Goal: Information Seeking & Learning: Learn about a topic

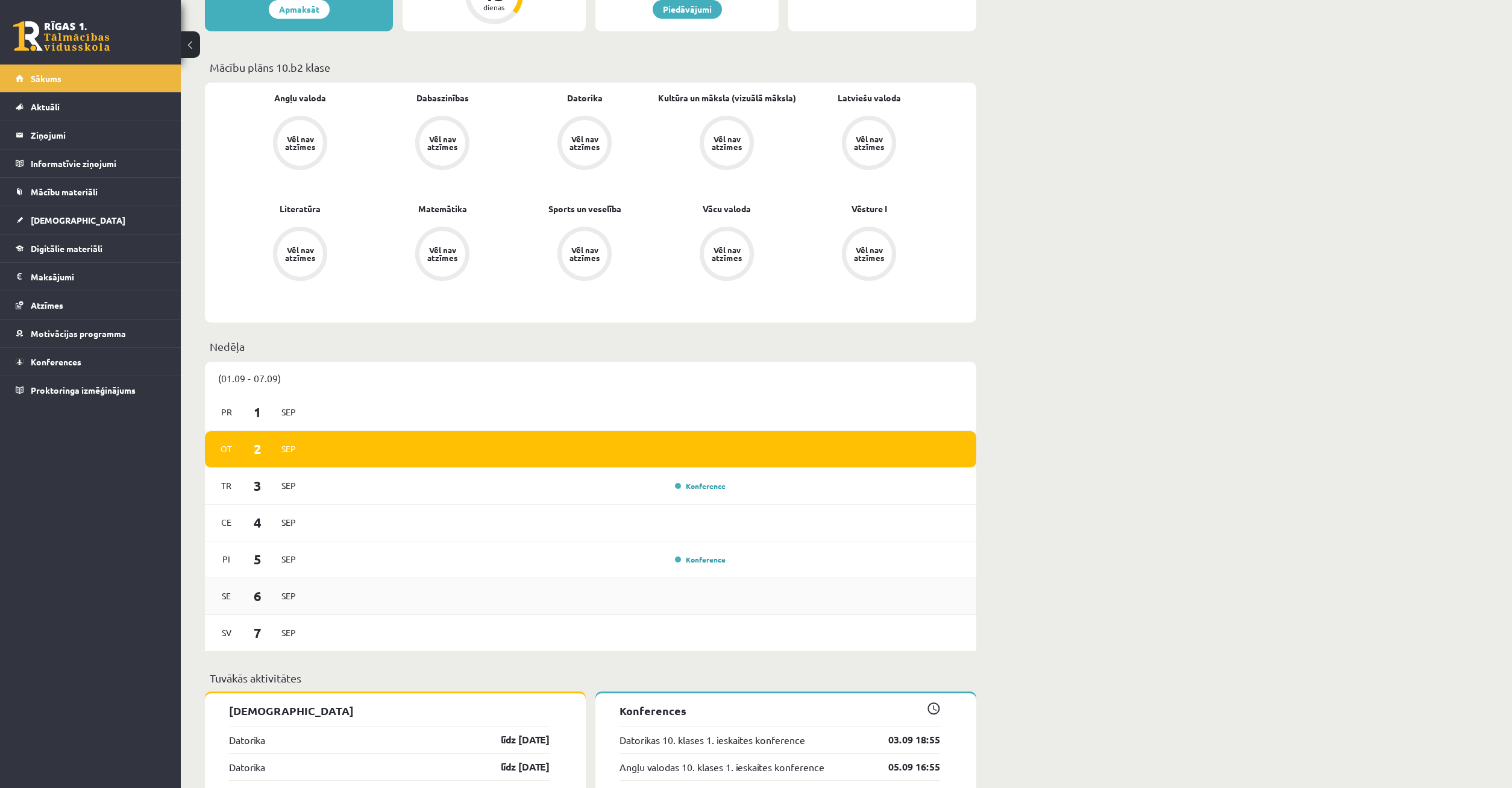
scroll to position [430, 0]
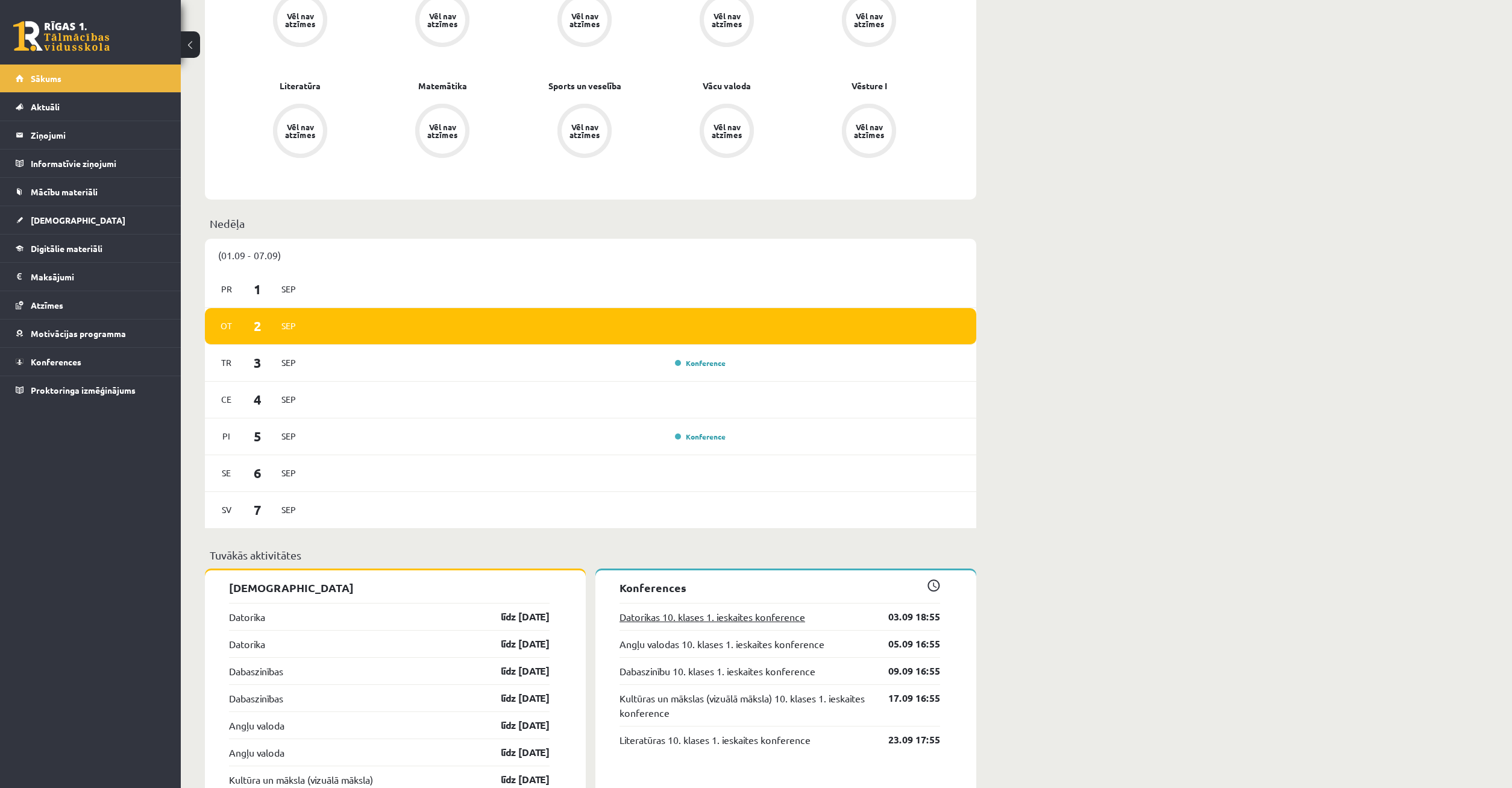
click at [756, 620] on link "Datorikas 10. klases 1. ieskaites konference" at bounding box center [712, 616] width 186 height 15
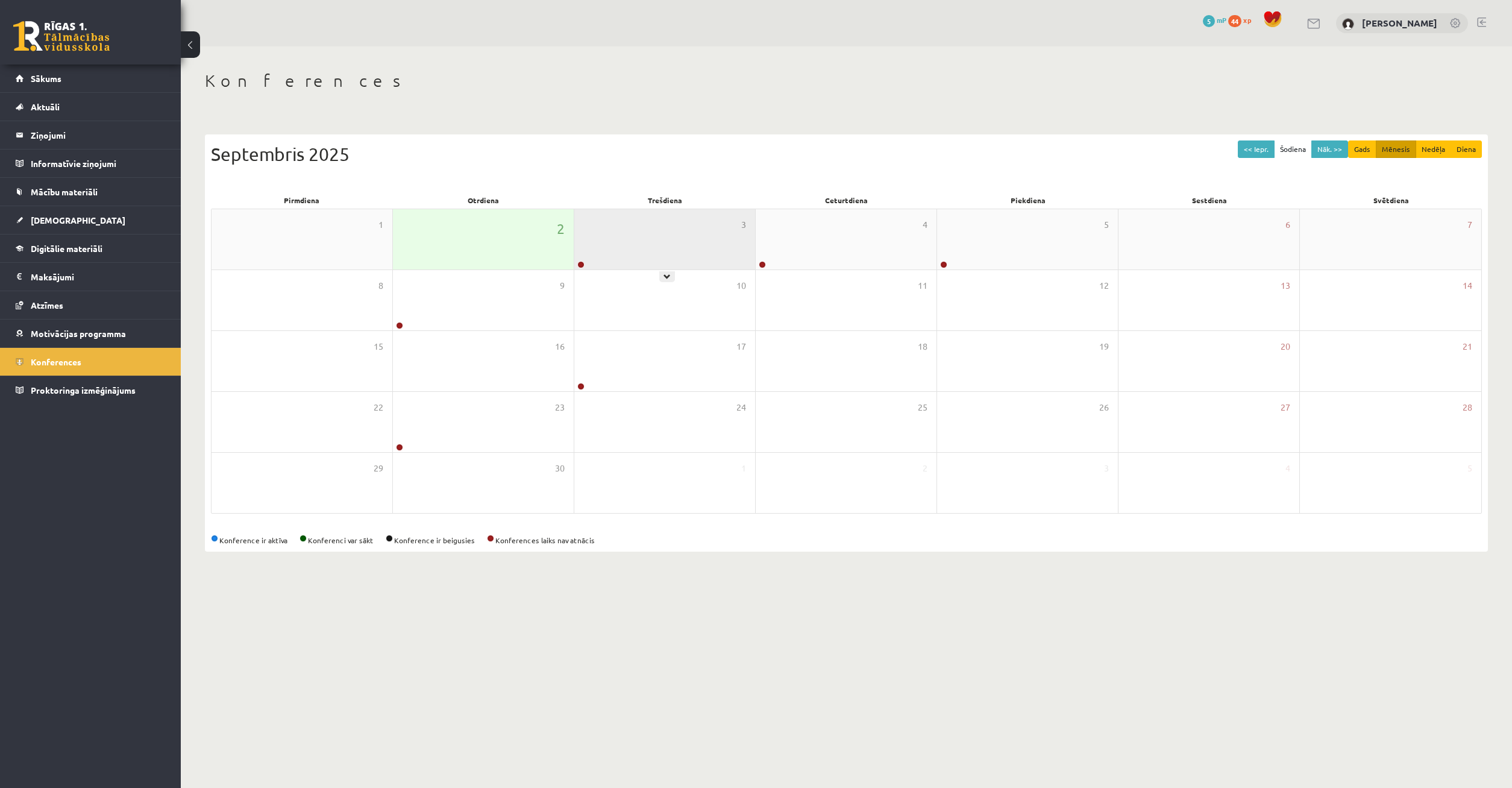
click at [612, 259] on div "3" at bounding box center [665, 239] width 181 height 60
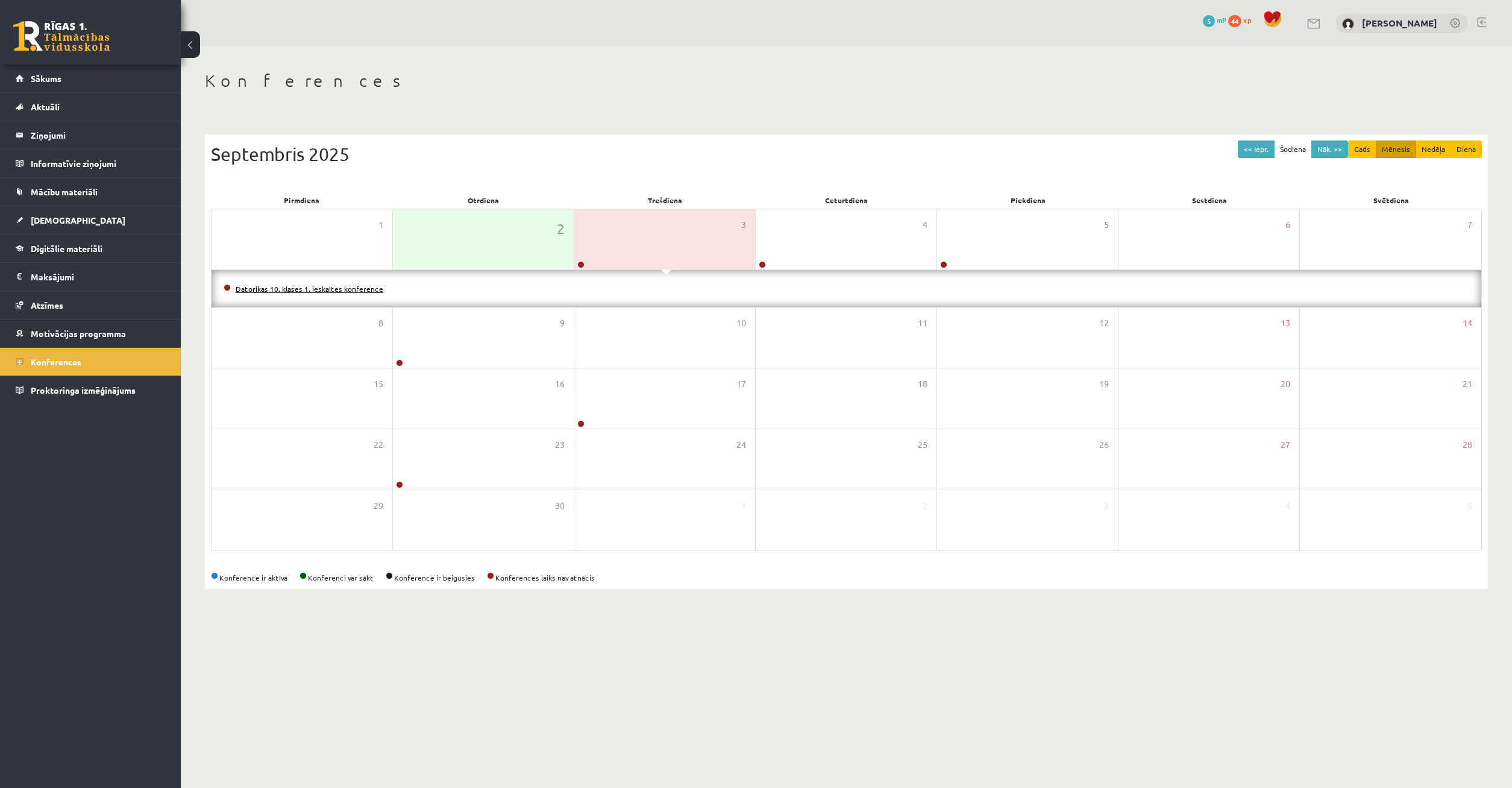
click at [327, 289] on link "Datorikas 10. klases 1. ieskaites konference" at bounding box center [309, 289] width 147 height 10
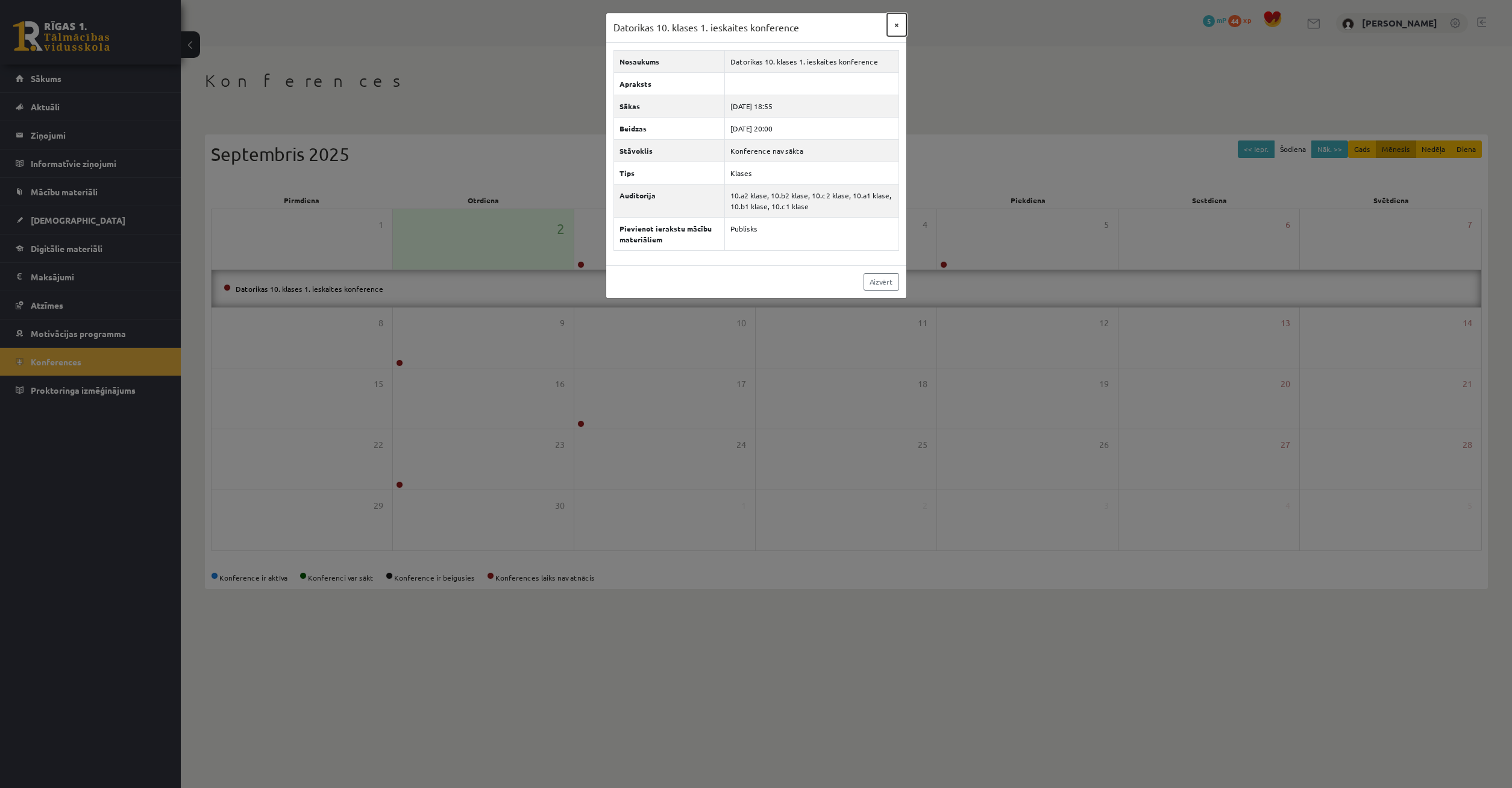
click at [898, 20] on button "×" at bounding box center [897, 25] width 19 height 23
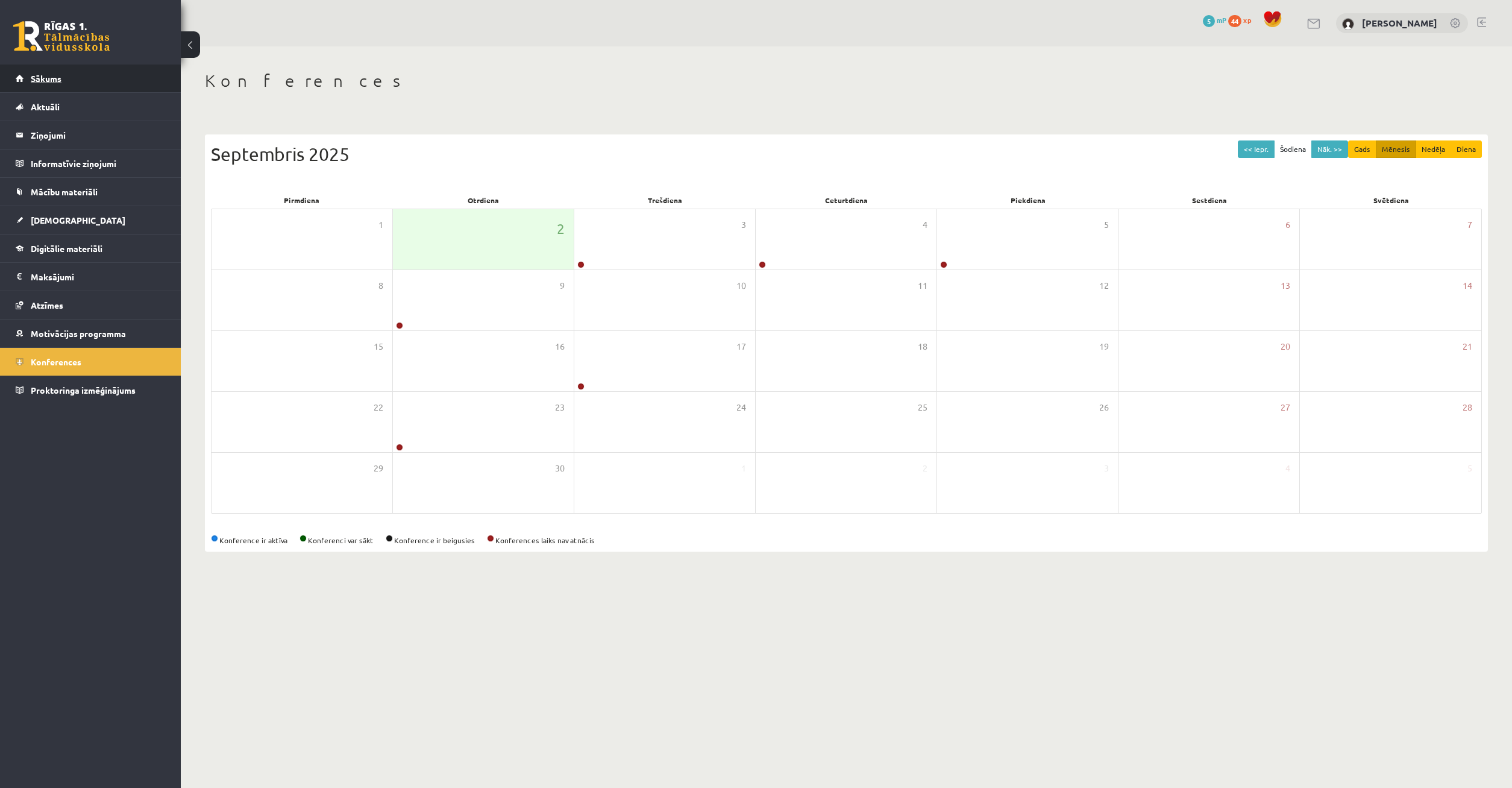
click at [61, 80] on link "Sākums" at bounding box center [90, 79] width 150 height 28
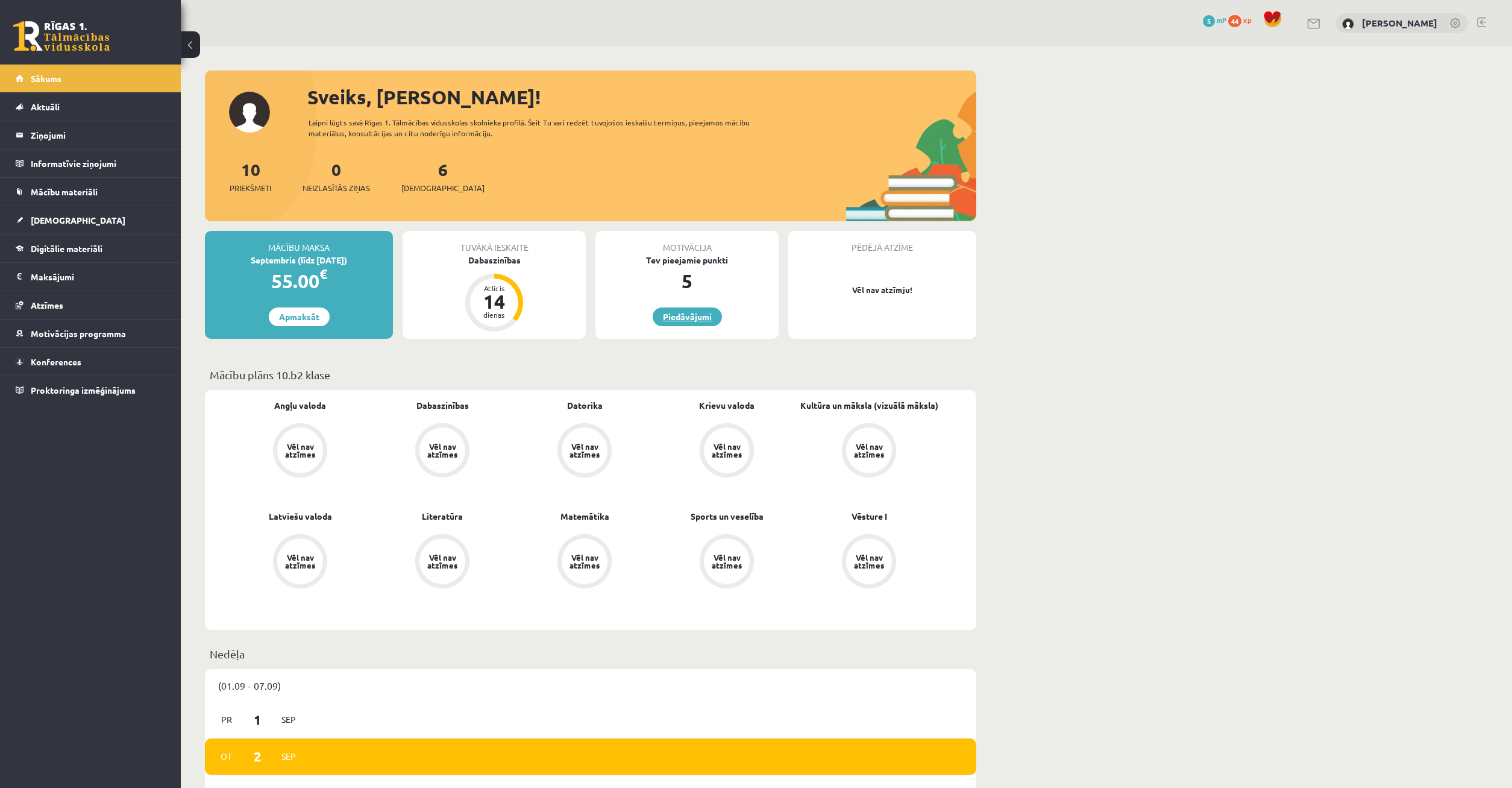
click at [691, 318] on link "Piedāvājumi" at bounding box center [687, 316] width 70 height 18
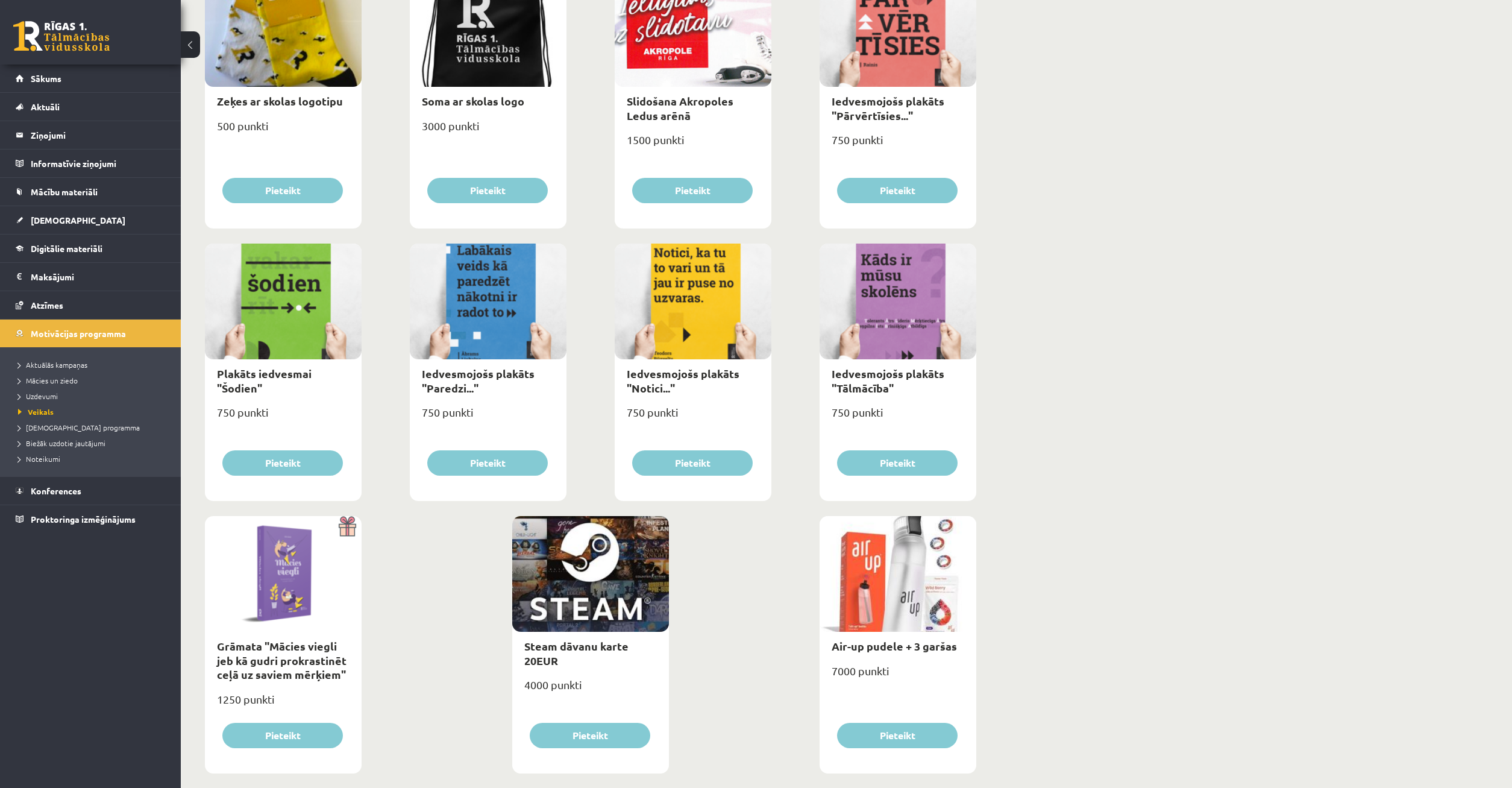
scroll to position [1064, 0]
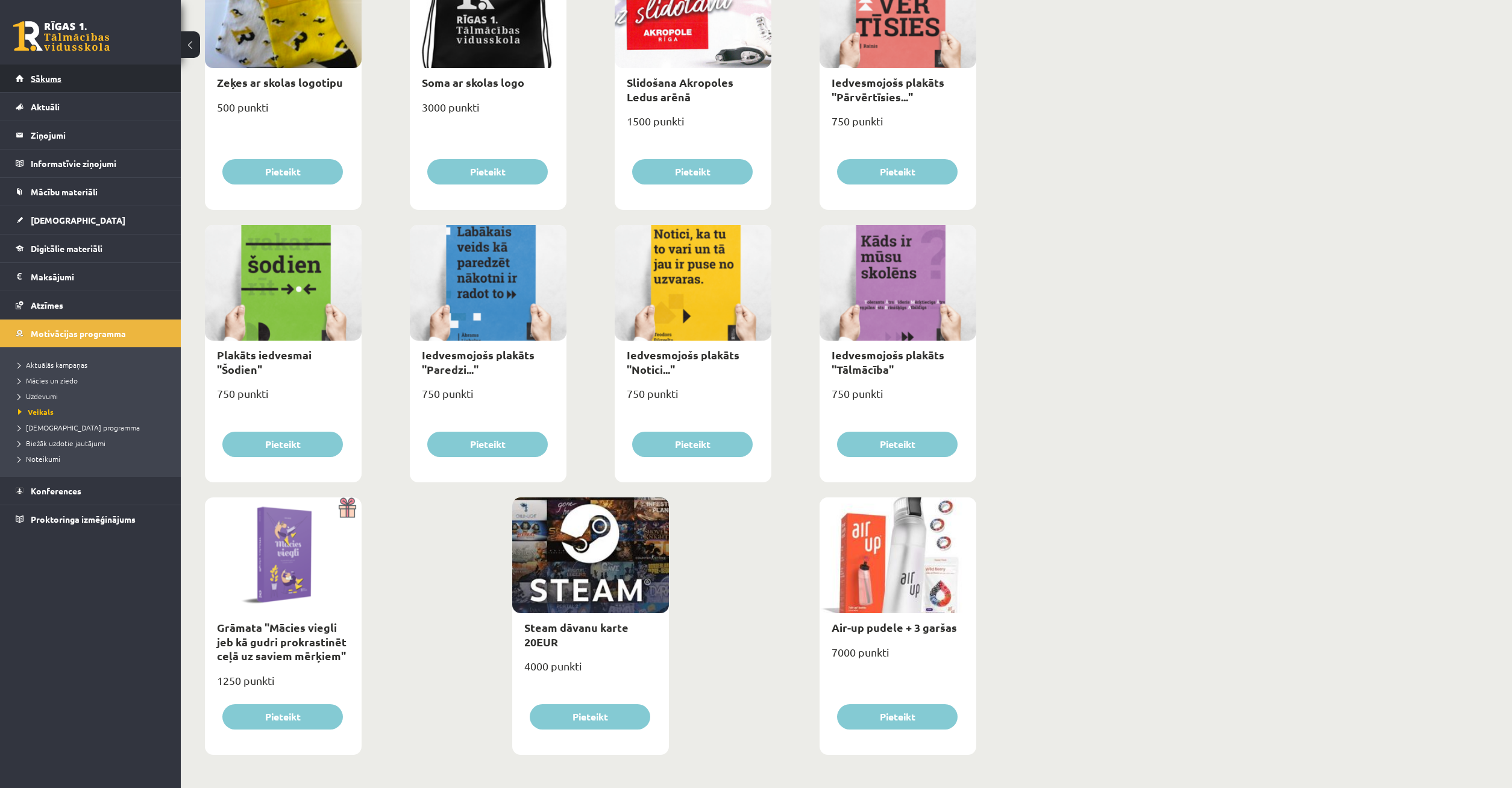
click at [95, 70] on link "Sākums" at bounding box center [90, 79] width 150 height 28
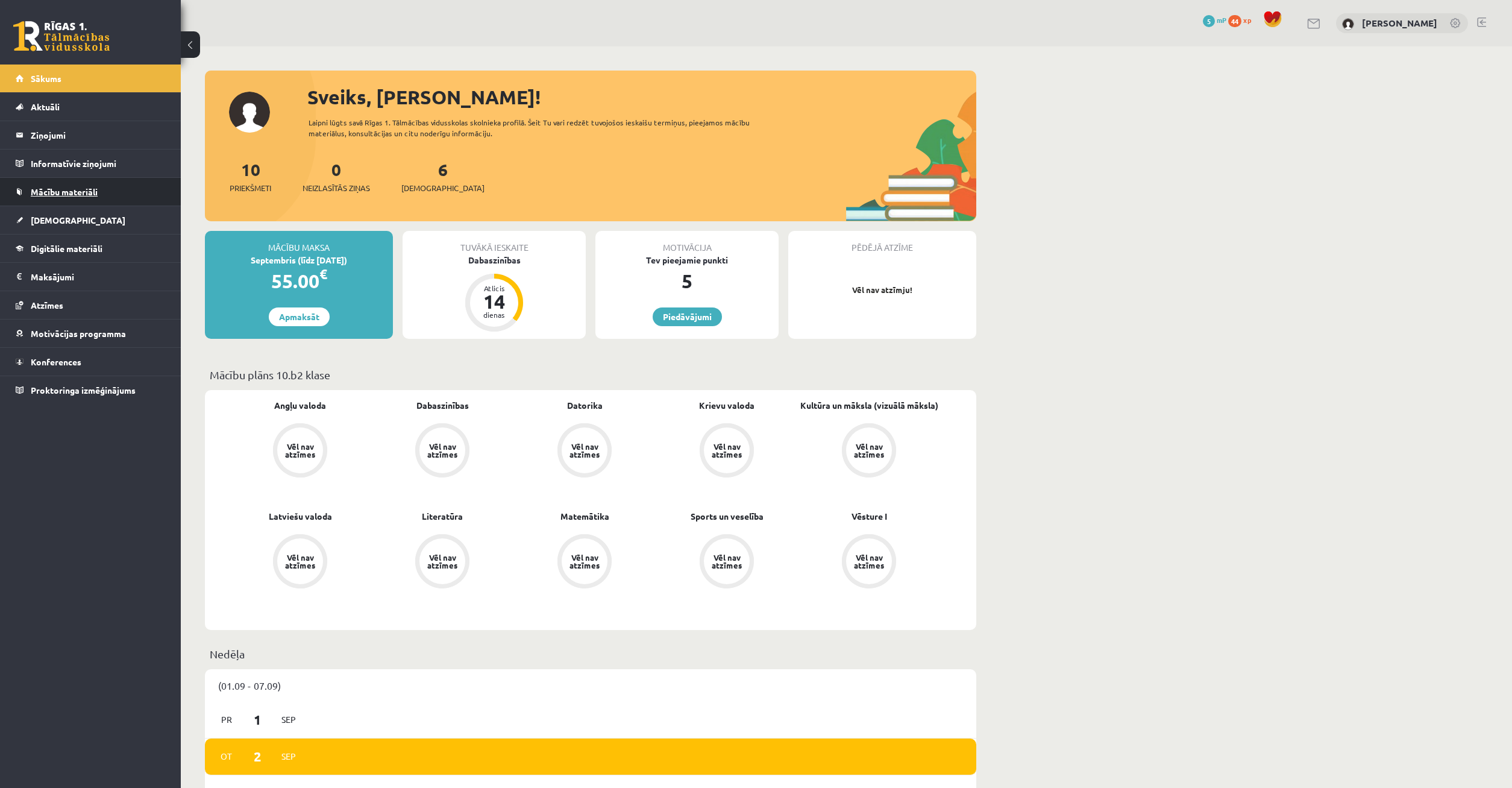
click at [90, 195] on span "Mācību materiāli" at bounding box center [64, 191] width 67 height 11
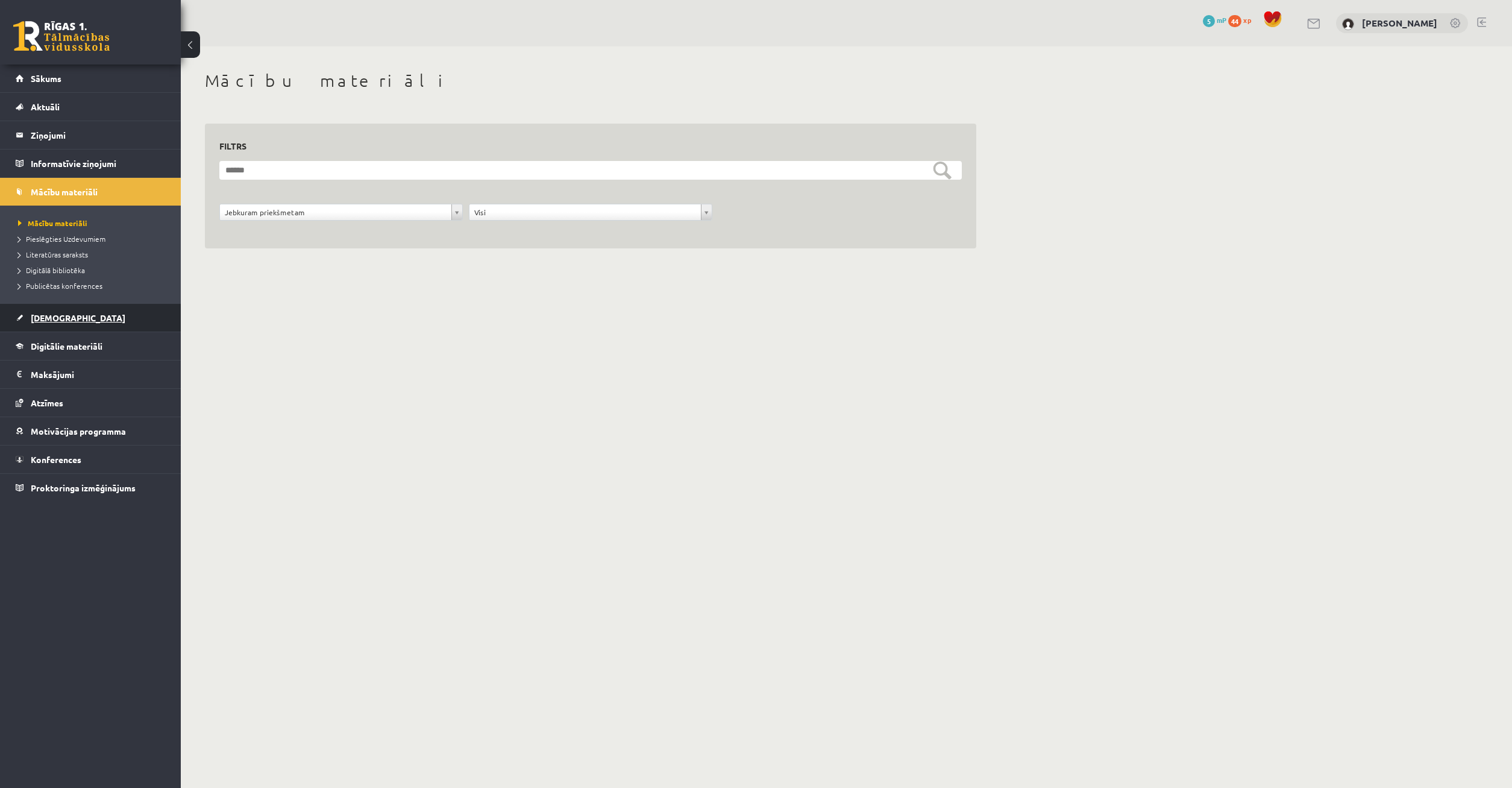
click at [97, 325] on link "[DEMOGRAPHIC_DATA]" at bounding box center [90, 317] width 150 height 28
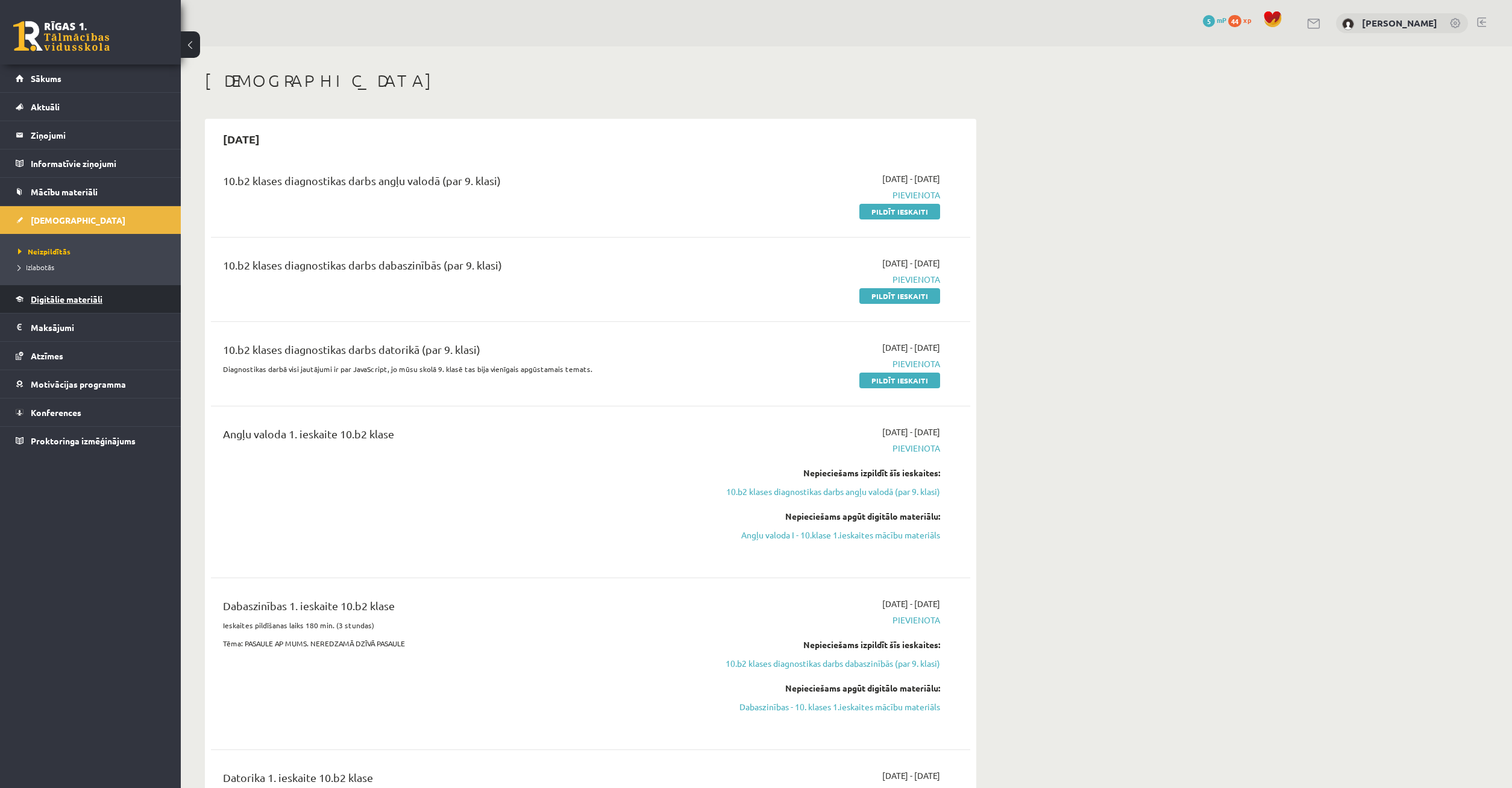
click at [96, 300] on span "Digitālie materiāli" at bounding box center [67, 299] width 72 height 11
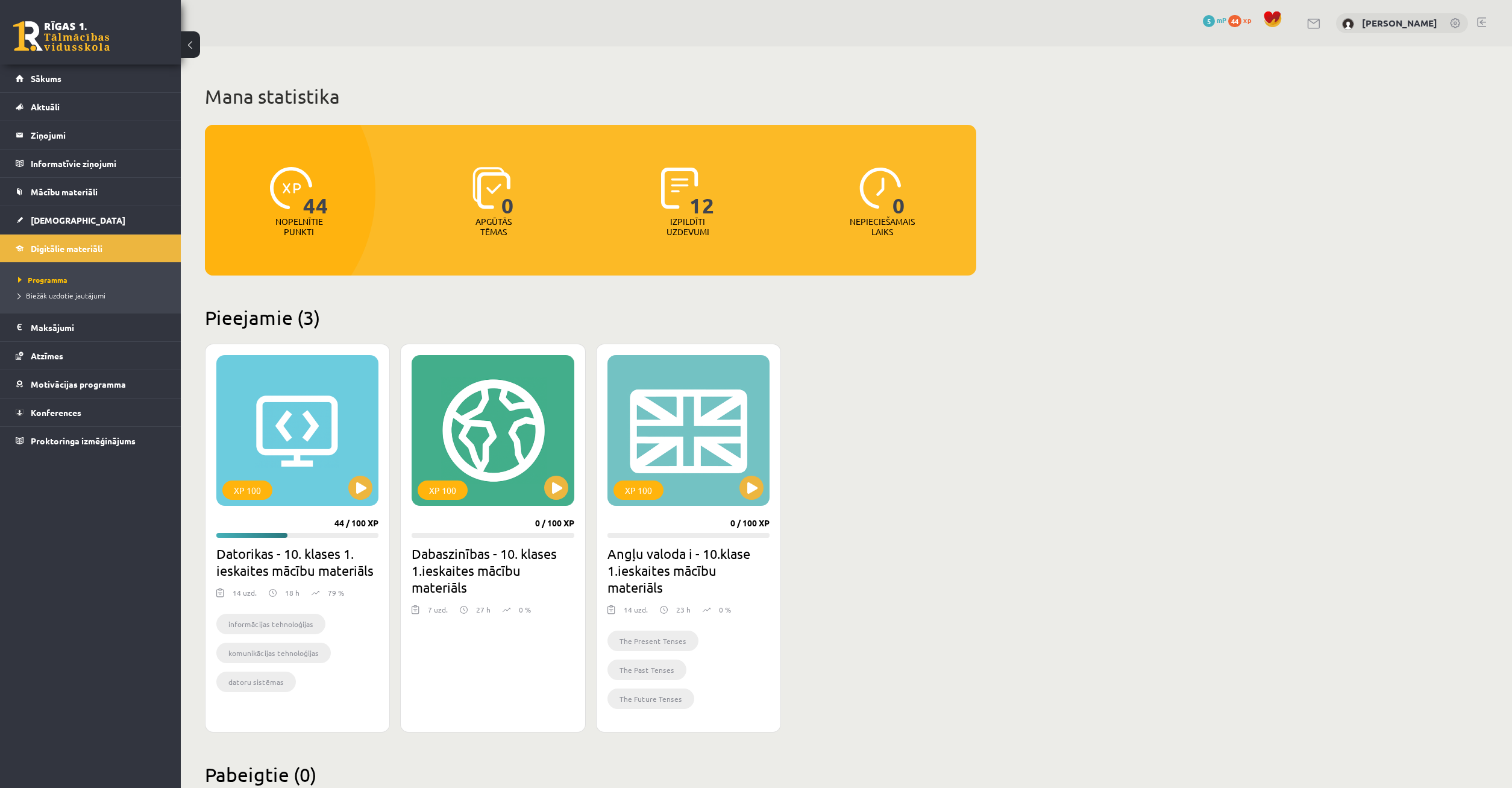
scroll to position [37, 0]
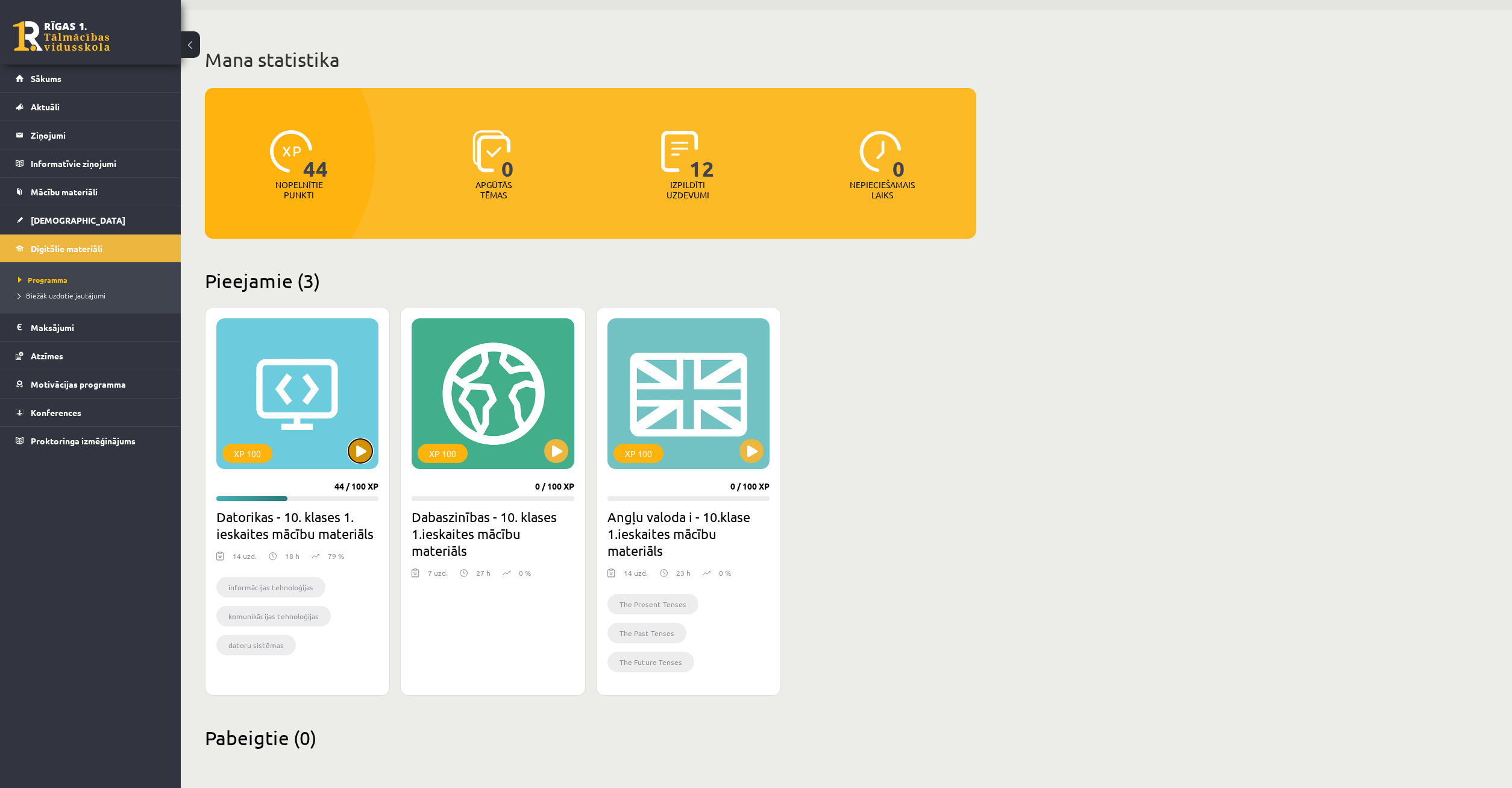
click at [362, 452] on button at bounding box center [360, 451] width 24 height 24
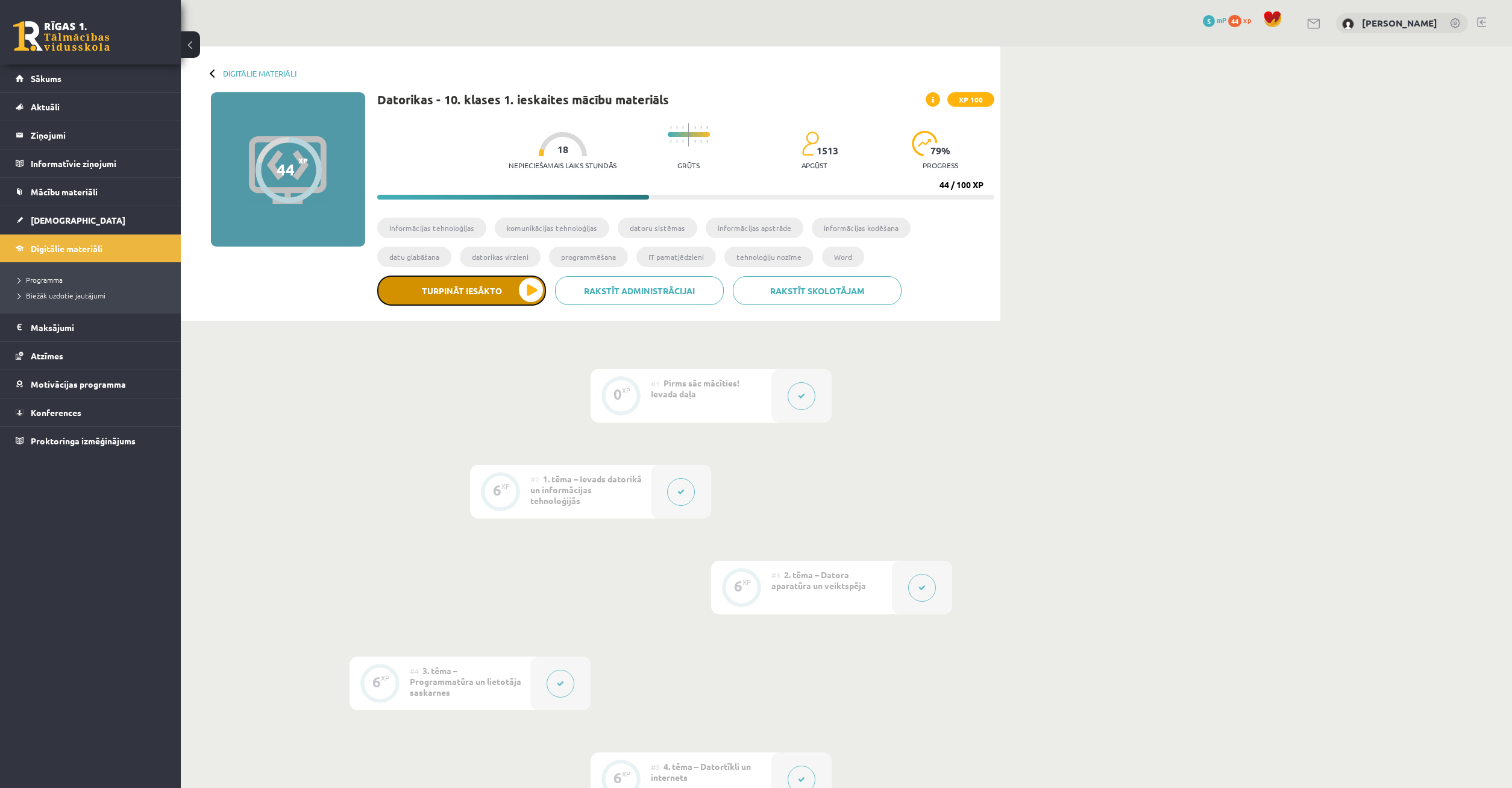
click at [498, 279] on button "Turpināt iesākto" at bounding box center [461, 290] width 169 height 30
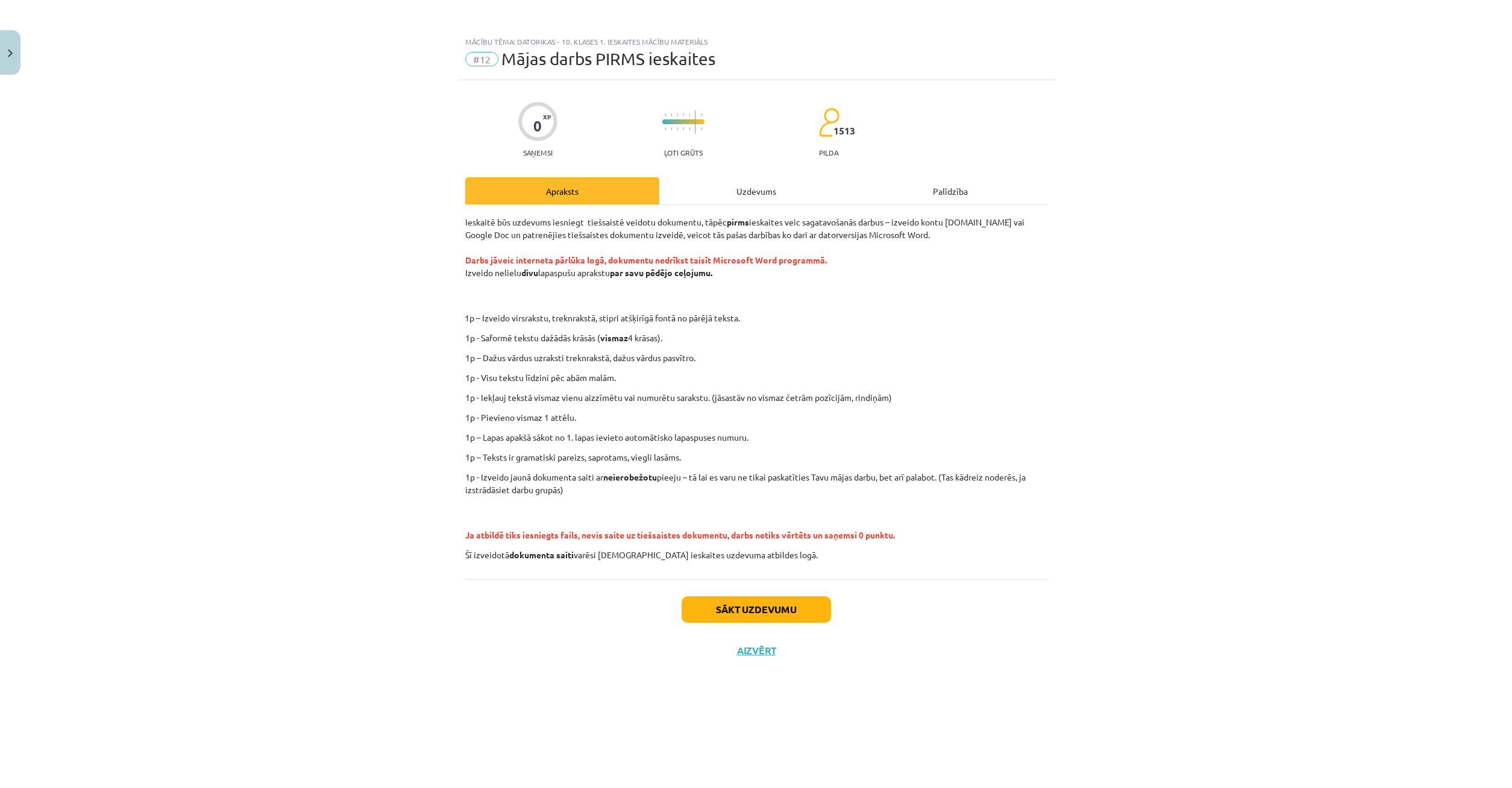
click at [769, 192] on div "Uzdevums" at bounding box center [756, 191] width 194 height 27
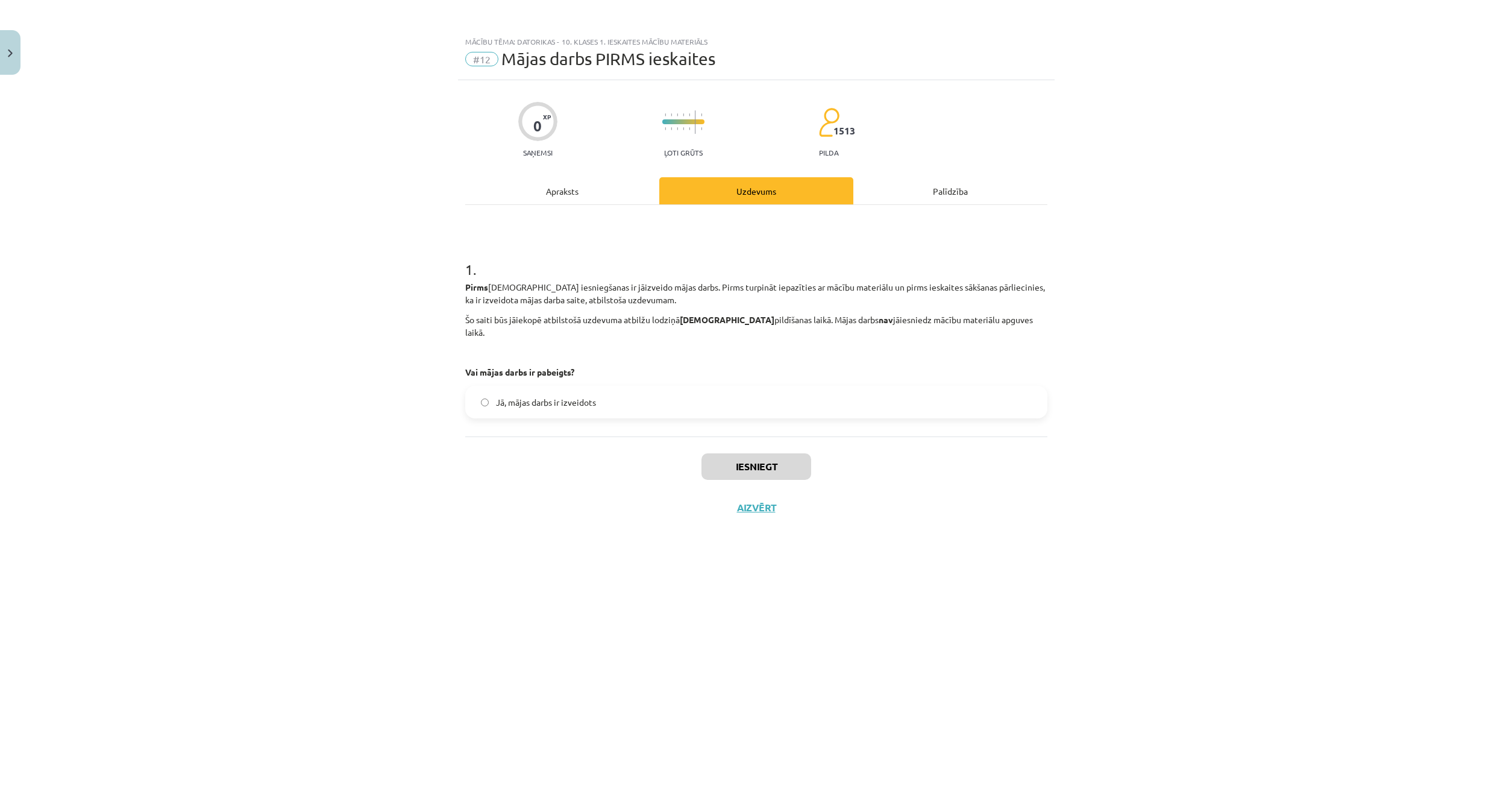
drag, startPoint x: 606, startPoint y: 189, endPoint x: 609, endPoint y: 195, distance: 6.7
click at [607, 189] on div "Apraksts" at bounding box center [562, 191] width 194 height 27
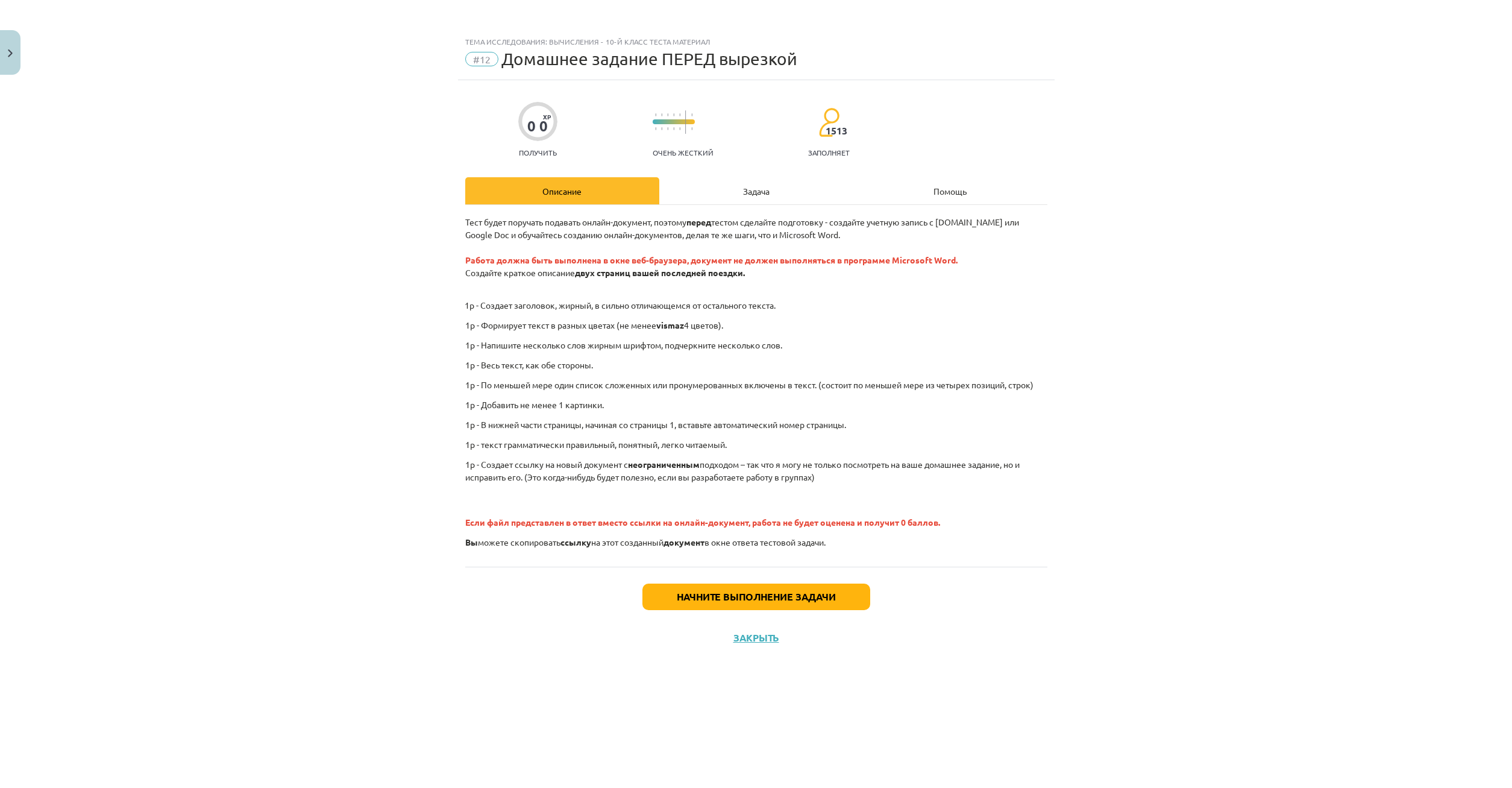
click at [764, 182] on div "Задача" at bounding box center [756, 191] width 194 height 27
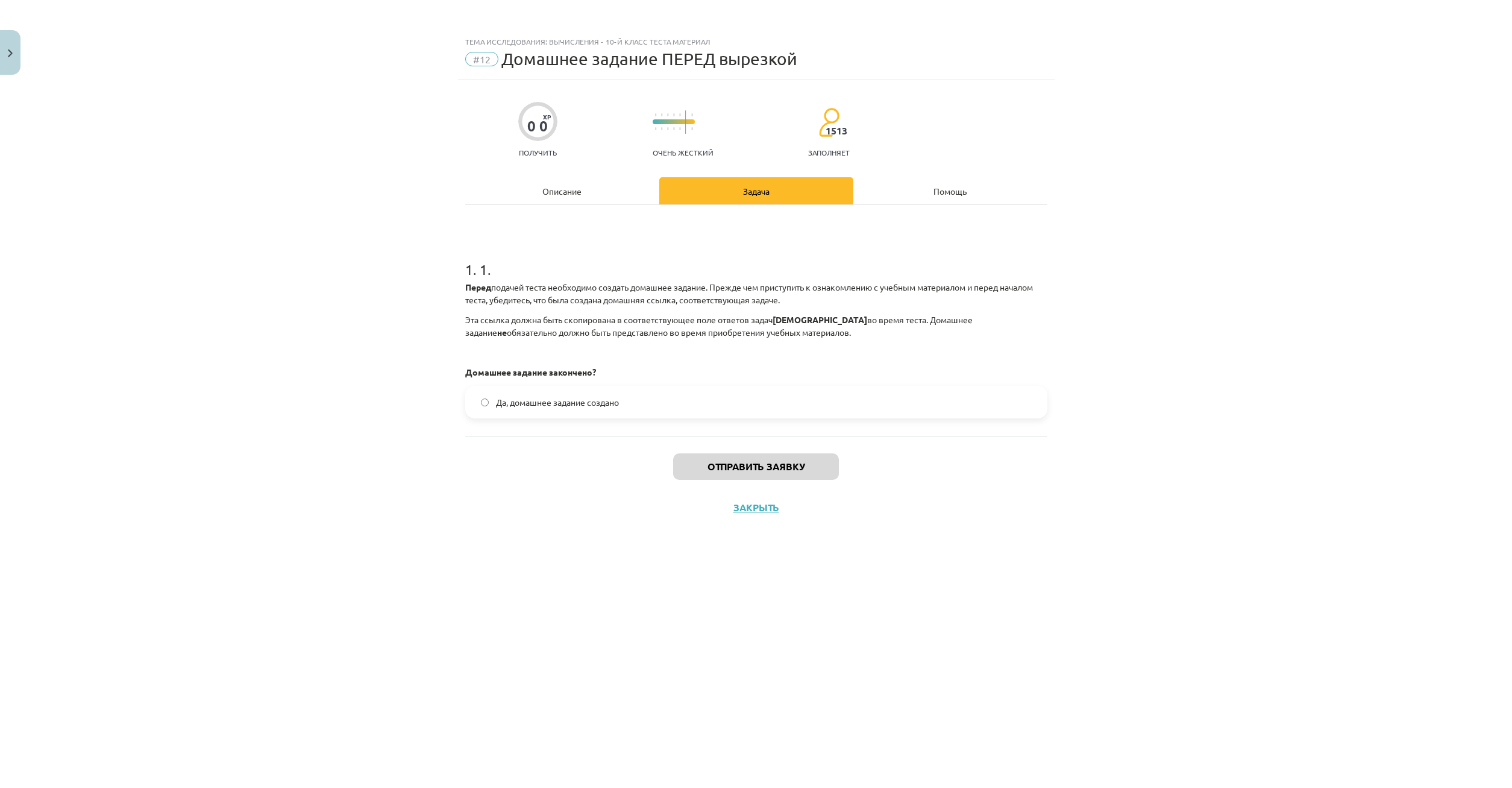
click at [573, 187] on div "Описание" at bounding box center [562, 191] width 194 height 27
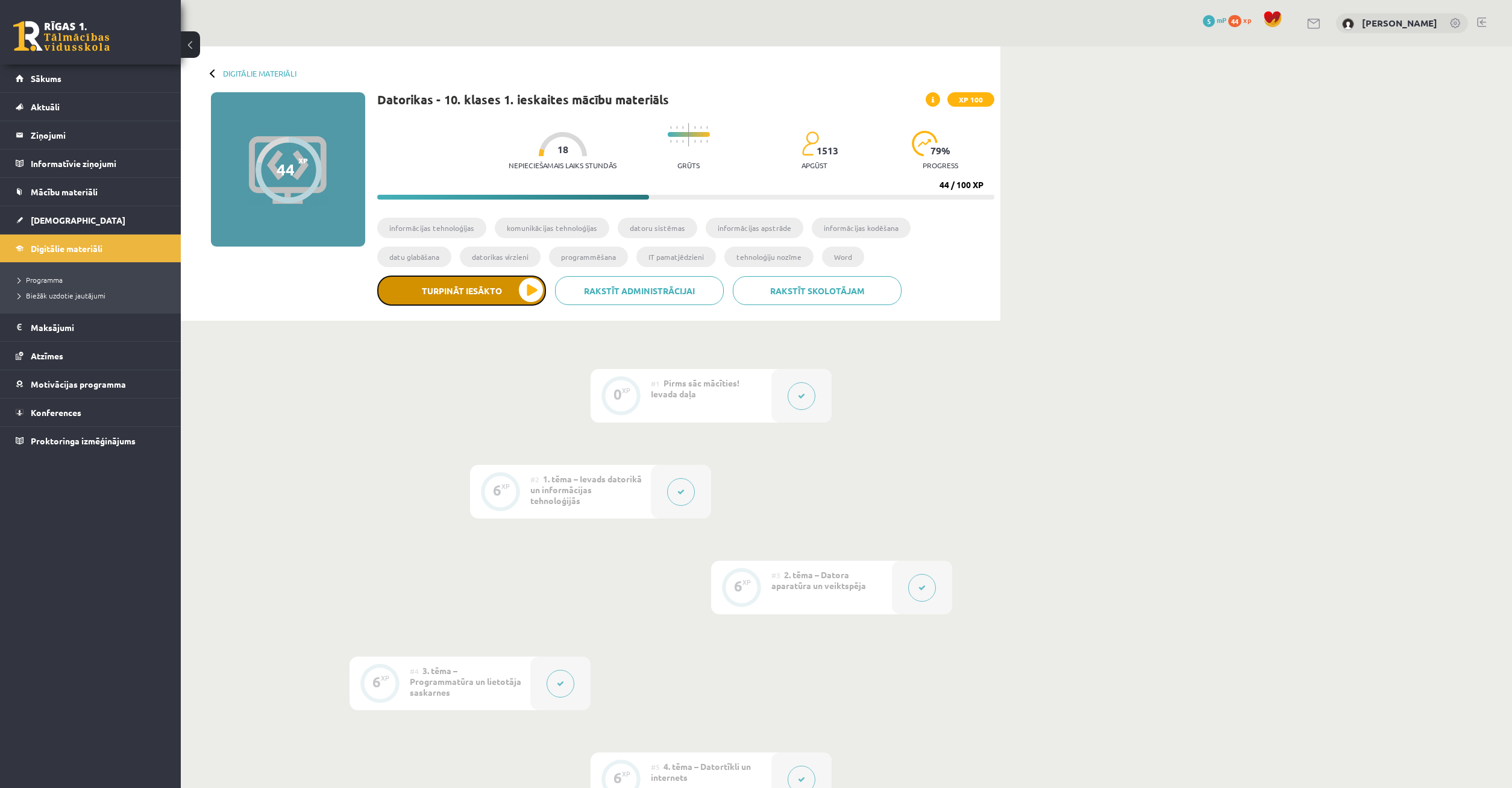
click at [459, 294] on button "Turpināt iesākto" at bounding box center [461, 290] width 169 height 30
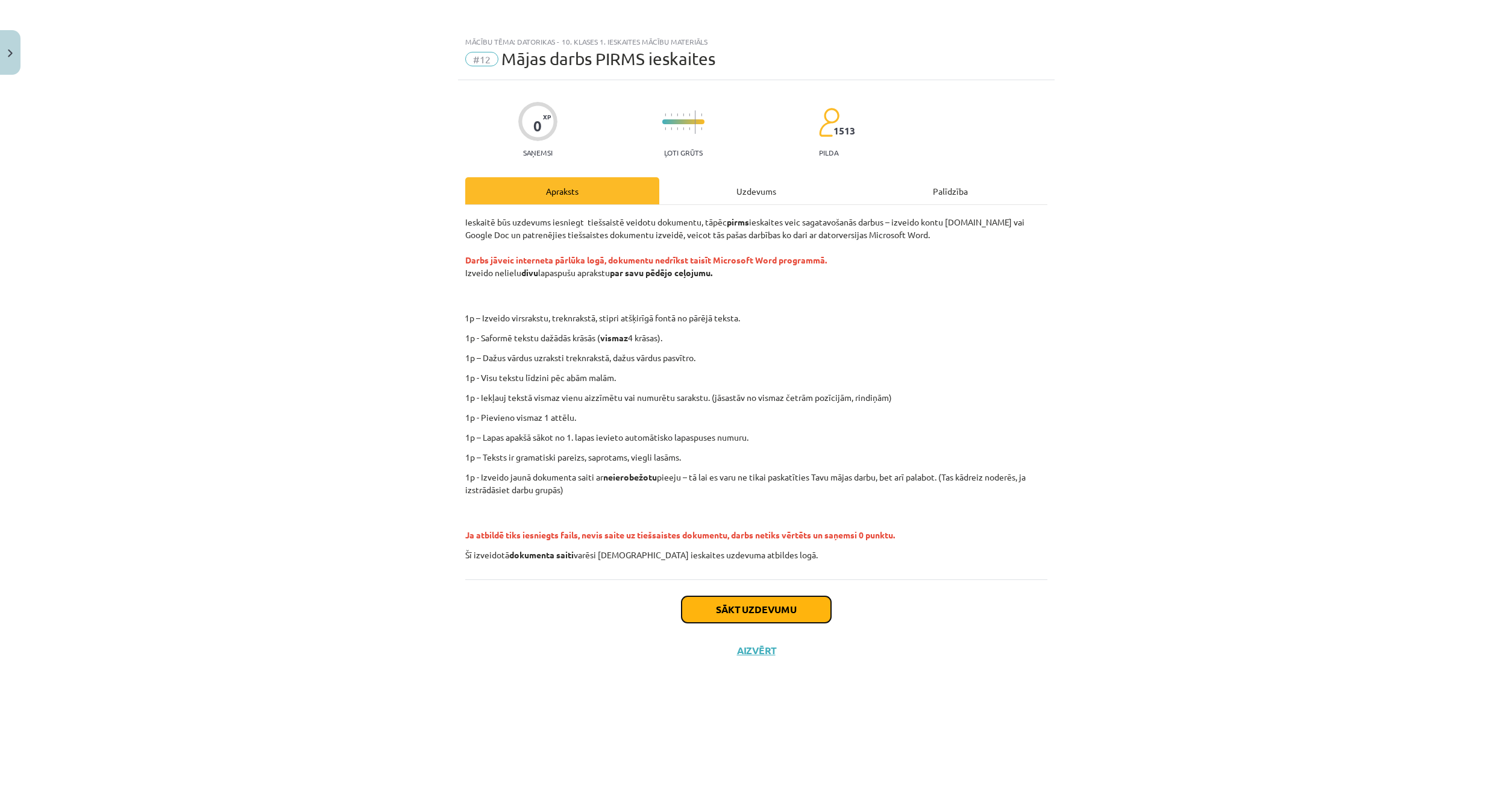
click at [743, 606] on button "Sākt uzdevumu" at bounding box center [756, 609] width 149 height 26
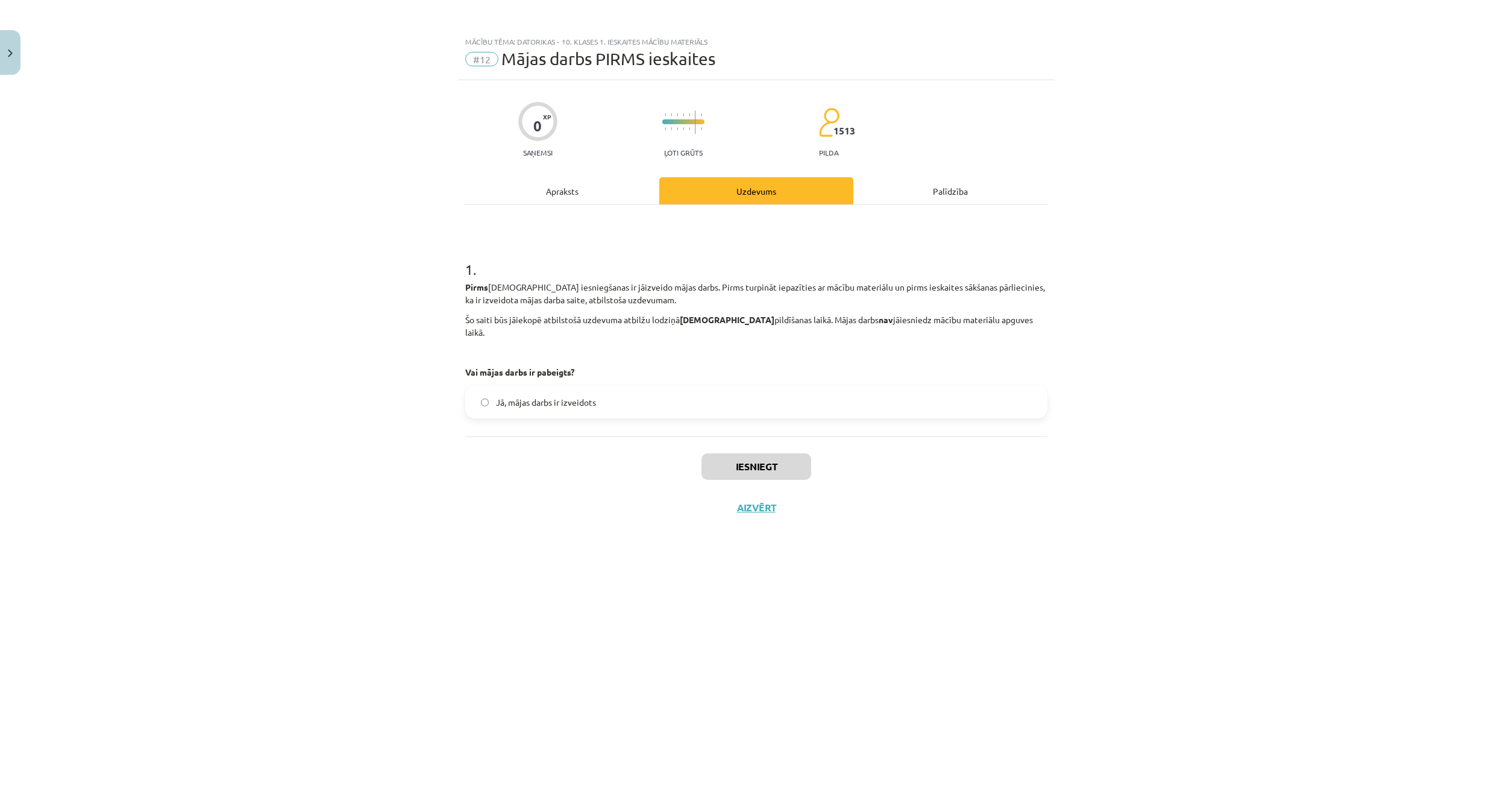
click at [568, 346] on p at bounding box center [756, 352] width 583 height 13
click at [557, 346] on p at bounding box center [756, 352] width 583 height 13
click at [929, 188] on div "Palīdzība" at bounding box center [950, 191] width 194 height 27
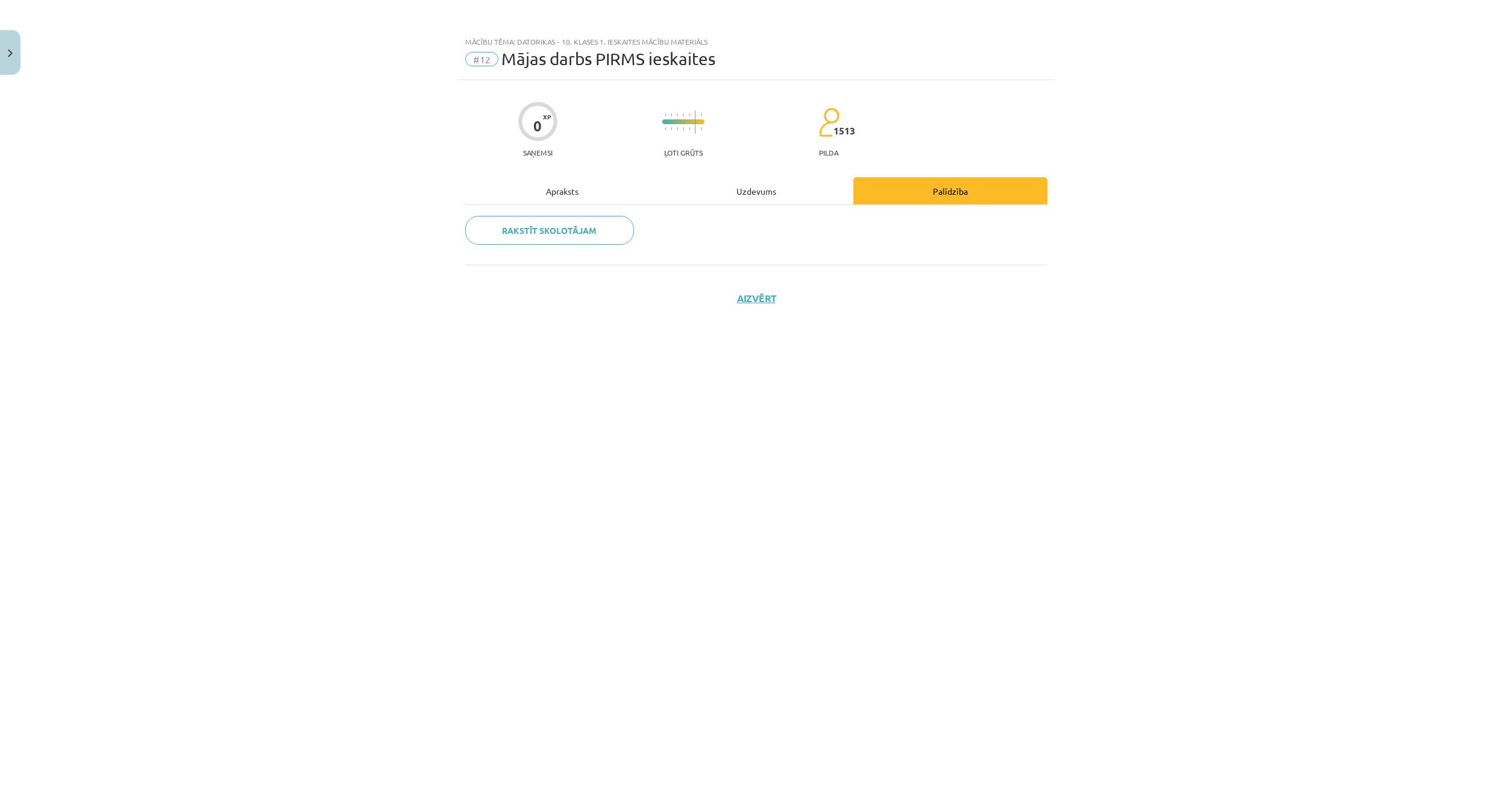
click at [565, 184] on div "Apraksts" at bounding box center [562, 191] width 194 height 27
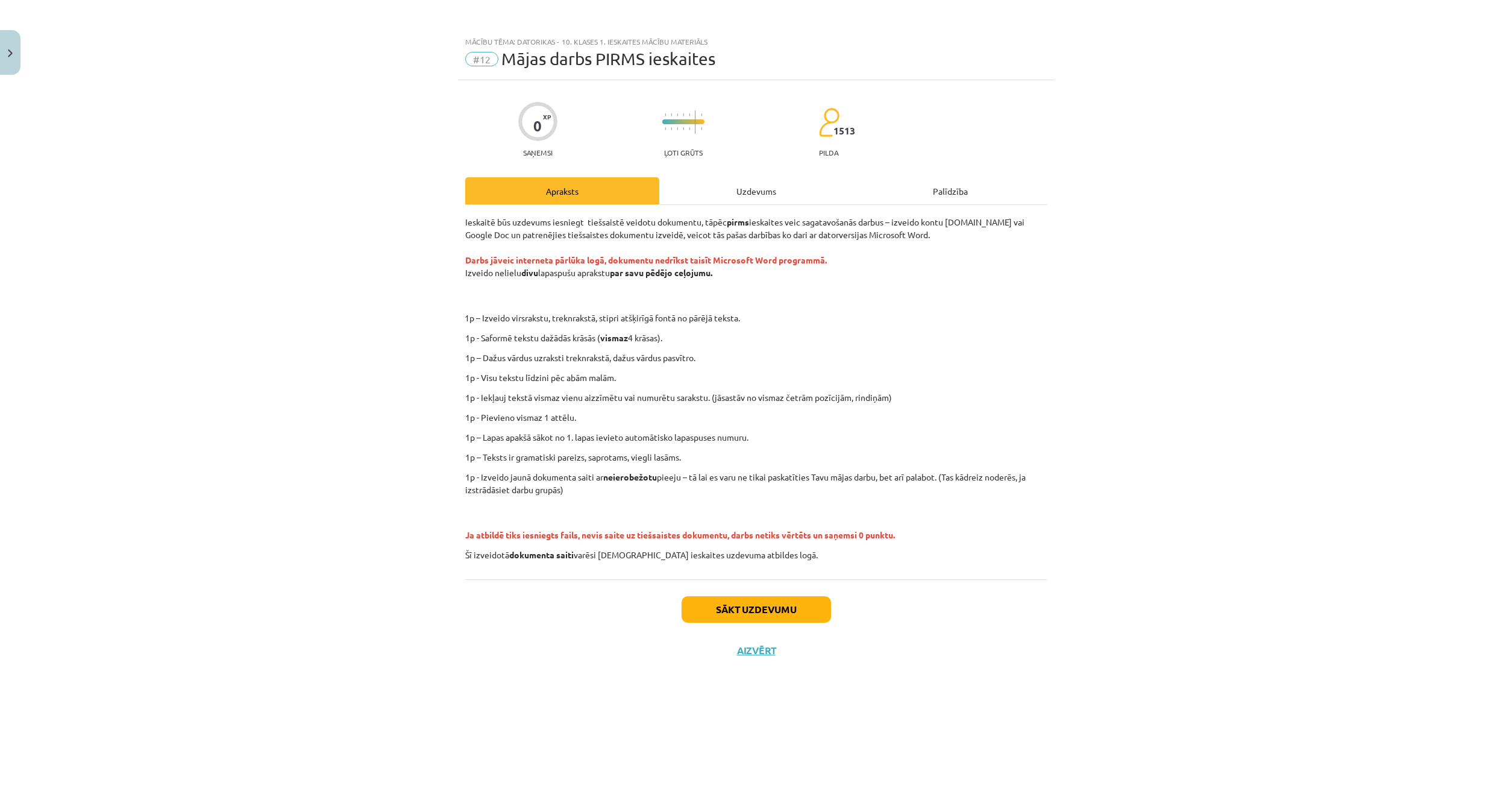
drag, startPoint x: 462, startPoint y: 275, endPoint x: 724, endPoint y: 275, distance: 262.0
click at [724, 275] on div "0 XP Saņemsi Ļoti grūts 1513 pilda Apraksts Uzdevums Palīdzība Ieskaitē būs uzd…" at bounding box center [757, 419] width 597 height 678
click at [284, 238] on div "Mācību tēma: Datorikas - 10. klases 1. ieskaites mācību materiāls #12 Mājas dar…" at bounding box center [756, 394] width 1512 height 788
click at [729, 192] on div "Uzdevums" at bounding box center [756, 191] width 194 height 27
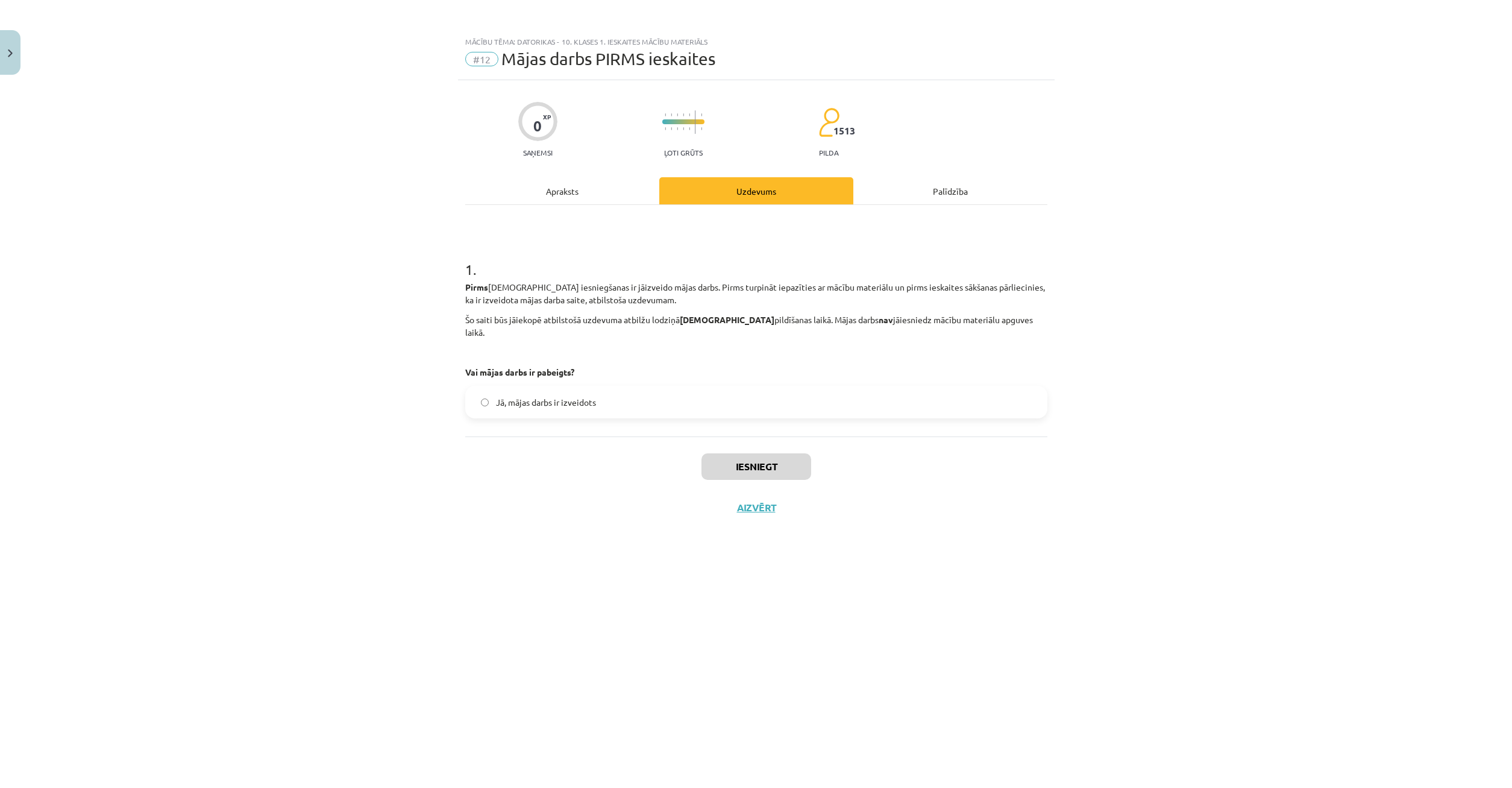
click at [713, 299] on p "Pirms ieskaites iesniegšanas ir jāizveido mājas darbs. Pirms turpināt iepazītie…" at bounding box center [756, 294] width 583 height 25
click at [711, 300] on p "Pirms ieskaites iesniegšanas ir jāizveido mājas darbs. Pirms turpināt iepazītie…" at bounding box center [756, 294] width 583 height 25
click at [739, 321] on p "Šo saiti būs jāiekopē atbilstošā uzdevuma atbilžu lodziņā ieskaites pildīšanas …" at bounding box center [756, 326] width 583 height 25
drag, startPoint x: 700, startPoint y: 320, endPoint x: 729, endPoint y: 322, distance: 29.1
click at [714, 321] on div "Pirms ieskaites iesniegšanas ir jāizveido mājas darbs. Pirms turpināt iepazītie…" at bounding box center [756, 330] width 583 height 98
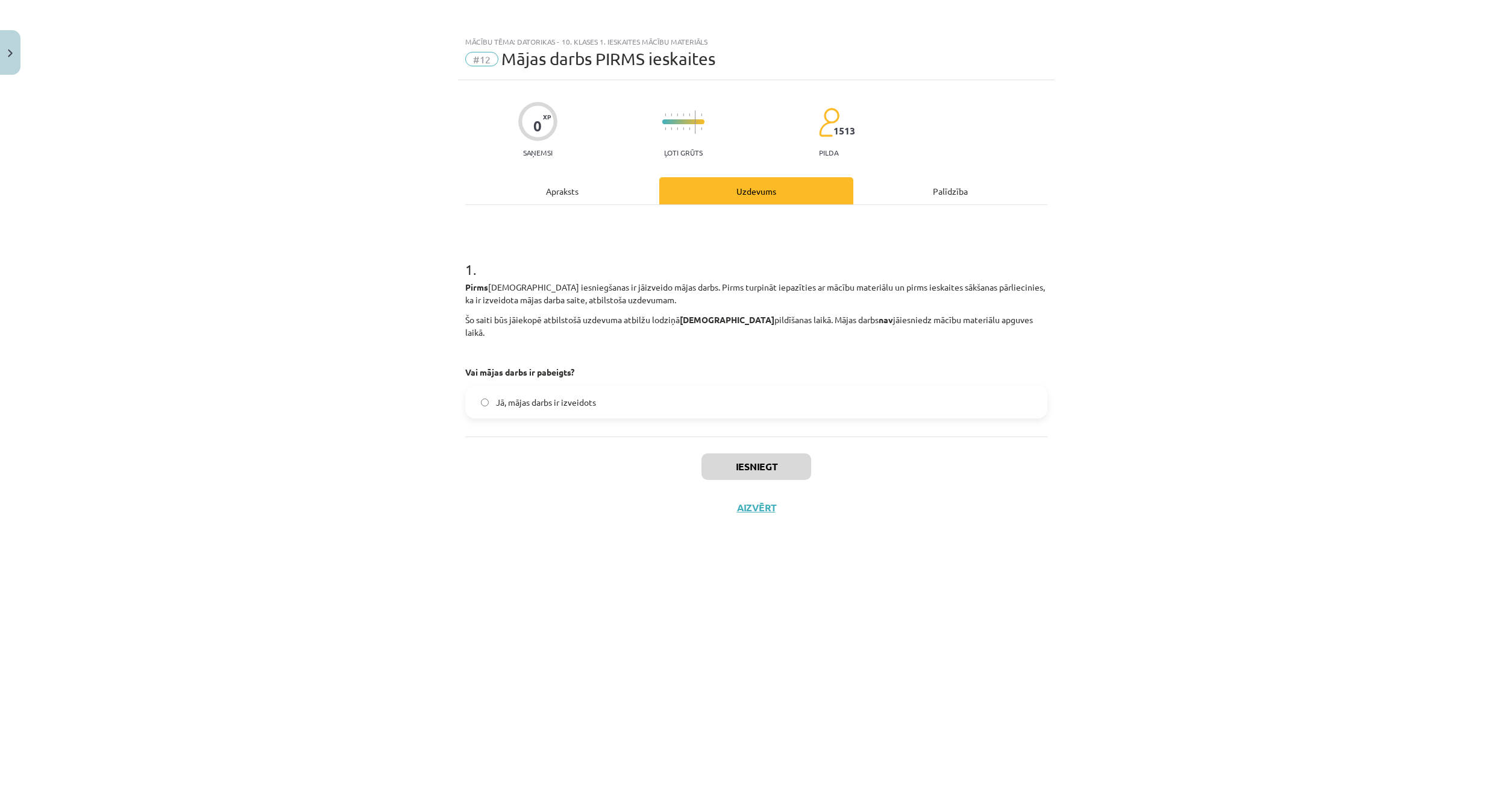
click at [840, 346] on p at bounding box center [756, 352] width 583 height 13
click at [573, 346] on p at bounding box center [756, 352] width 583 height 13
drag, startPoint x: 572, startPoint y: 340, endPoint x: 510, endPoint y: 347, distance: 62.4
click at [570, 346] on p at bounding box center [756, 352] width 583 height 13
click at [467, 340] on div "0 XP Saņemsi Ļoti grūts 1513 pilda Apraksts Uzdevums Palīdzība 1 . Pirms ieskai…" at bounding box center [757, 419] width 597 height 678
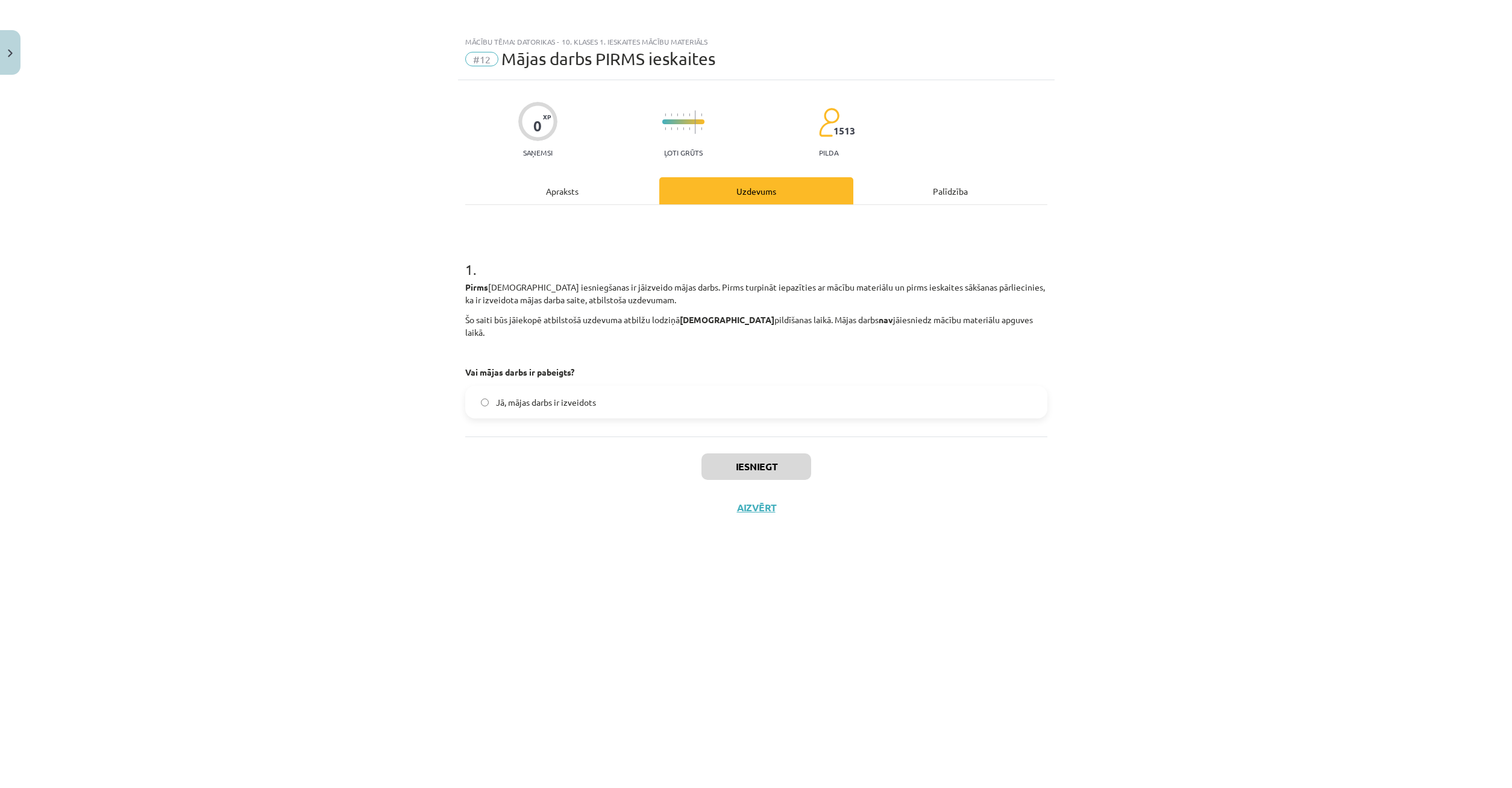
click at [465, 346] on p at bounding box center [756, 352] width 583 height 13
click at [628, 346] on p at bounding box center [756, 352] width 583 height 13
click at [562, 181] on div "Apraksts" at bounding box center [562, 191] width 194 height 27
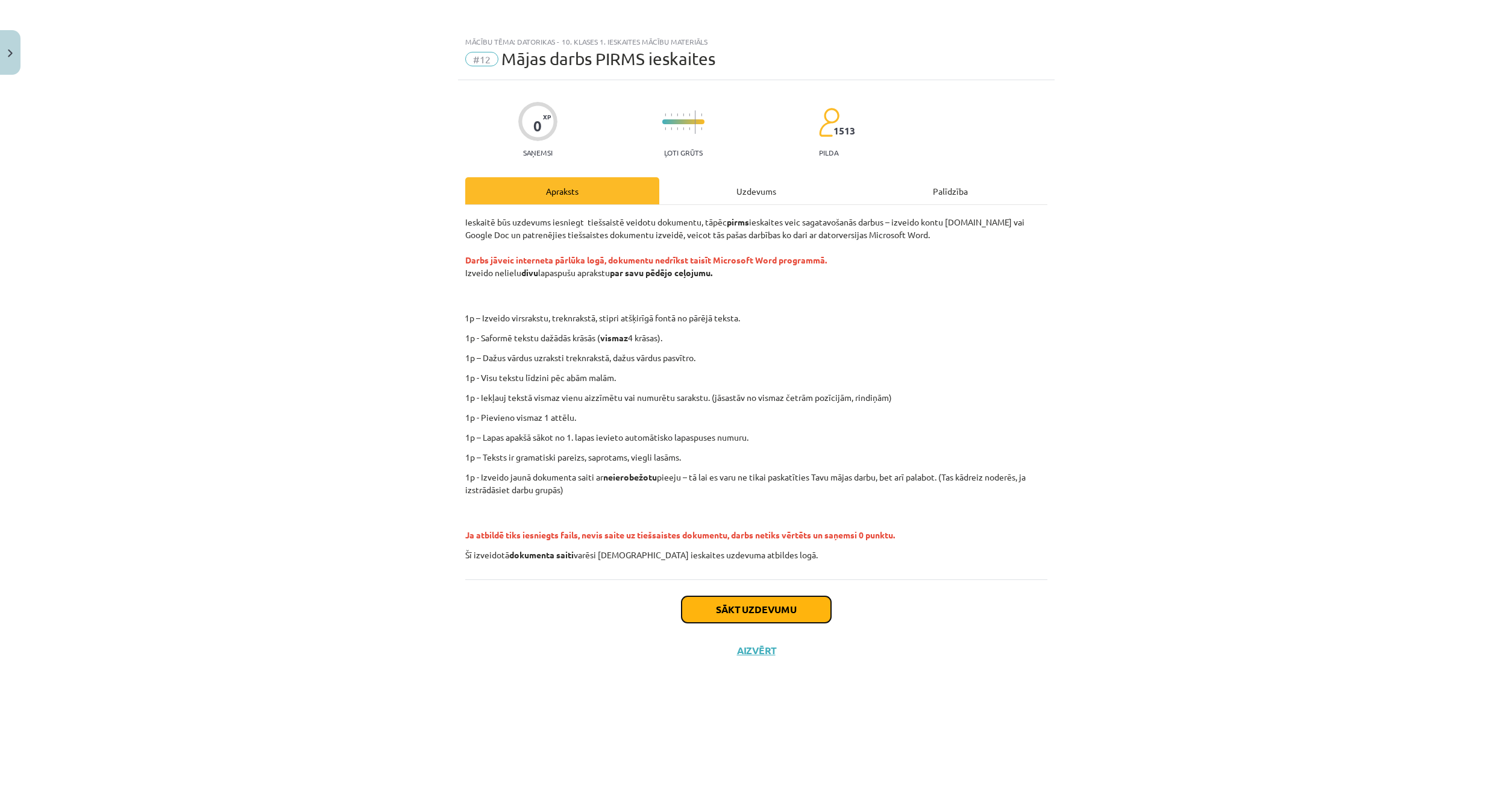
click at [774, 604] on button "Sākt uzdevumu" at bounding box center [756, 609] width 149 height 26
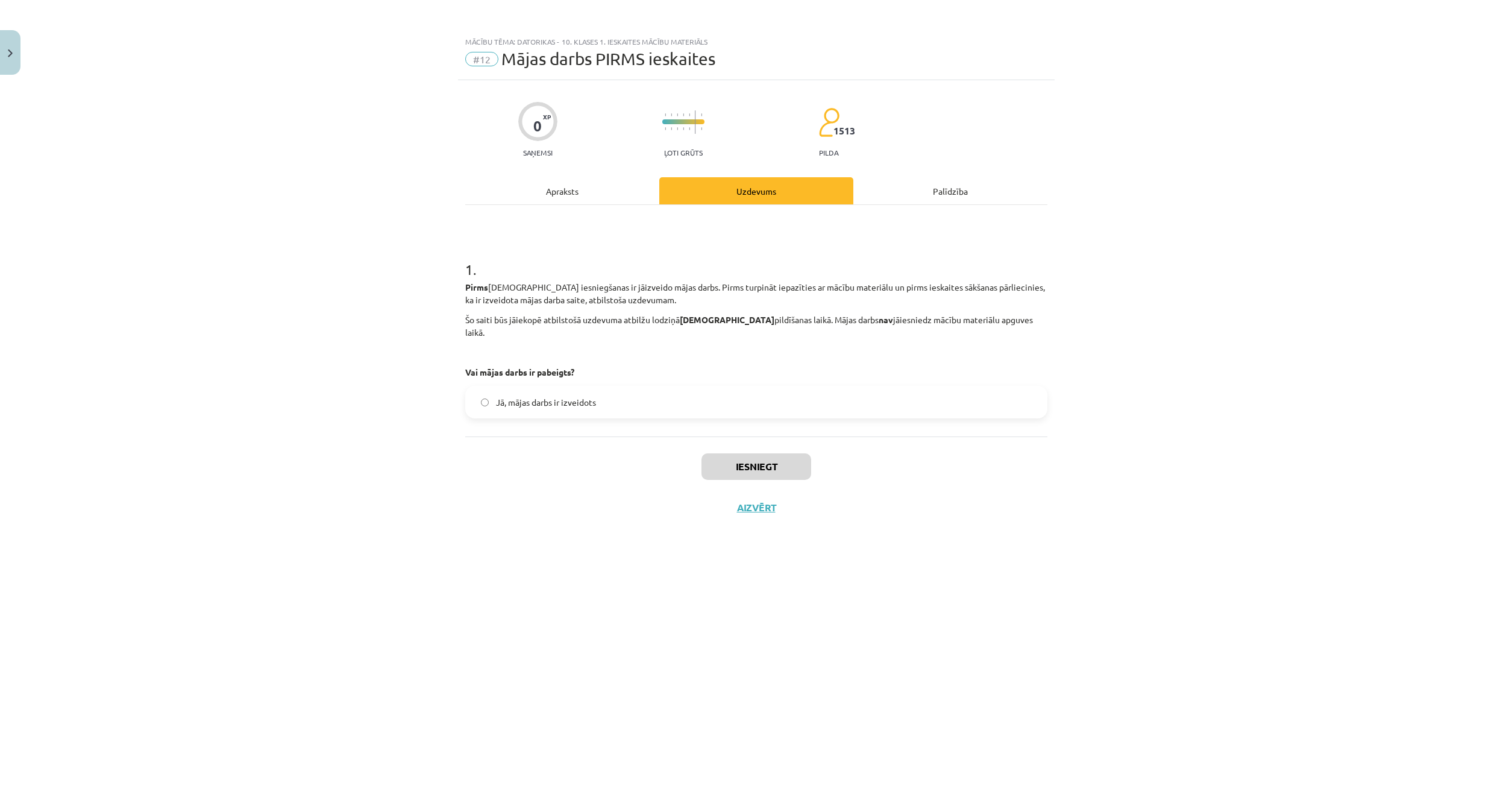
click at [588, 396] on span "Jā, mājas darbs ir izveidots" at bounding box center [546, 402] width 100 height 13
click at [754, 457] on button "Iesniegt" at bounding box center [756, 466] width 110 height 26
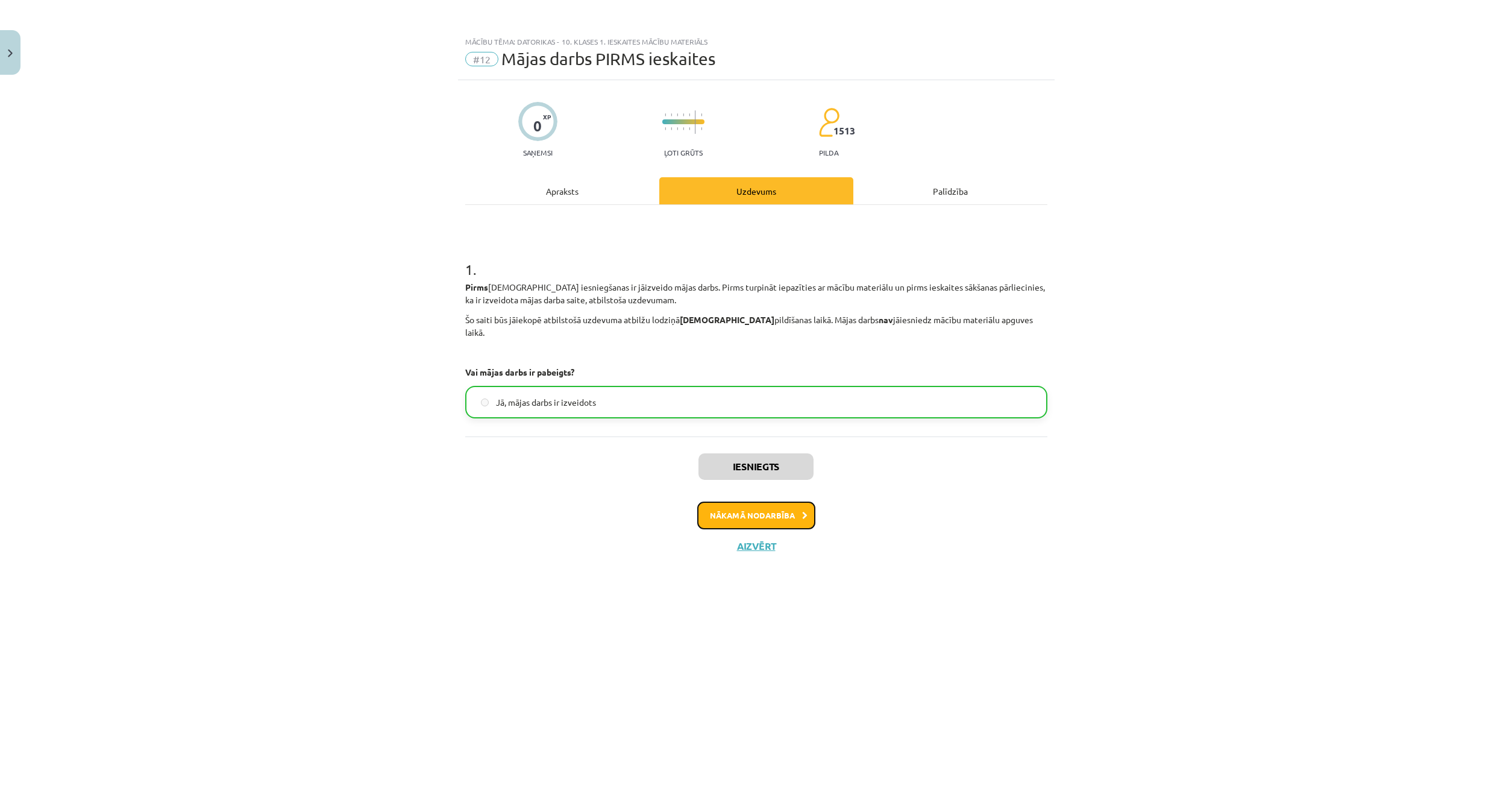
click at [793, 501] on button "Nākamā nodarbība" at bounding box center [756, 515] width 118 height 28
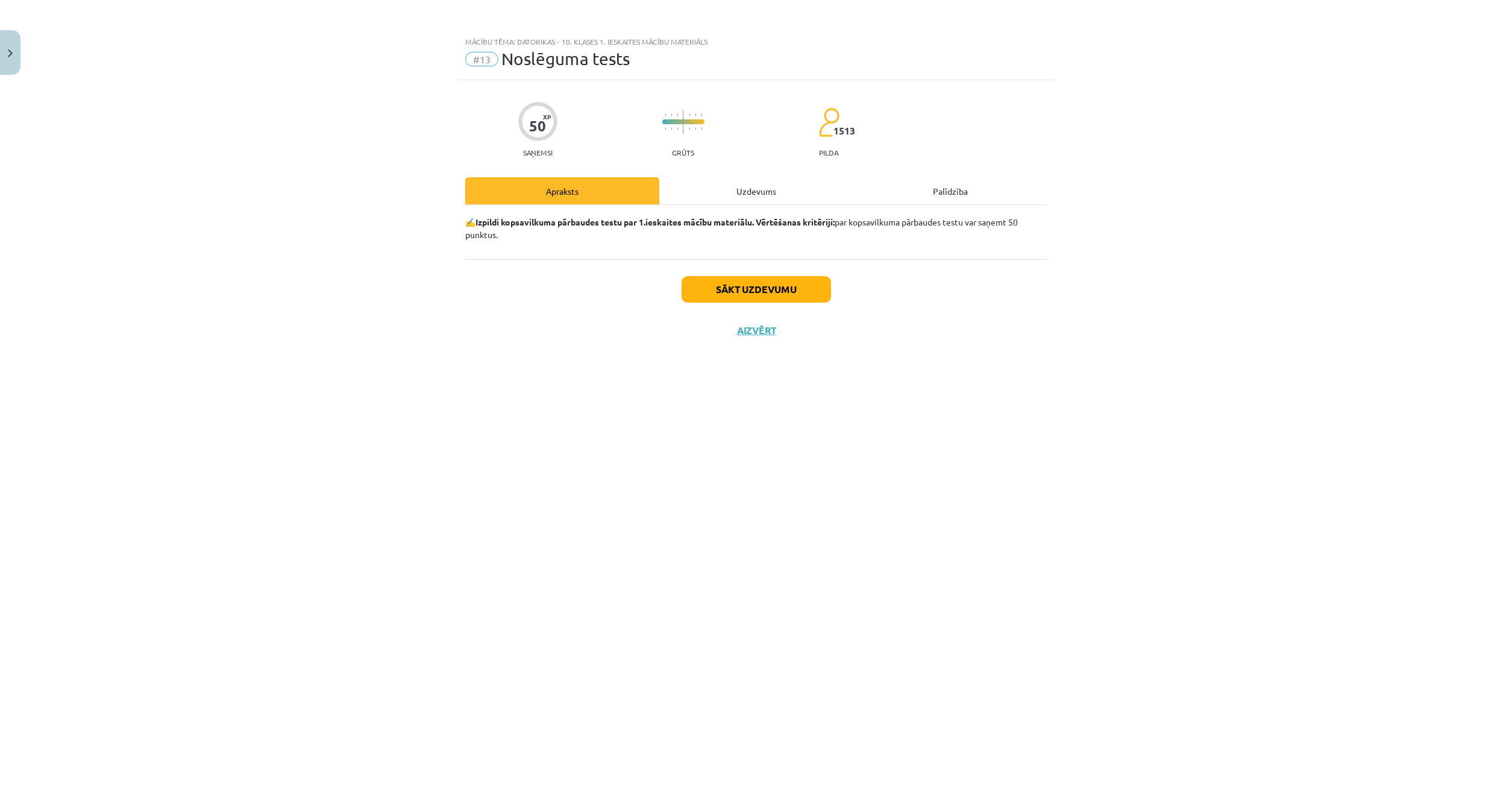
click at [901, 243] on div "✍️ Izpildi kopsavilkuma pārbaudes testu par 1.ieskaites mācību materiālu. Vērtē…" at bounding box center [756, 232] width 583 height 54
click at [732, 197] on div "Uzdevums" at bounding box center [756, 191] width 194 height 27
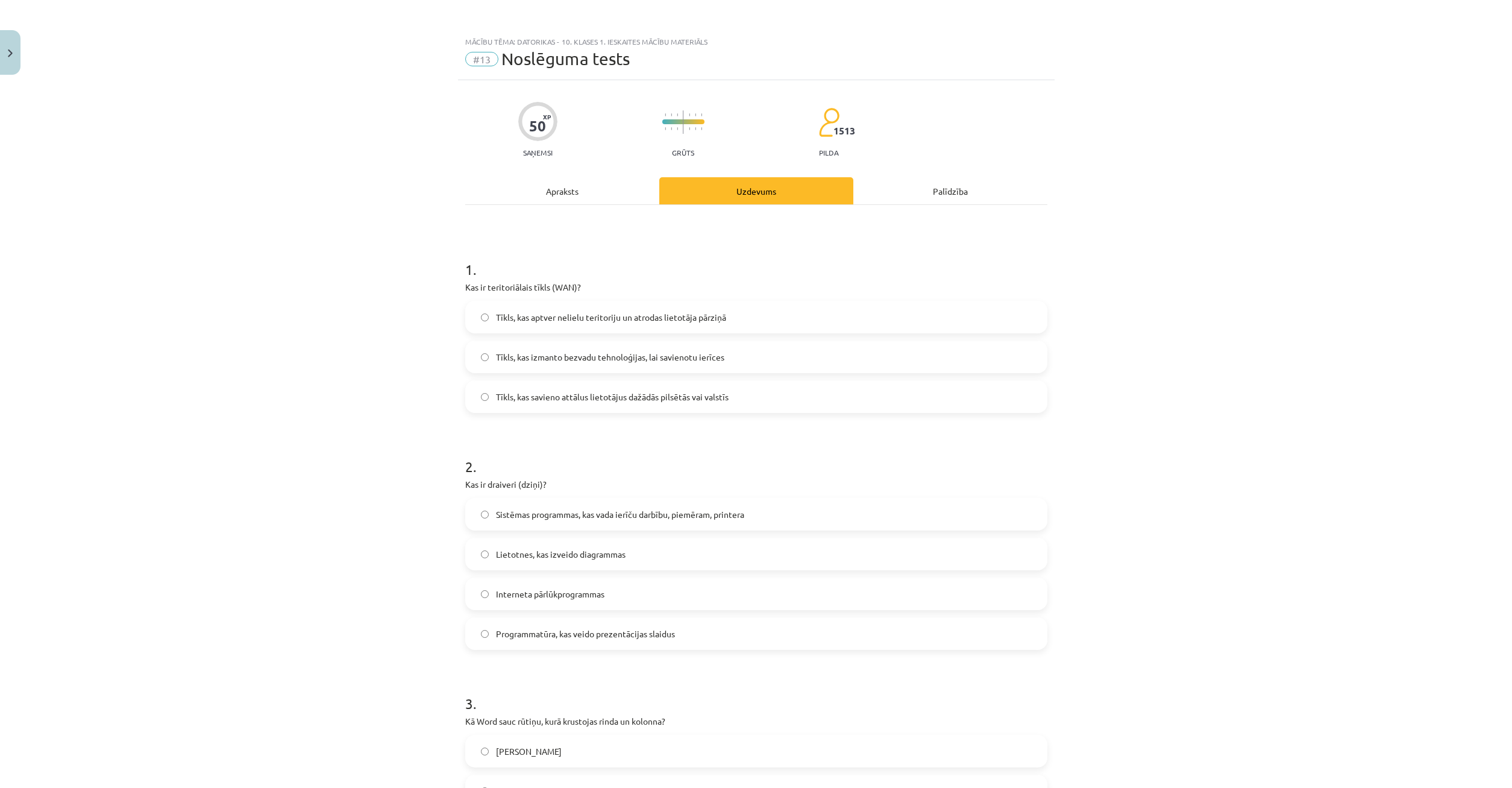
click at [571, 188] on div "Apraksts" at bounding box center [562, 191] width 194 height 27
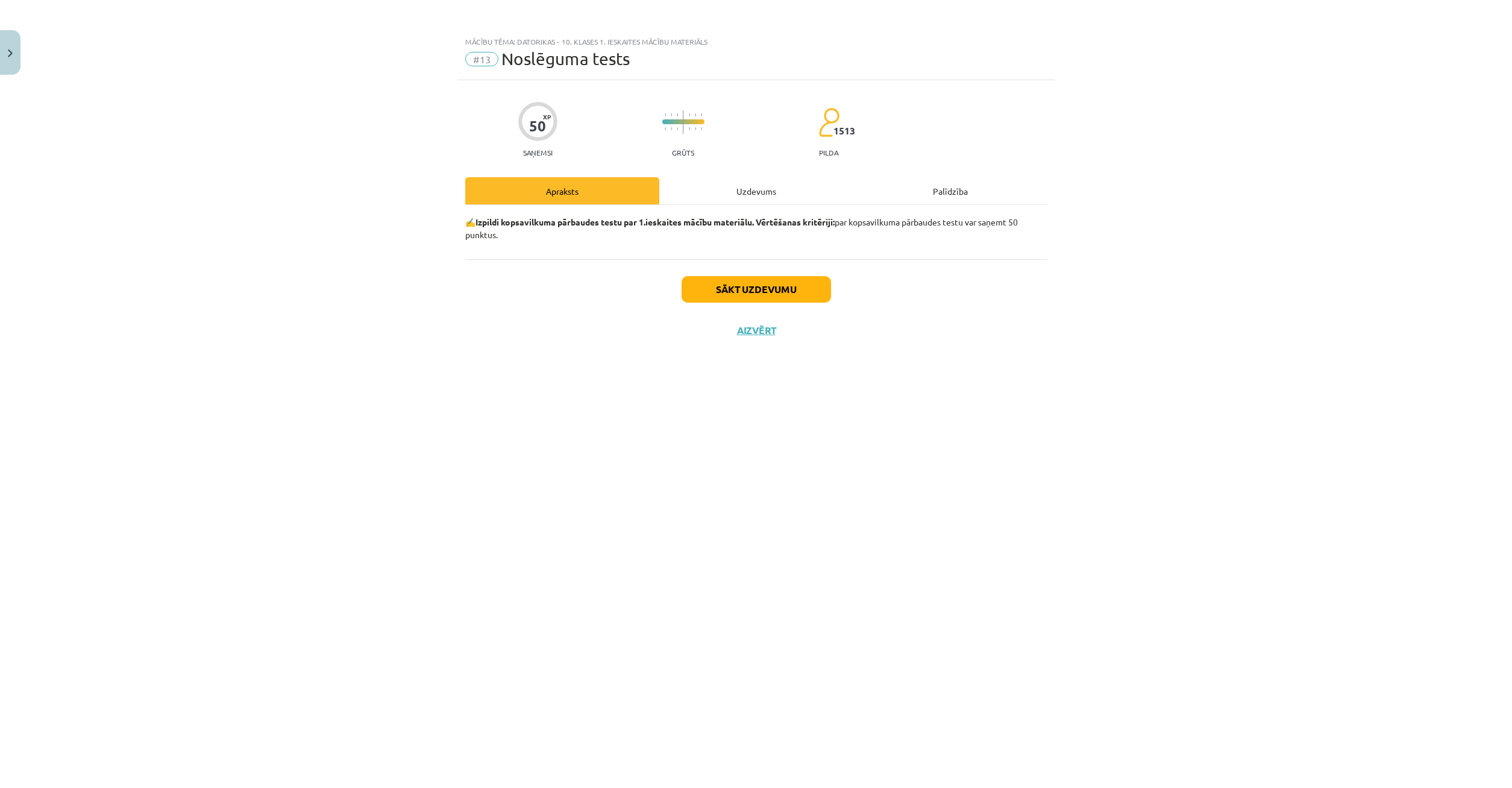
click at [753, 197] on div "Uzdevums" at bounding box center [756, 191] width 194 height 27
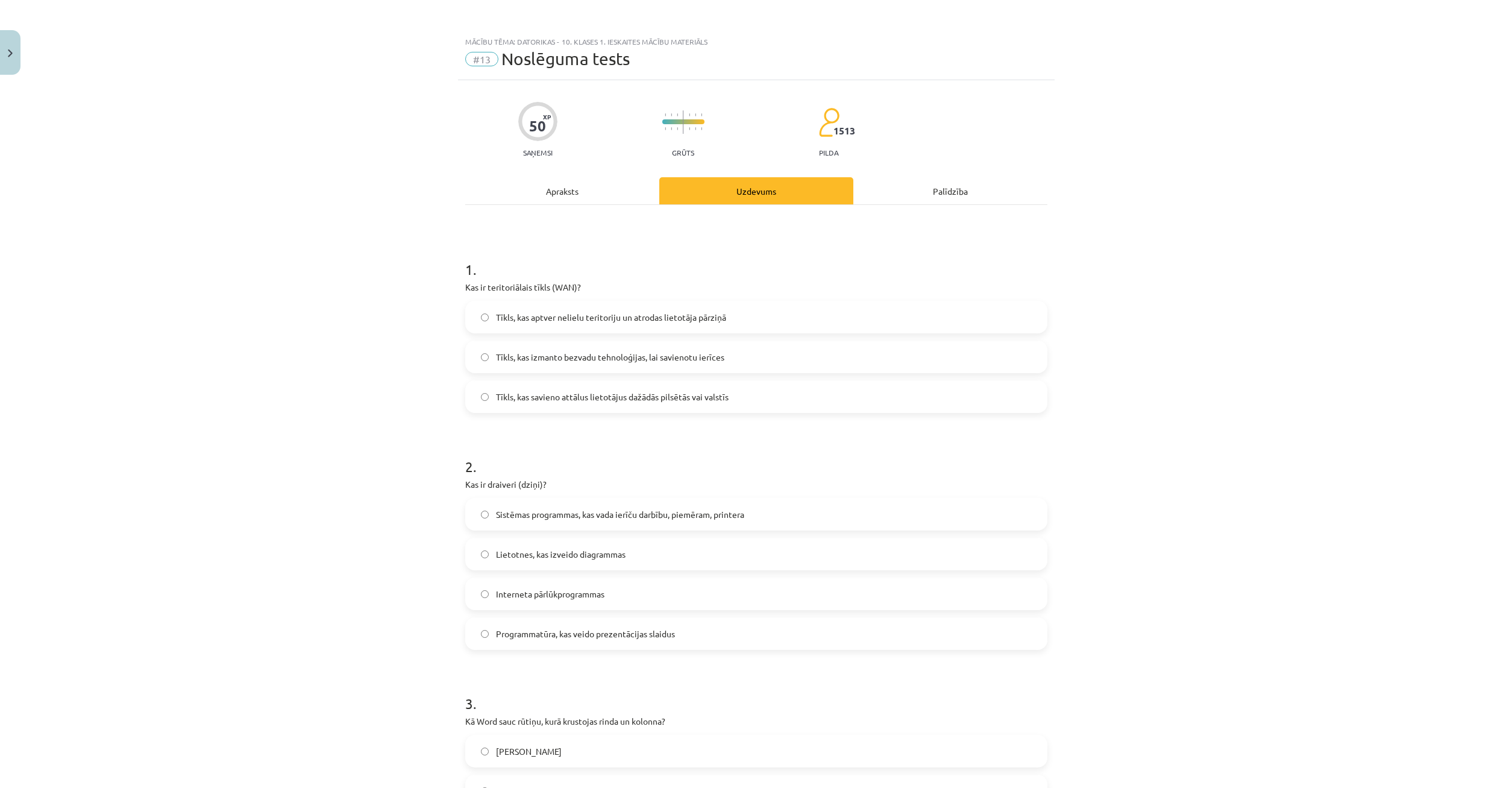
click at [583, 181] on div "Apraksts" at bounding box center [562, 191] width 194 height 27
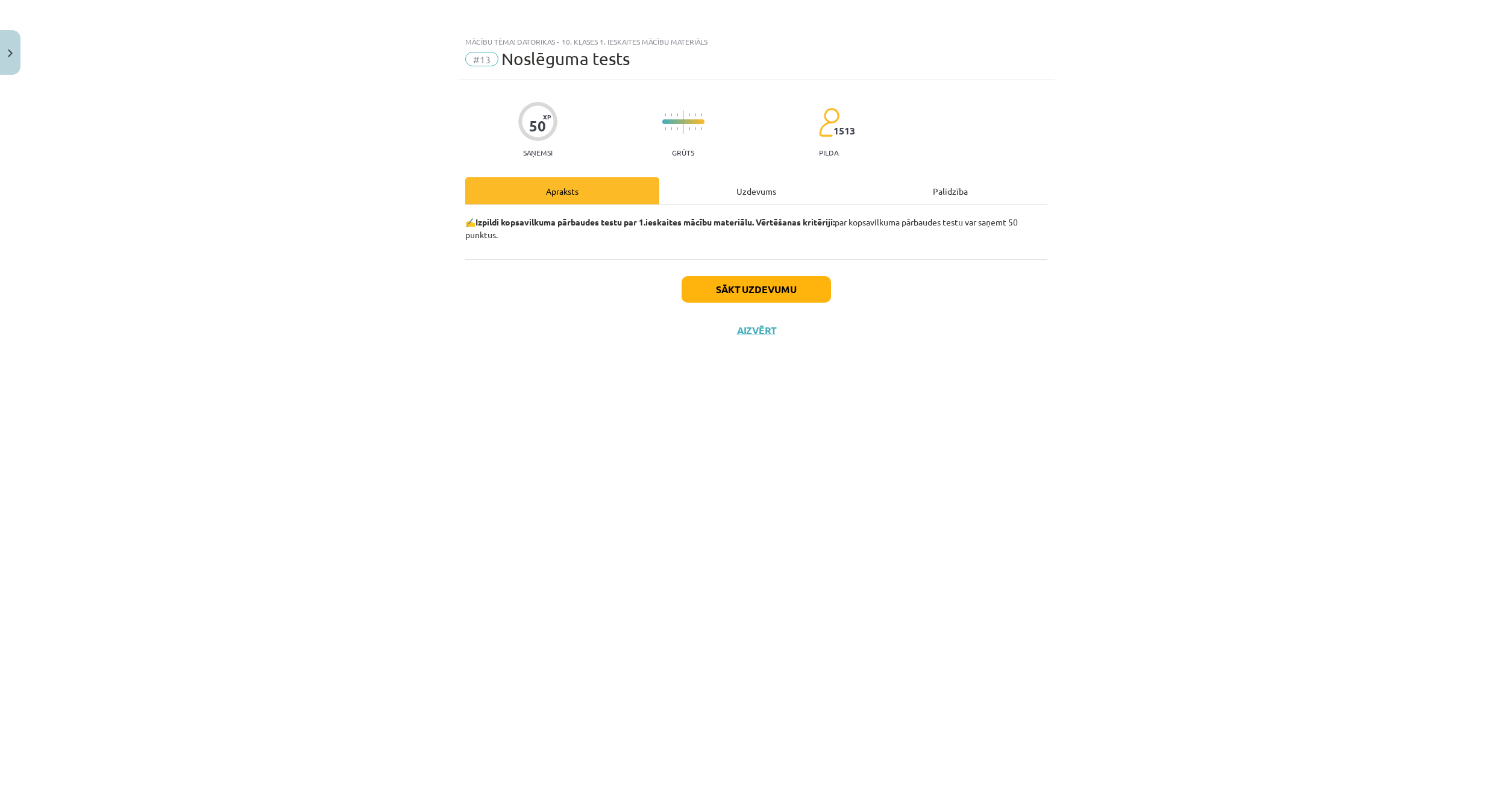
click at [709, 182] on div "Uzdevums" at bounding box center [756, 191] width 194 height 27
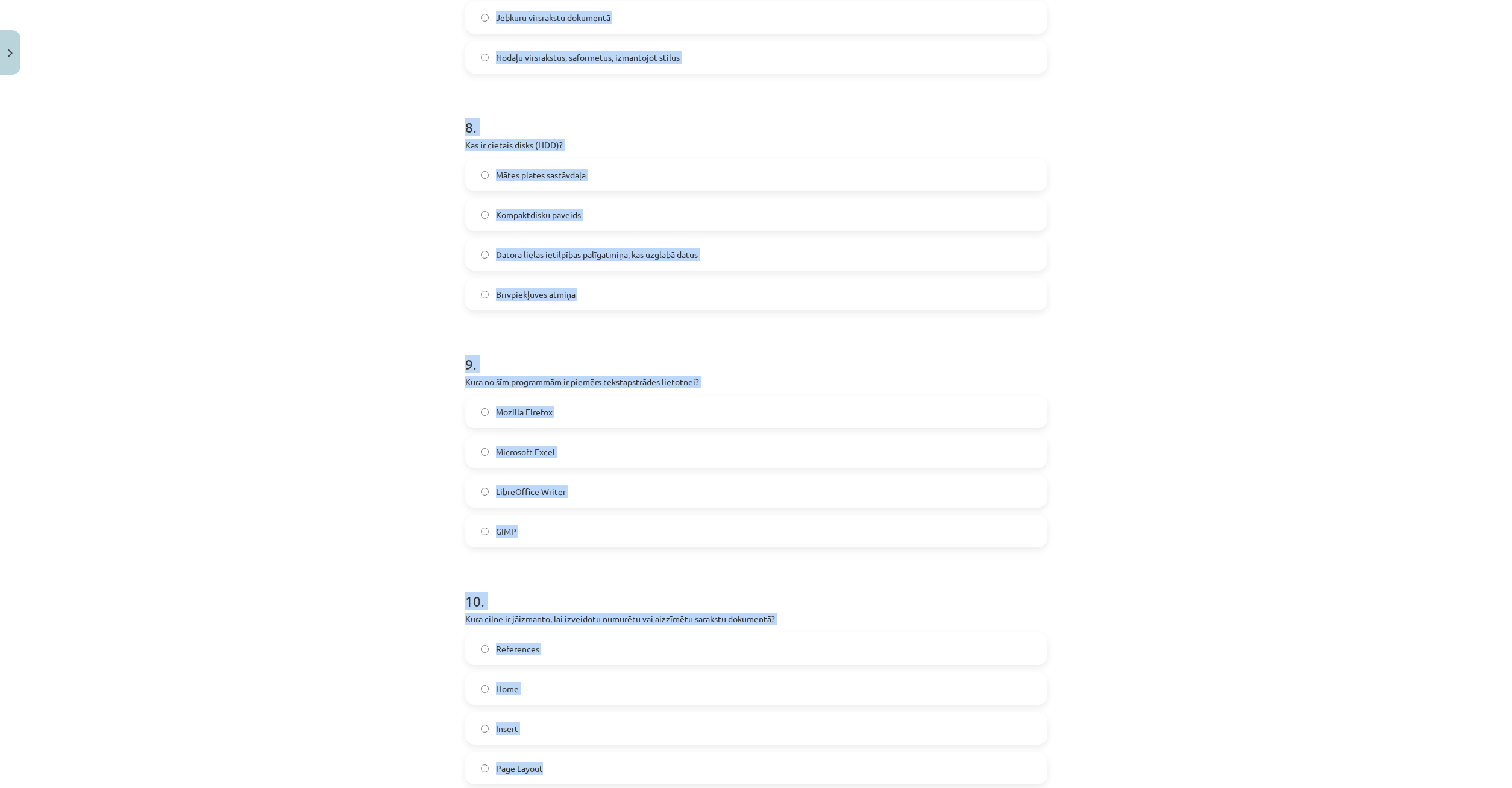
scroll to position [1913, 0]
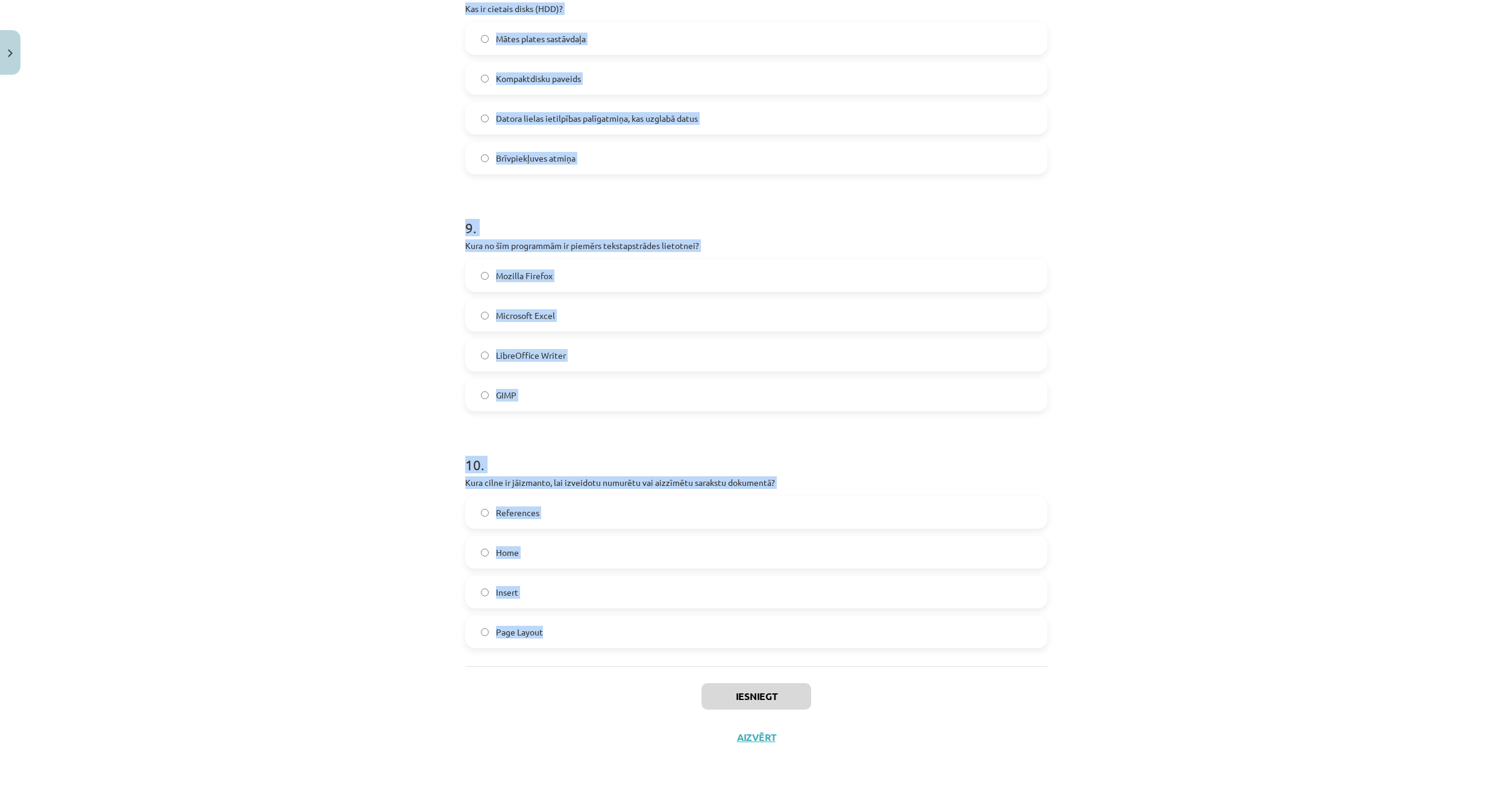
drag, startPoint x: 463, startPoint y: 285, endPoint x: 1001, endPoint y: 674, distance: 663.9
copy form "Kas ir teritoriālais tīkls (WAN)? Tīkls, kas aptver nelielu teritoriju un atrod…"
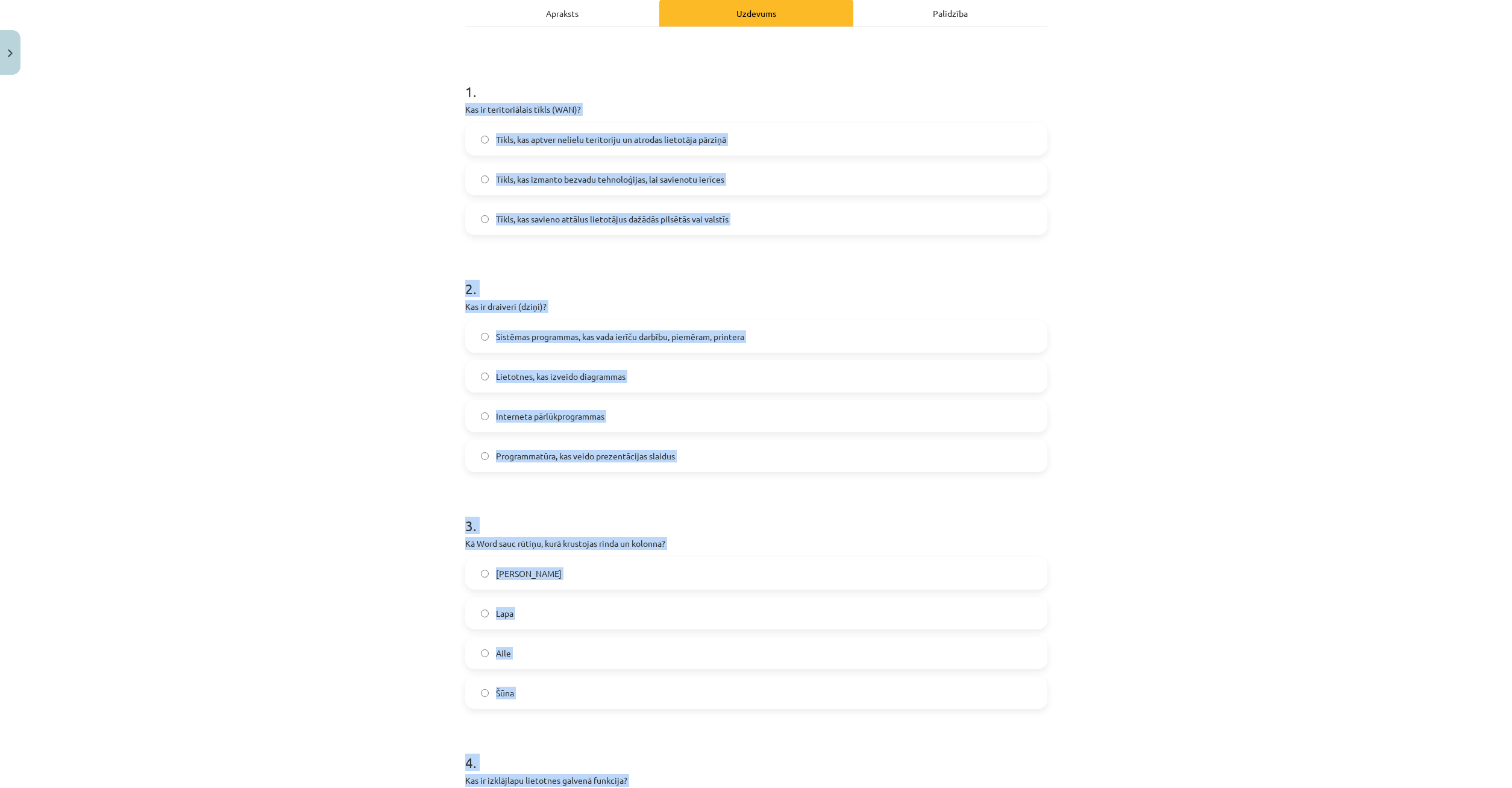
scroll to position [120, 0]
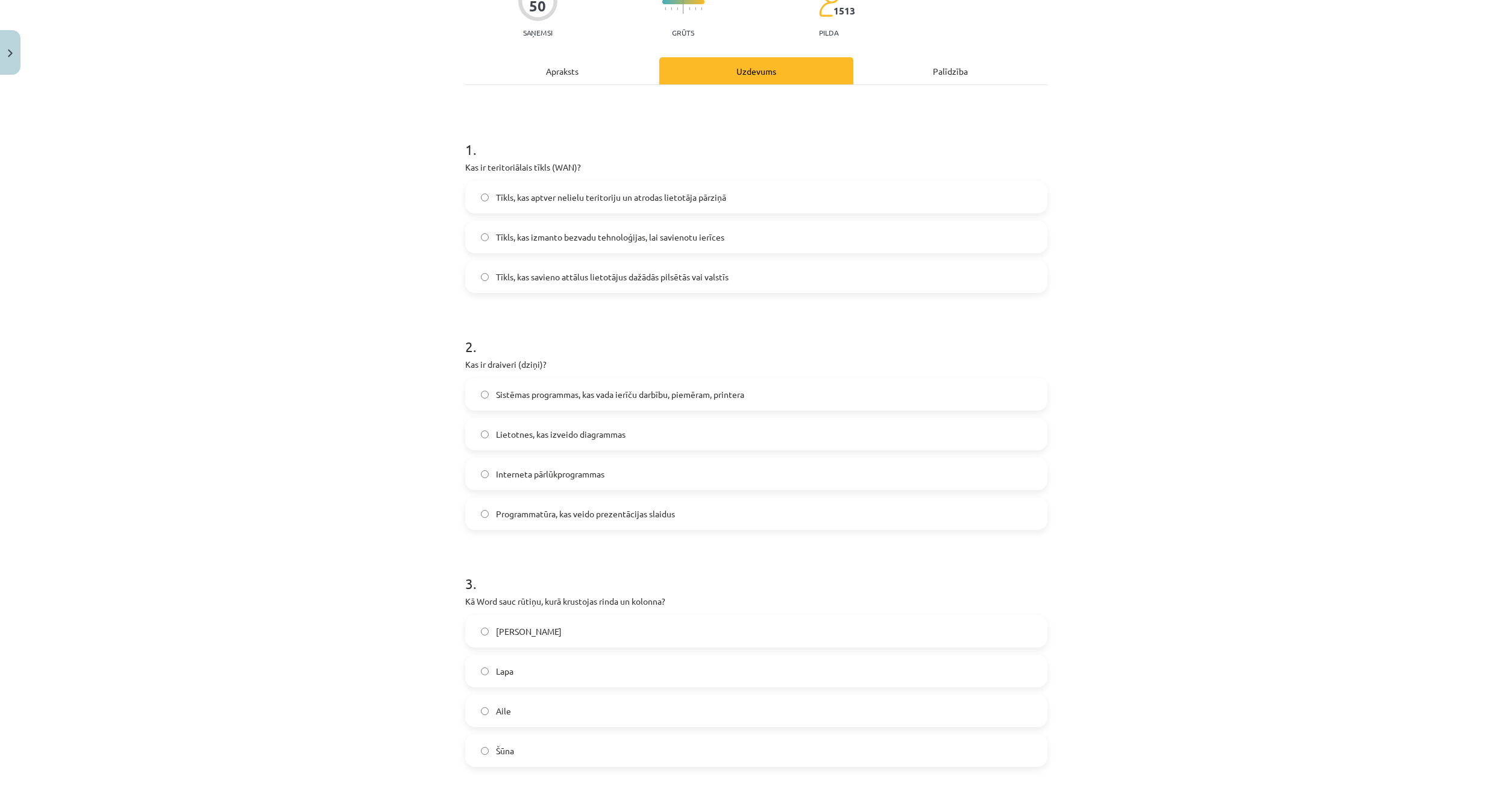
drag, startPoint x: 355, startPoint y: 309, endPoint x: 345, endPoint y: 306, distance: 10.4
click at [355, 308] on div "Mācību tēma: Datorikas - 10. klases 1. ieskaites mācību materiāls #13 Noslēguma…" at bounding box center [756, 394] width 1512 height 788
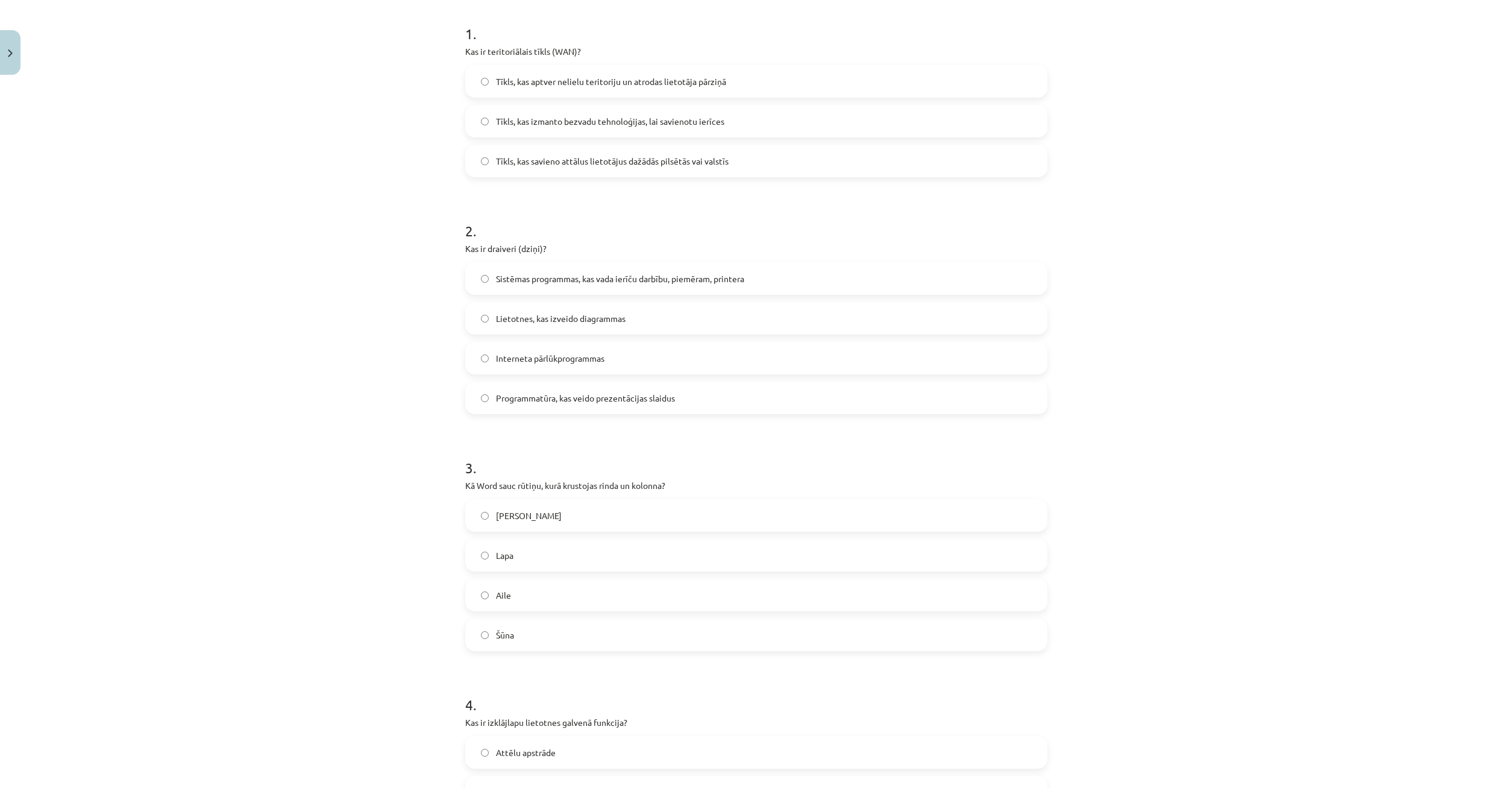
click at [471, 270] on label "Sistēmas programmas, kas vada ierīču darbību, piemēram, printera" at bounding box center [756, 278] width 580 height 30
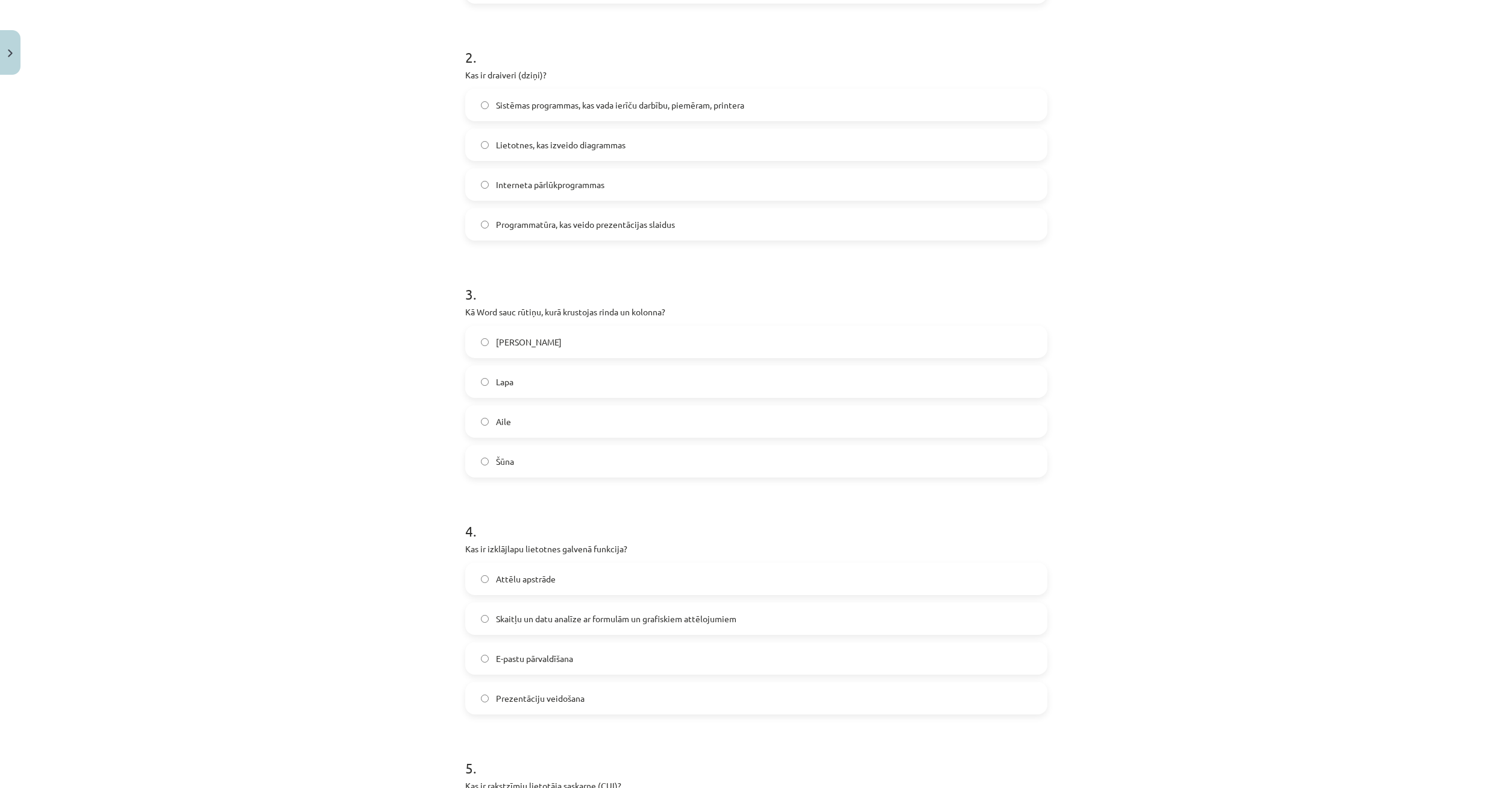
scroll to position [583, 0]
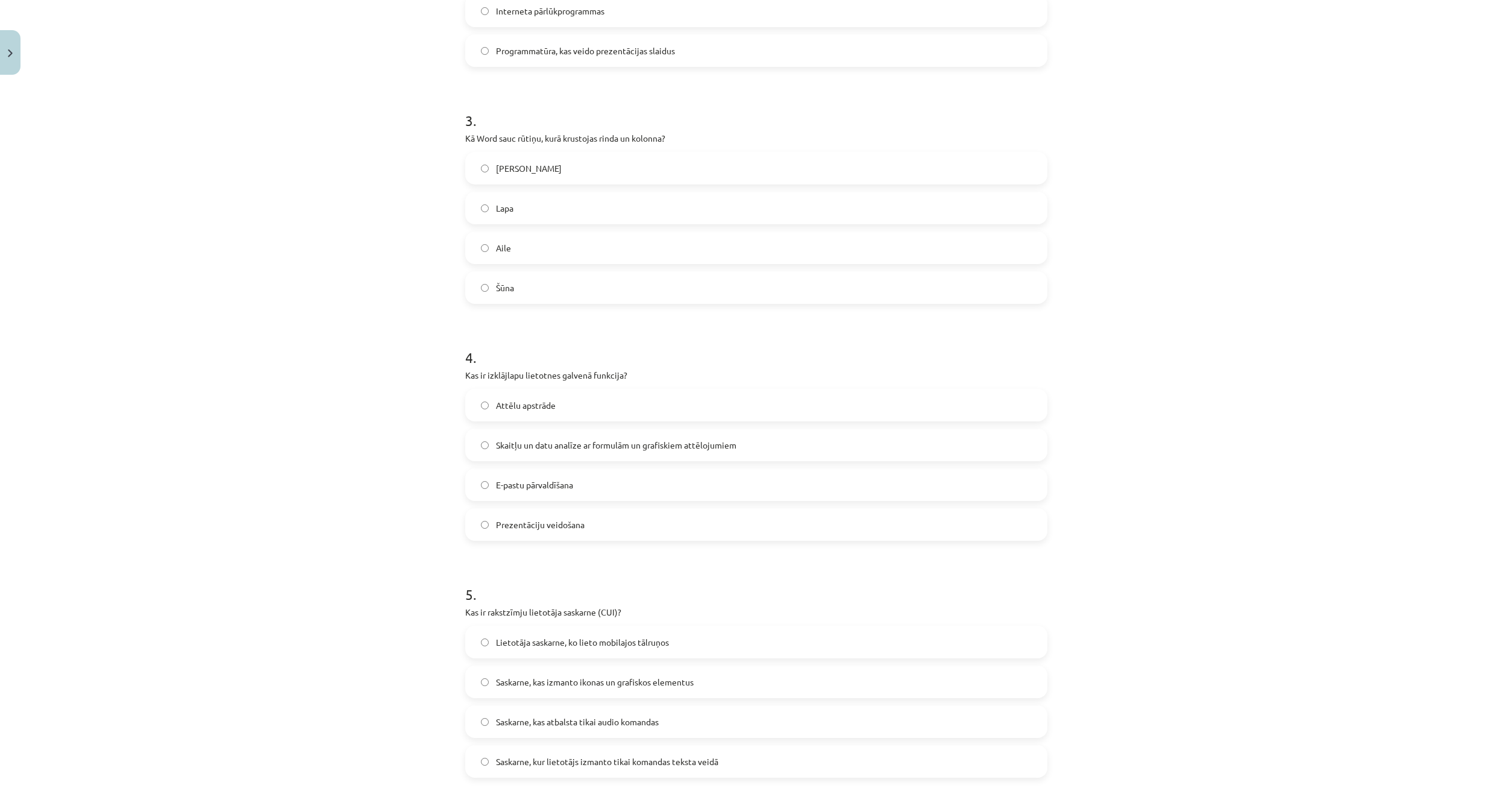
click at [504, 445] on span "Skaitļu un datu analīze ar formulām un grafiskiem attēlojumiem" at bounding box center [616, 445] width 240 height 13
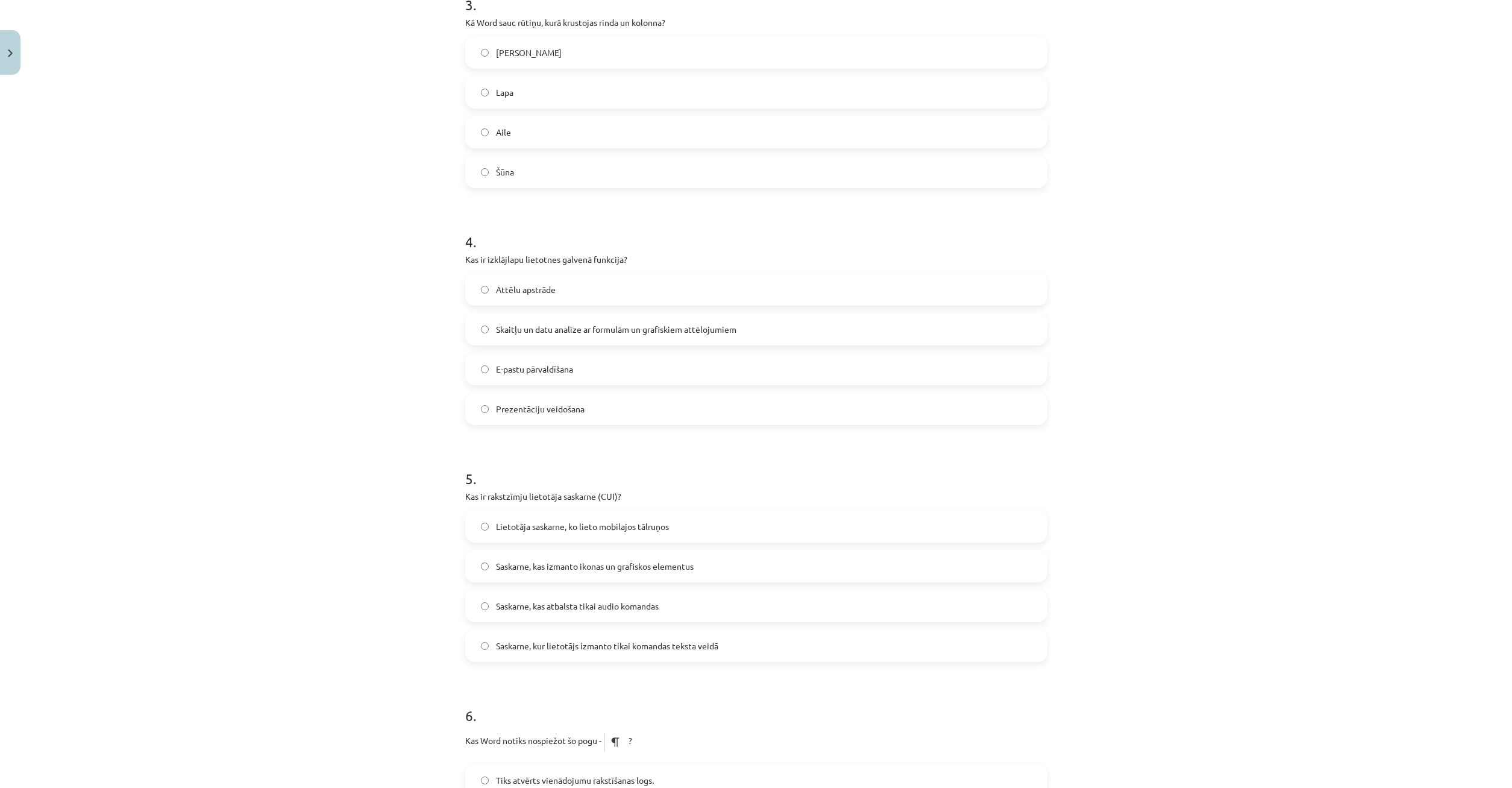
click at [543, 646] on span "Saskarne, kur lietotājs izmanto tikai komandas teksta veidā" at bounding box center [607, 646] width 222 height 13
click at [517, 646] on span "Saskarne, kur lietotājs izmanto tikai komandas teksta veidā" at bounding box center [607, 646] width 222 height 13
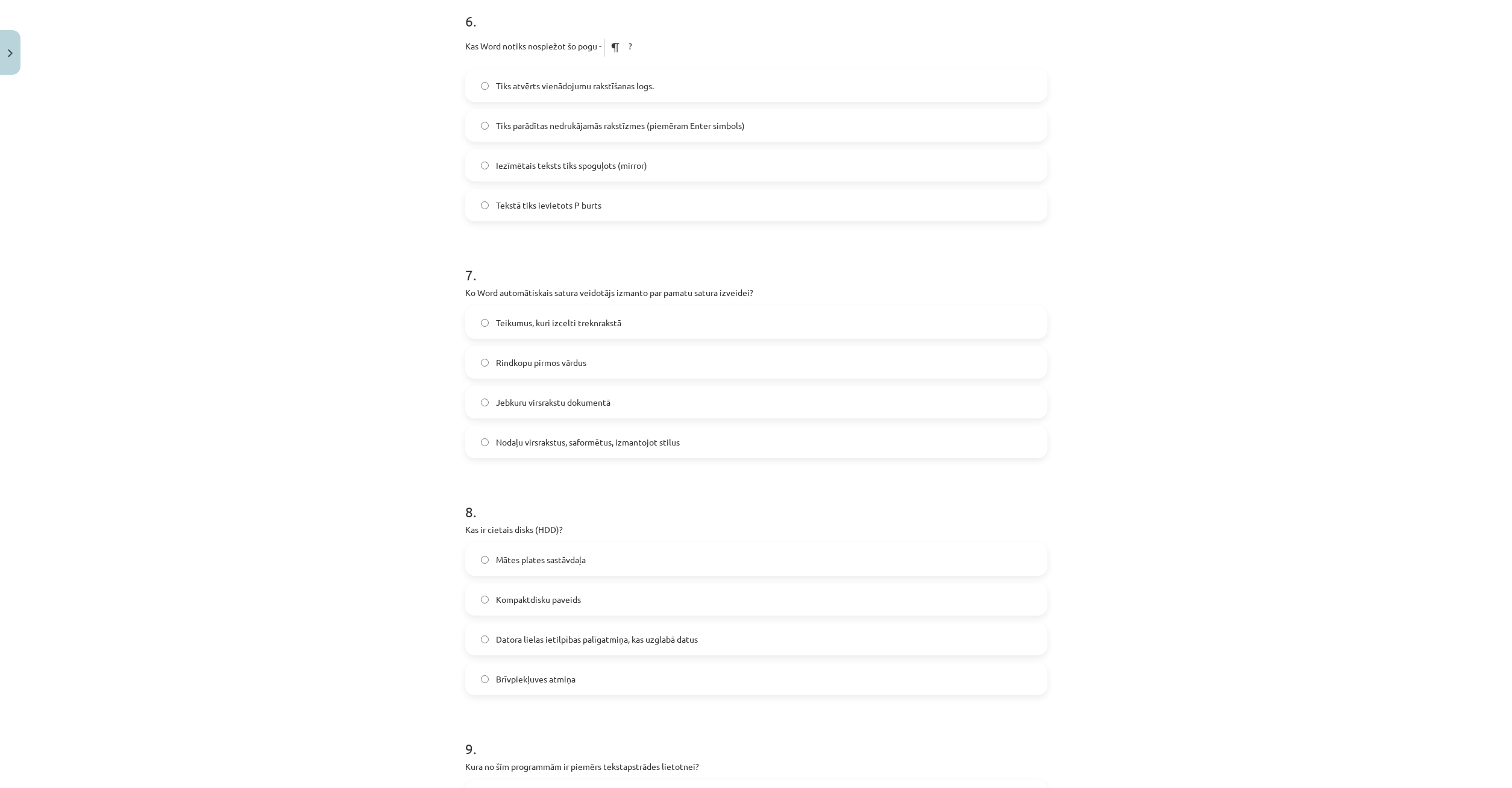
scroll to position [1335, 0]
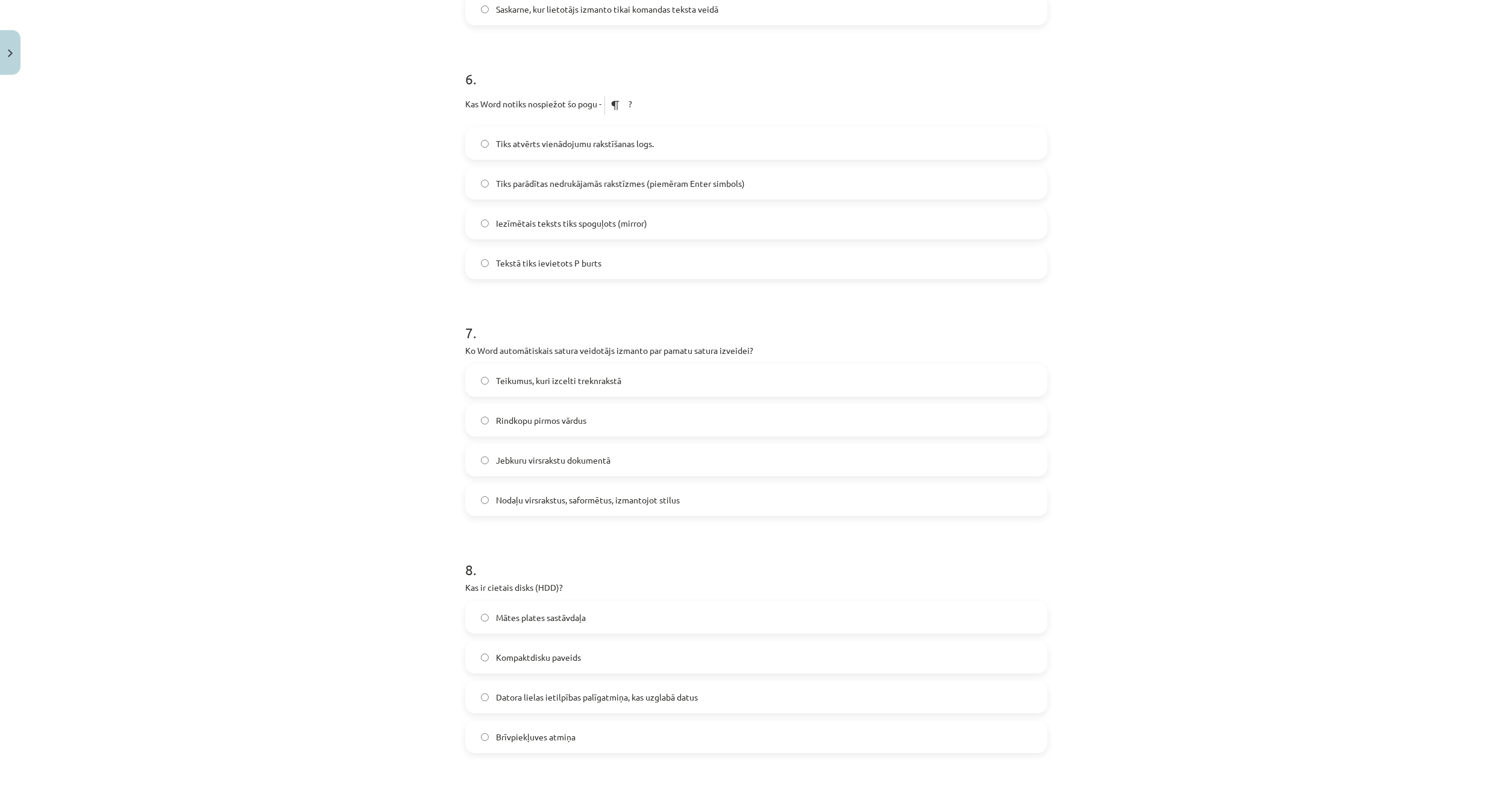
click at [528, 184] on span "Tiks parādītas nedrukājamās rakstīzmes (piemēram Enter simbols)" at bounding box center [620, 183] width 249 height 13
click at [504, 182] on span "Tiks parādītas nedrukājamās rakstīzmes (piemēram Enter simbols)" at bounding box center [620, 183] width 249 height 13
click at [572, 418] on span "Rindkopu pirmos vārdus" at bounding box center [541, 420] width 90 height 13
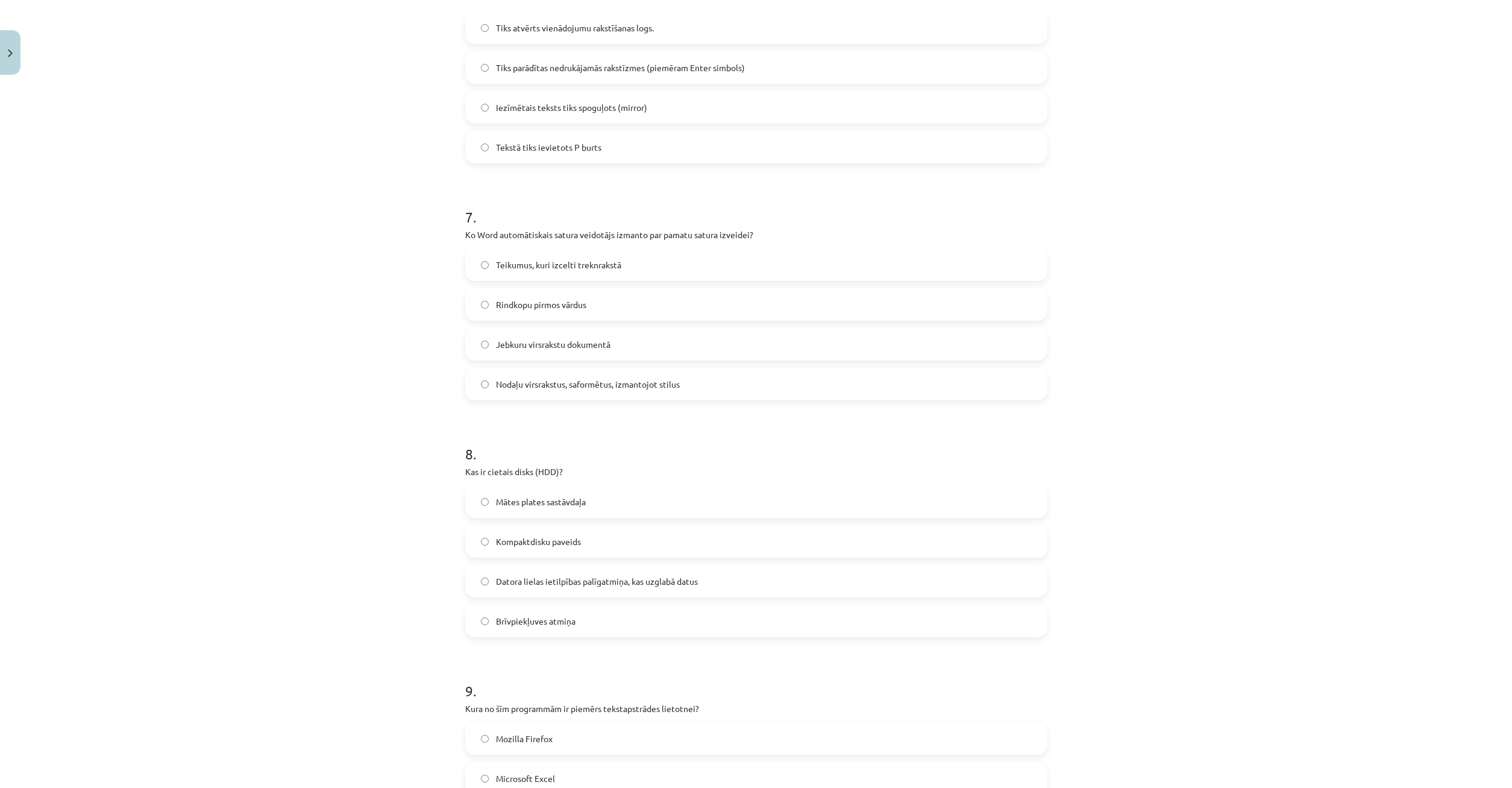
scroll to position [1508, 0]
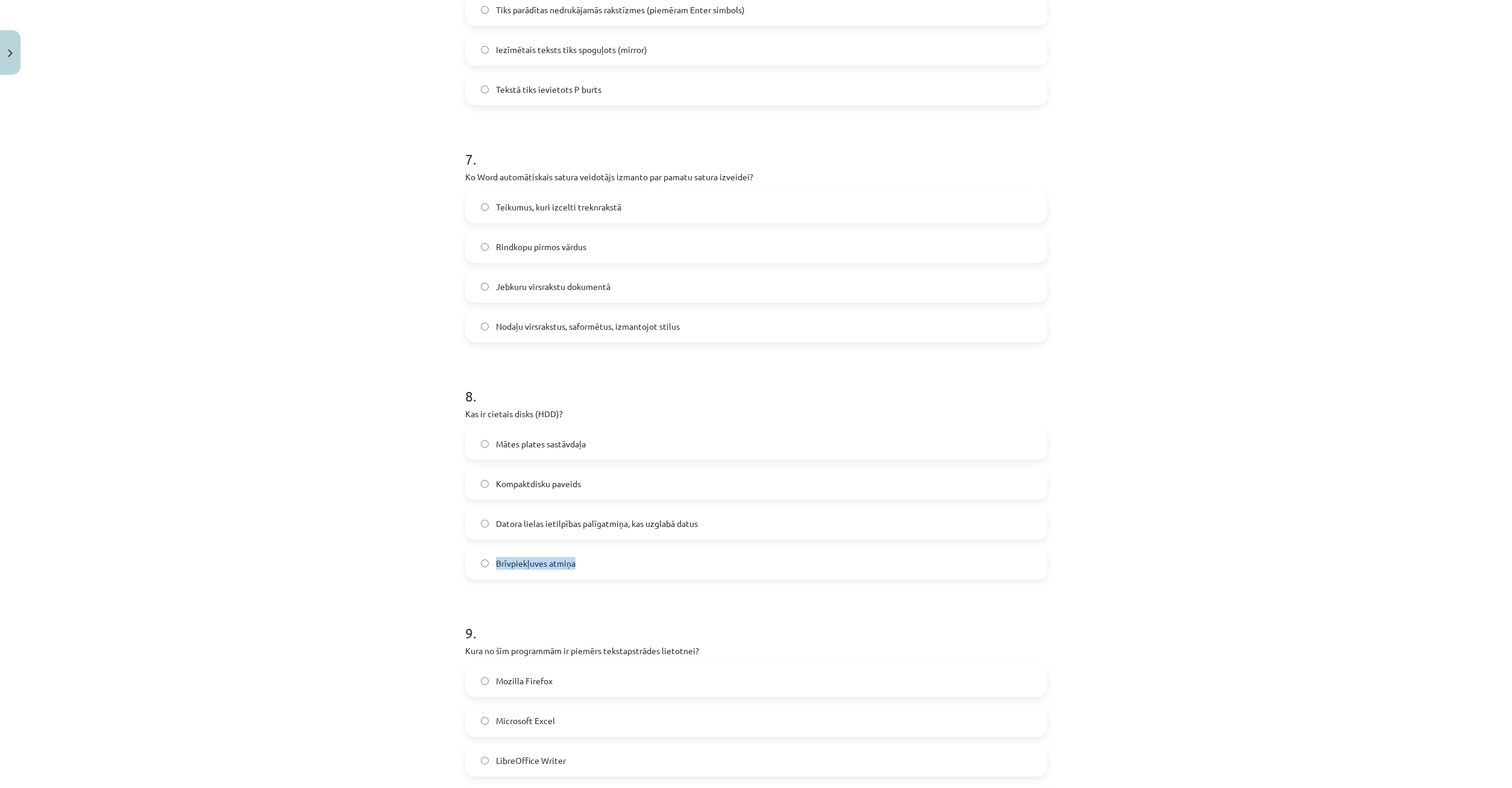
drag, startPoint x: 496, startPoint y: 557, endPoint x: 578, endPoint y: 560, distance: 82.1
click at [578, 560] on label "Brīvpiekļuves atmiņa" at bounding box center [756, 562] width 580 height 30
drag, startPoint x: 550, startPoint y: 564, endPoint x: 549, endPoint y: 557, distance: 7.1
copy span "Brīvpiekļuves atmiņa"
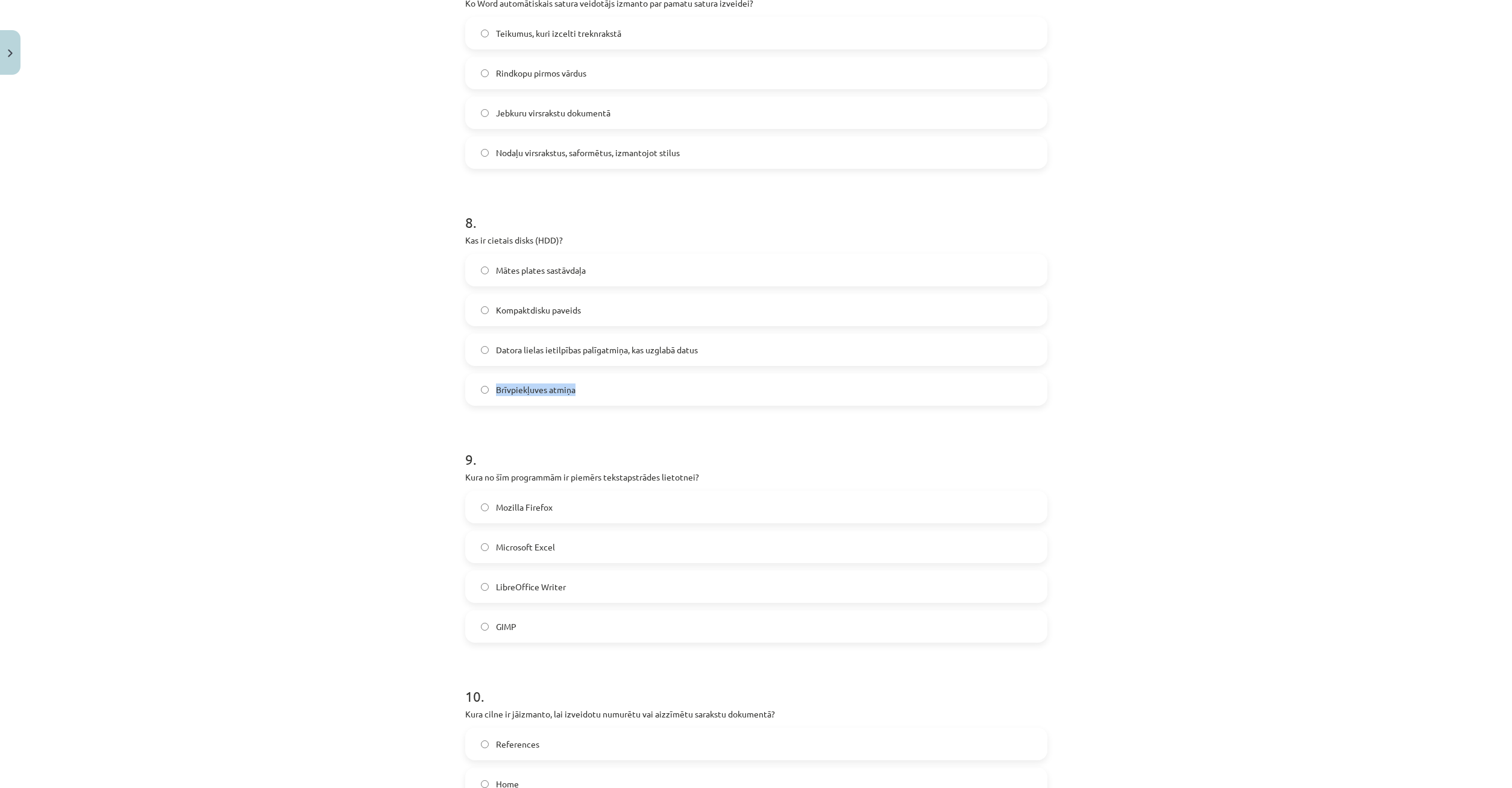
scroll to position [1740, 0]
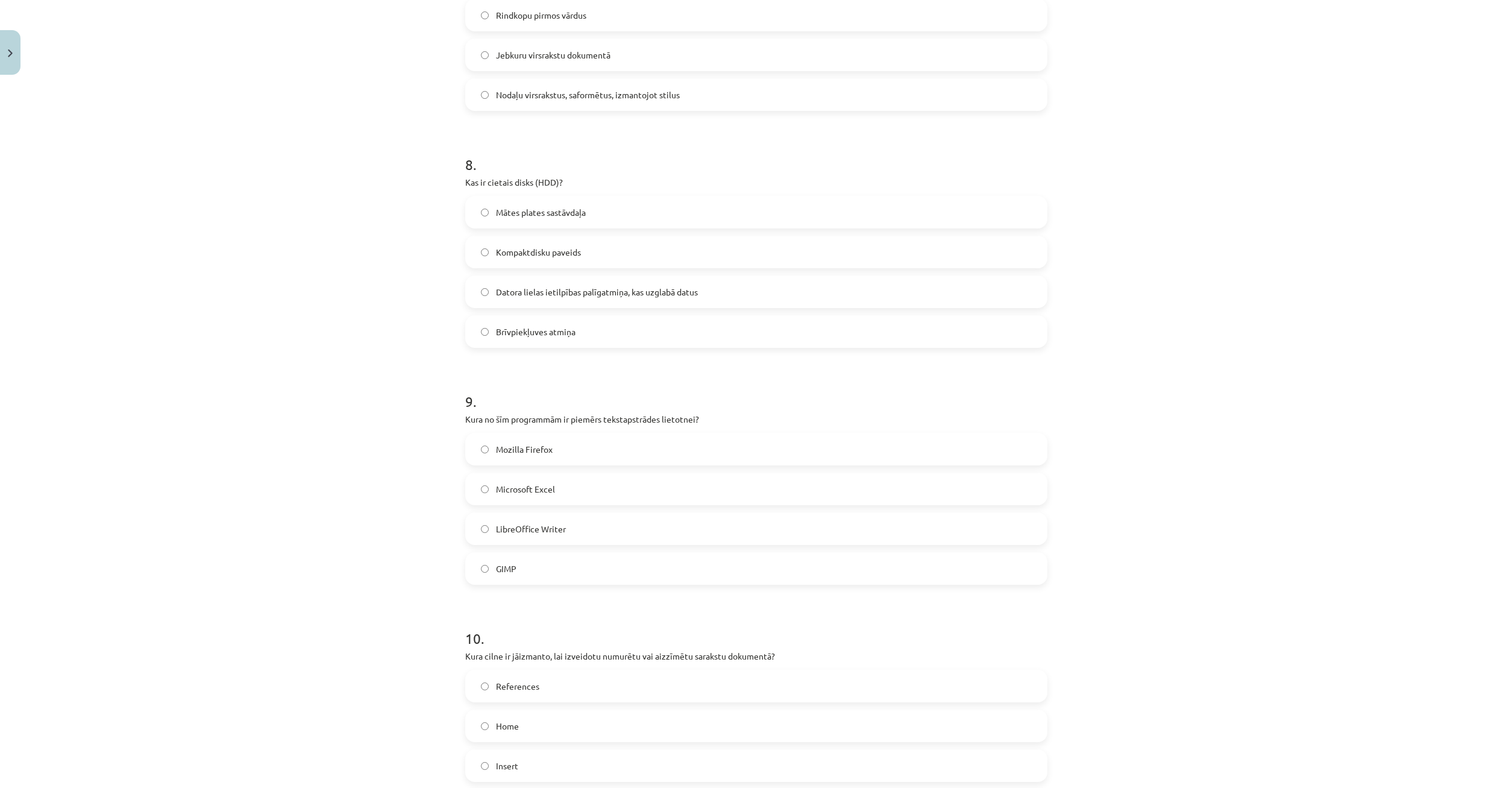
drag, startPoint x: 511, startPoint y: 528, endPoint x: 517, endPoint y: 523, distance: 7.8
click at [513, 526] on span "LibreOffice Writer" at bounding box center [531, 528] width 70 height 13
click at [497, 522] on label "LibreOffice Writer" at bounding box center [756, 528] width 580 height 30
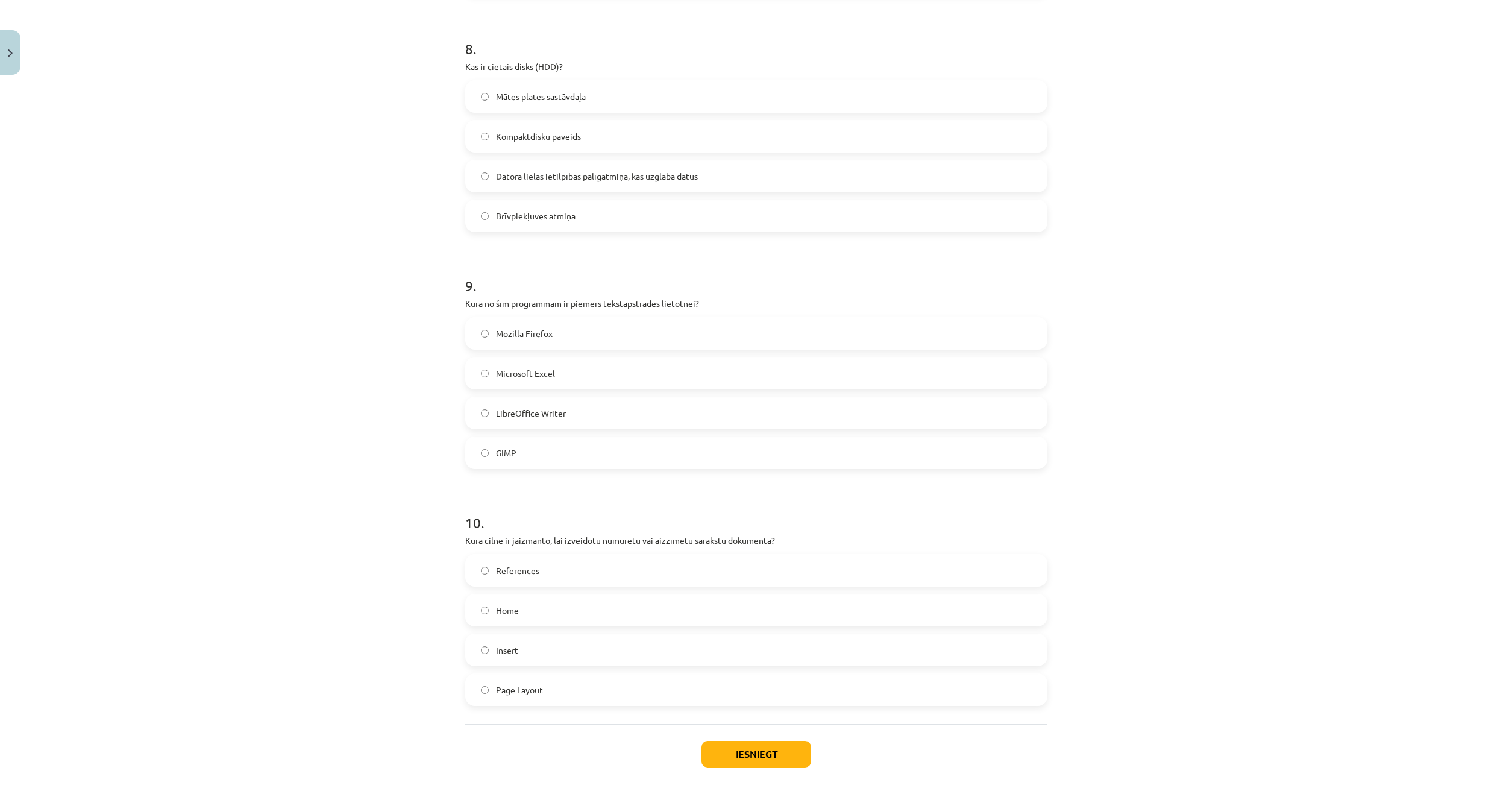
scroll to position [1913, 0]
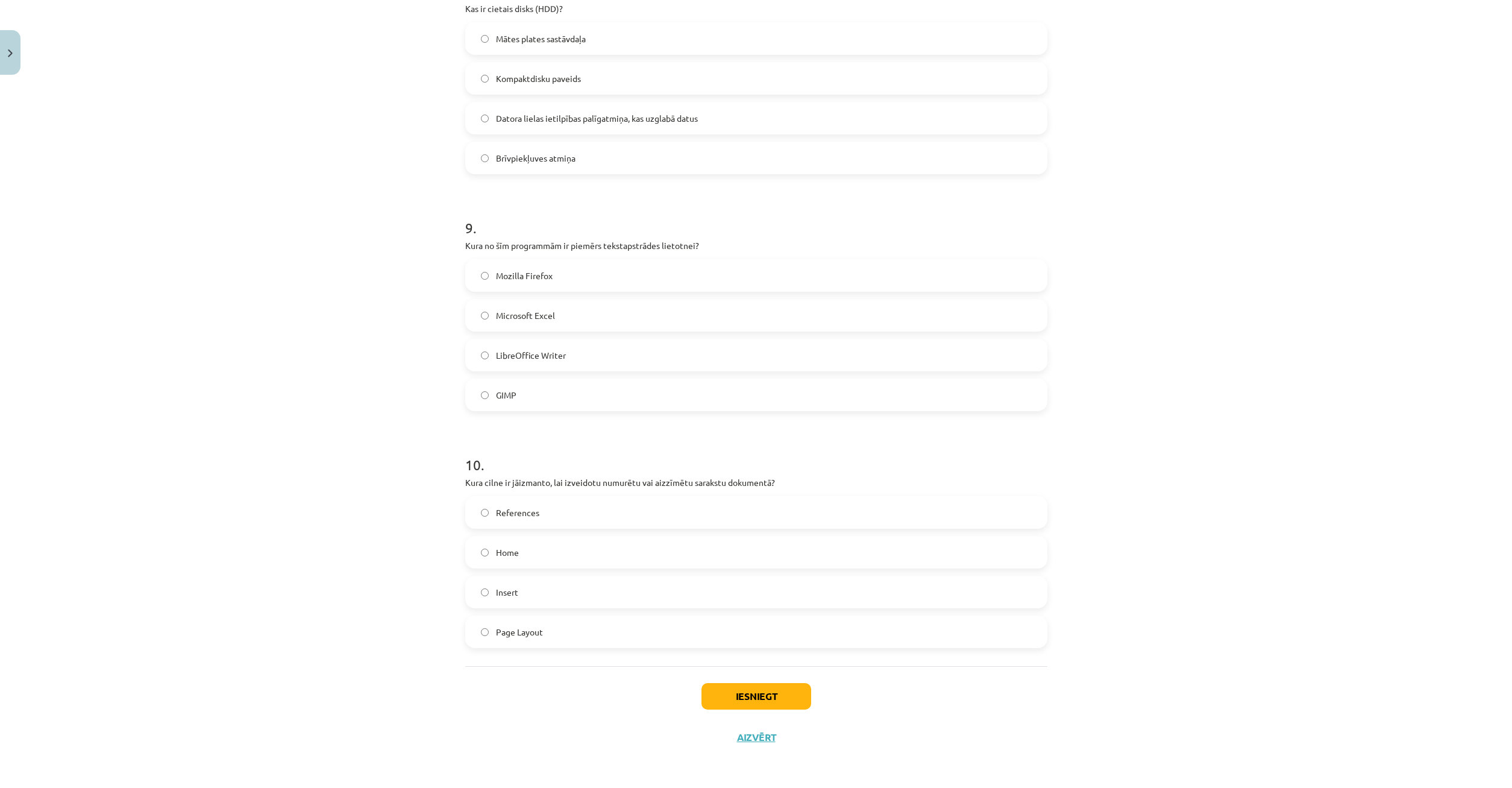
click at [481, 557] on label "Home" at bounding box center [756, 552] width 580 height 30
click at [754, 691] on button "Iesniegt" at bounding box center [756, 695] width 110 height 26
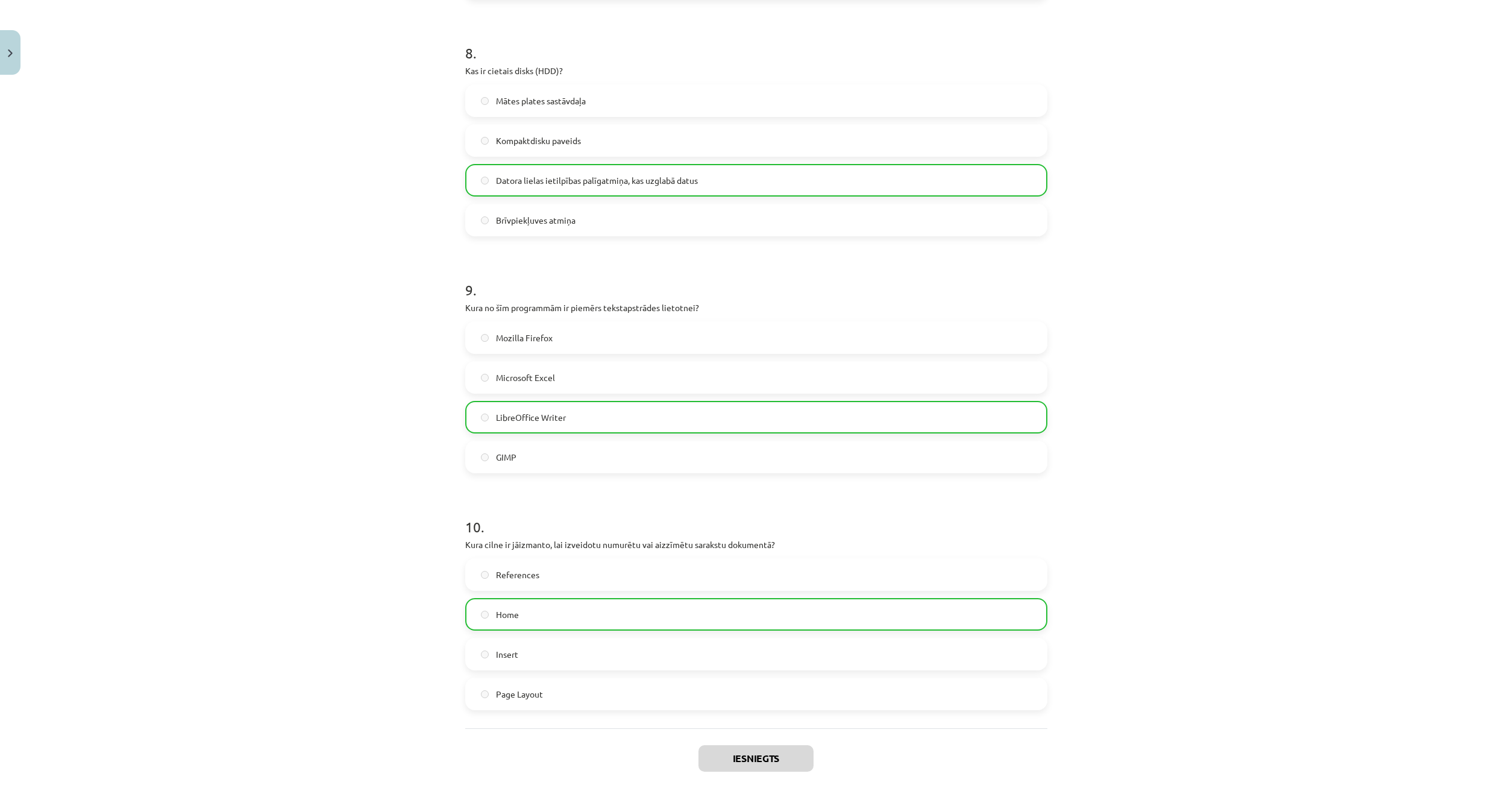
scroll to position [1952, 0]
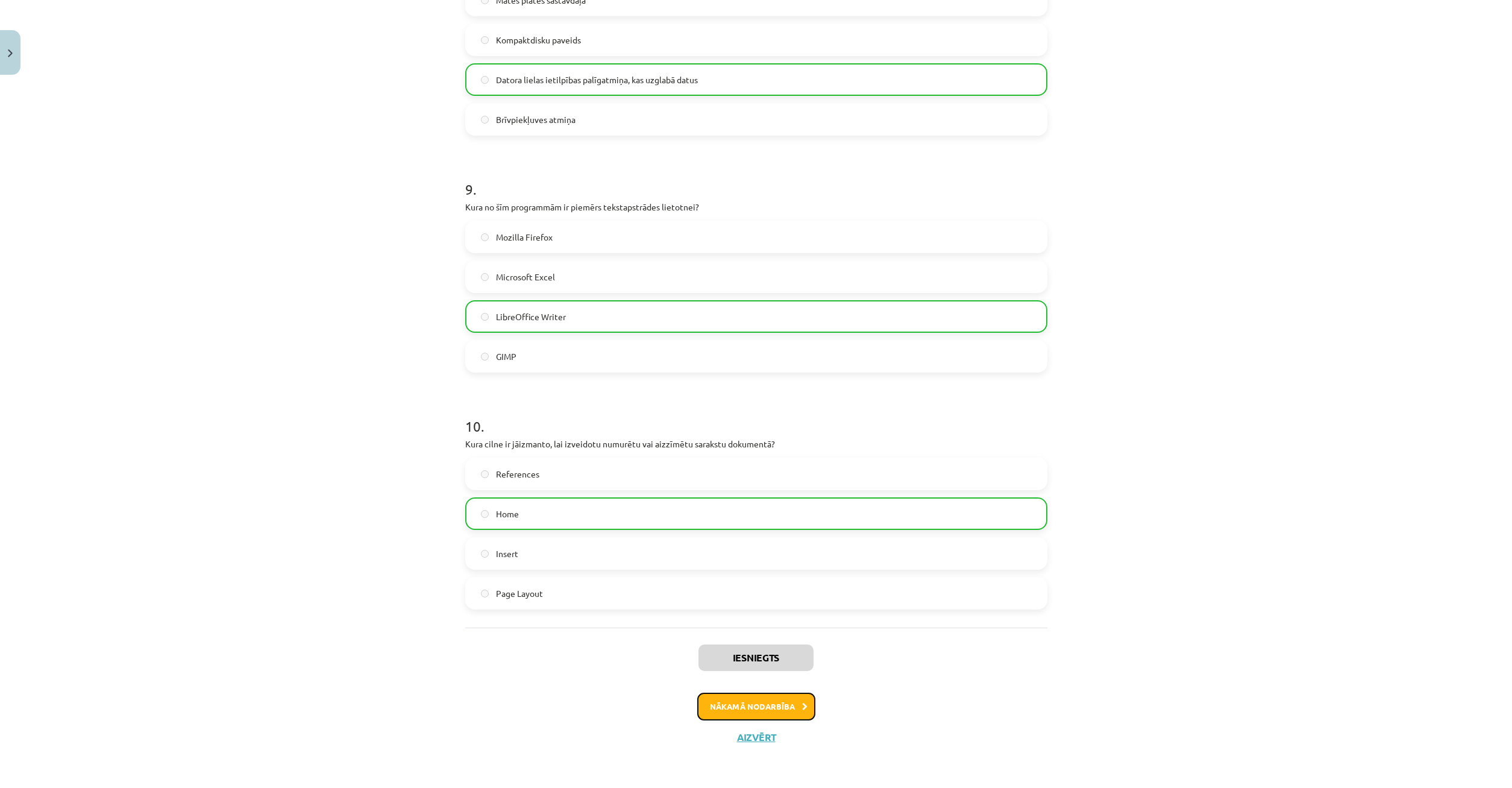
click at [780, 701] on button "Nākamā nodarbība" at bounding box center [756, 706] width 118 height 28
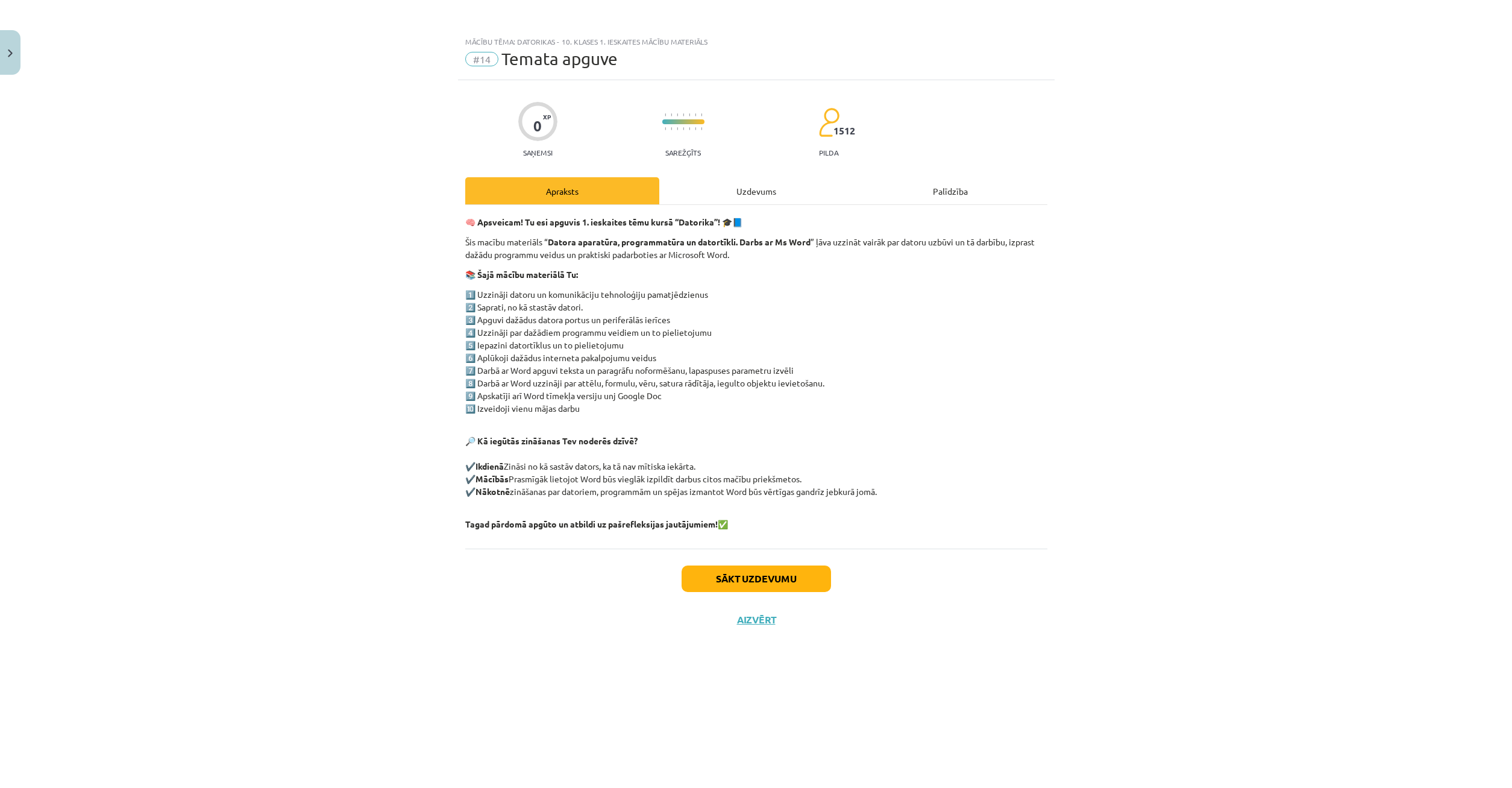
click at [756, 197] on div "Uzdevums" at bounding box center [756, 191] width 194 height 27
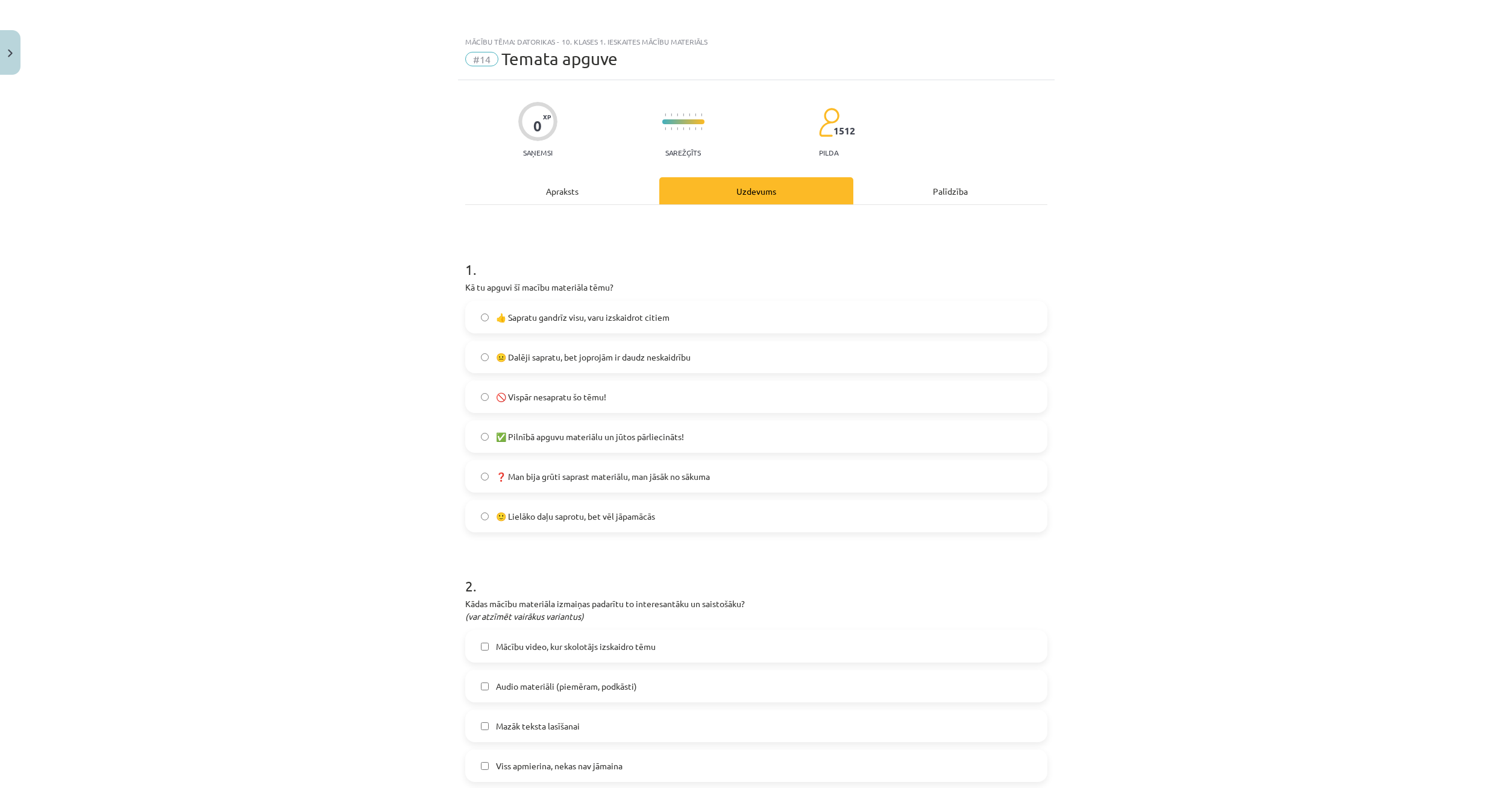
click at [689, 322] on label "👍 Sapratu gandrīz visu, varu izskaidrot citiem" at bounding box center [756, 317] width 580 height 30
click at [692, 324] on label "👍 Sapratu gandrīz visu, varu izskaidrot citiem" at bounding box center [756, 317] width 580 height 30
click at [627, 517] on span "🙂 Lielāko daļu saprotu, bet vēl jāpamācās" at bounding box center [576, 516] width 159 height 13
click at [635, 317] on span "👍 Sapratu gandrīz visu, varu izskaidrot citiem" at bounding box center [583, 317] width 173 height 13
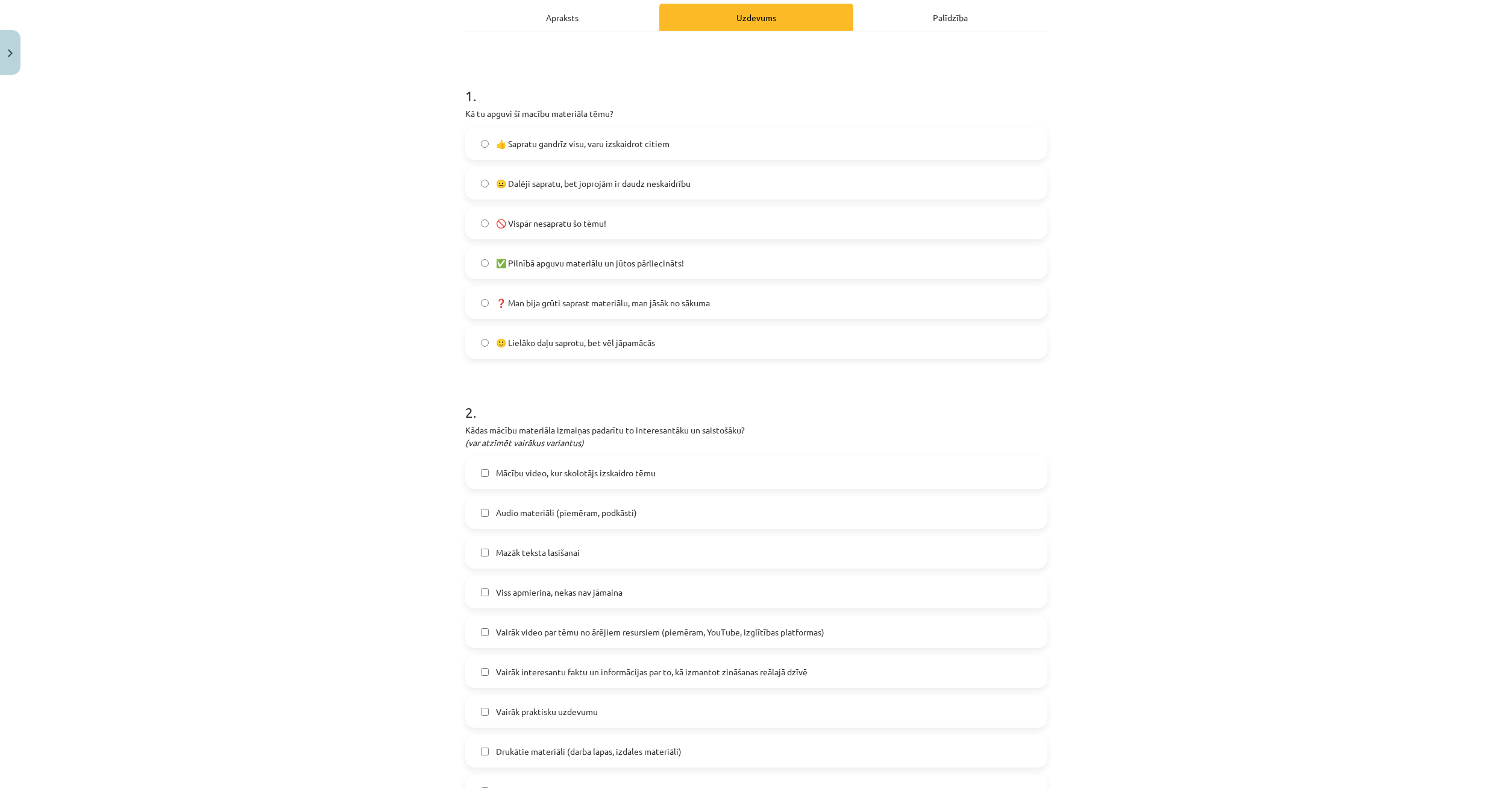
scroll to position [232, 0]
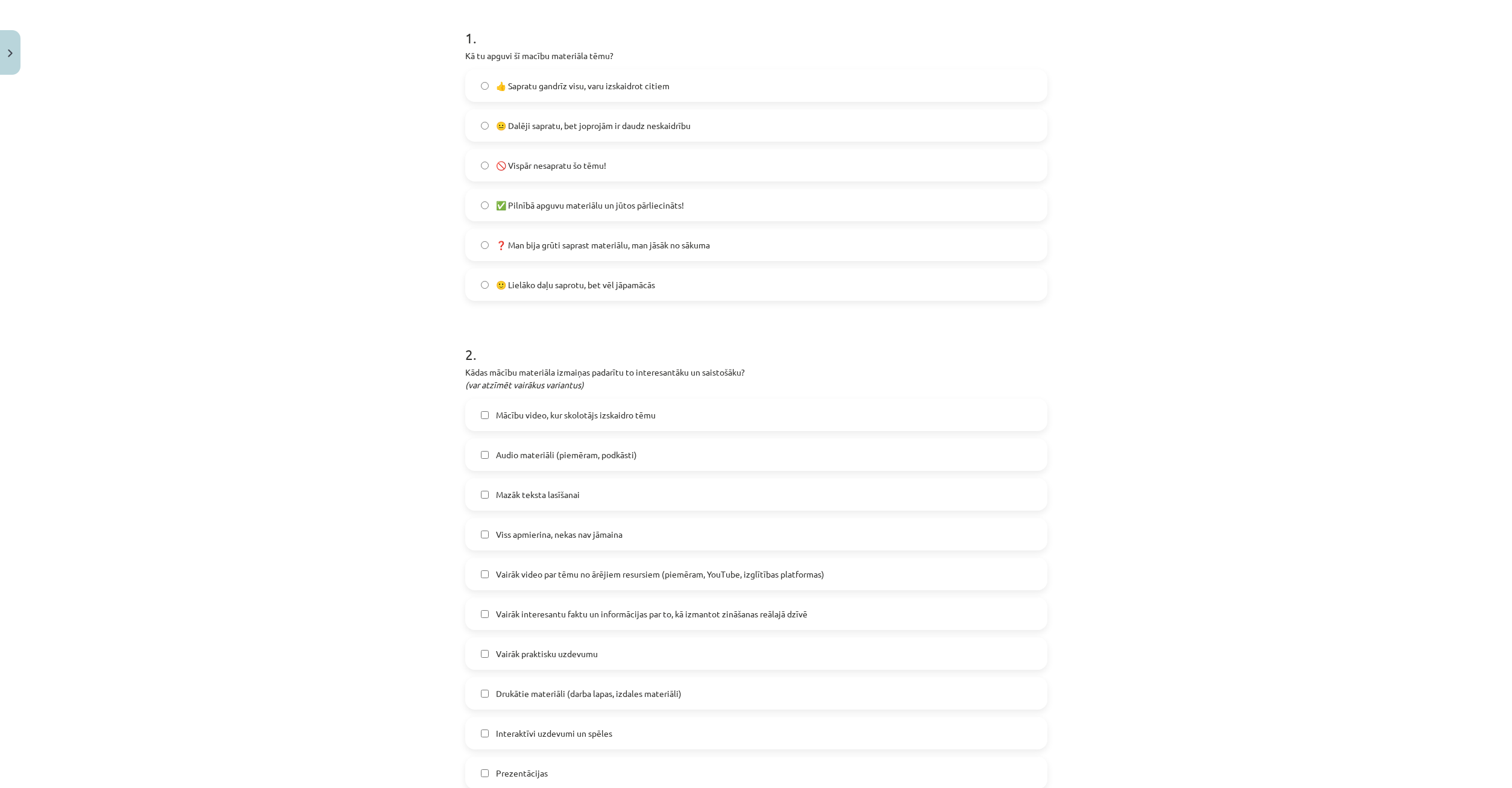
click at [481, 497] on label "Mazāk teksta lasīšanai" at bounding box center [756, 493] width 580 height 30
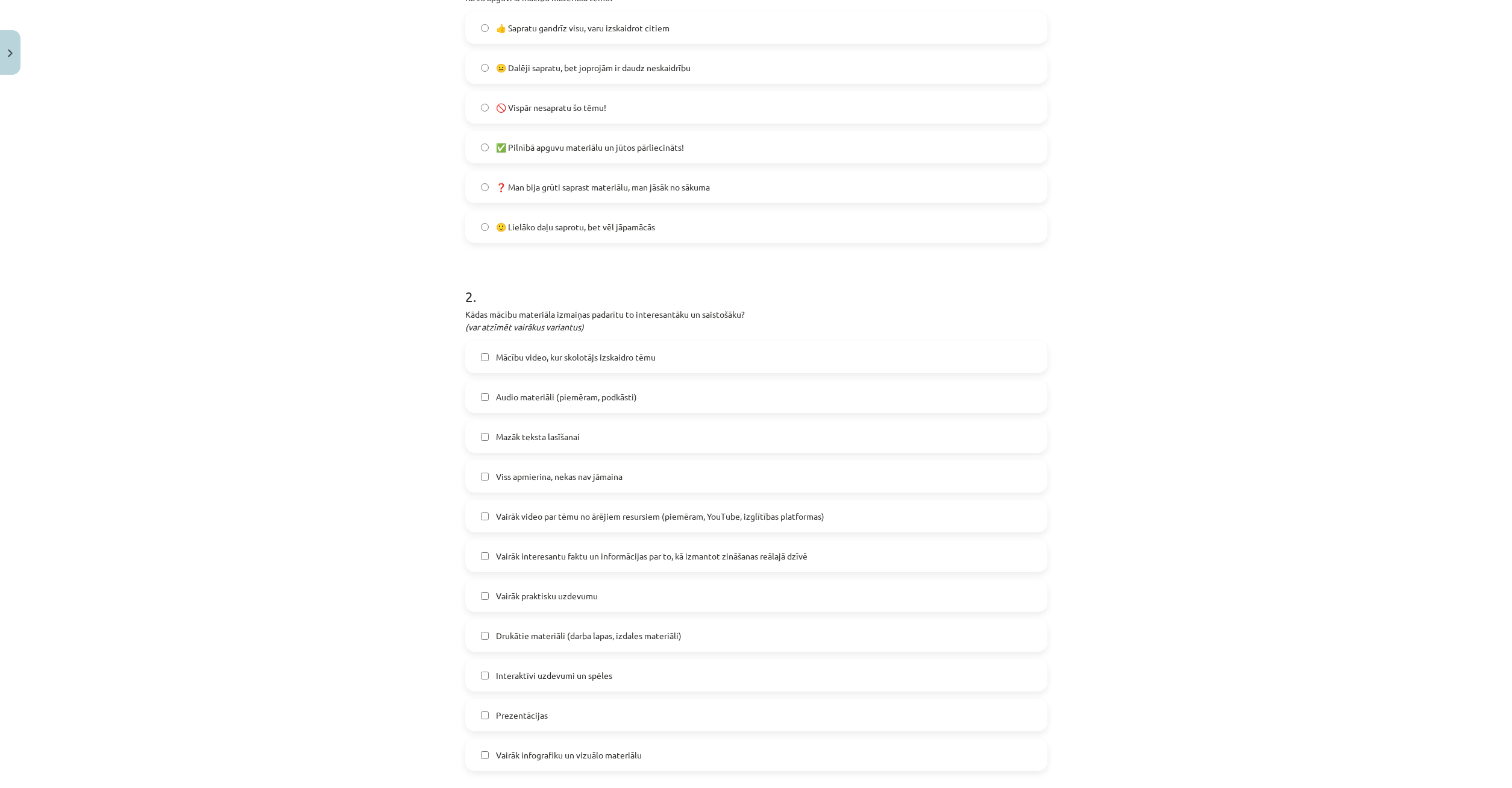
click at [484, 457] on div "Mācību video, kur skolotājs izskaidro tēmu Audio materiāli (piemēram, podkāsti)…" at bounding box center [756, 555] width 583 height 430
click at [488, 472] on label "Viss apmierina, nekas nav jāmaina" at bounding box center [756, 476] width 580 height 30
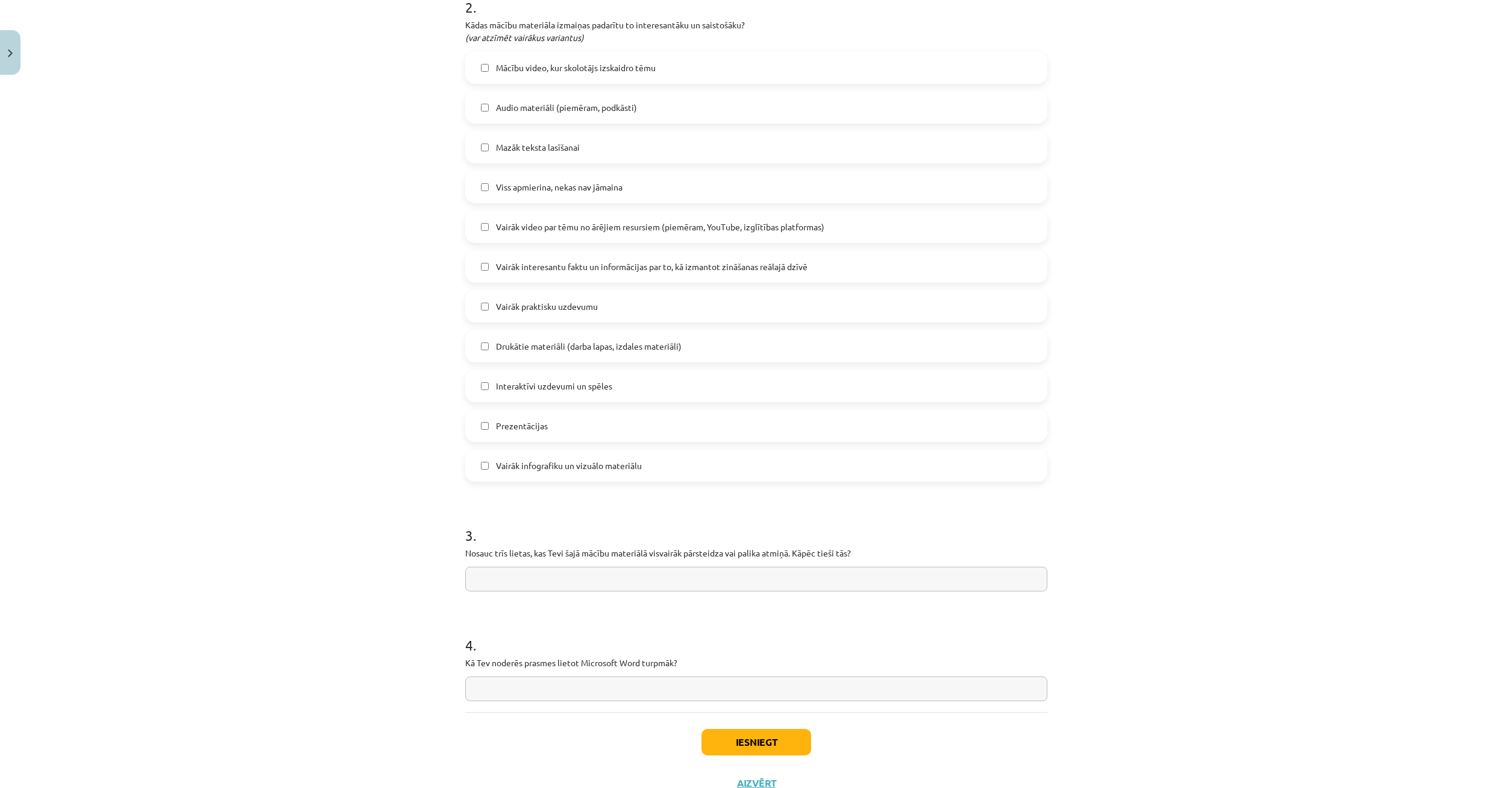
scroll to position [624, 0]
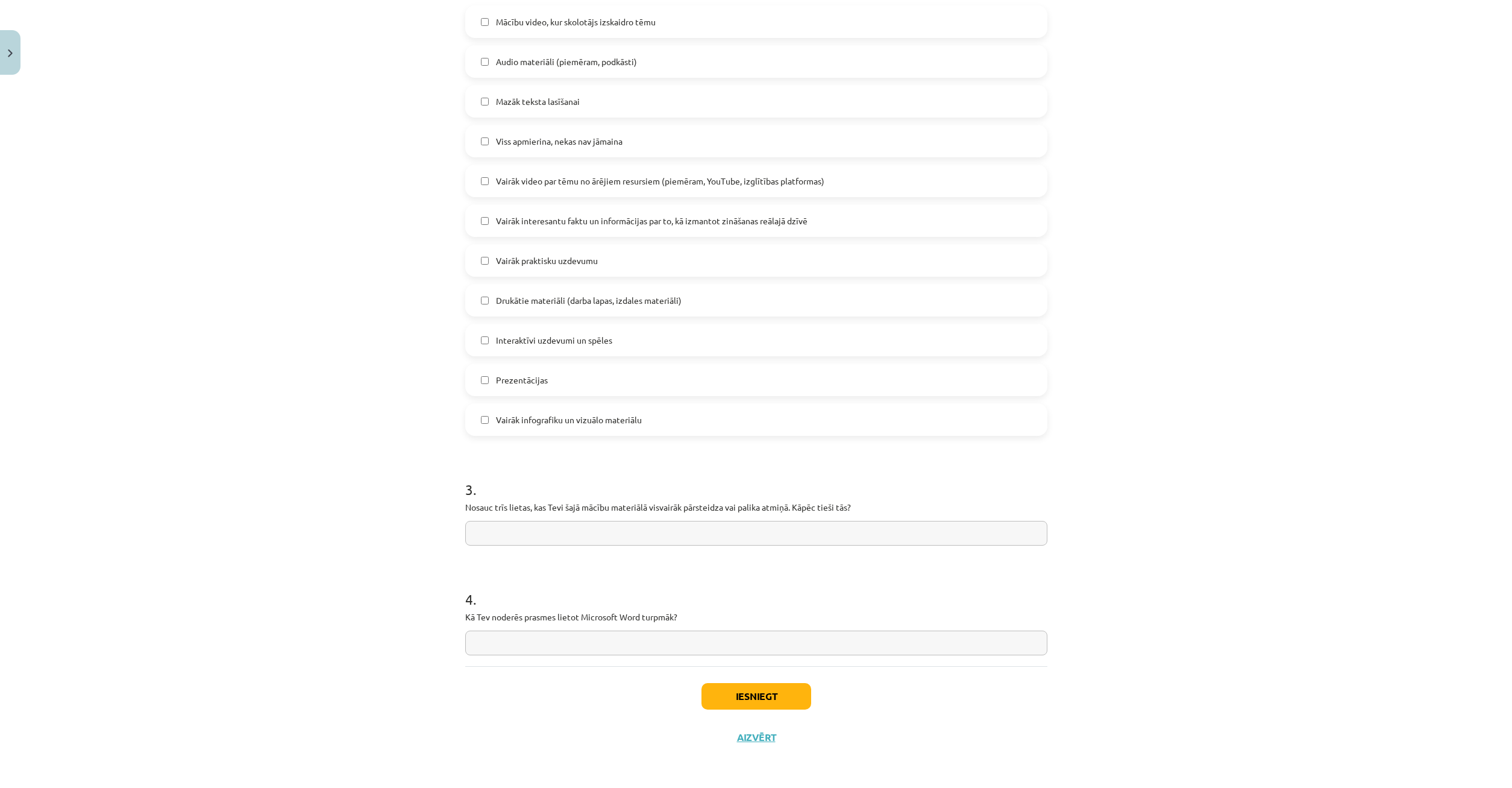
click at [579, 535] on input "text" at bounding box center [756, 532] width 583 height 24
click at [602, 651] on input "text" at bounding box center [756, 642] width 583 height 24
type input "*"
type input "*****"
click at [759, 690] on button "Iesniegt" at bounding box center [756, 695] width 110 height 26
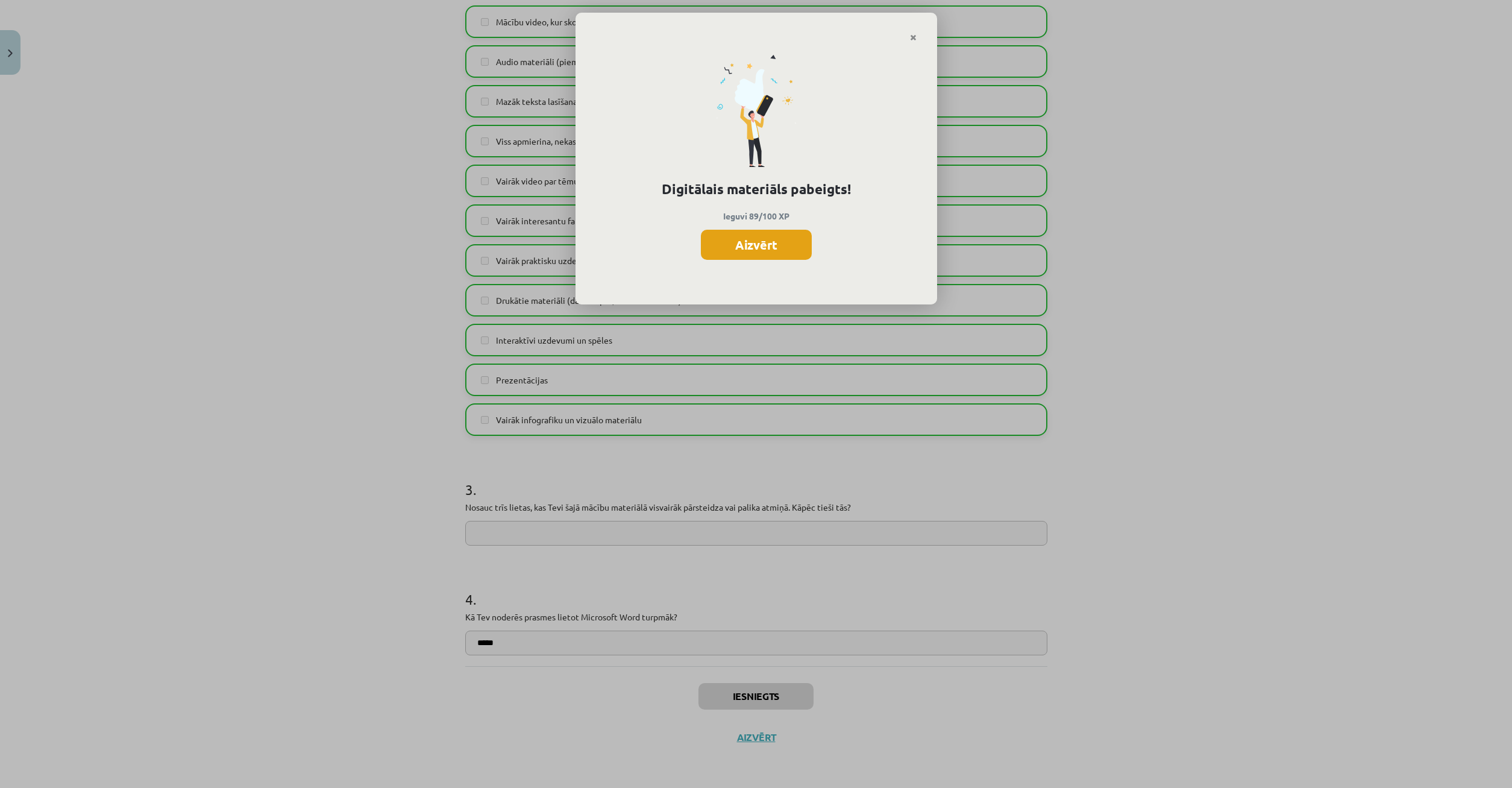
click at [789, 243] on button "Aizvērt" at bounding box center [756, 244] width 110 height 30
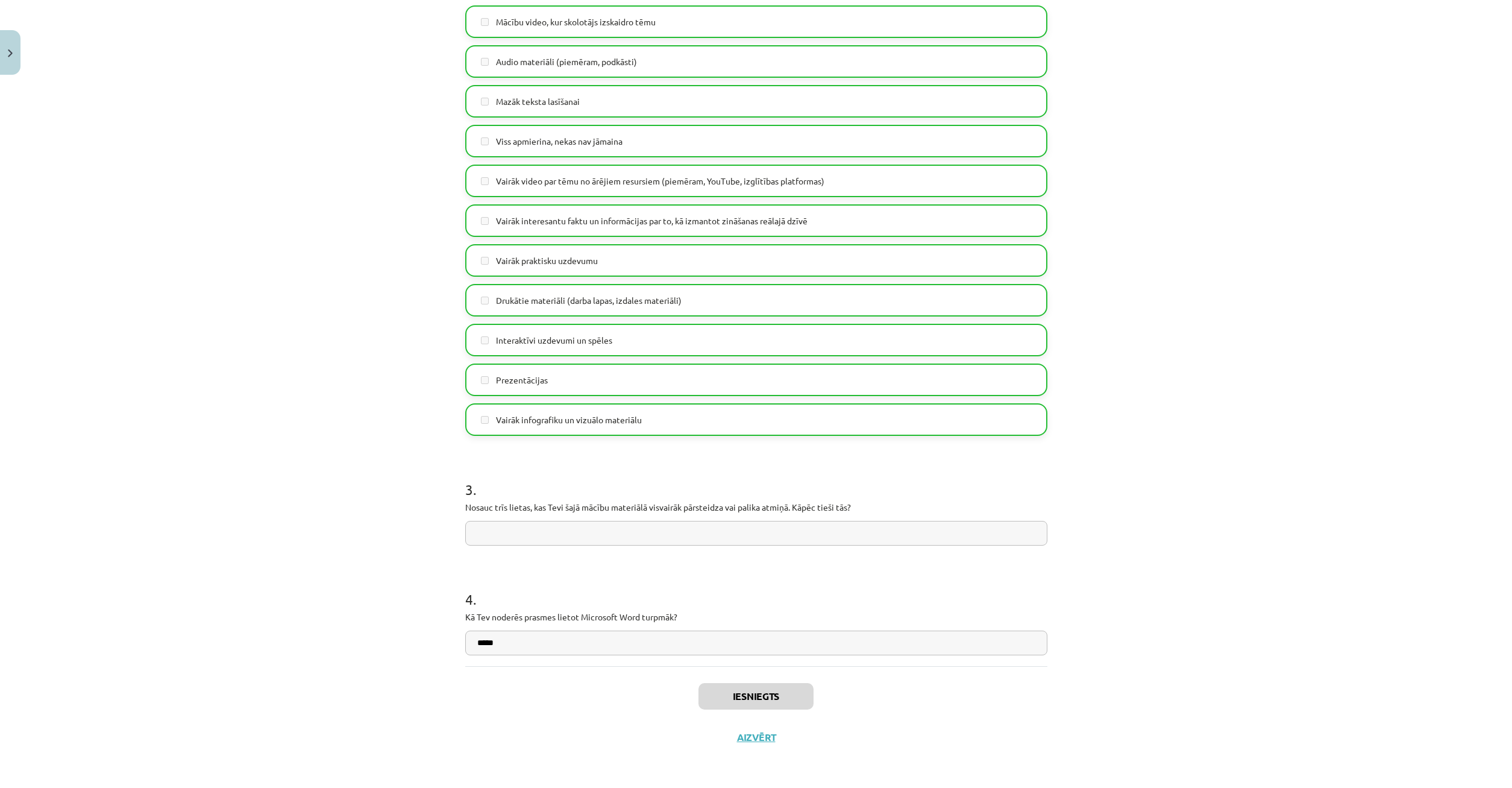
scroll to position [184, 0]
click at [759, 739] on button "Aizvērt" at bounding box center [756, 737] width 46 height 12
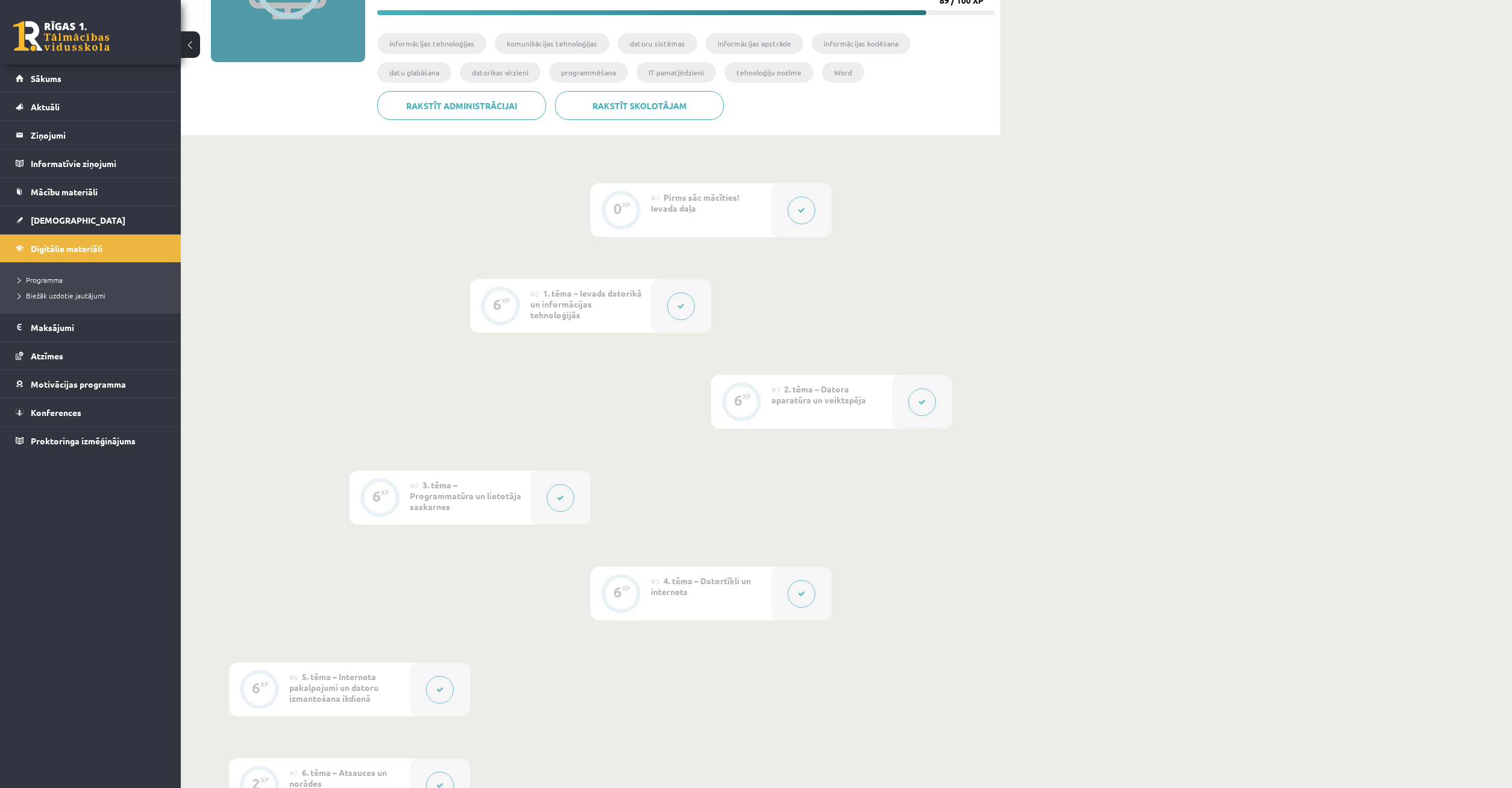
scroll to position [0, 0]
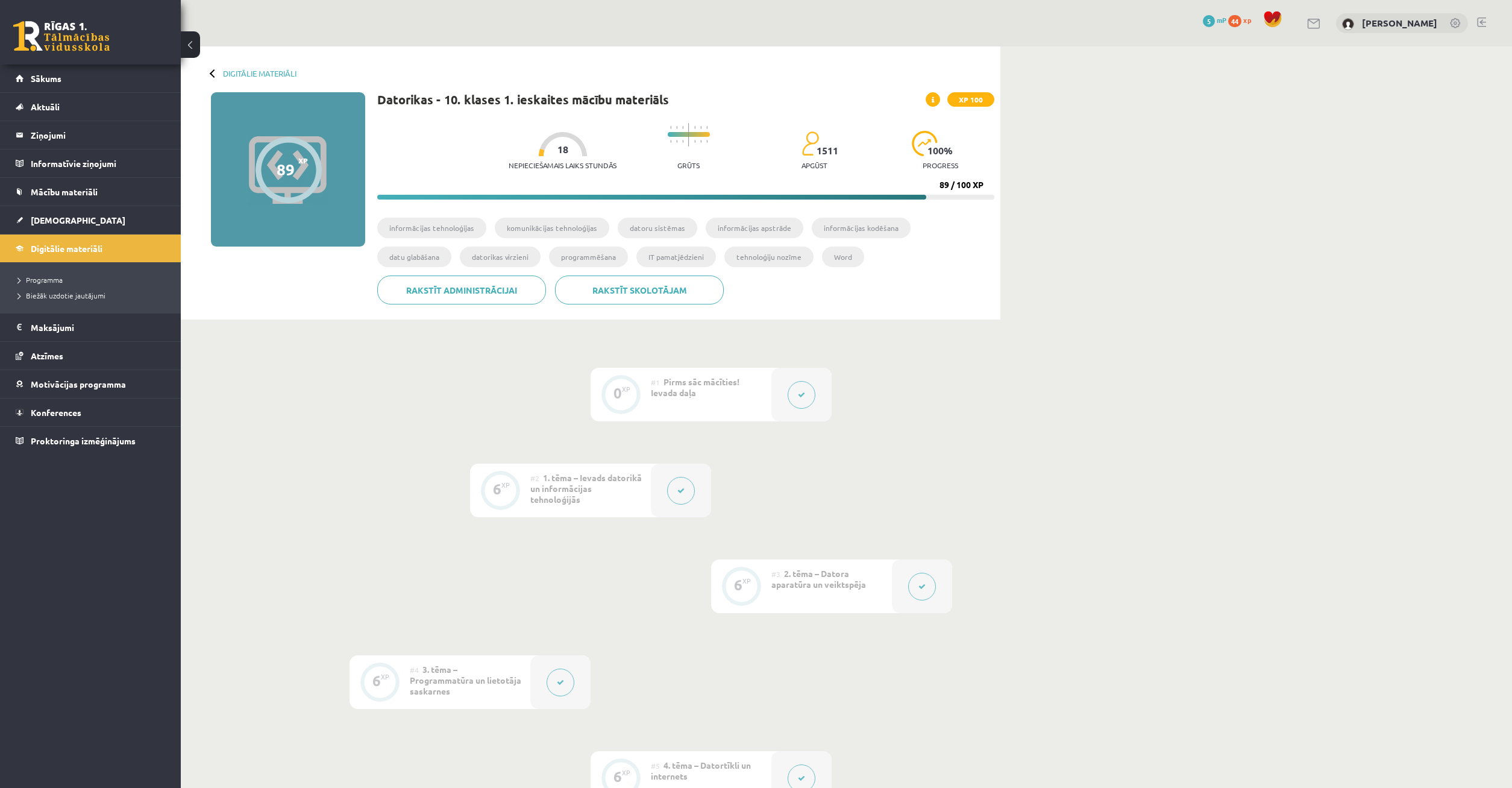
drag, startPoint x: 441, startPoint y: 151, endPoint x: 512, endPoint y: 149, distance: 71.0
click at [512, 149] on div "Nepieciešamais laiks stundās 18 Grūts 1511 apgūst 100 % progress" at bounding box center [751, 147] width 486 height 60
drag, startPoint x: 419, startPoint y: 159, endPoint x: 556, endPoint y: 173, distance: 137.7
click at [556, 173] on div "Nepieciešamais laiks stundās 18 Grūts 1511 apgūst 100 % progress" at bounding box center [751, 147] width 486 height 60
click at [829, 299] on div "Rakstīt skolotājam Rakstīt administrācijai" at bounding box center [685, 294] width 617 height 38
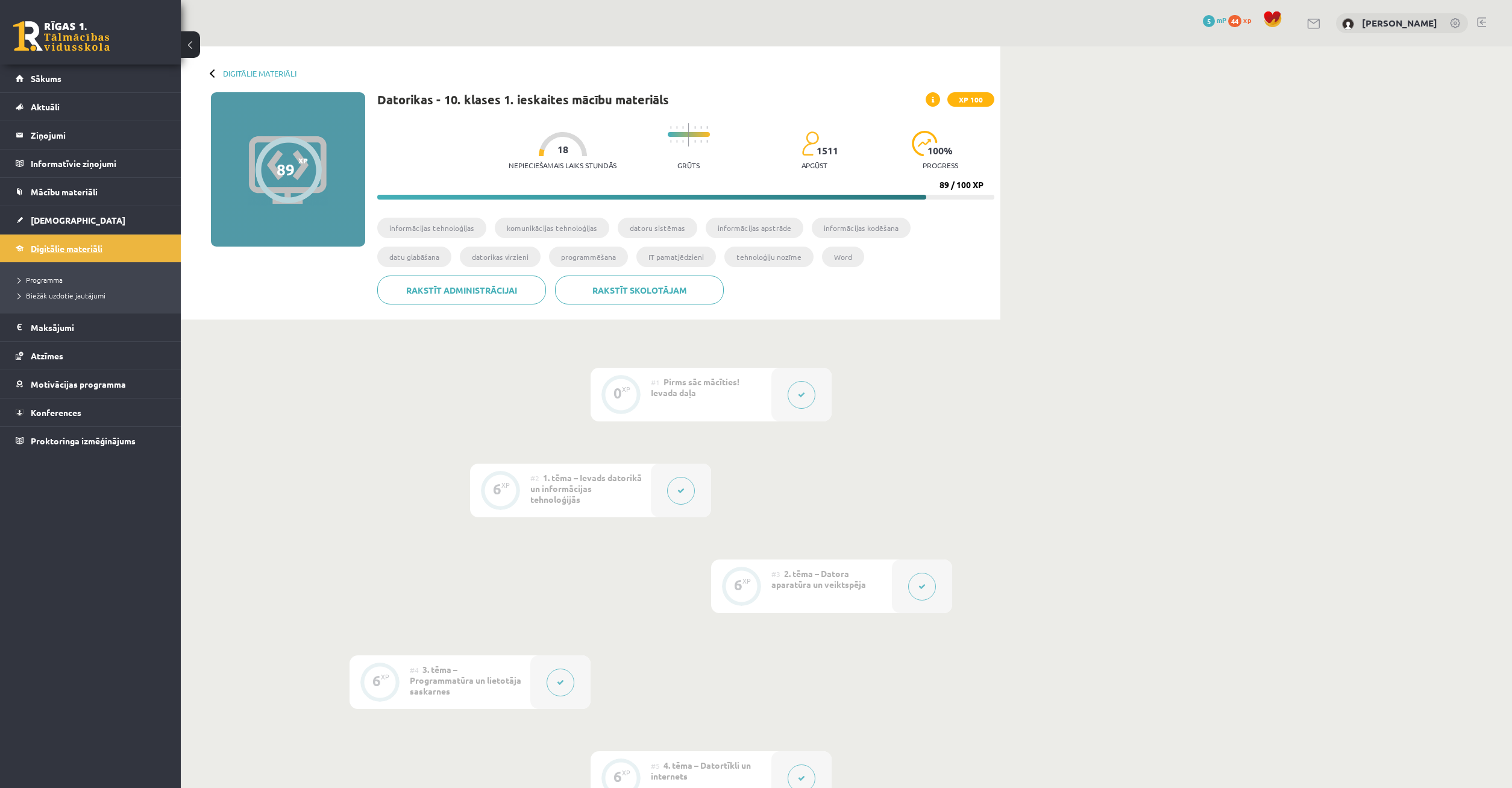
click at [110, 255] on link "Digitālie materiāli" at bounding box center [90, 248] width 150 height 28
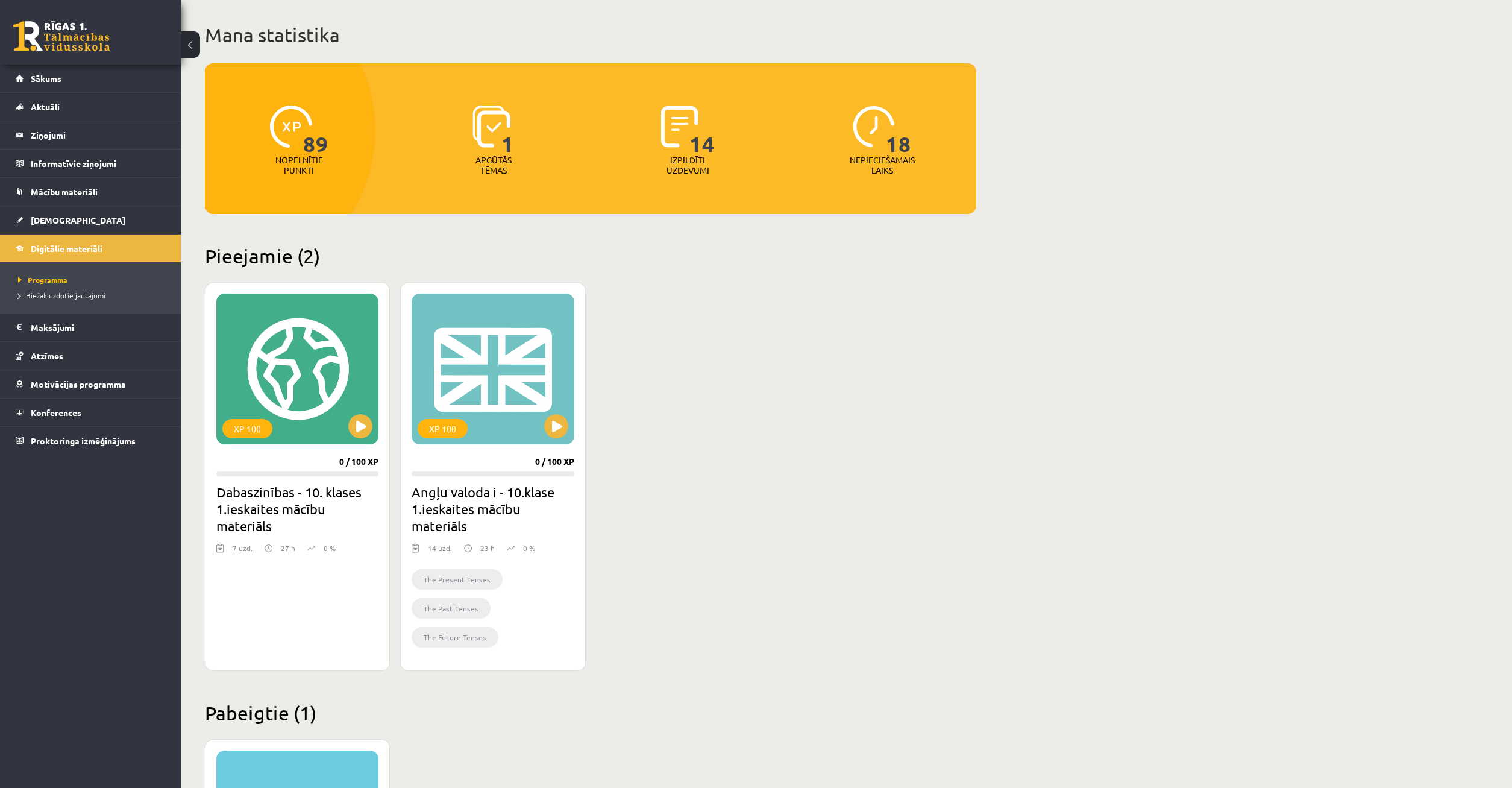
scroll to position [369, 0]
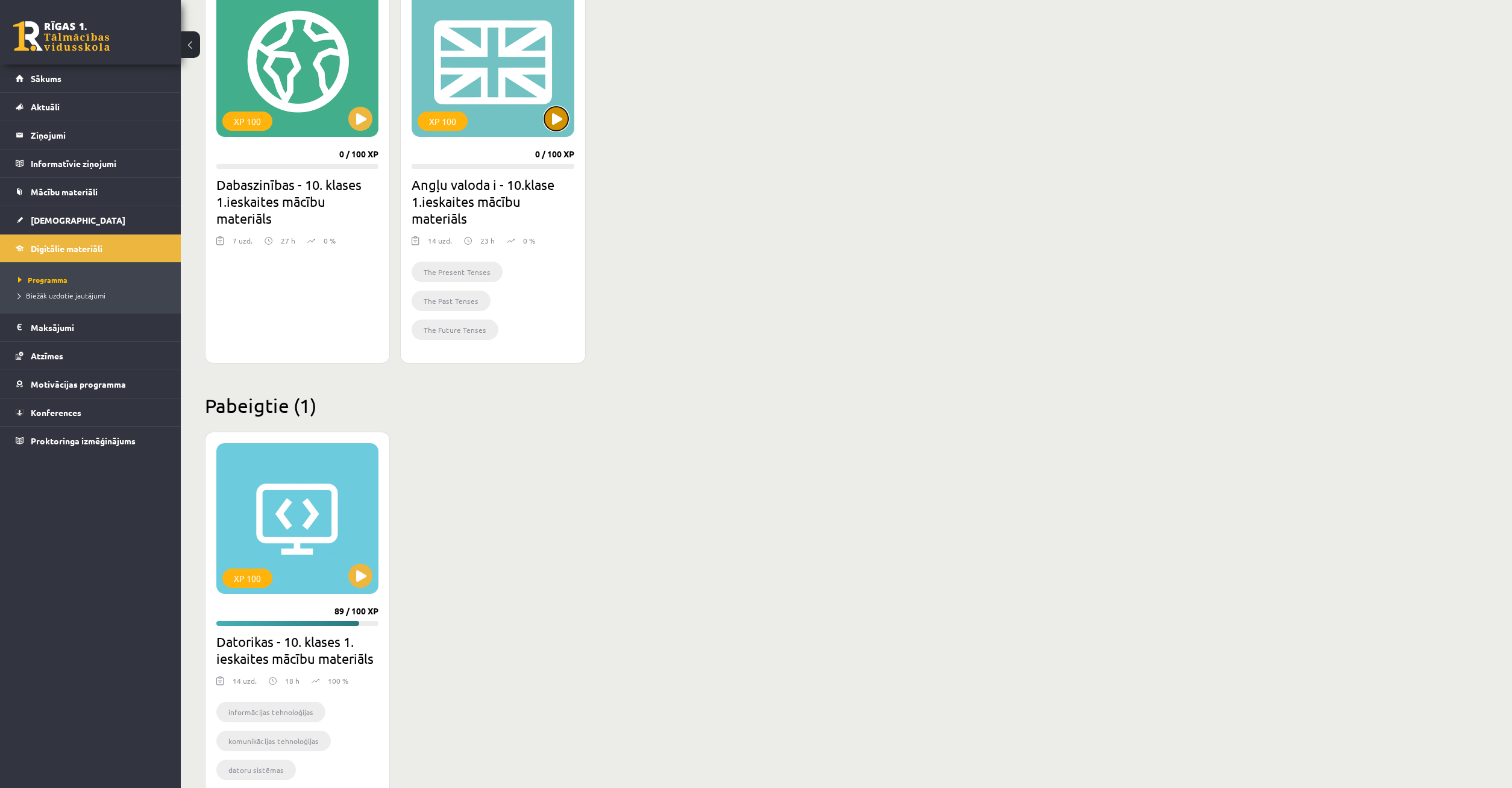
click at [558, 114] on button at bounding box center [555, 118] width 24 height 24
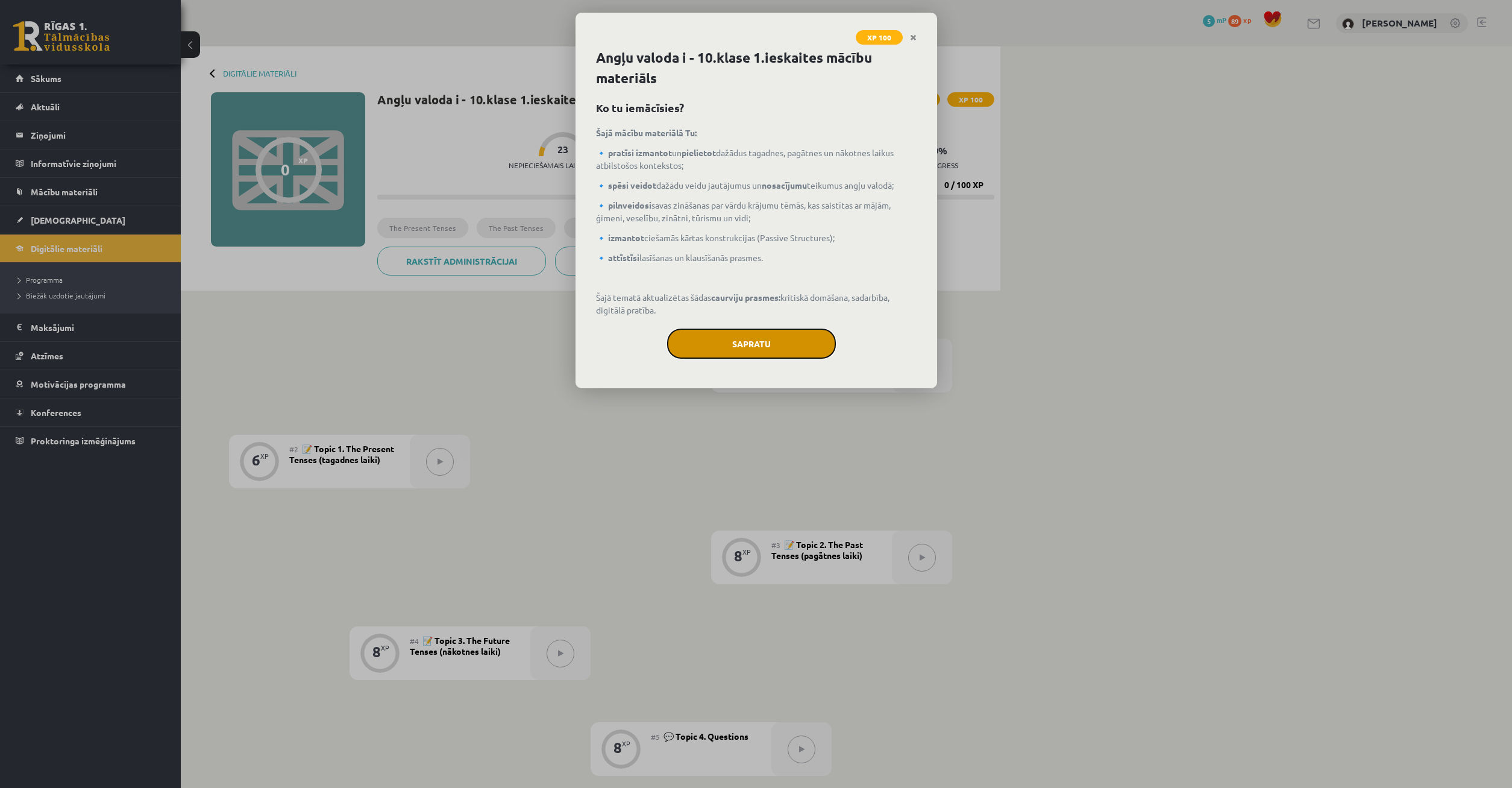
click at [755, 347] on button "Sapratu" at bounding box center [751, 343] width 169 height 30
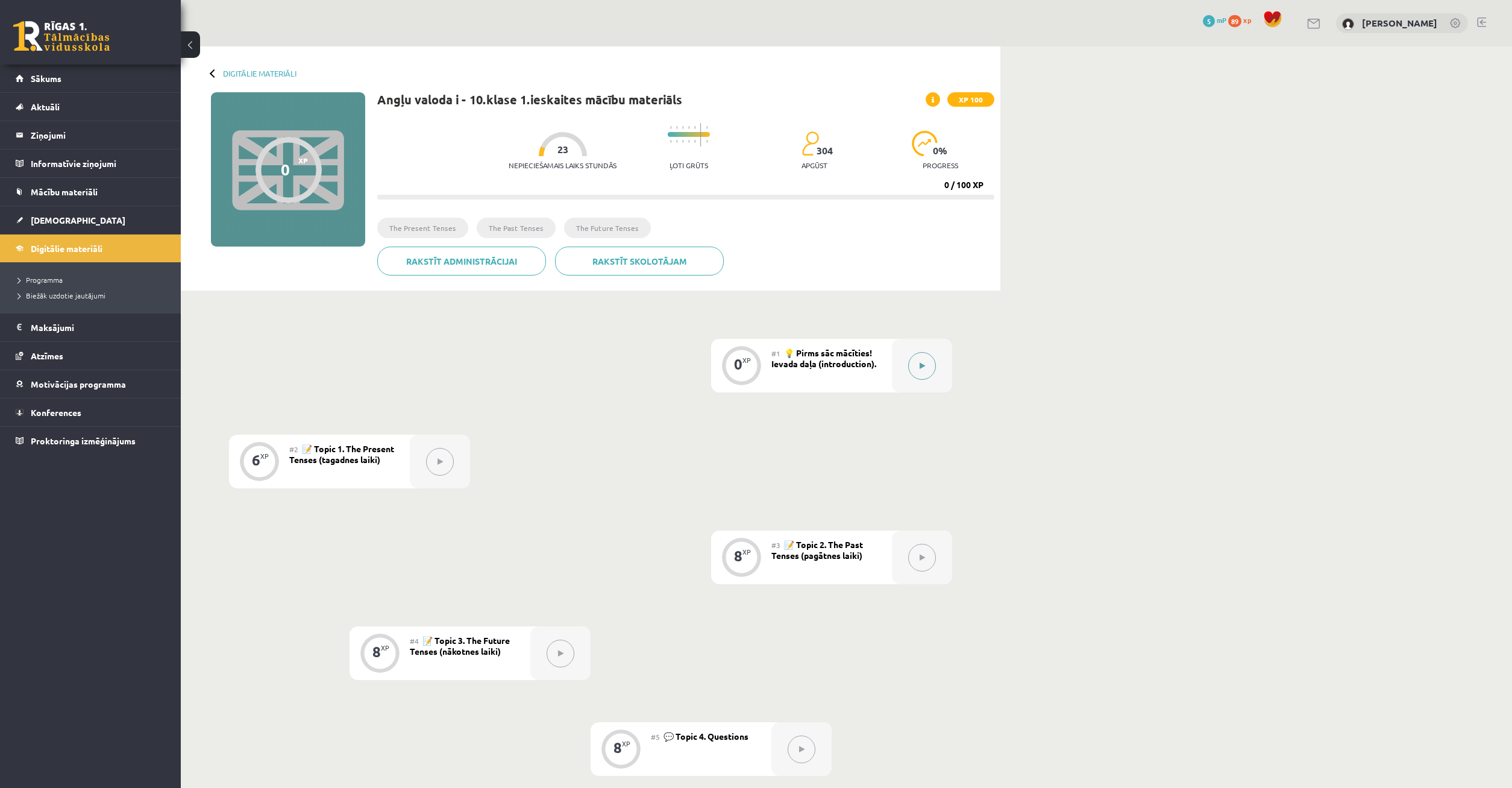
click at [922, 369] on button at bounding box center [922, 365] width 28 height 28
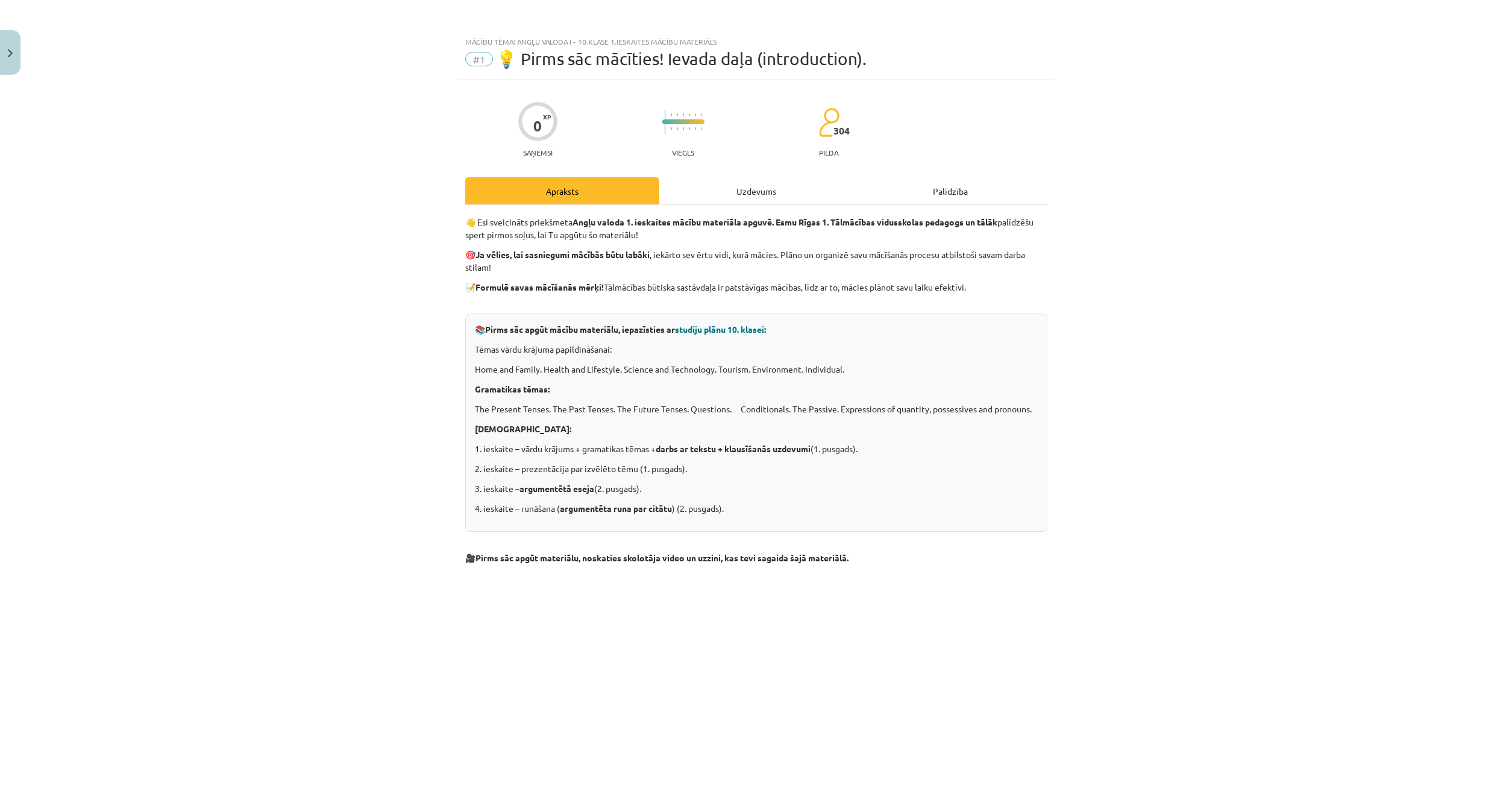
scroll to position [58, 0]
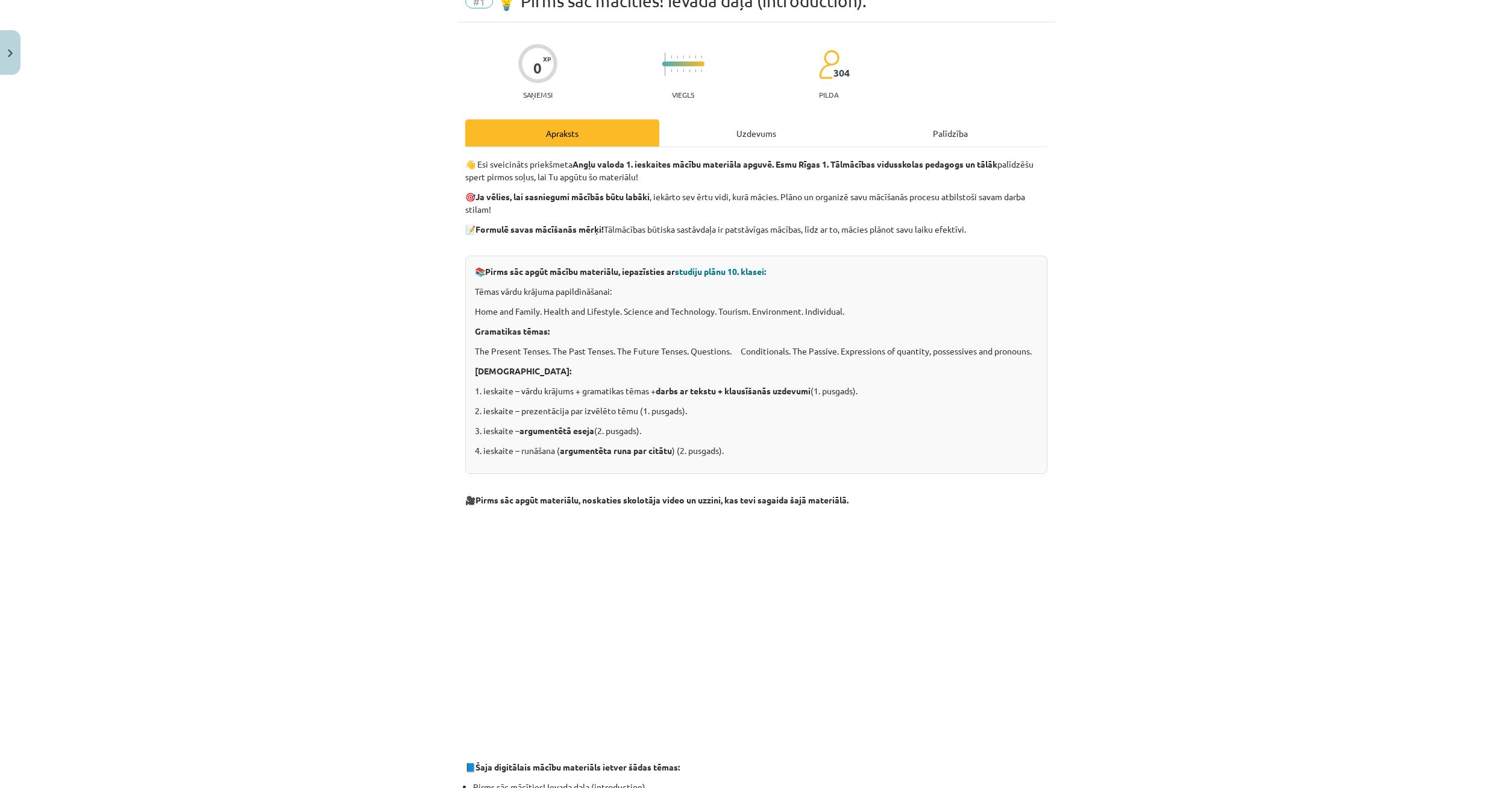
click at [752, 135] on div "Uzdevums" at bounding box center [756, 133] width 194 height 27
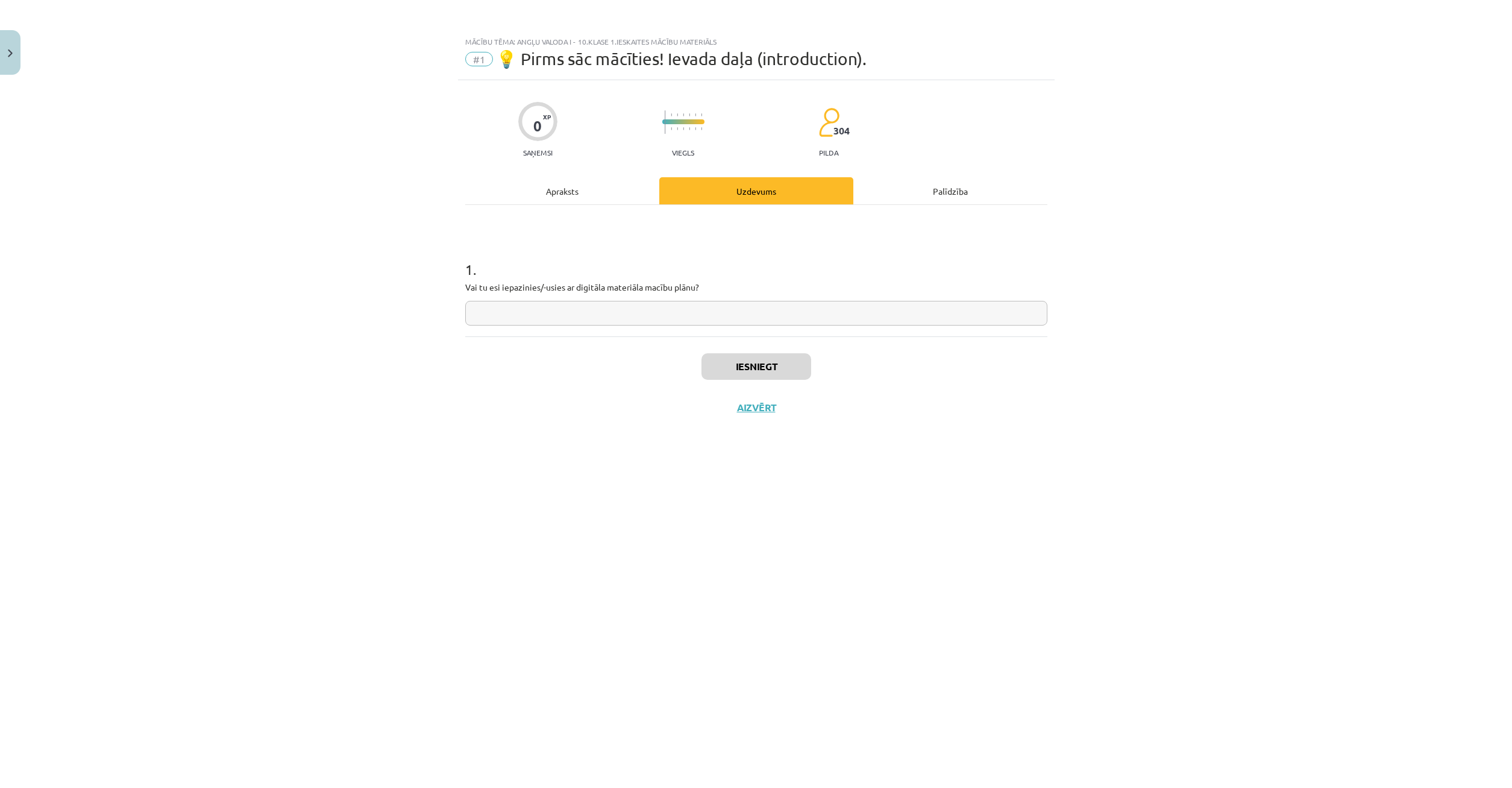
click at [557, 189] on div "Apraksts" at bounding box center [562, 191] width 194 height 27
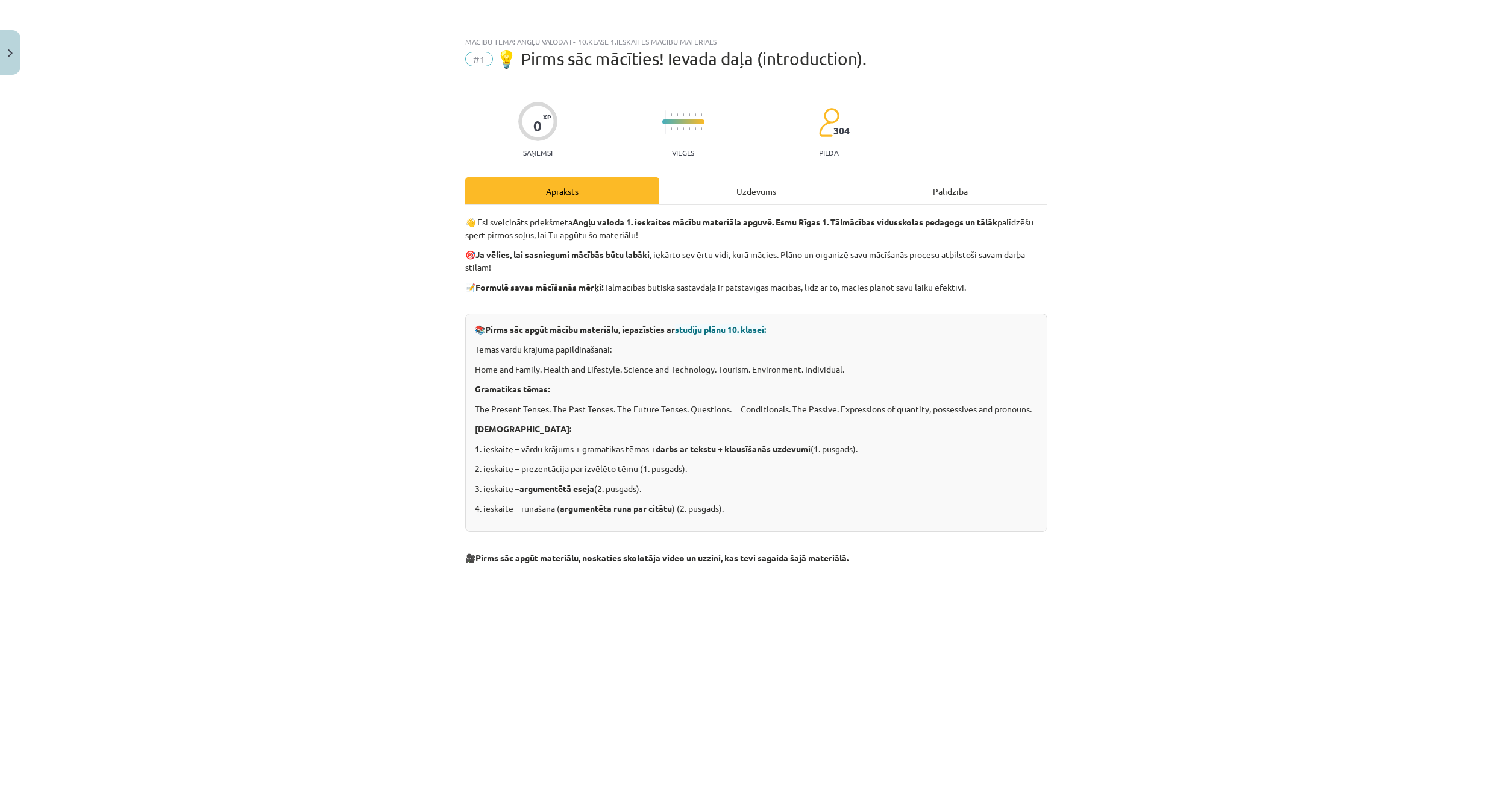
click at [738, 187] on div "Uzdevums" at bounding box center [756, 191] width 194 height 27
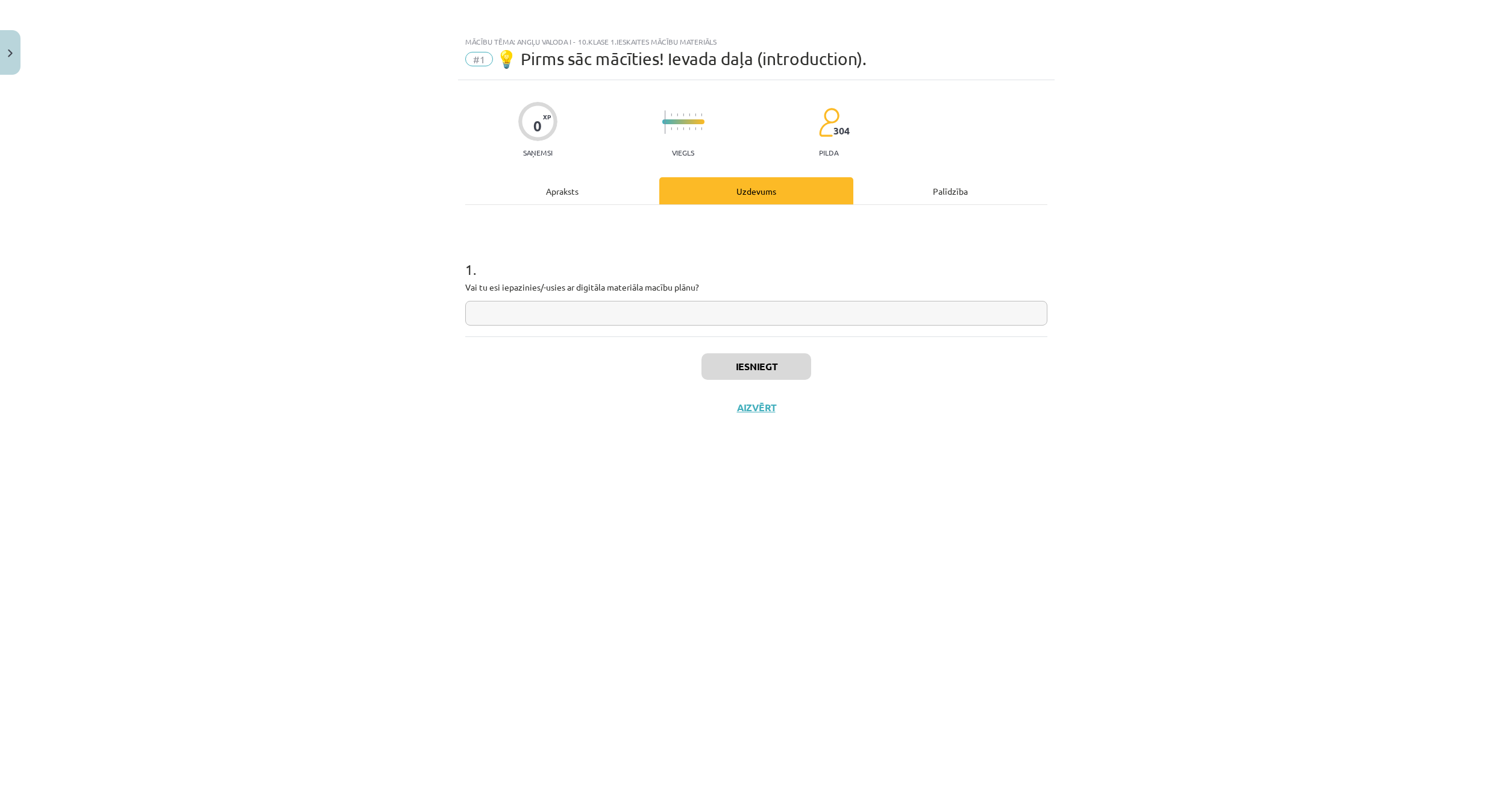
drag, startPoint x: 707, startPoint y: 315, endPoint x: 723, endPoint y: 310, distance: 16.8
click at [707, 314] on input "text" at bounding box center [756, 312] width 583 height 24
type input "**"
click at [790, 365] on button "Iesniegt" at bounding box center [756, 365] width 110 height 26
click at [769, 423] on button "Nākamā nodarbība" at bounding box center [756, 415] width 118 height 28
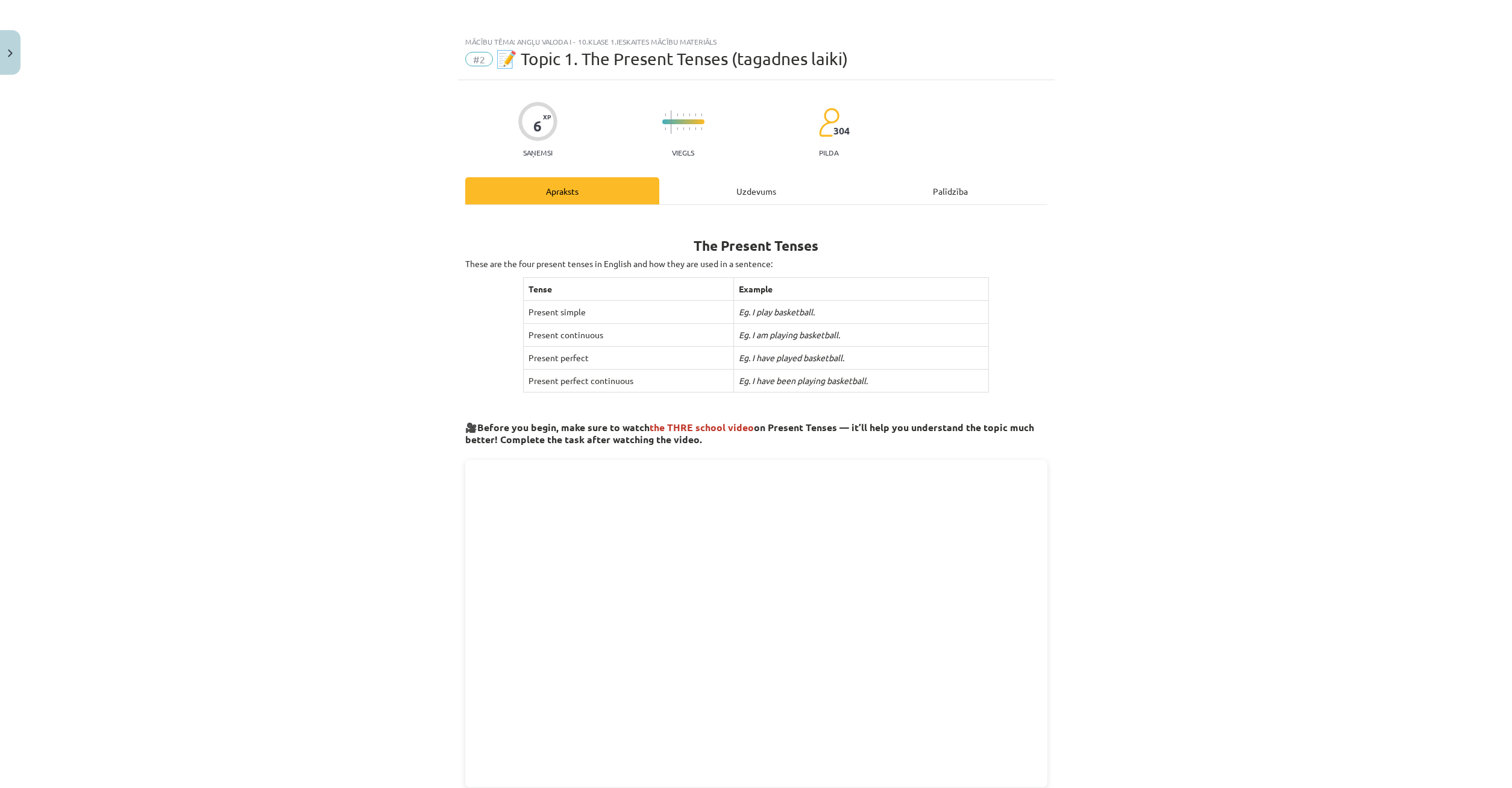
drag, startPoint x: 732, startPoint y: 199, endPoint x: 723, endPoint y: 209, distance: 13.5
click at [731, 199] on div "Uzdevums" at bounding box center [756, 191] width 194 height 27
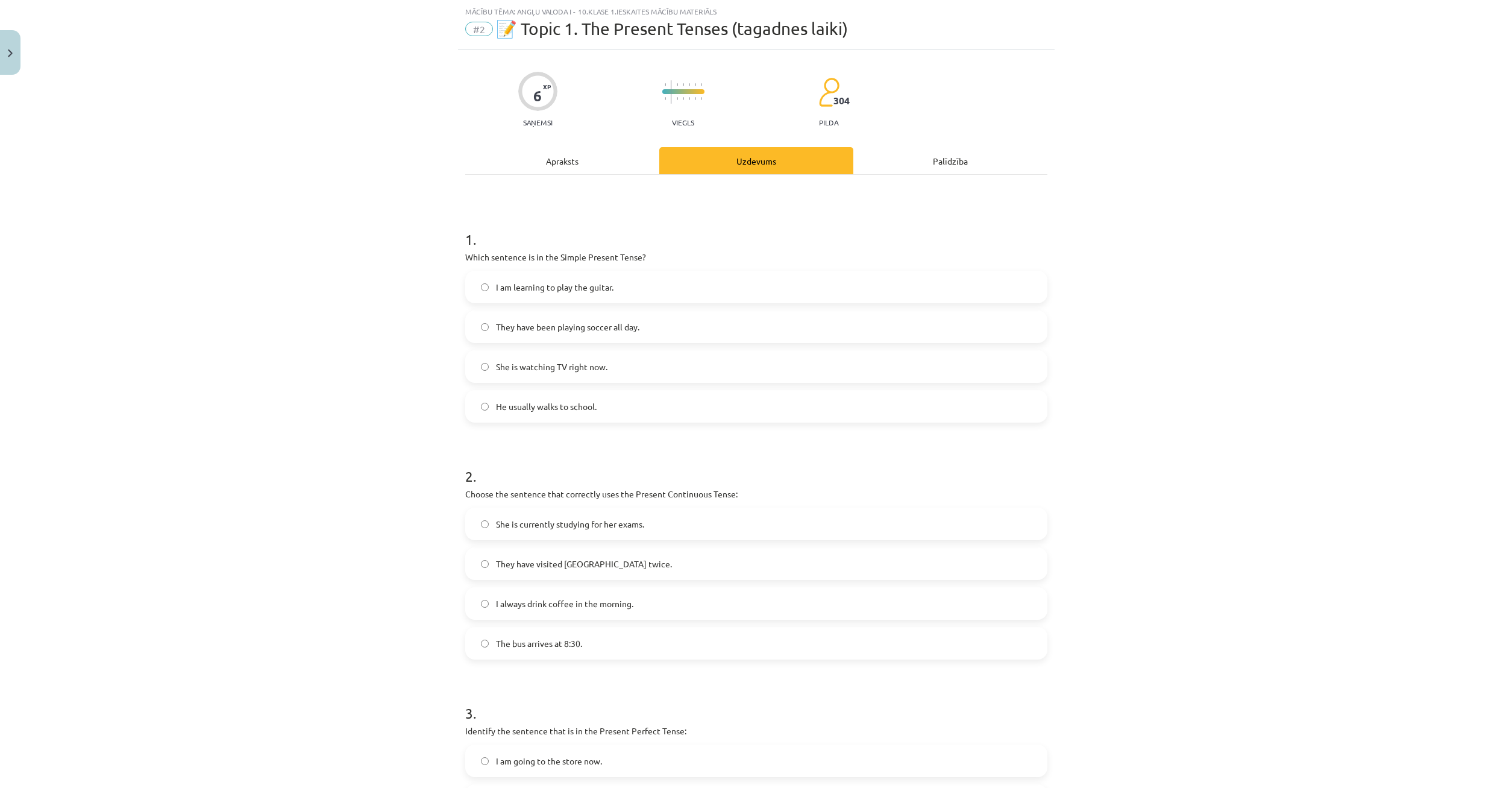
click at [590, 159] on div "Apraksts" at bounding box center [562, 161] width 194 height 27
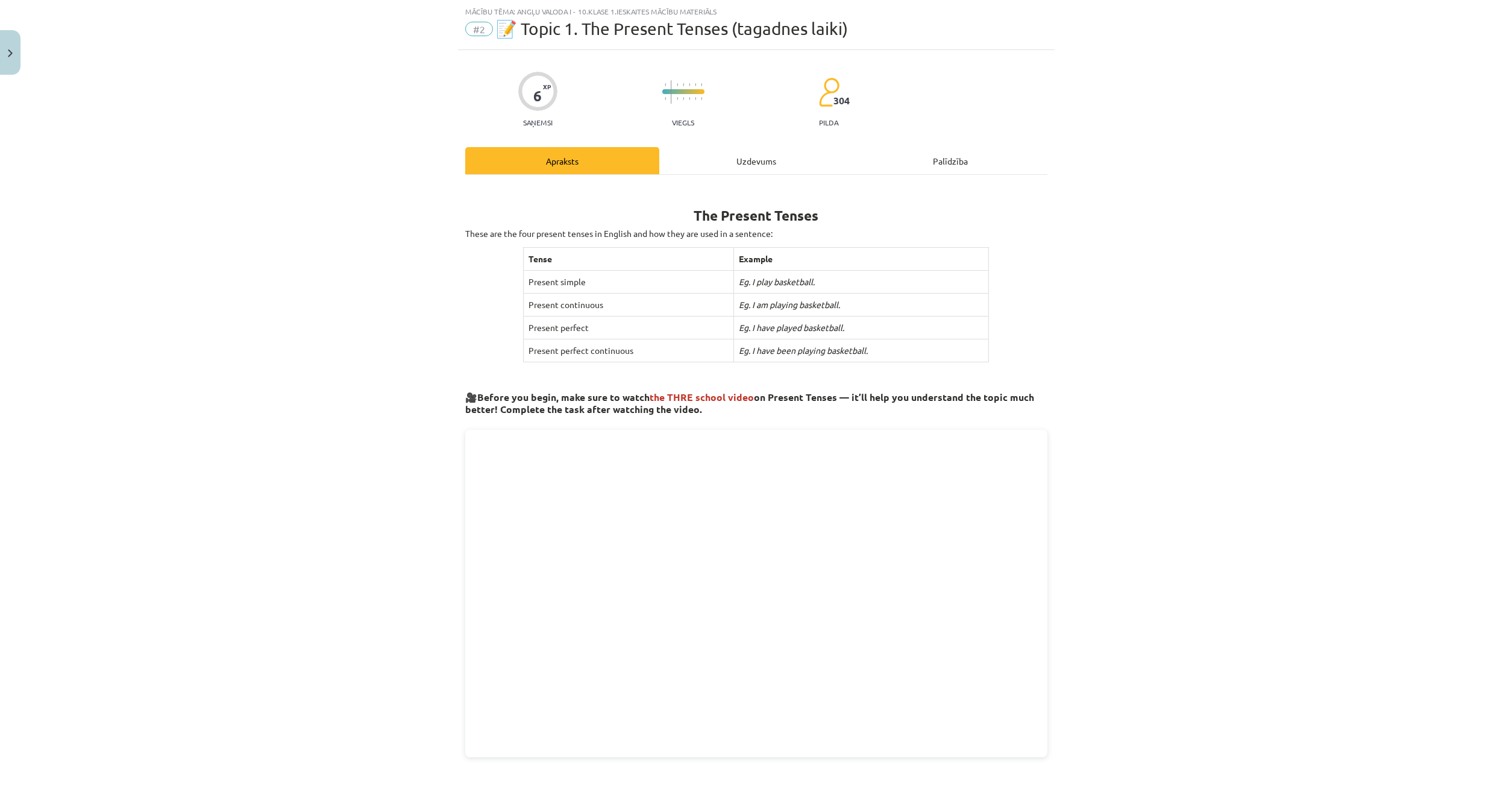
drag, startPoint x: 750, startPoint y: 159, endPoint x: 756, endPoint y: 157, distance: 6.3
click at [751, 159] on div "Uzdevums" at bounding box center [756, 161] width 194 height 27
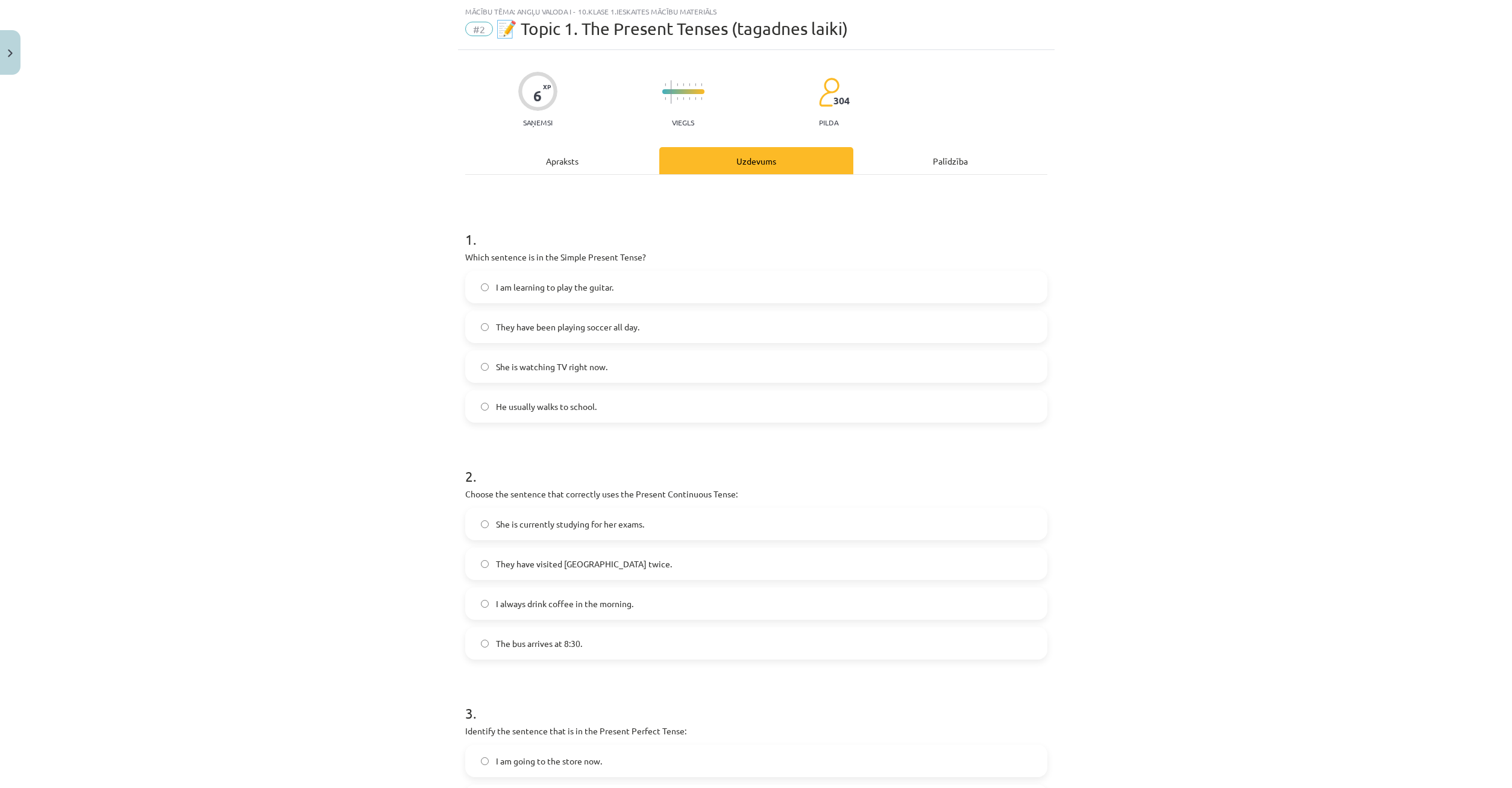
click at [588, 165] on div "Apraksts" at bounding box center [562, 161] width 194 height 27
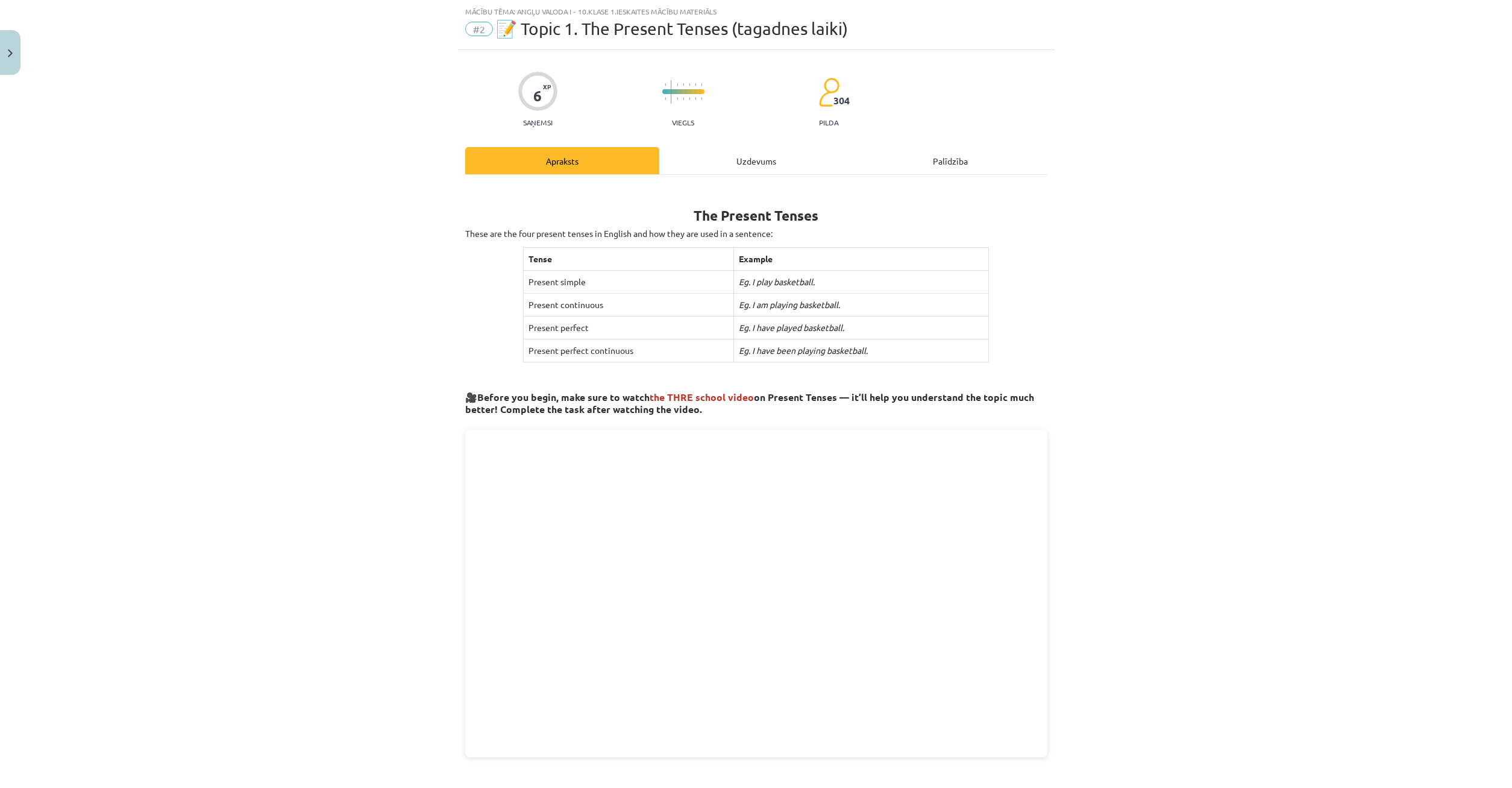
click at [737, 161] on div "Uzdevums" at bounding box center [756, 161] width 194 height 27
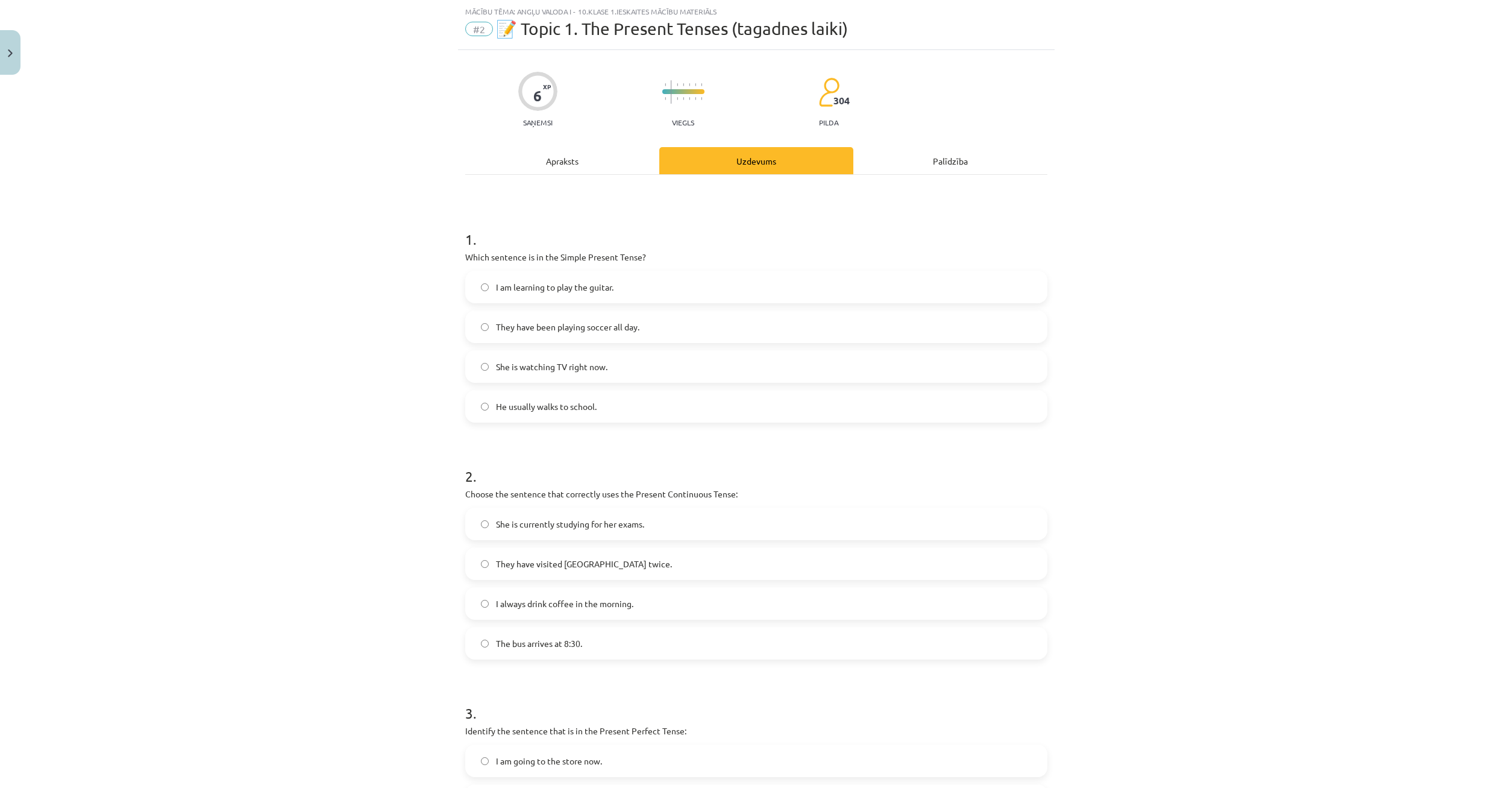
click at [590, 147] on div "Apraksts" at bounding box center [562, 161] width 194 height 27
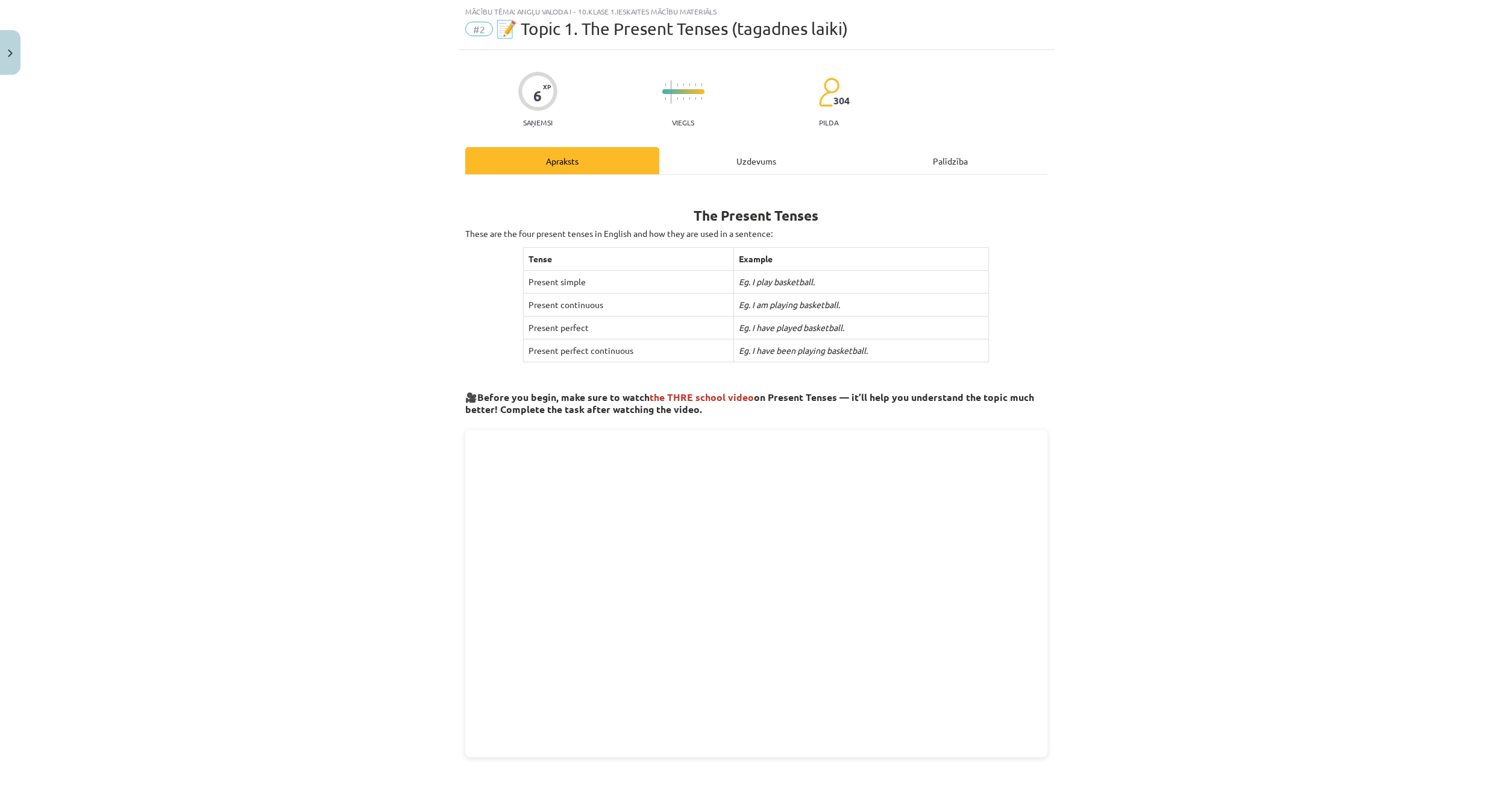
click at [723, 161] on div "Uzdevums" at bounding box center [756, 161] width 194 height 27
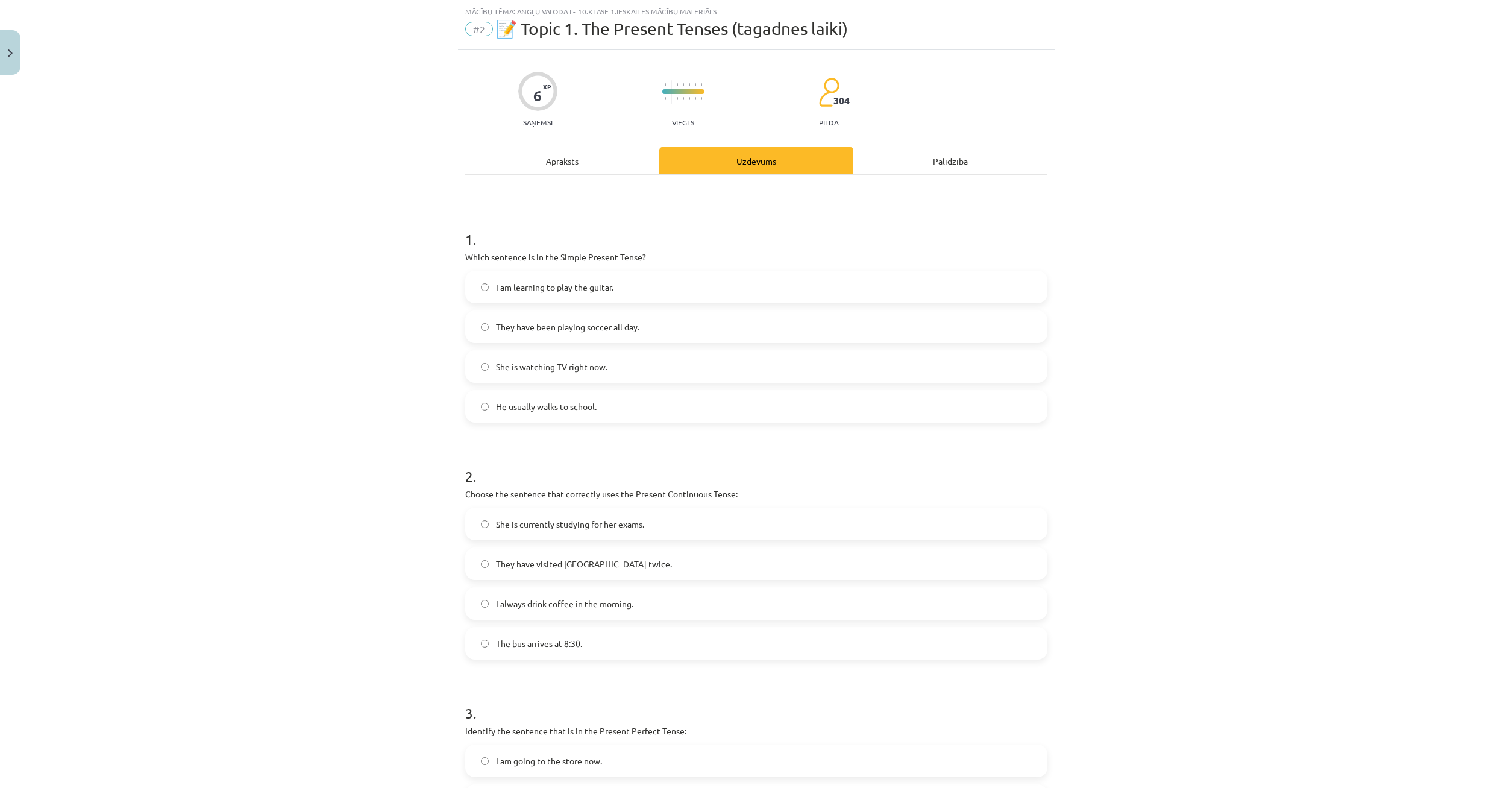
click at [526, 407] on span "He usually walks to school." at bounding box center [547, 406] width 101 height 13
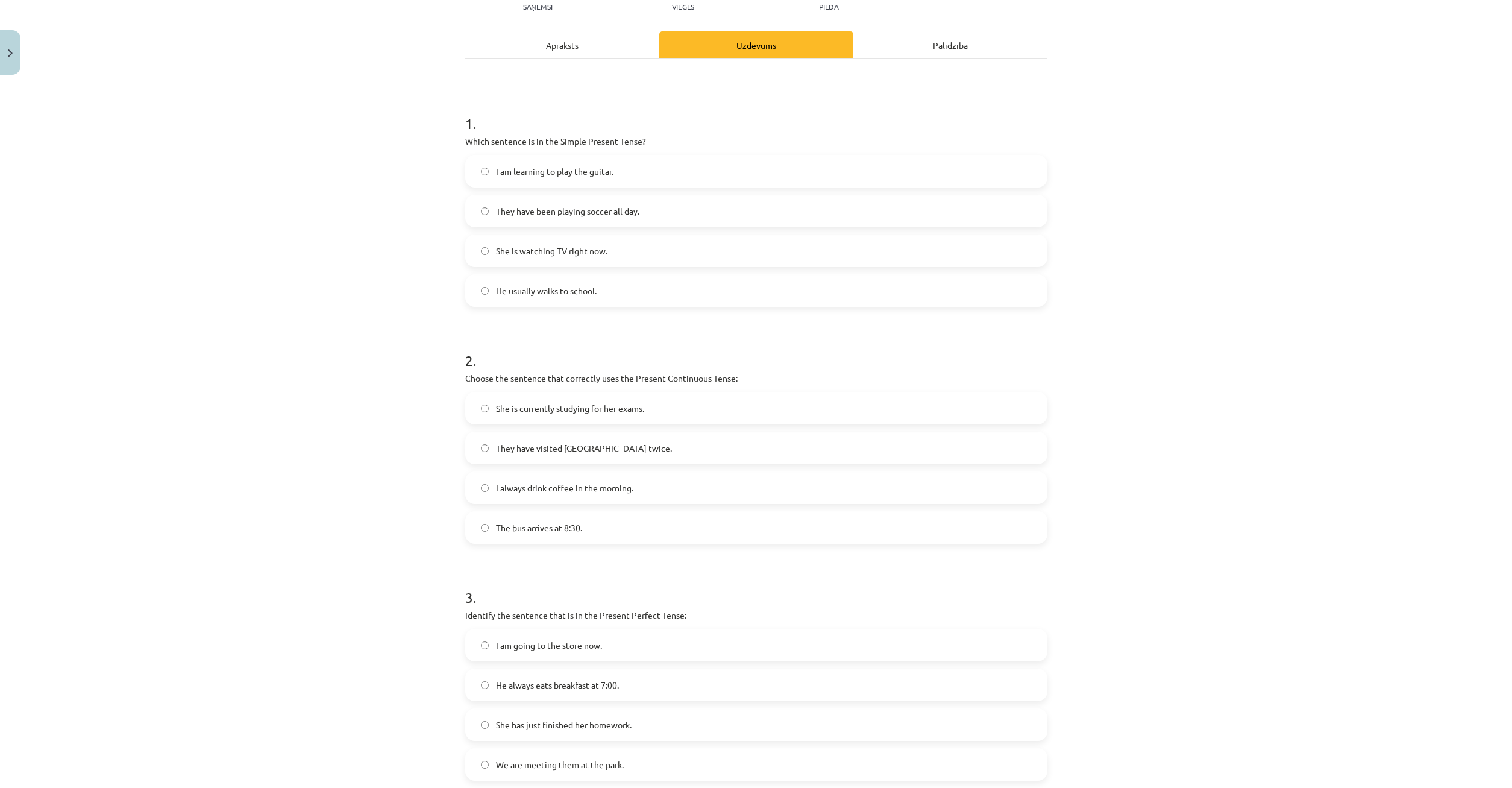
scroll to position [88, 0]
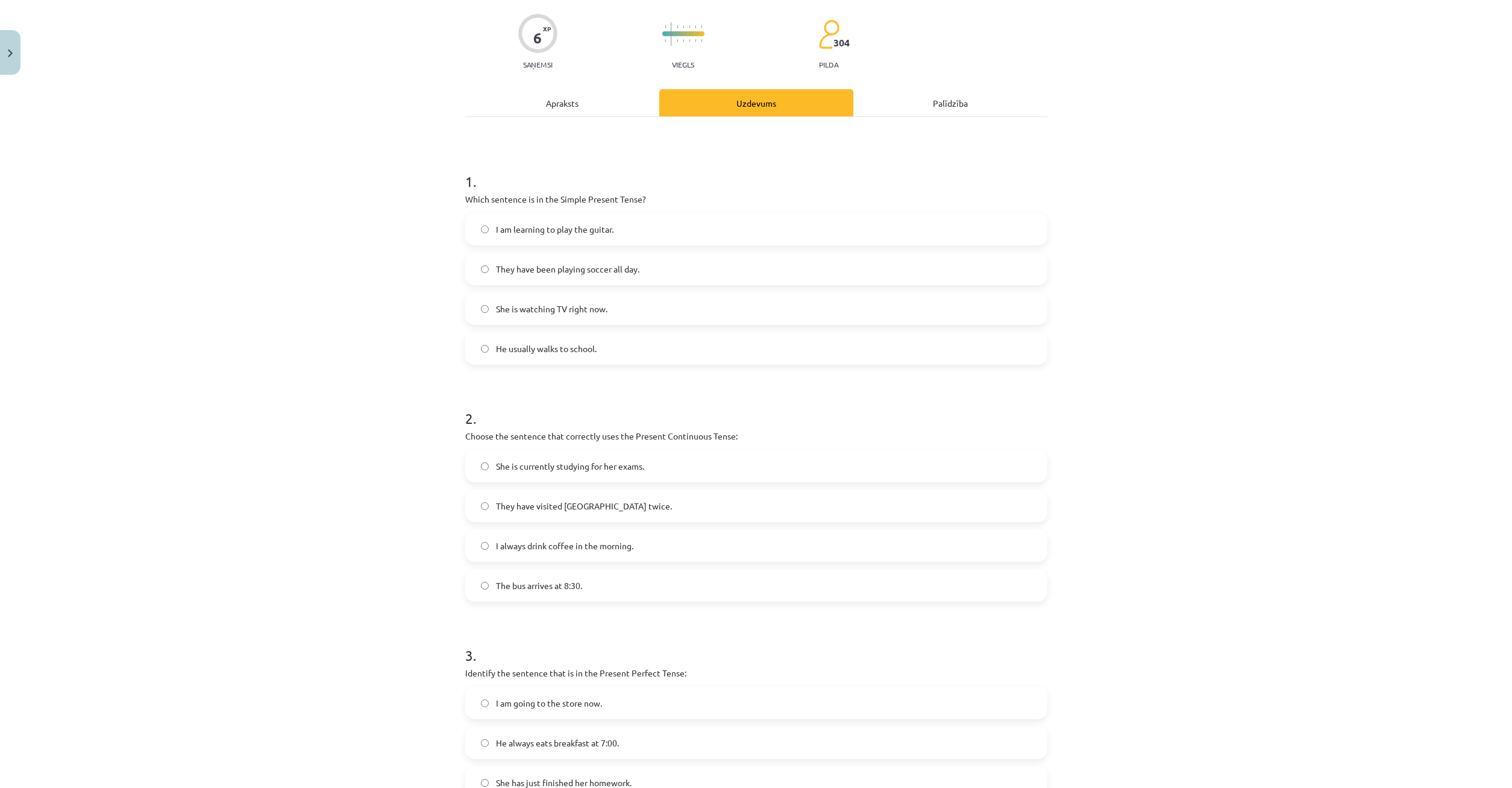
drag, startPoint x: 745, startPoint y: 154, endPoint x: 675, endPoint y: 118, distance: 78.7
click at [746, 154] on h1 "1 ." at bounding box center [756, 171] width 583 height 38
click at [558, 471] on span "She is currently studying for her exams." at bounding box center [570, 465] width 148 height 13
click at [602, 114] on div "Apraksts" at bounding box center [562, 103] width 194 height 27
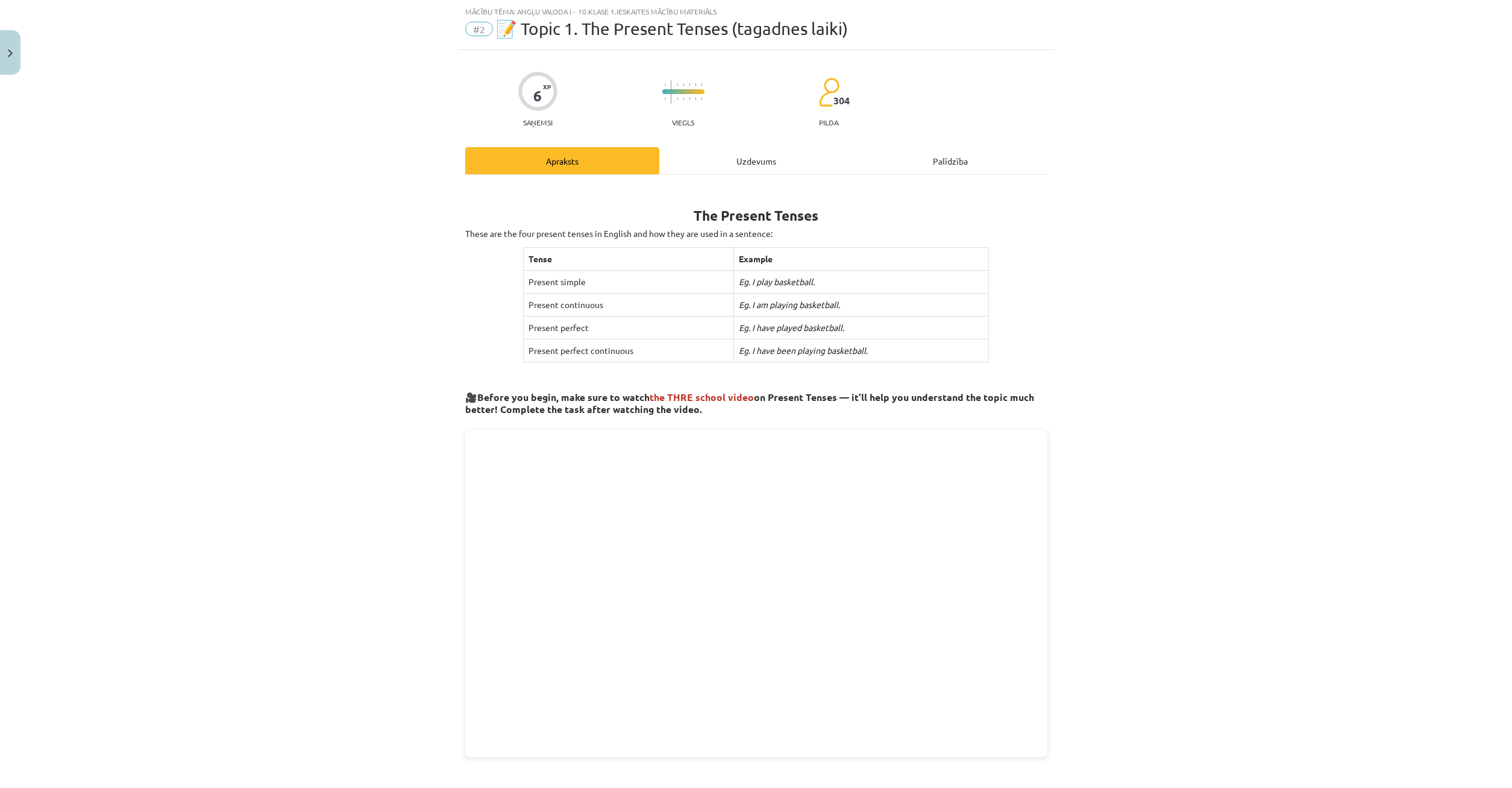
click at [729, 165] on div "Uzdevums" at bounding box center [756, 161] width 194 height 27
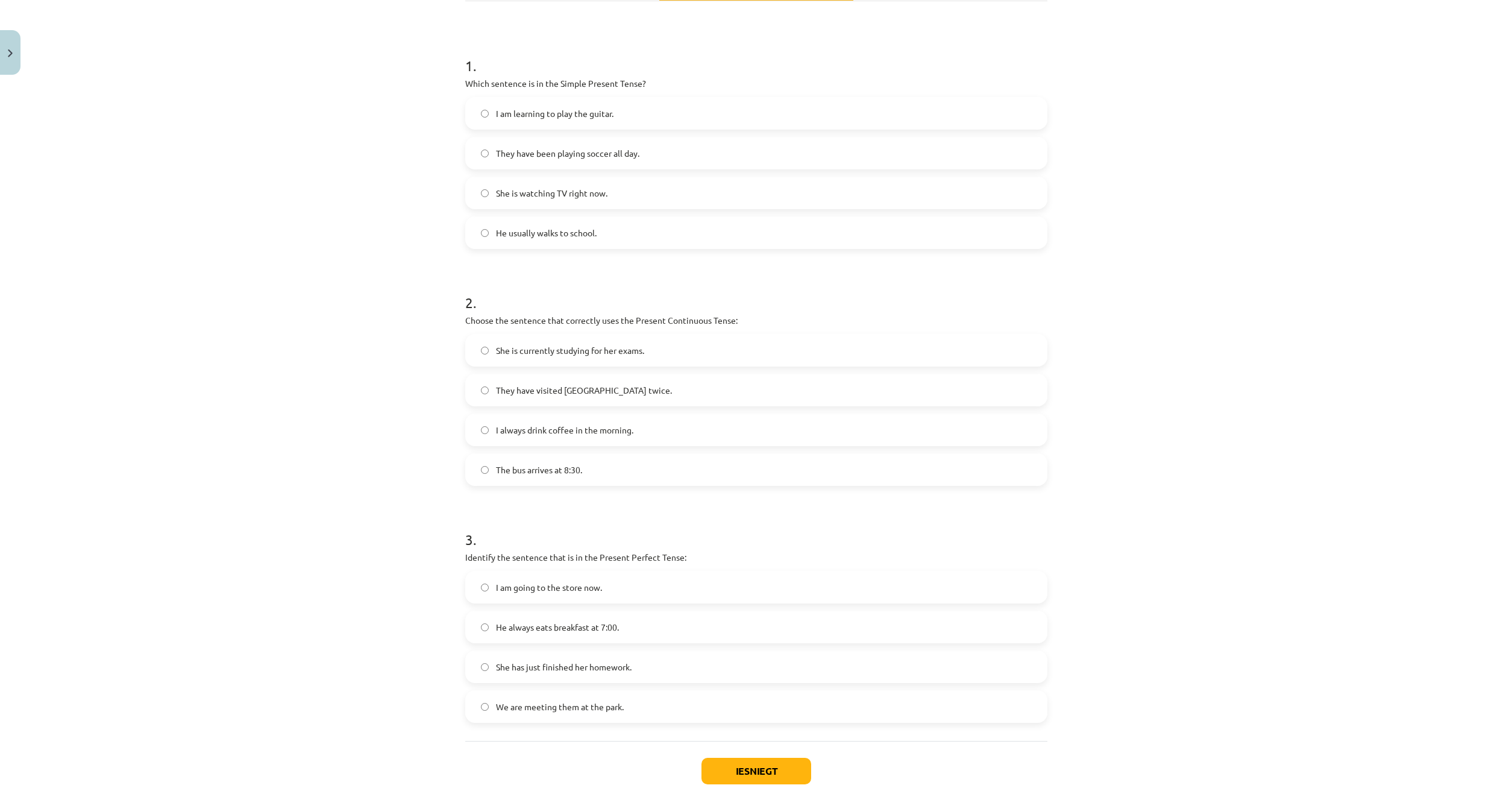
scroll to position [278, 0]
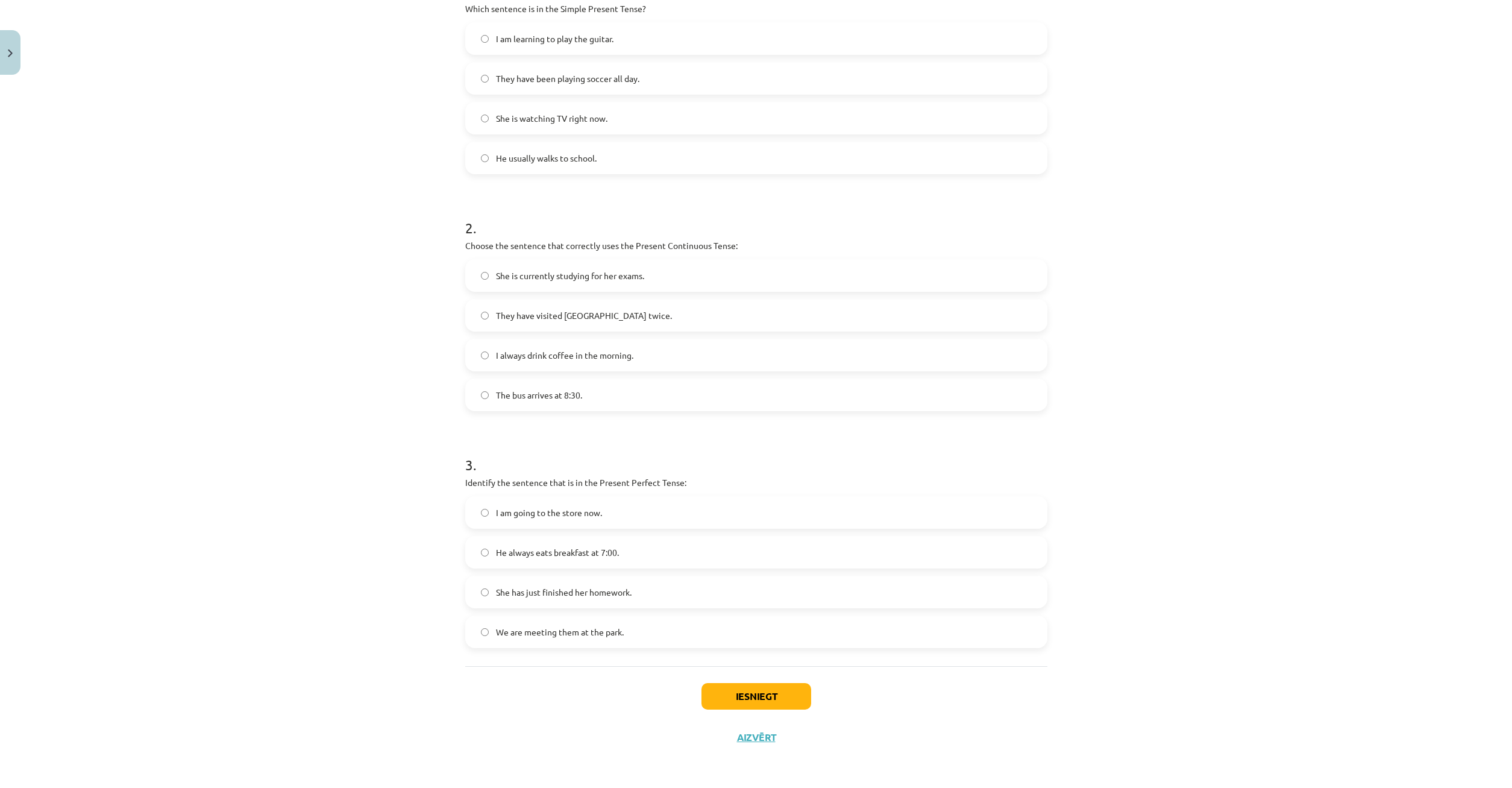
drag, startPoint x: 657, startPoint y: 596, endPoint x: 657, endPoint y: 604, distance: 8.0
click at [657, 604] on label "She has just finished her homework." at bounding box center [756, 591] width 580 height 30
click at [611, 596] on span "She has just finished her homework." at bounding box center [564, 591] width 136 height 13
click at [749, 692] on button "Iesniegt" at bounding box center [756, 695] width 110 height 26
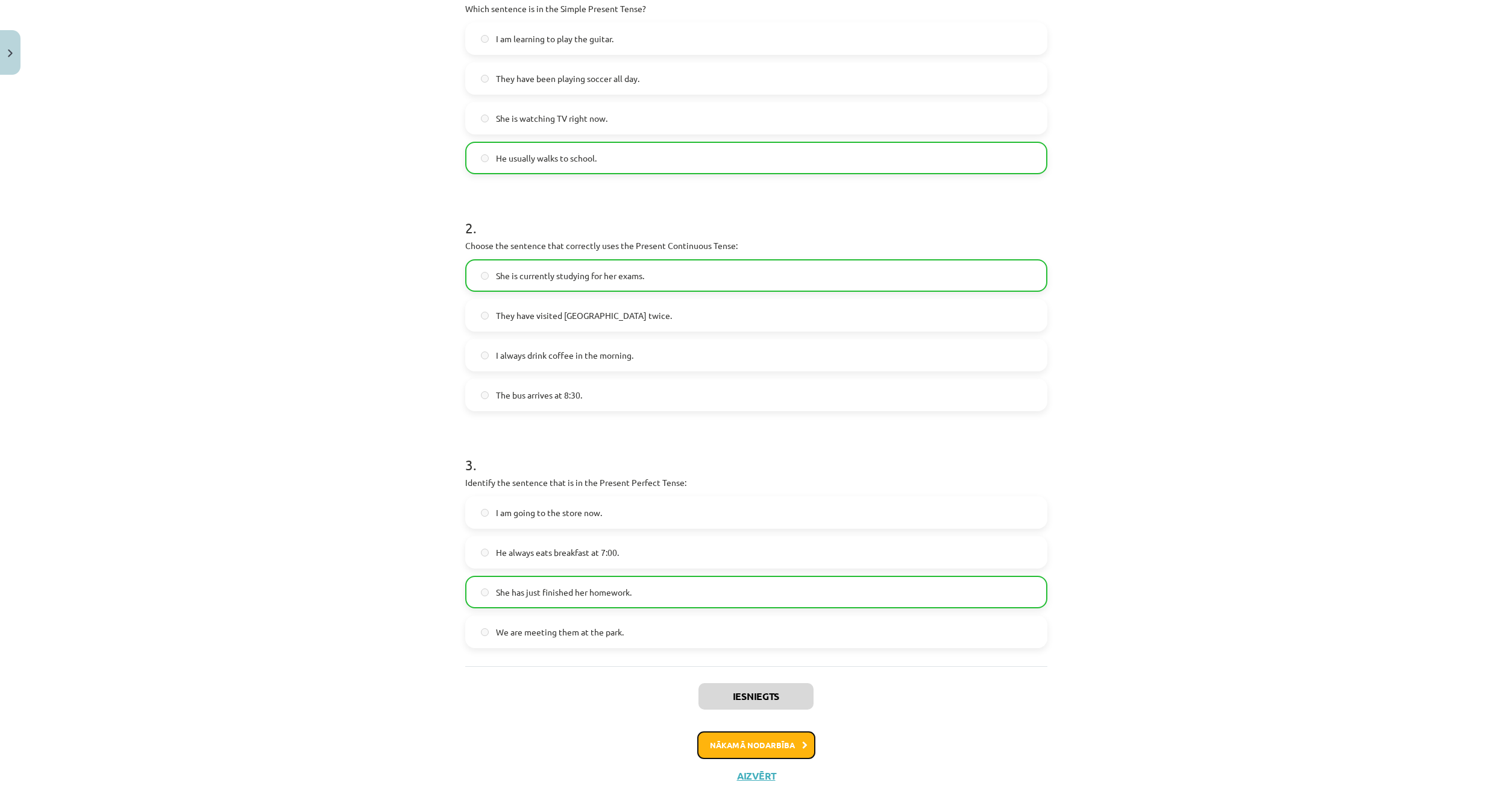
click at [771, 747] on button "Nākamā nodarbība" at bounding box center [756, 744] width 118 height 28
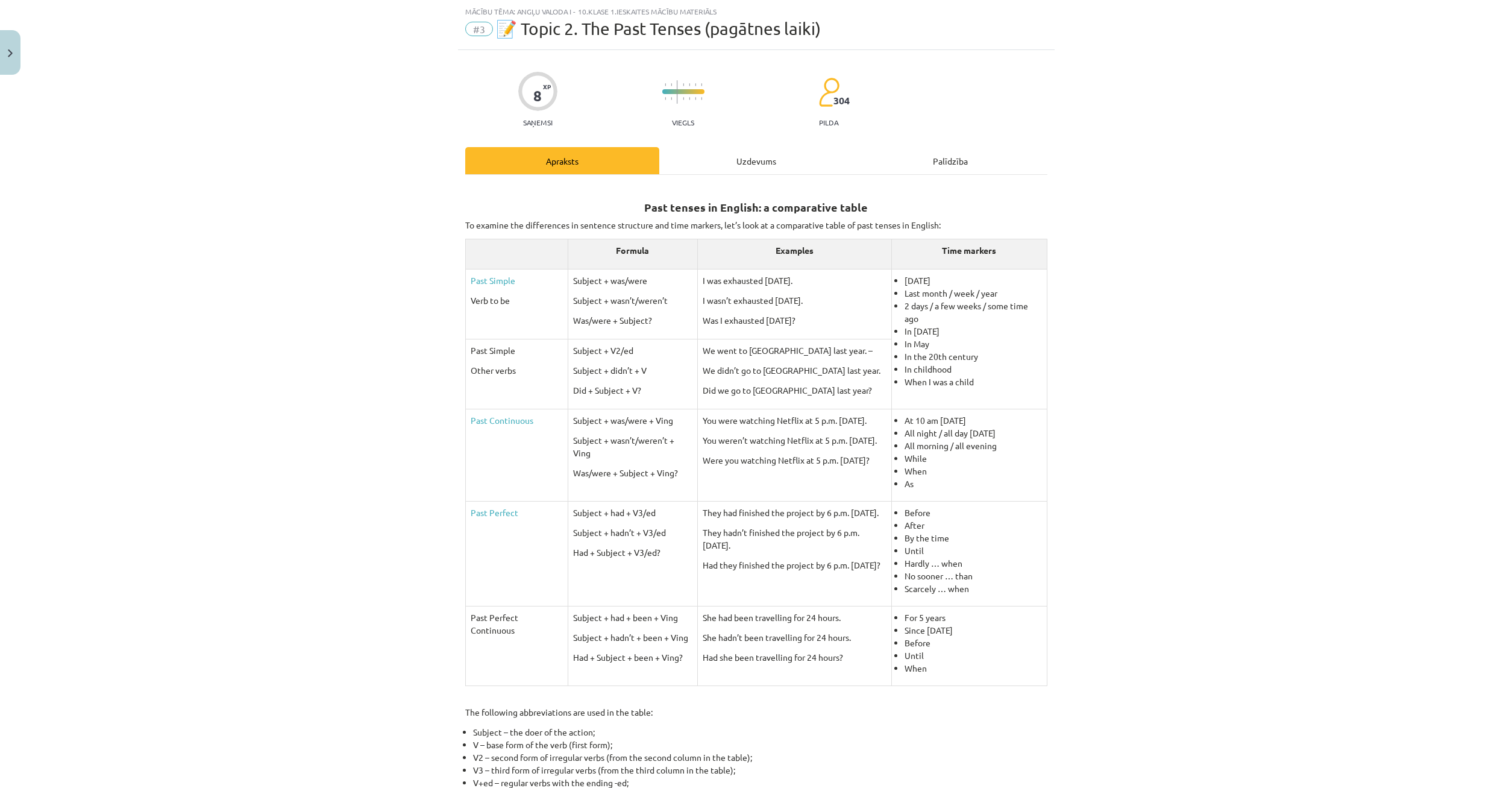
click at [714, 164] on div "Uzdevums" at bounding box center [756, 161] width 194 height 27
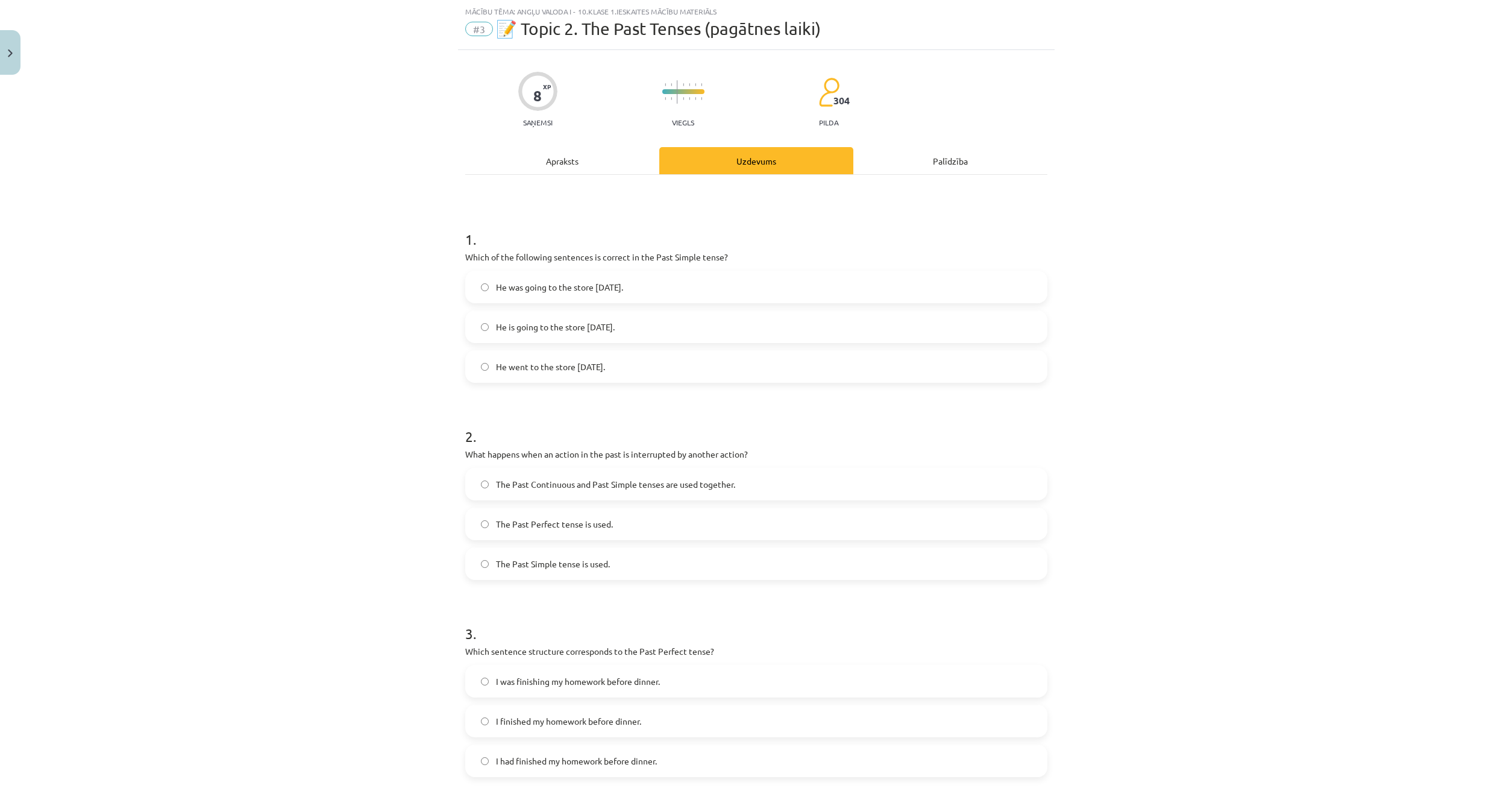
click at [606, 166] on div "Apraksts" at bounding box center [562, 161] width 194 height 27
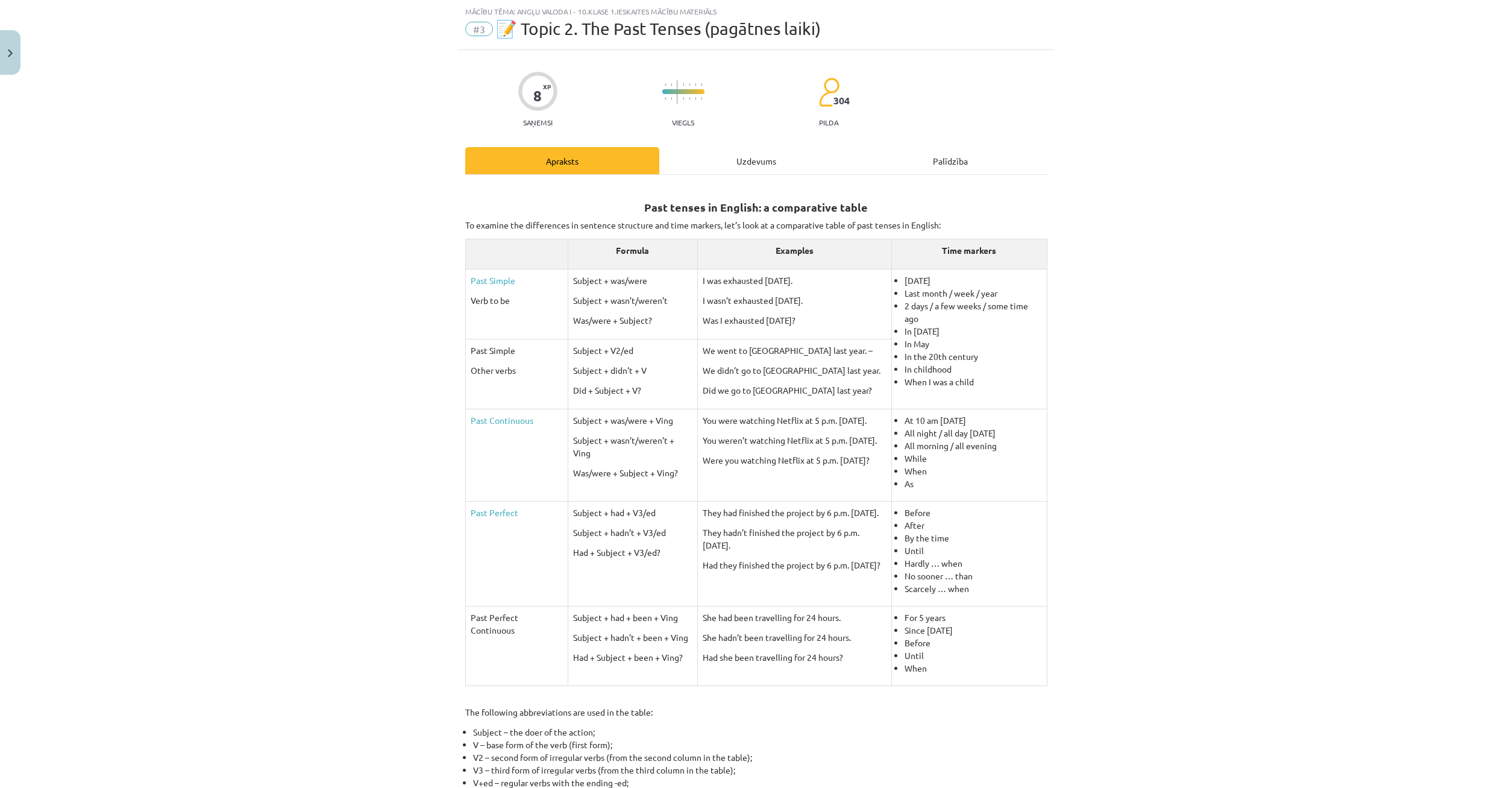
drag, startPoint x: 698, startPoint y: 159, endPoint x: 701, endPoint y: 166, distance: 7.6
click at [702, 165] on div "Uzdevums" at bounding box center [756, 161] width 194 height 27
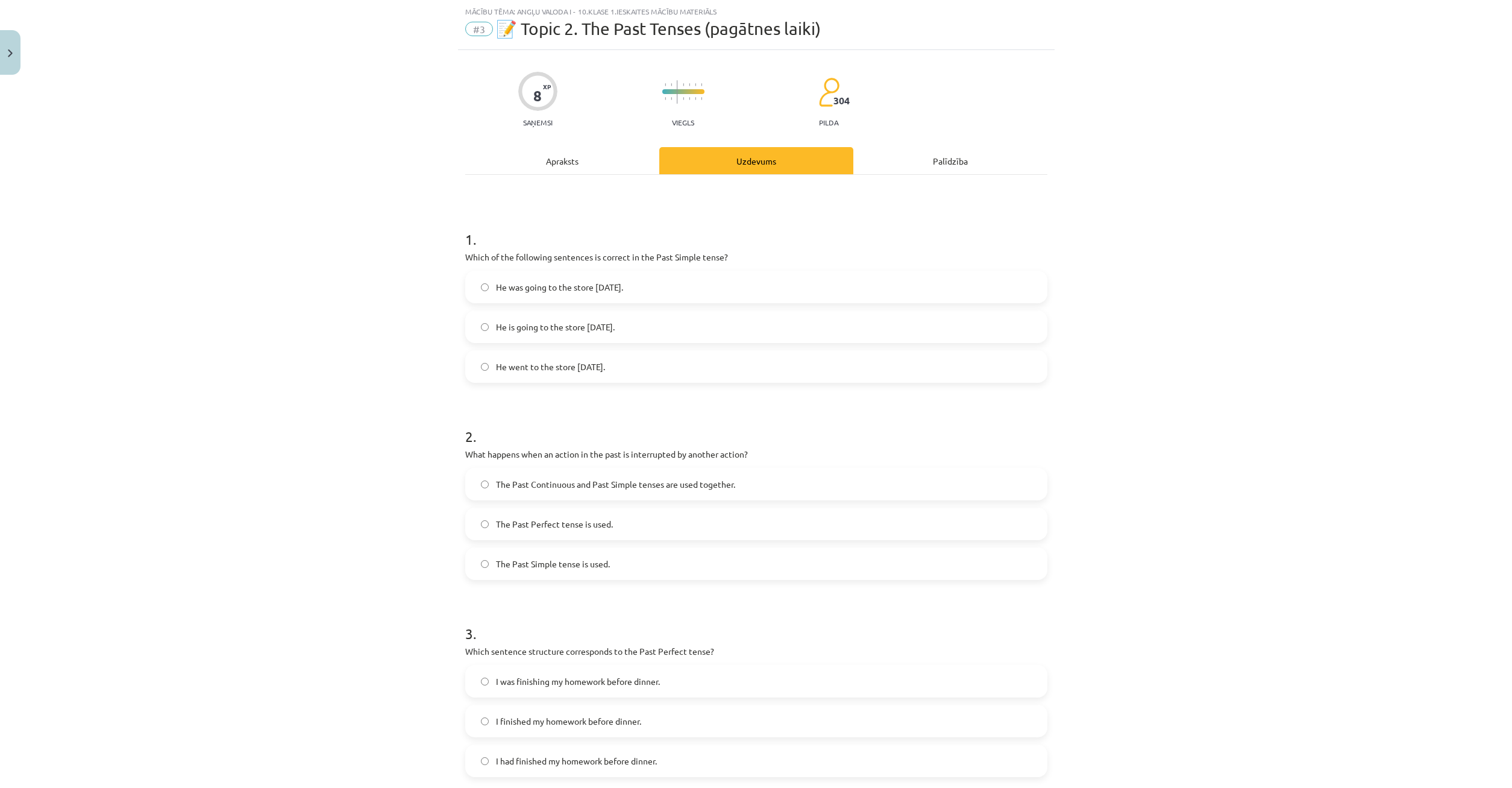
click at [607, 162] on div "Apraksts" at bounding box center [562, 161] width 194 height 27
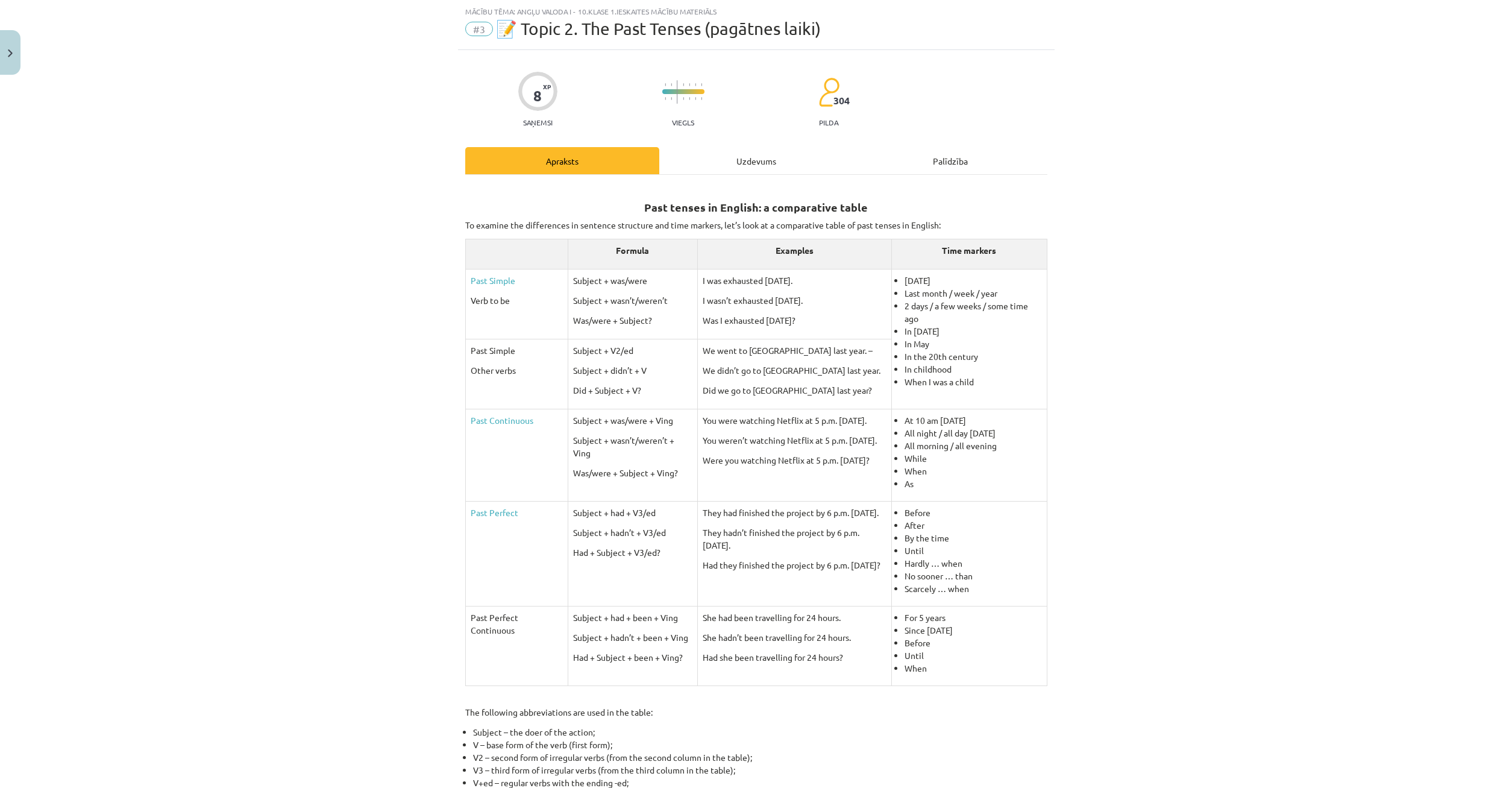
click at [734, 154] on div "Uzdevums" at bounding box center [756, 161] width 194 height 27
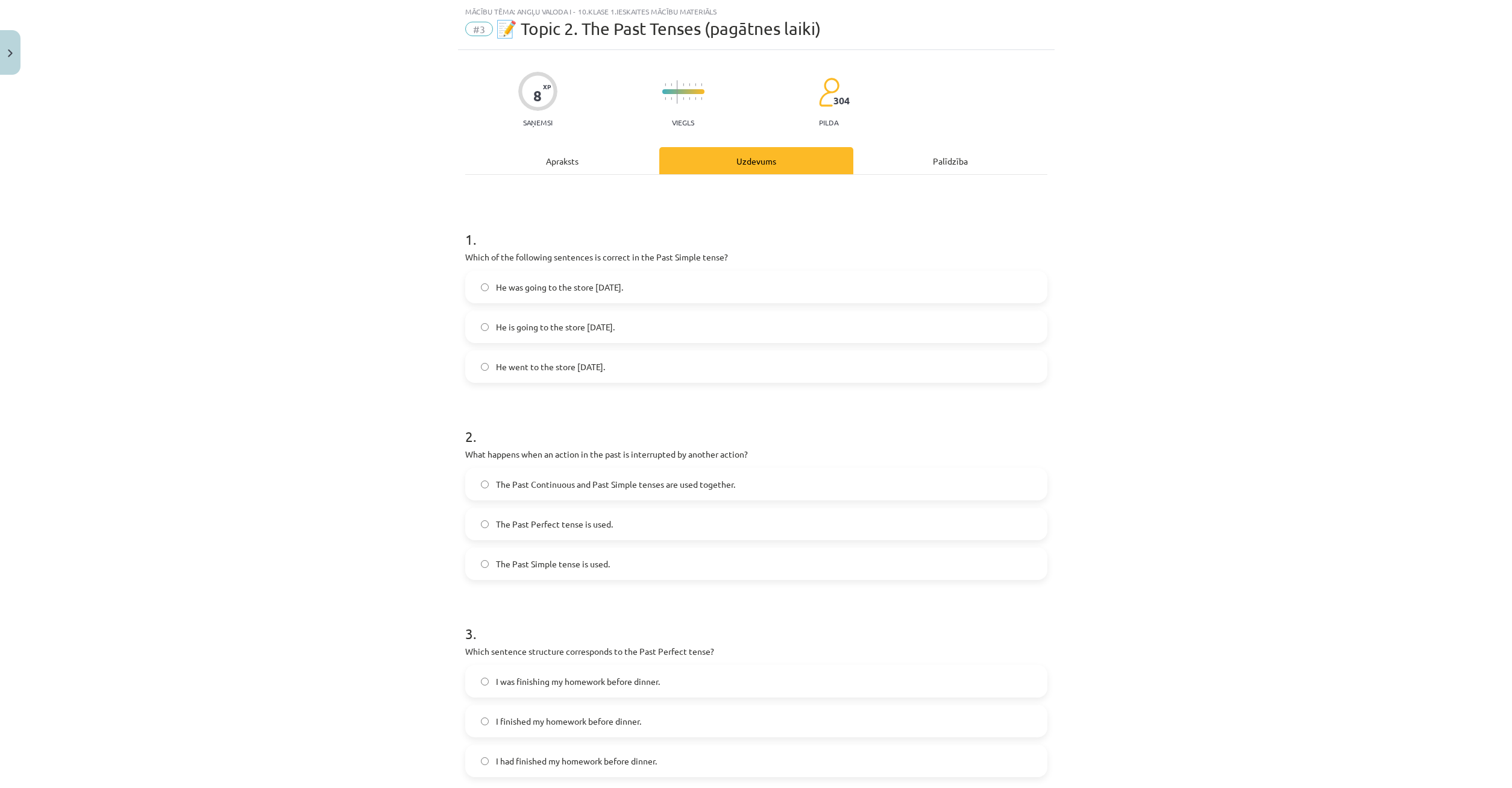
click at [563, 281] on span "He was going to the store yesterday." at bounding box center [559, 287] width 127 height 13
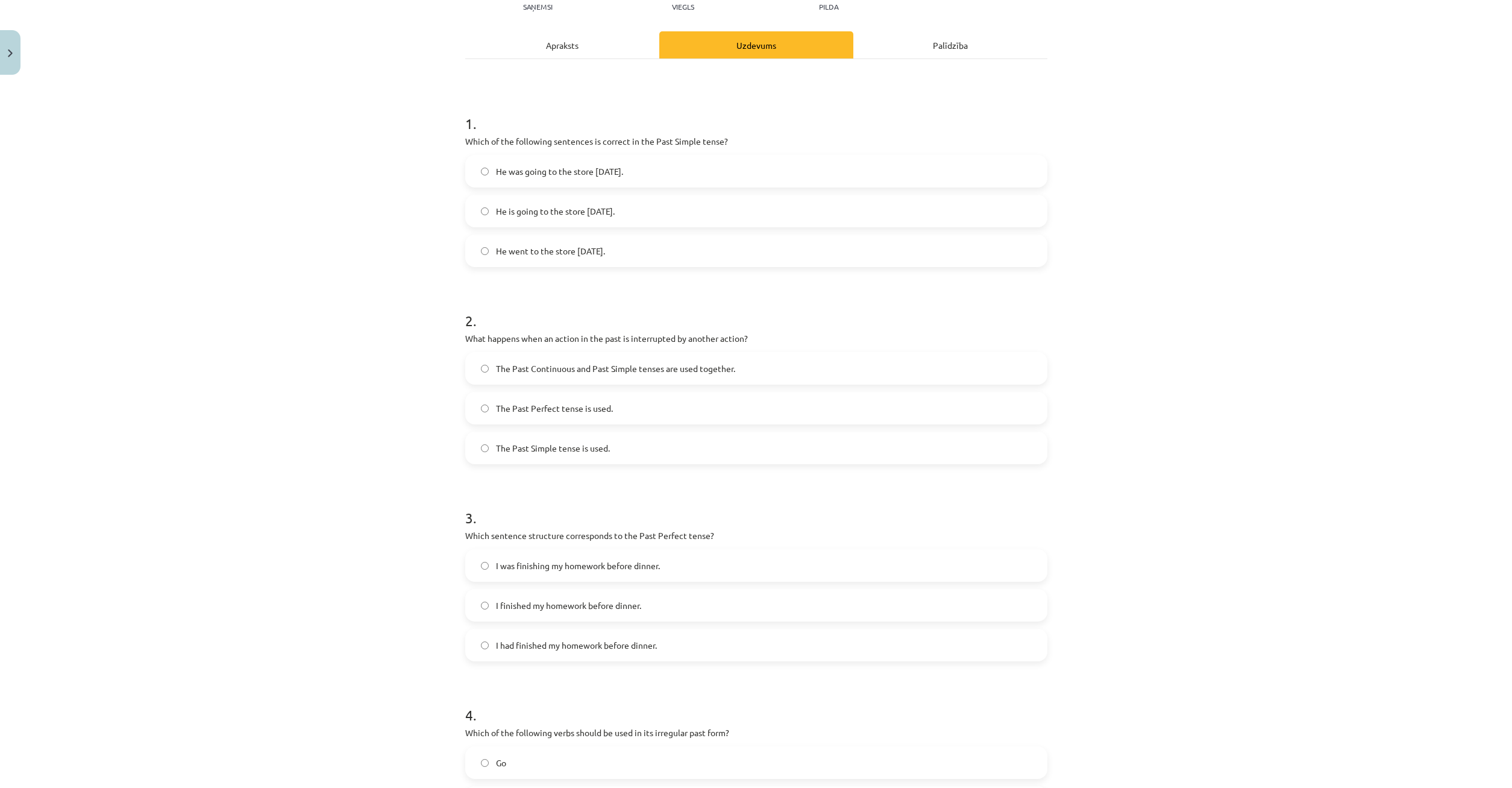
scroll to position [88, 0]
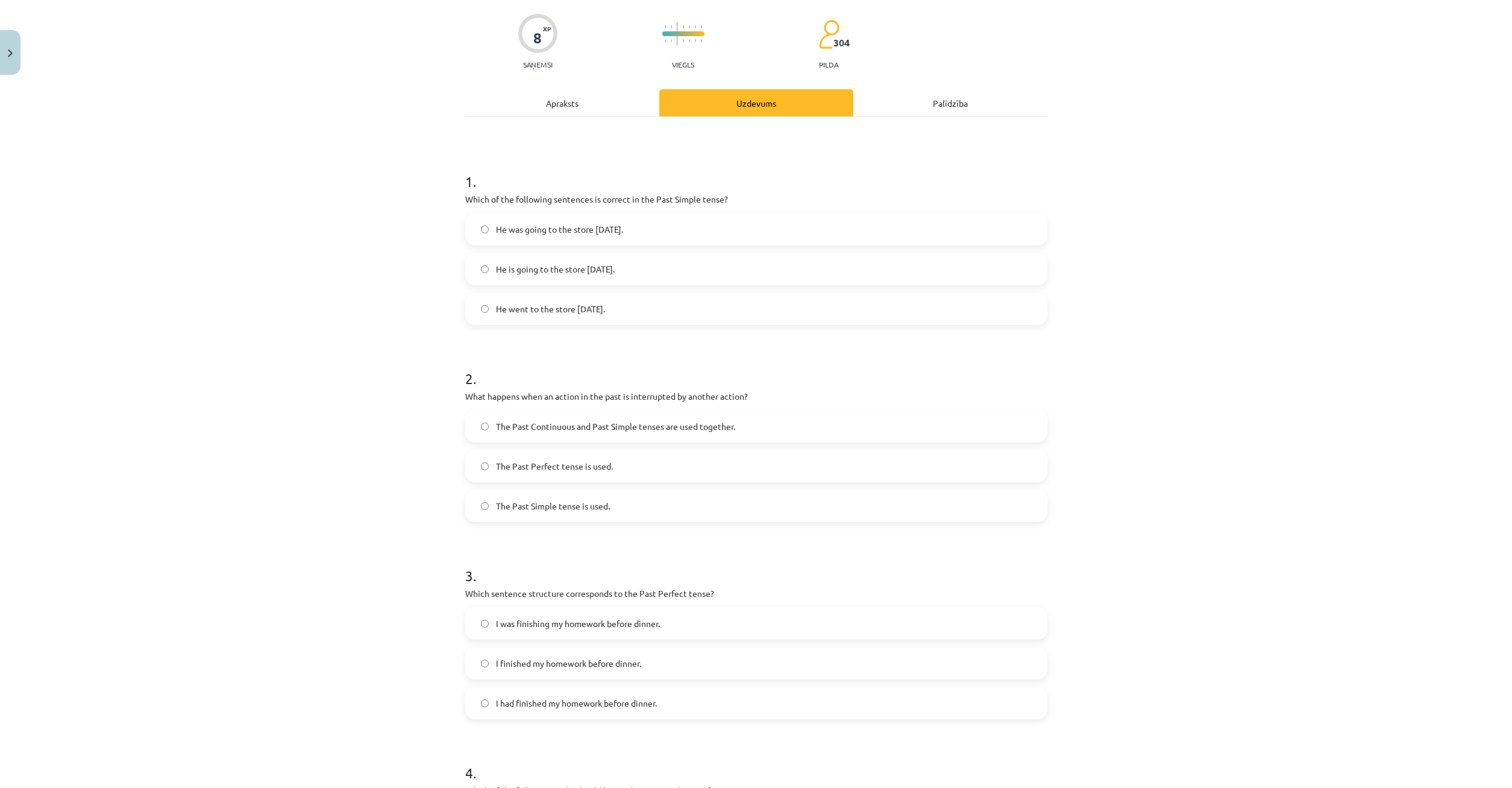
drag, startPoint x: 598, startPoint y: 109, endPoint x: 675, endPoint y: 100, distance: 77.5
click at [598, 110] on div "Apraksts" at bounding box center [562, 103] width 194 height 27
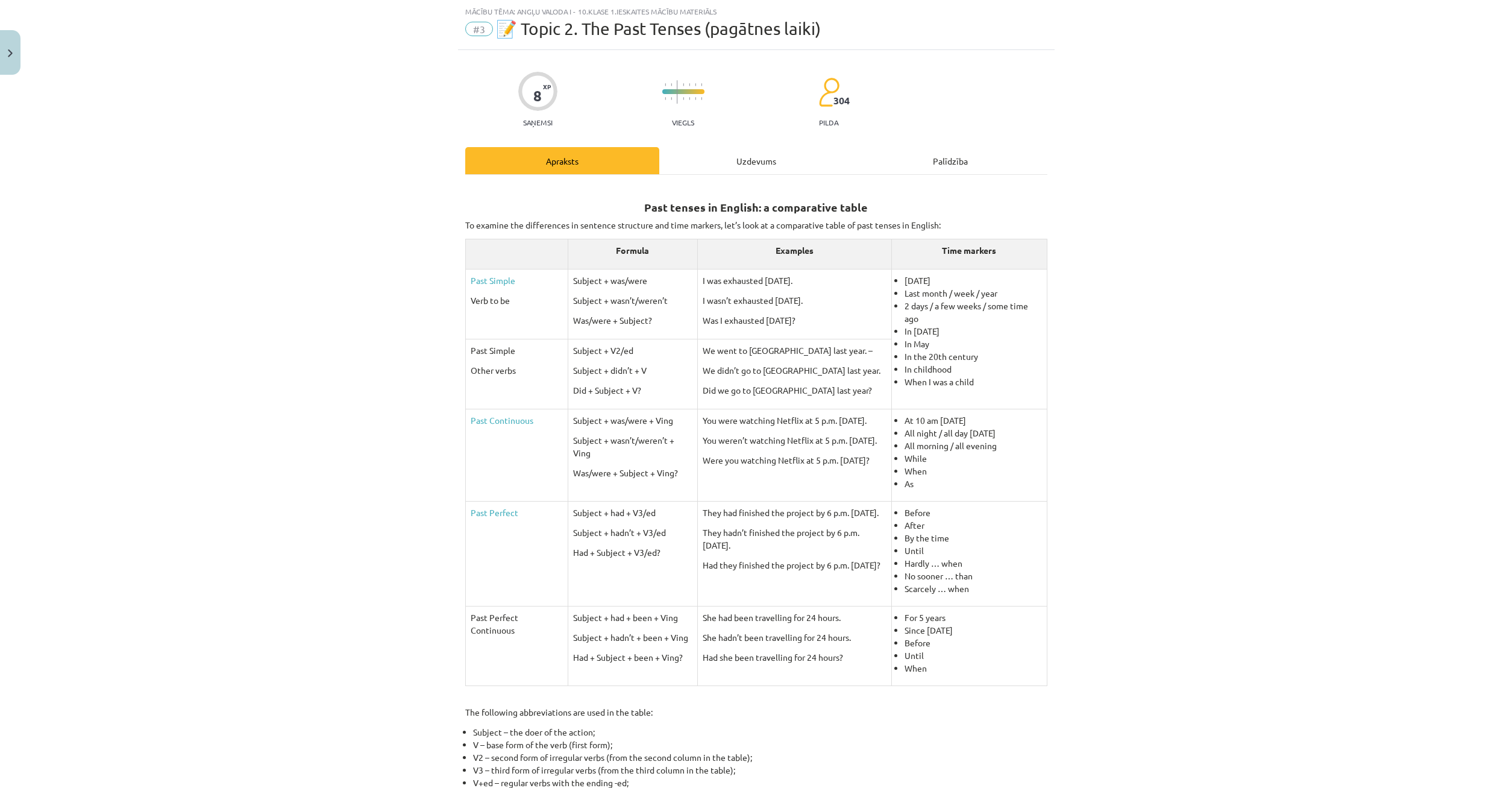
click at [725, 156] on div "Uzdevums" at bounding box center [756, 161] width 194 height 27
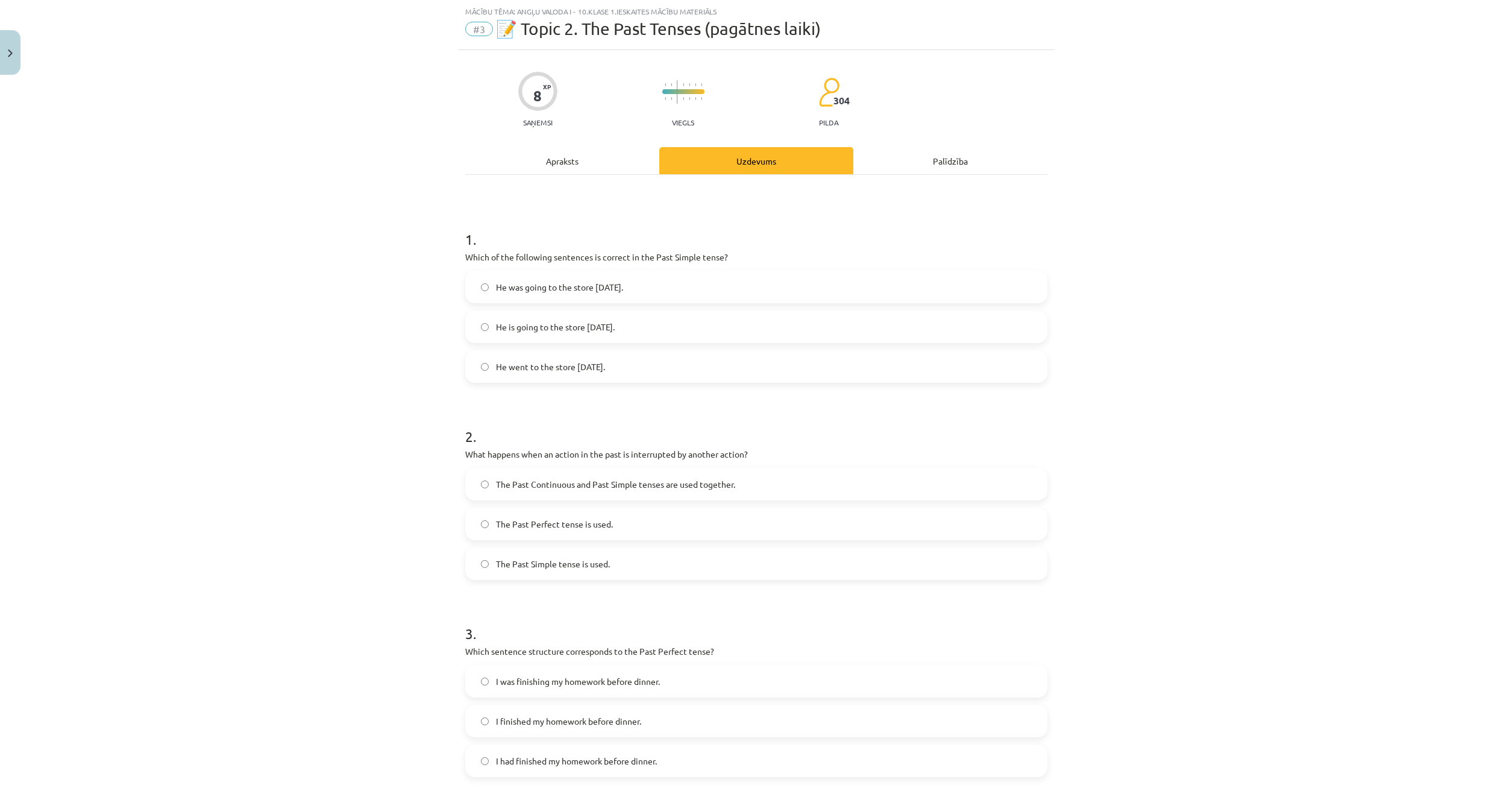
click at [576, 168] on div "Apraksts" at bounding box center [562, 161] width 194 height 27
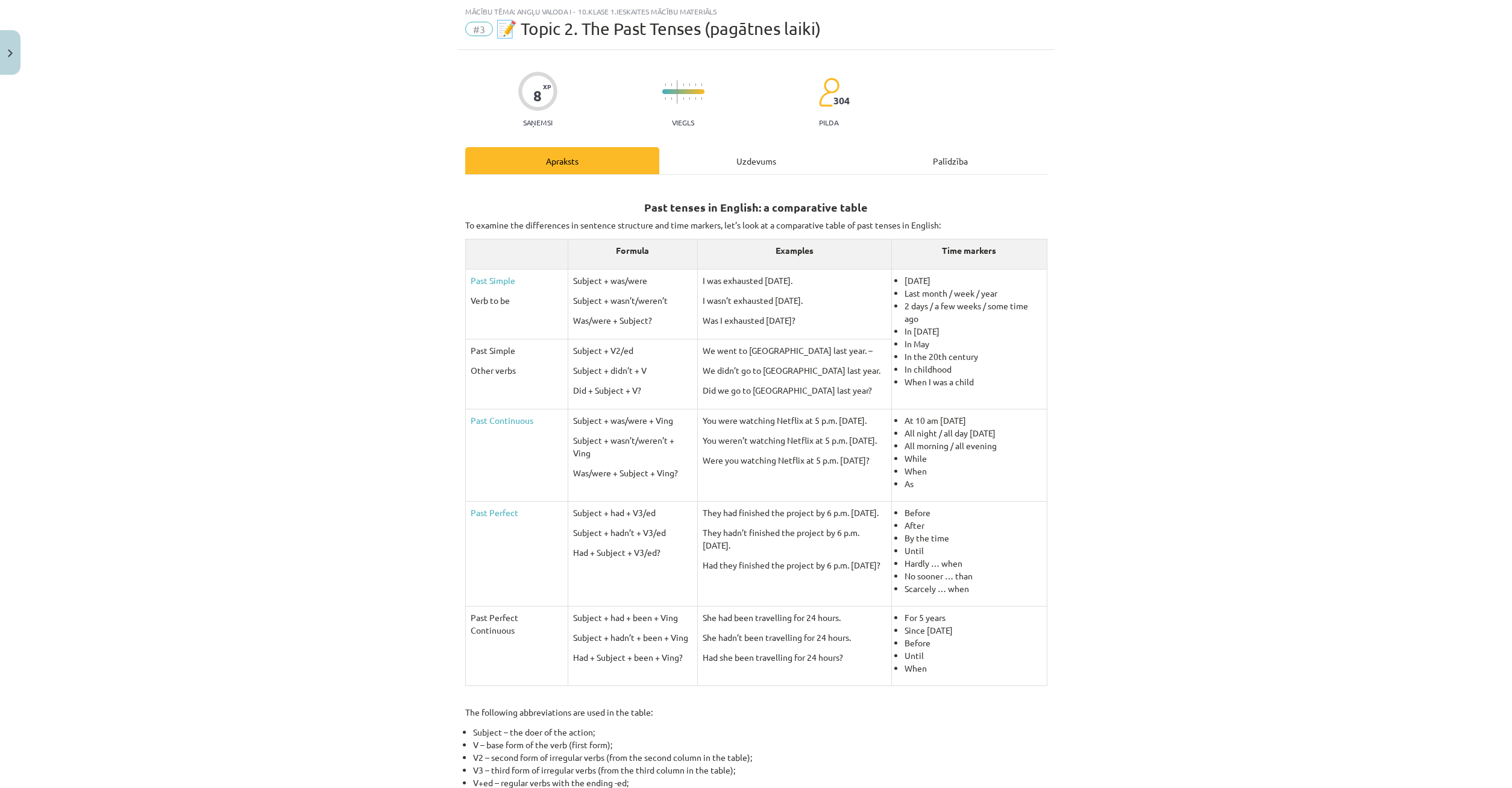
click at [749, 161] on div "Uzdevums" at bounding box center [756, 161] width 194 height 27
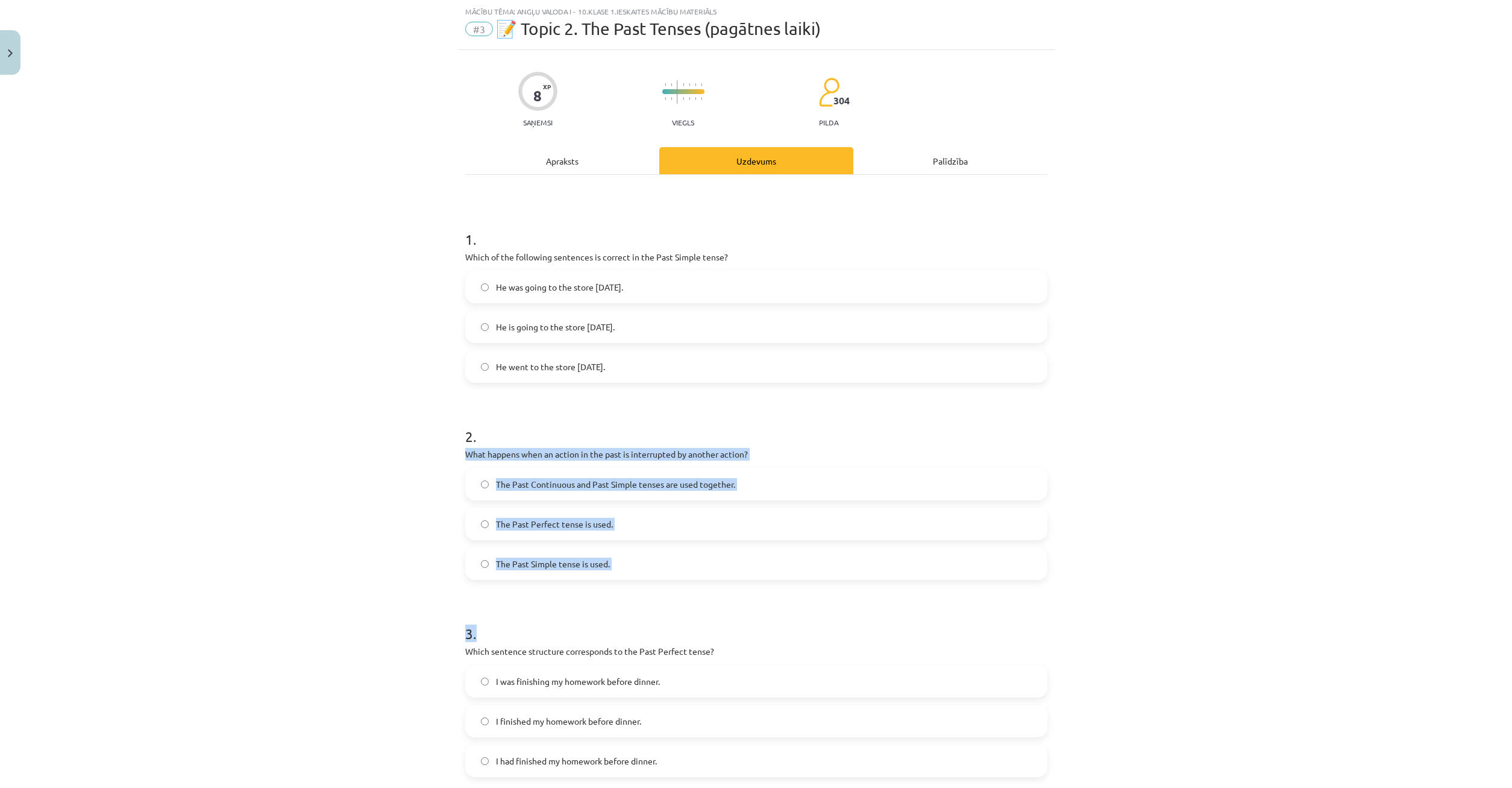
drag, startPoint x: 463, startPoint y: 450, endPoint x: 638, endPoint y: 590, distance: 224.1
click at [642, 595] on div "8 XP Saņemsi Viegls 304 pilda Apraksts Uzdevums Palīdzība 1 . Which of the foll…" at bounding box center [757, 567] width 597 height 1033
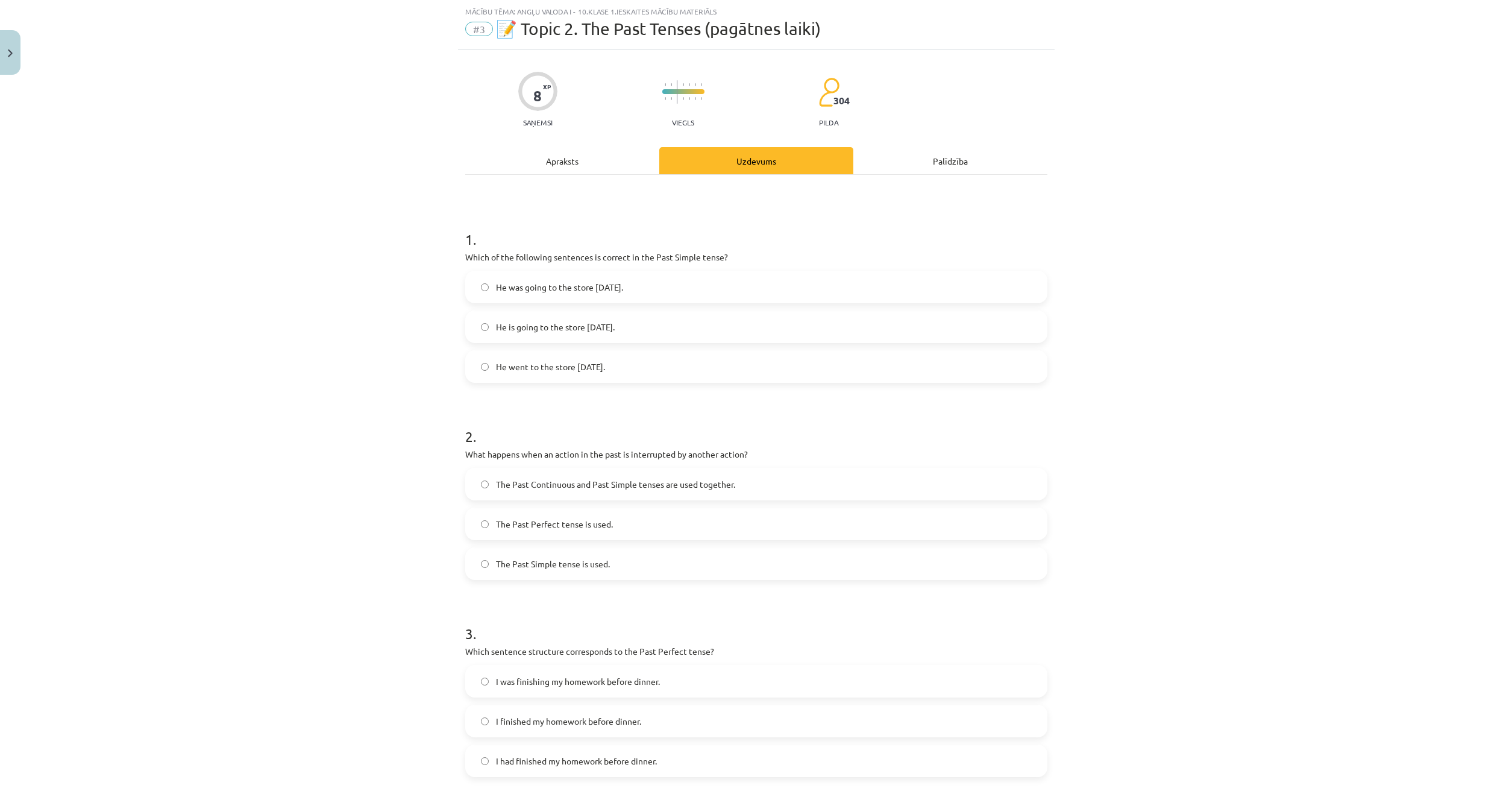
drag, startPoint x: 422, startPoint y: 449, endPoint x: 452, endPoint y: 463, distance: 33.1
click at [430, 449] on div "Mācību tēma: Angļu valoda i - 10.klase 1.ieskaites mācību materiāls #3 📝 Topic …" at bounding box center [756, 394] width 1512 height 788
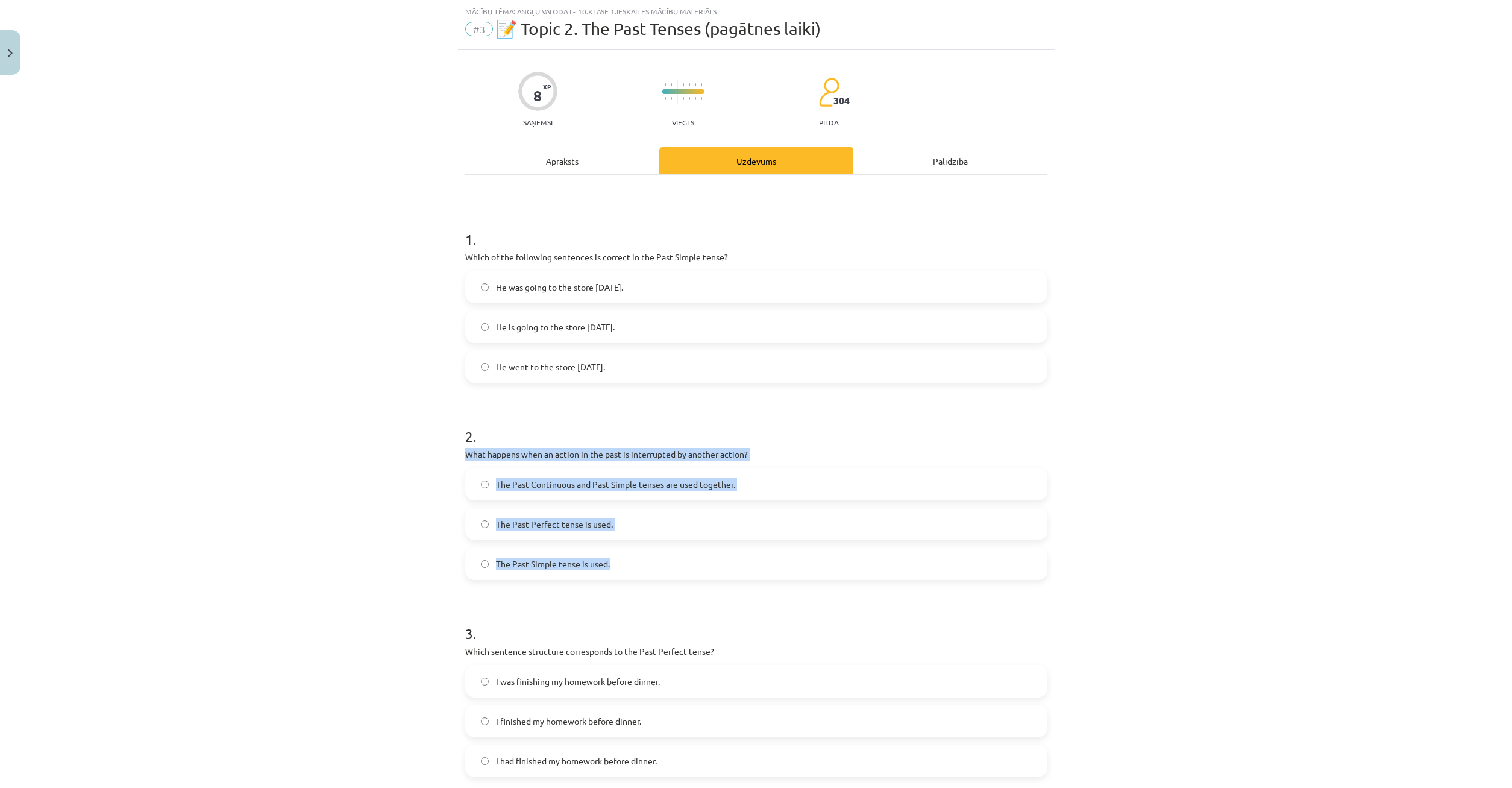
drag, startPoint x: 458, startPoint y: 453, endPoint x: 679, endPoint y: 578, distance: 253.9
click at [686, 581] on div "8 XP Saņemsi Viegls 304 pilda Apraksts Uzdevums Palīdzība 1 . Which of the foll…" at bounding box center [757, 567] width 597 height 1033
copy div "What happens when an action in the past is interrupted by another action? The P…"
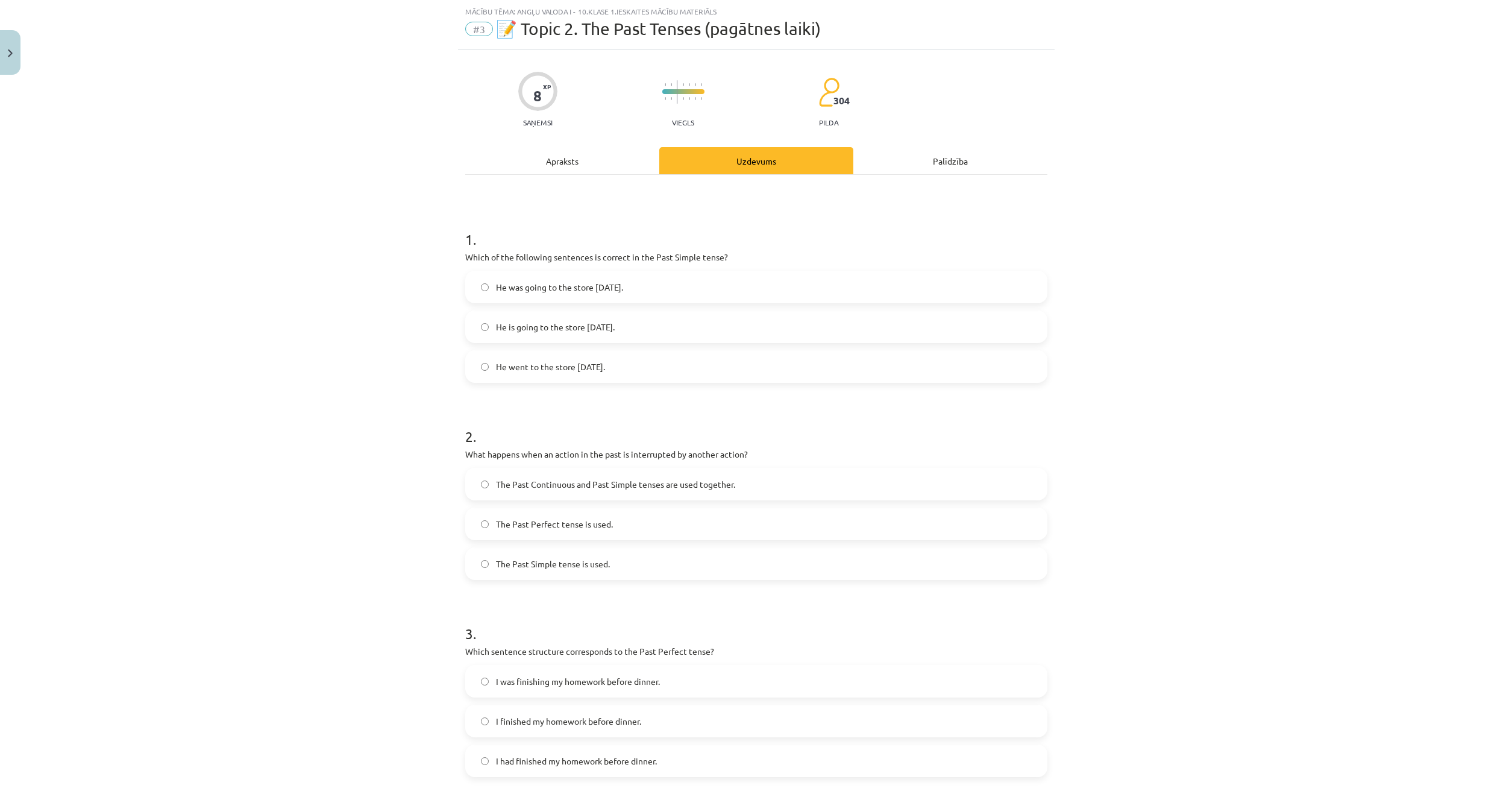
drag, startPoint x: 351, startPoint y: 357, endPoint x: 353, endPoint y: 348, distance: 9.2
click at [352, 348] on div "Mācību tēma: Angļu valoda i - 10.klase 1.ieskaites mācību materiāls #3 📝 Topic …" at bounding box center [756, 394] width 1512 height 788
click at [476, 481] on label "The Past Continuous and Past Simple tenses are used together." at bounding box center [756, 484] width 580 height 30
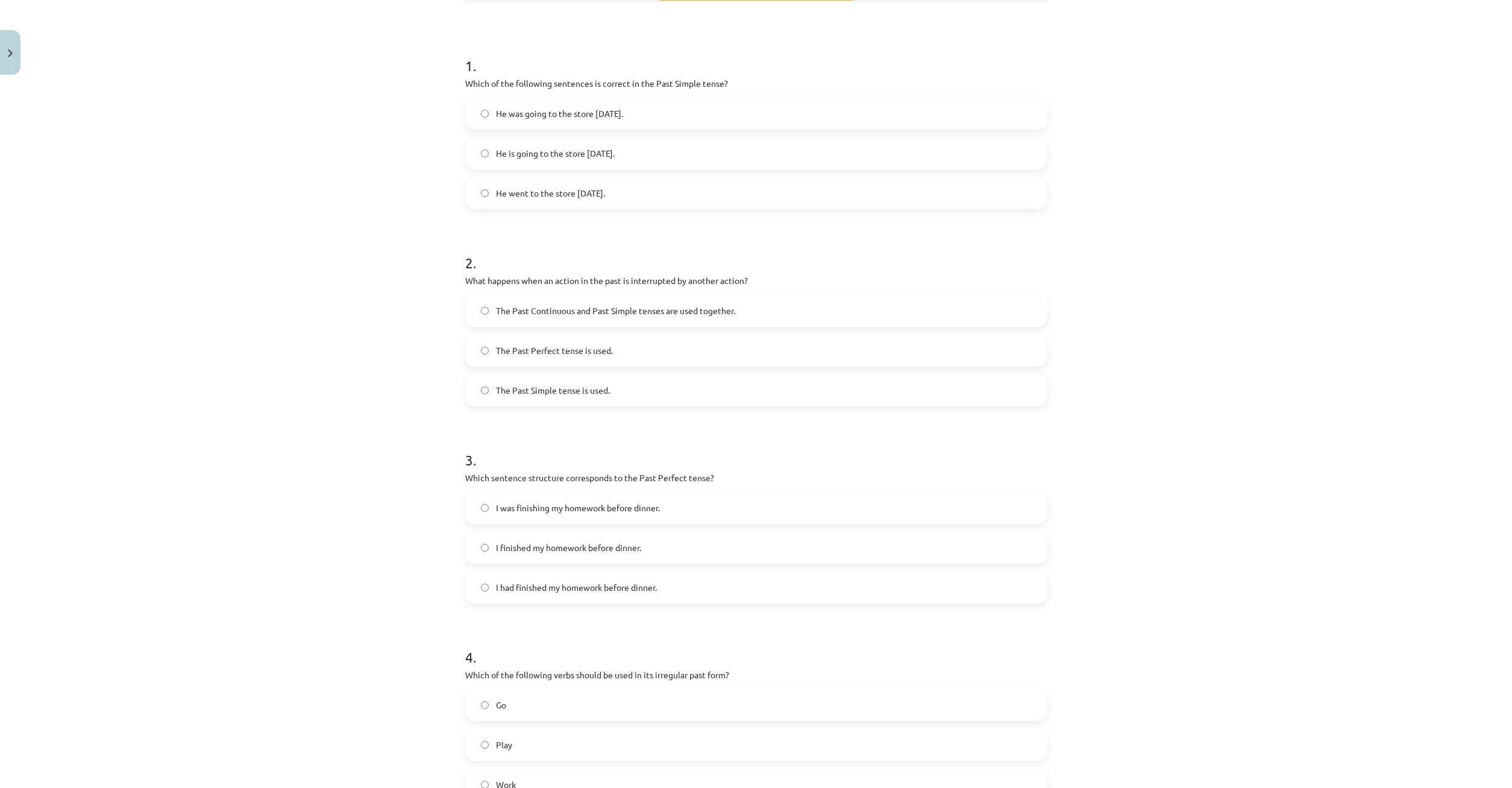
scroll to position [356, 0]
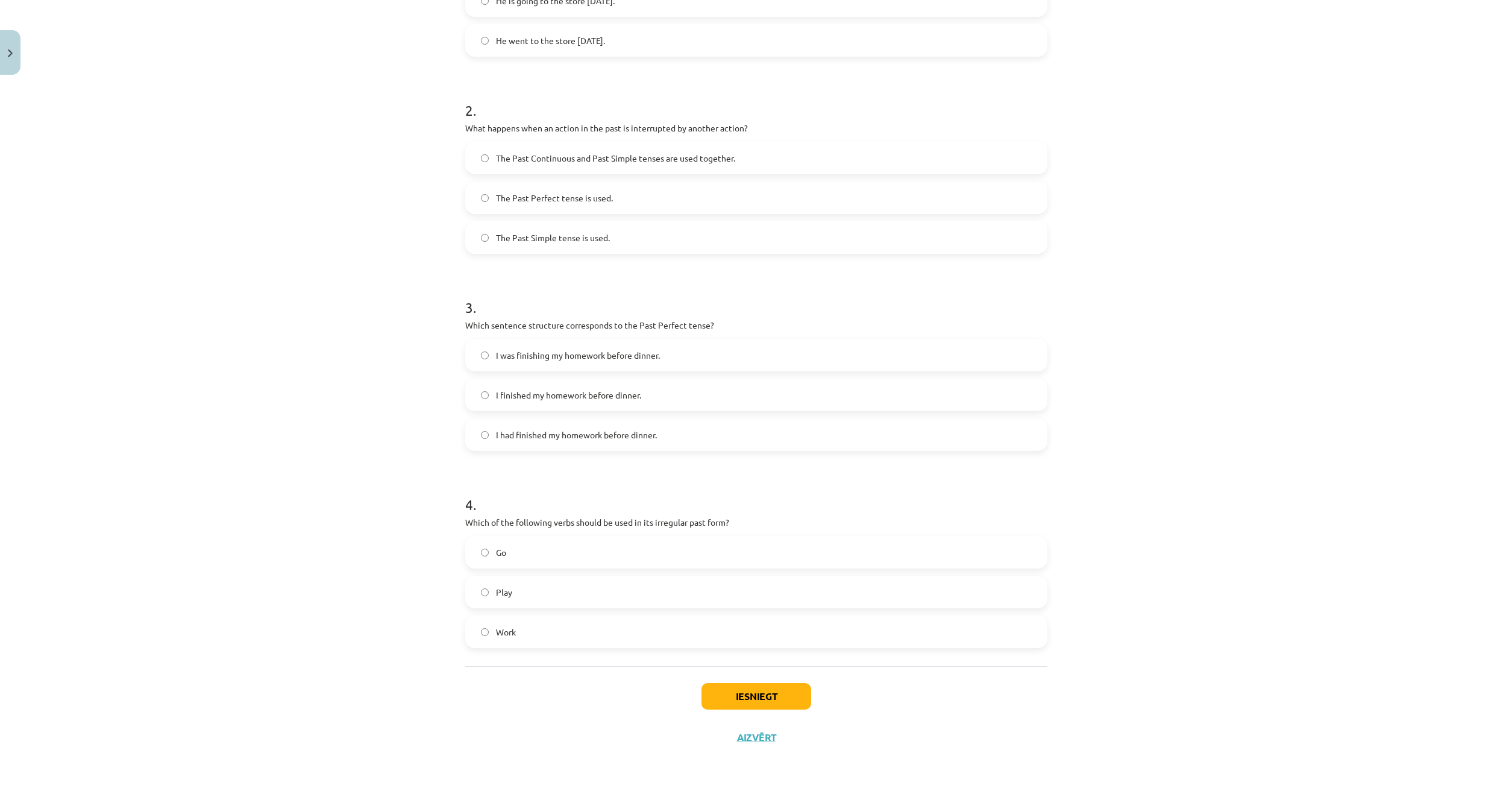
click at [528, 566] on label "Go" at bounding box center [756, 552] width 580 height 30
click at [783, 696] on button "Iesniegt" at bounding box center [756, 695] width 110 height 26
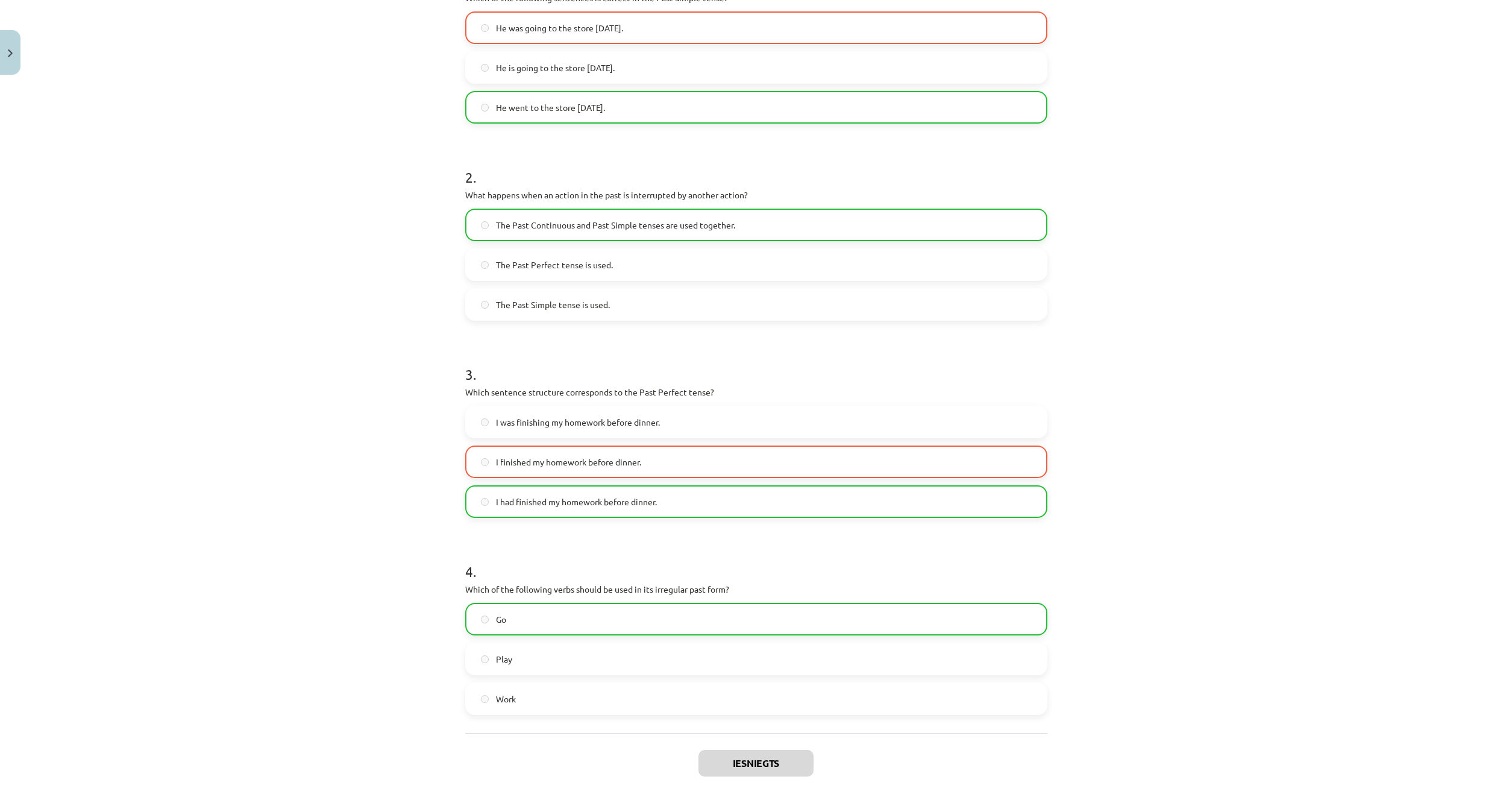
scroll to position [394, 0]
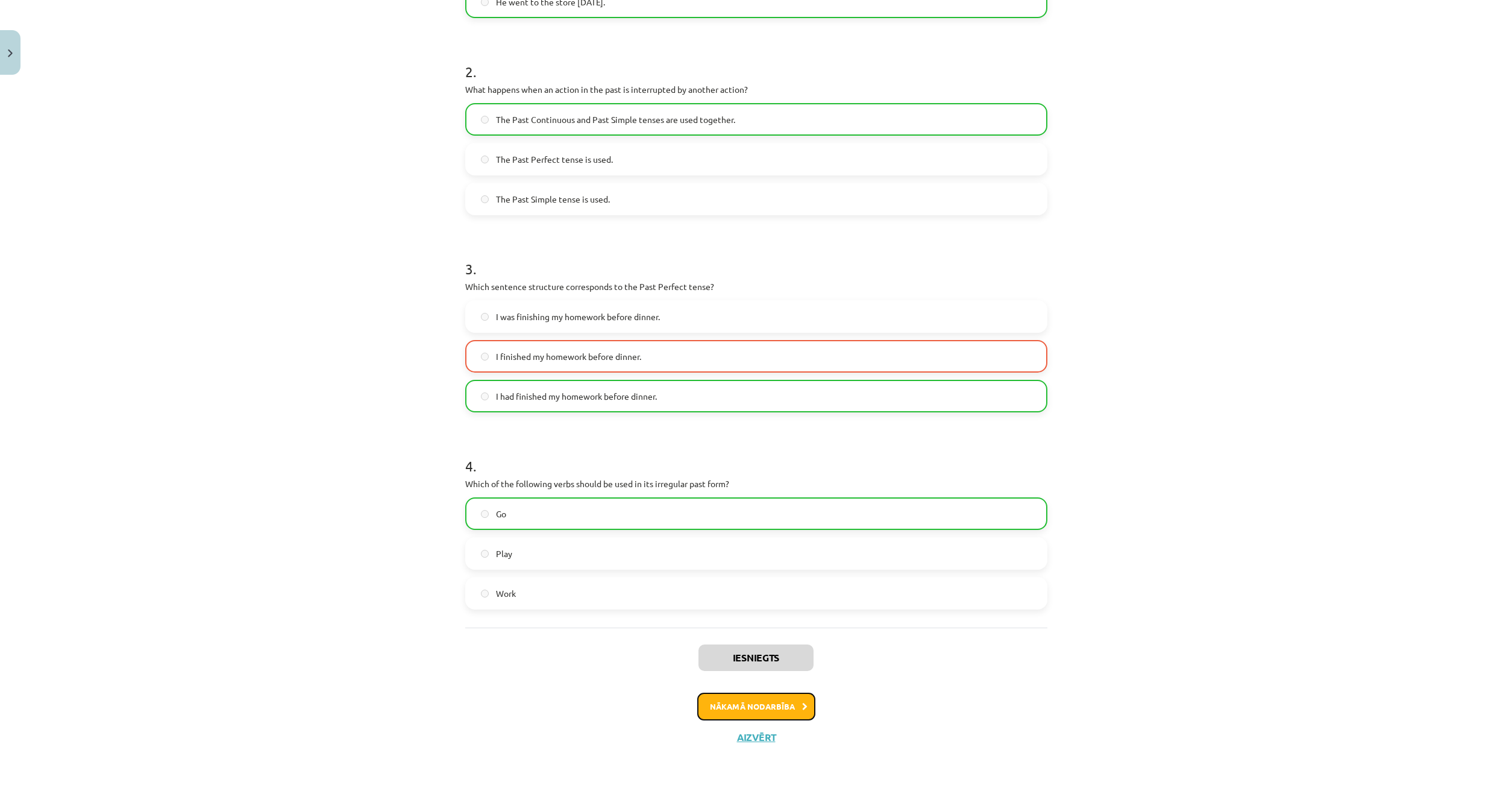
click at [760, 704] on button "Nākamā nodarbība" at bounding box center [756, 706] width 118 height 28
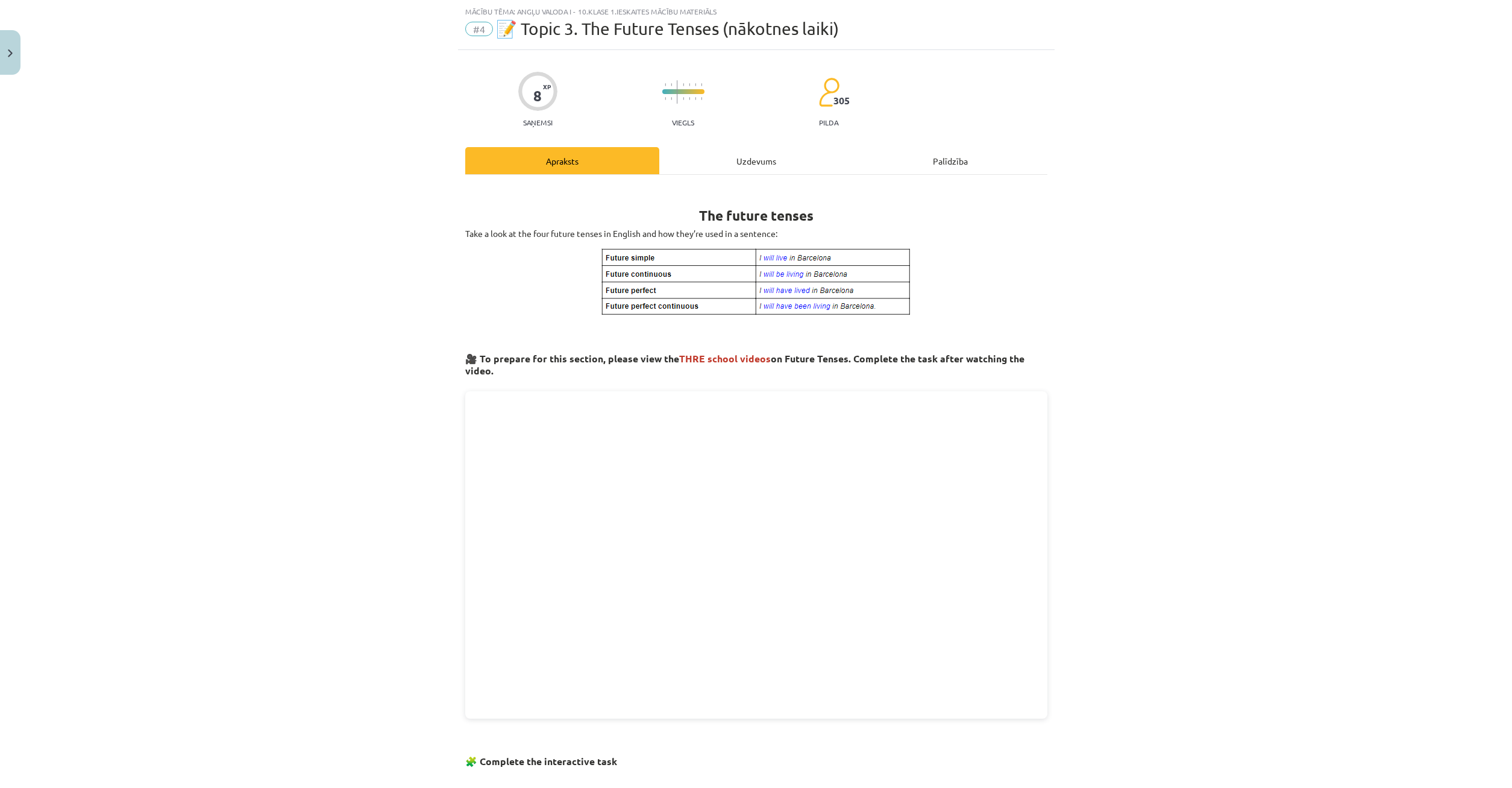
click at [753, 162] on div "Uzdevums" at bounding box center [756, 161] width 194 height 27
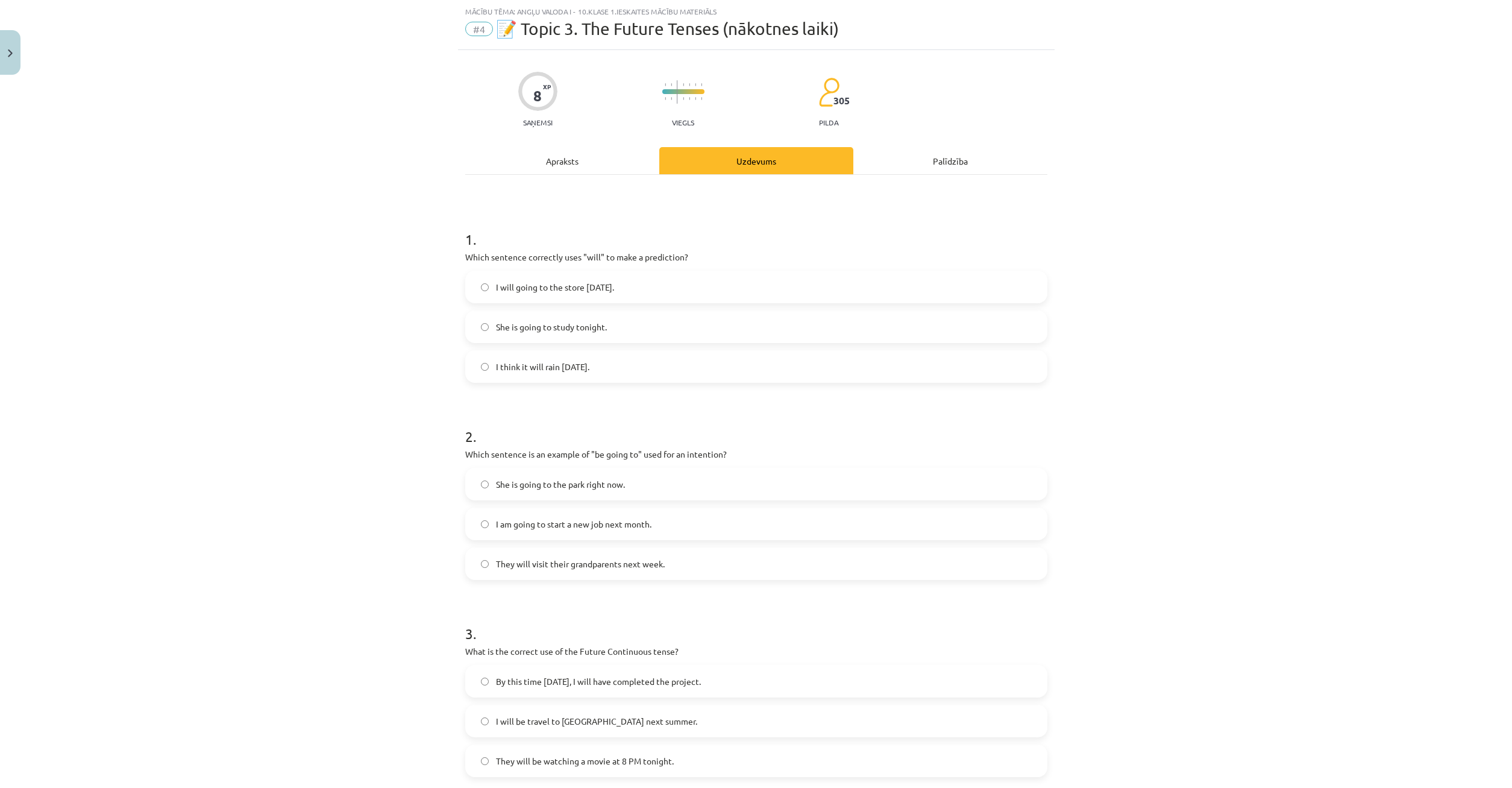
click at [548, 374] on label "I think it will rain tomorrow." at bounding box center [756, 366] width 580 height 30
drag, startPoint x: 688, startPoint y: 454, endPoint x: 724, endPoint y: 462, distance: 36.9
click at [724, 462] on div "2 . Which sentence is an example of "be going to" used for an intention? She is…" at bounding box center [756, 493] width 583 height 173
copy p "intention"
click at [800, 441] on h1 "2 ." at bounding box center [756, 426] width 583 height 38
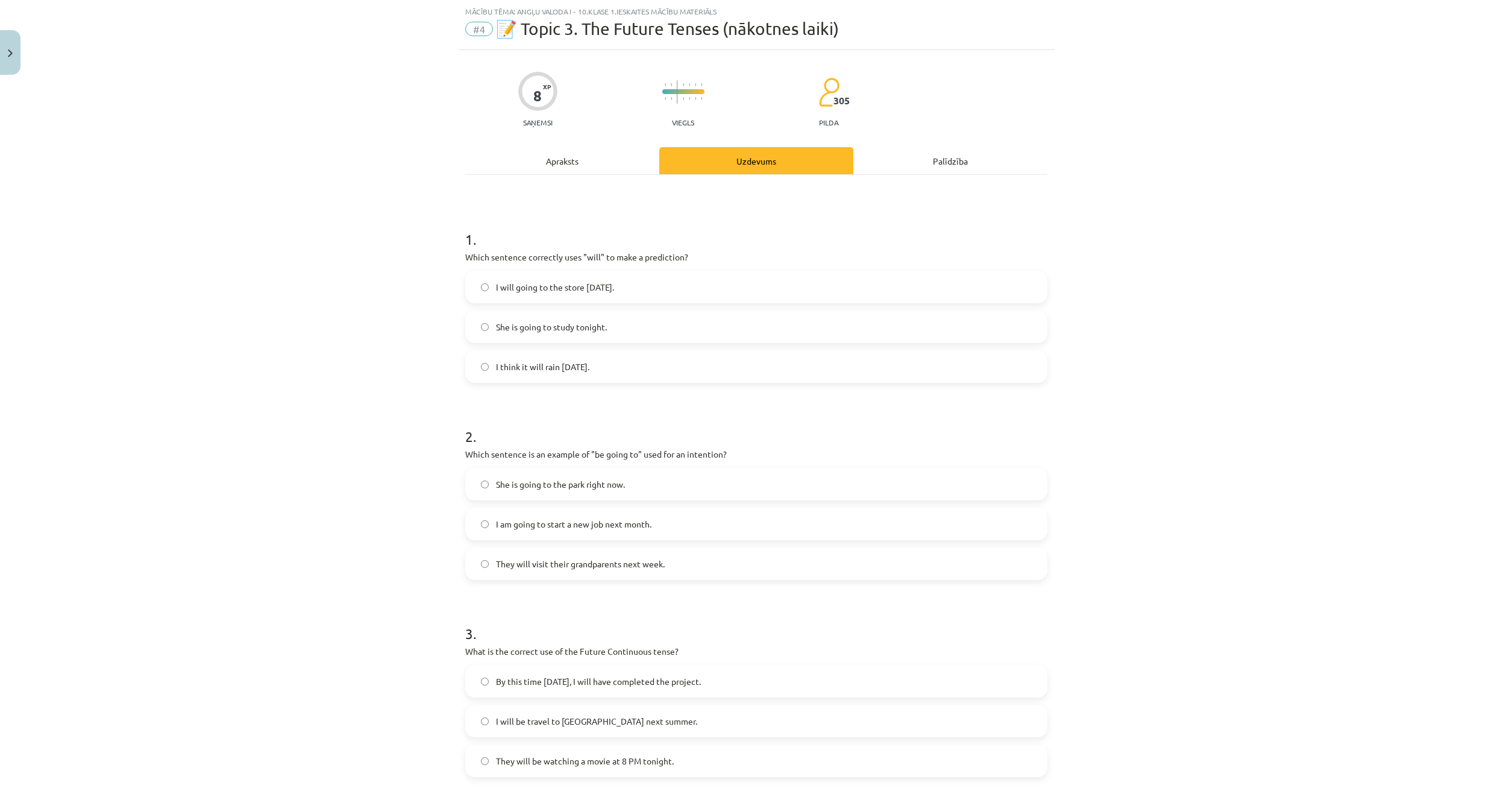
click at [550, 526] on span "I am going to start a new job next month." at bounding box center [574, 523] width 155 height 13
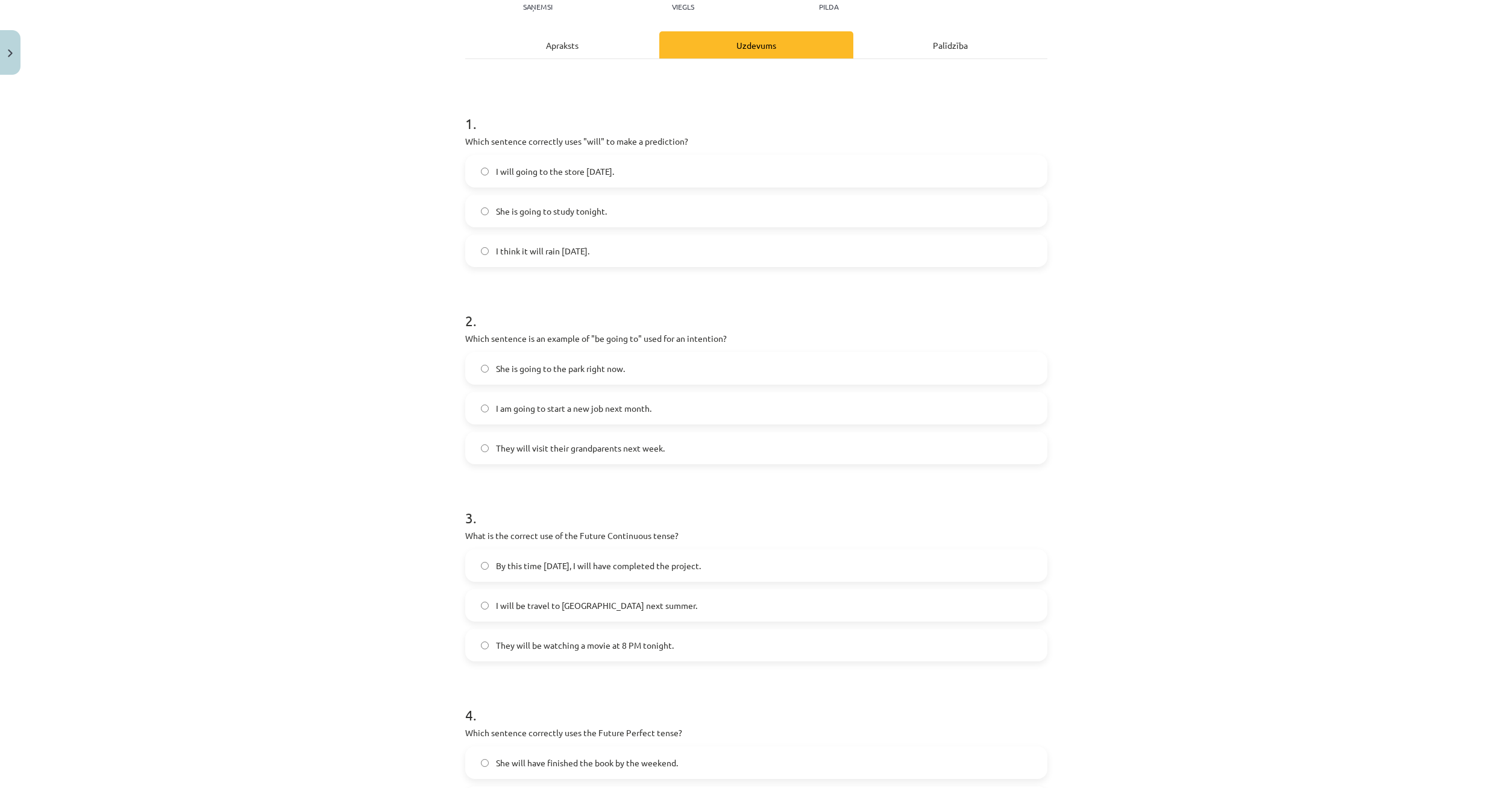
click at [488, 599] on label "I will be travel to Spain next summer." at bounding box center [756, 605] width 580 height 30
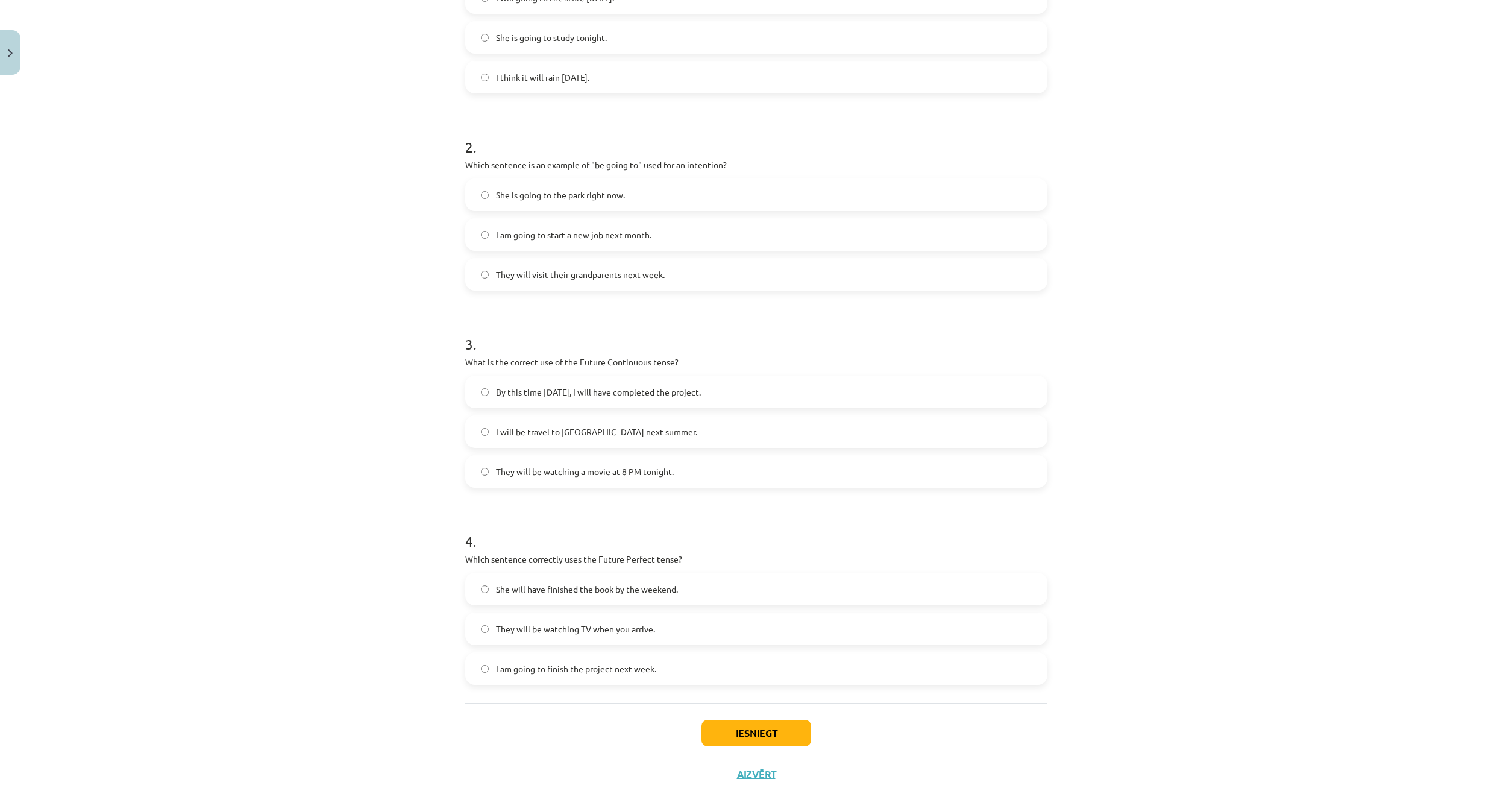
scroll to position [356, 0]
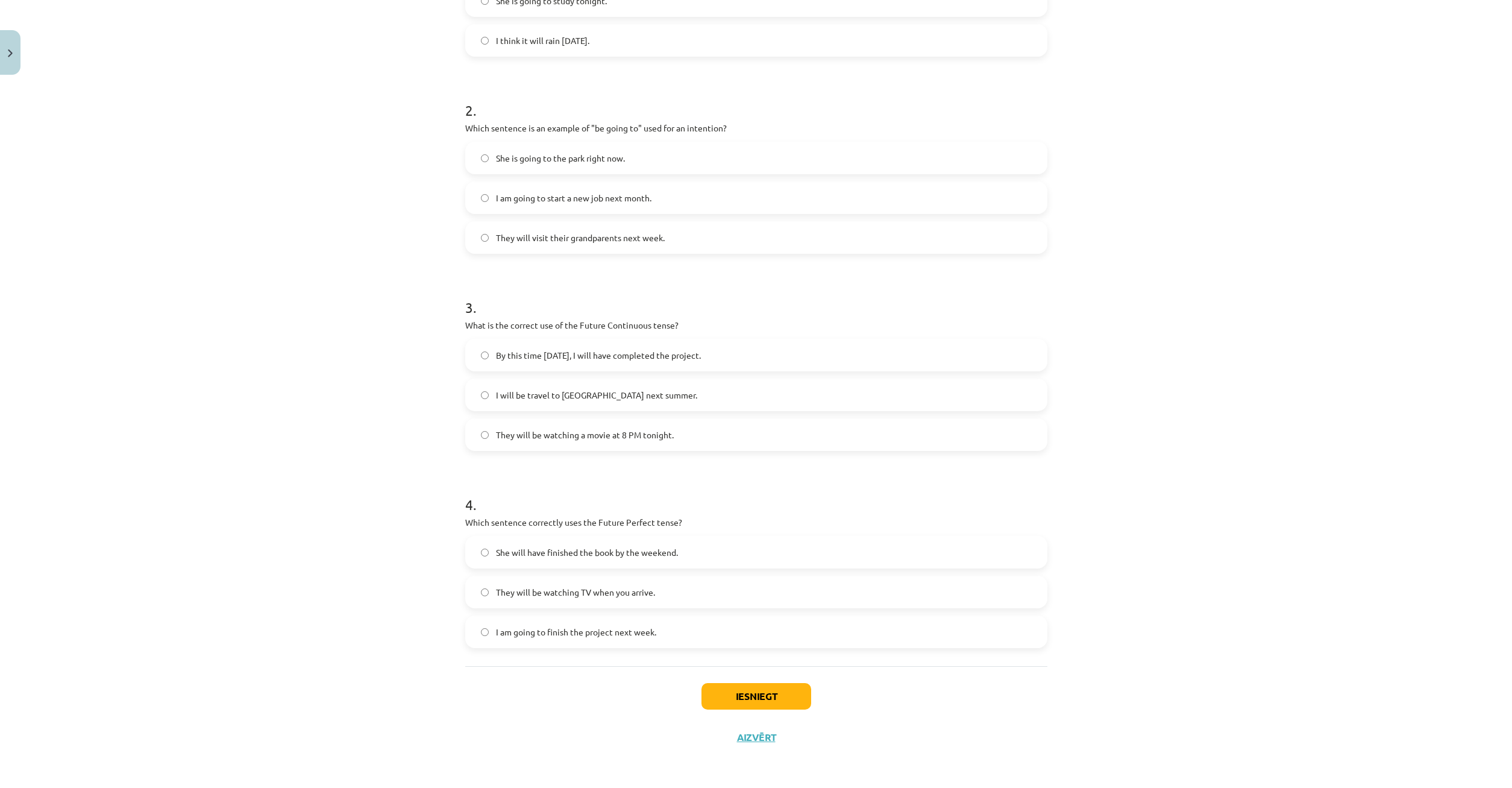
click at [488, 556] on label "She will have finished the book by the weekend." at bounding box center [756, 552] width 580 height 30
click at [729, 693] on button "Iesniegt" at bounding box center [756, 695] width 110 height 26
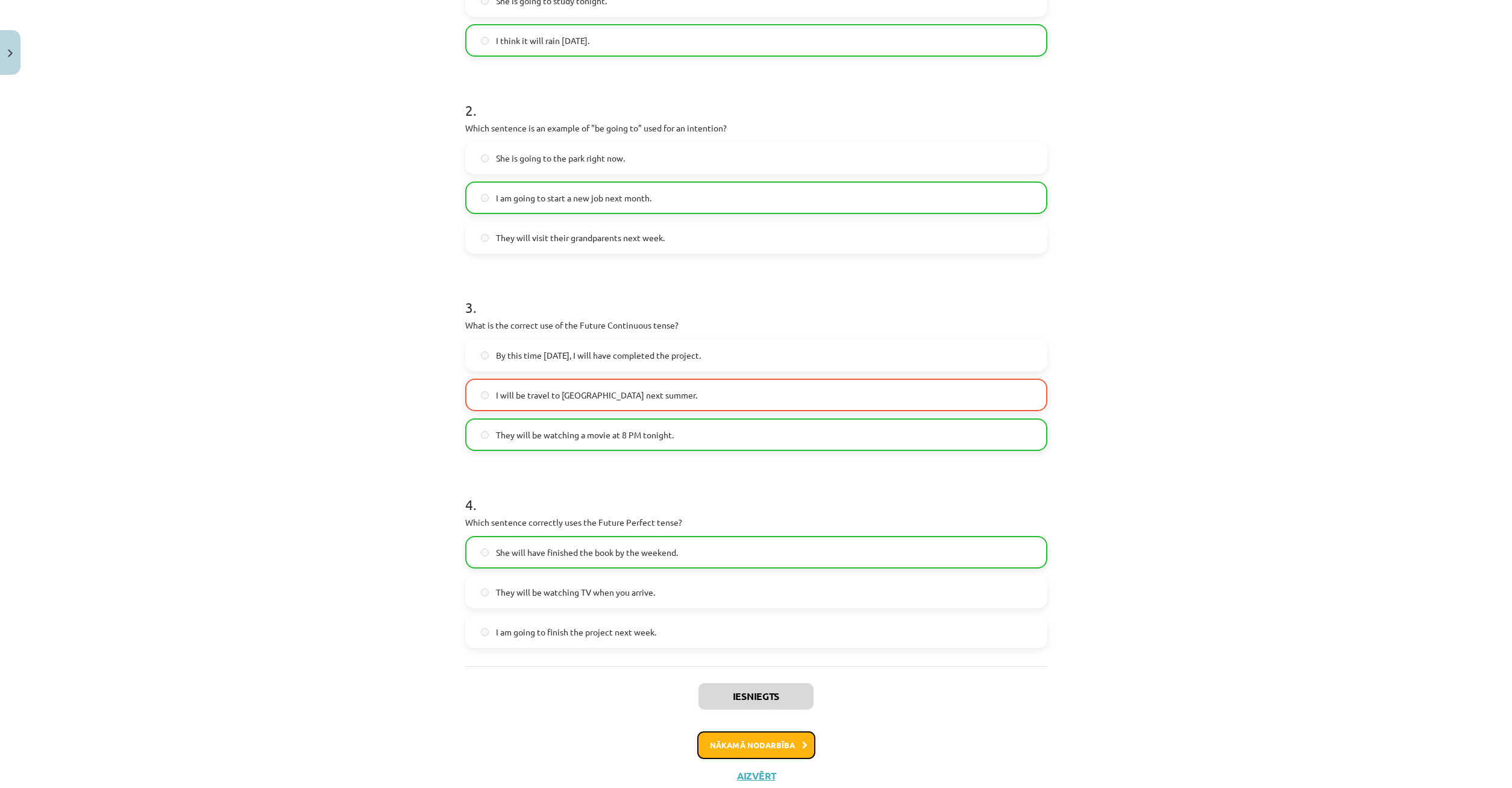
click at [779, 745] on button "Nākamā nodarbība" at bounding box center [756, 744] width 118 height 28
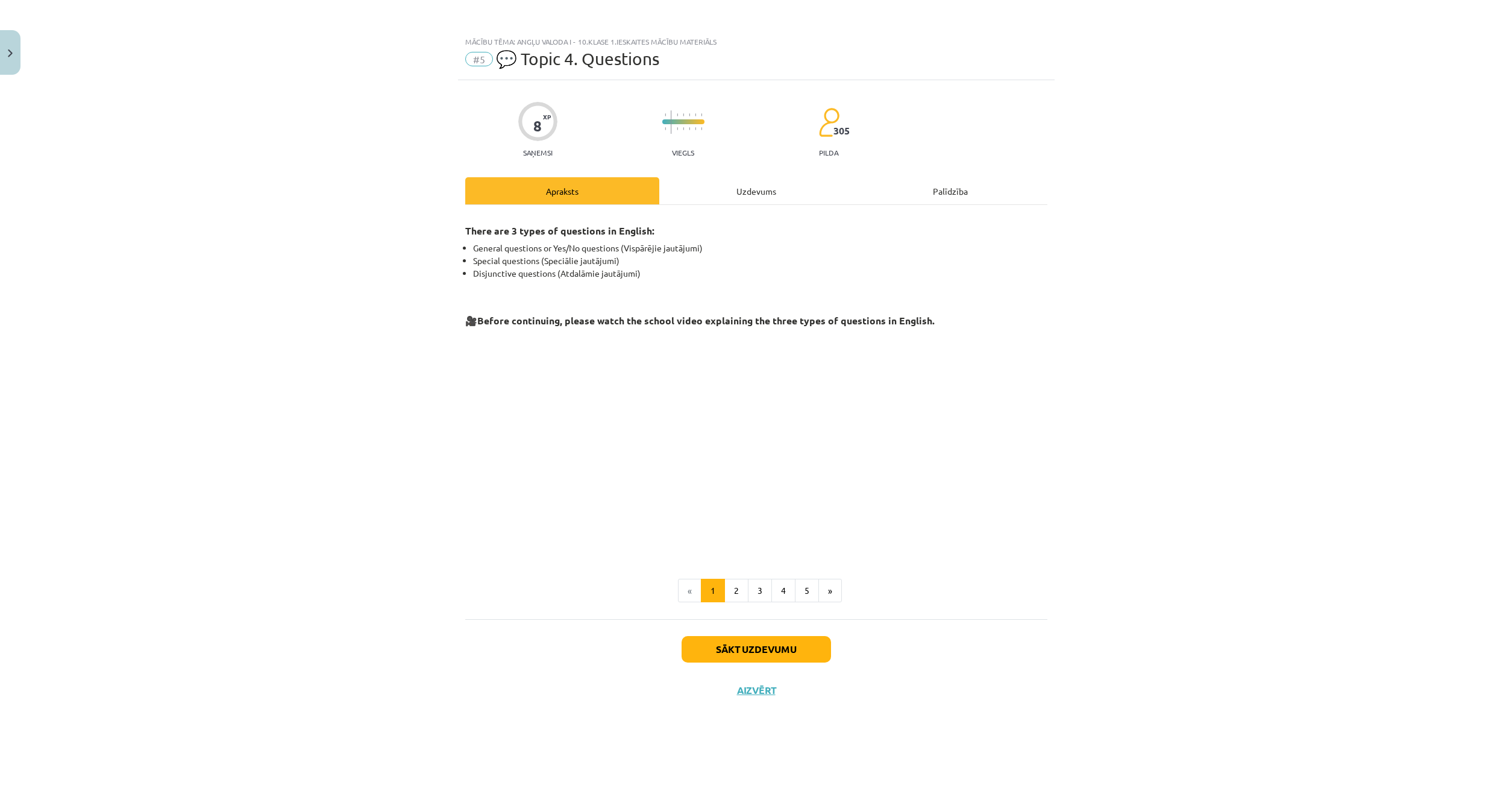
click at [745, 199] on div "Uzdevums" at bounding box center [756, 191] width 194 height 27
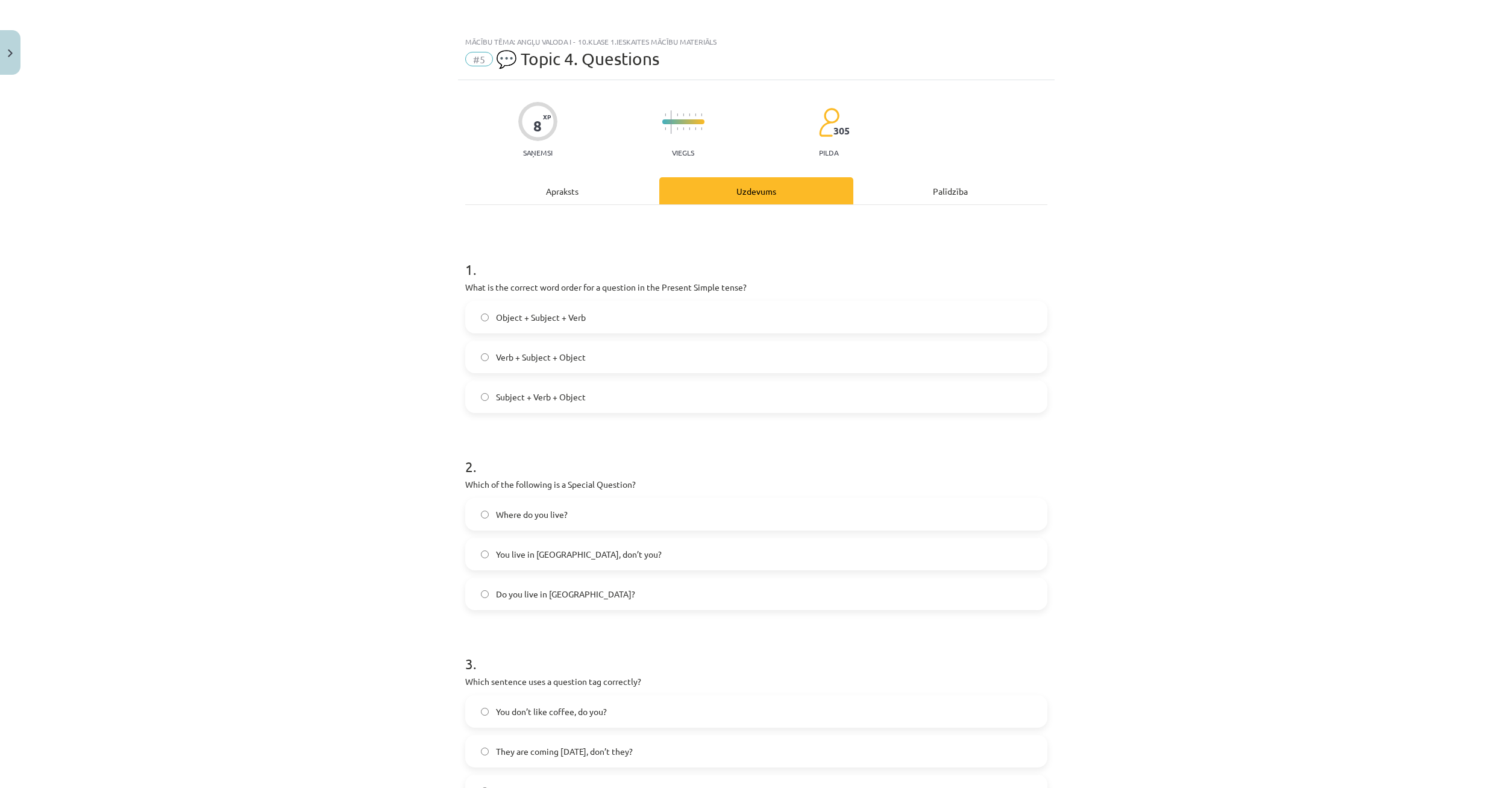
click at [615, 192] on div "Apraksts" at bounding box center [562, 191] width 194 height 27
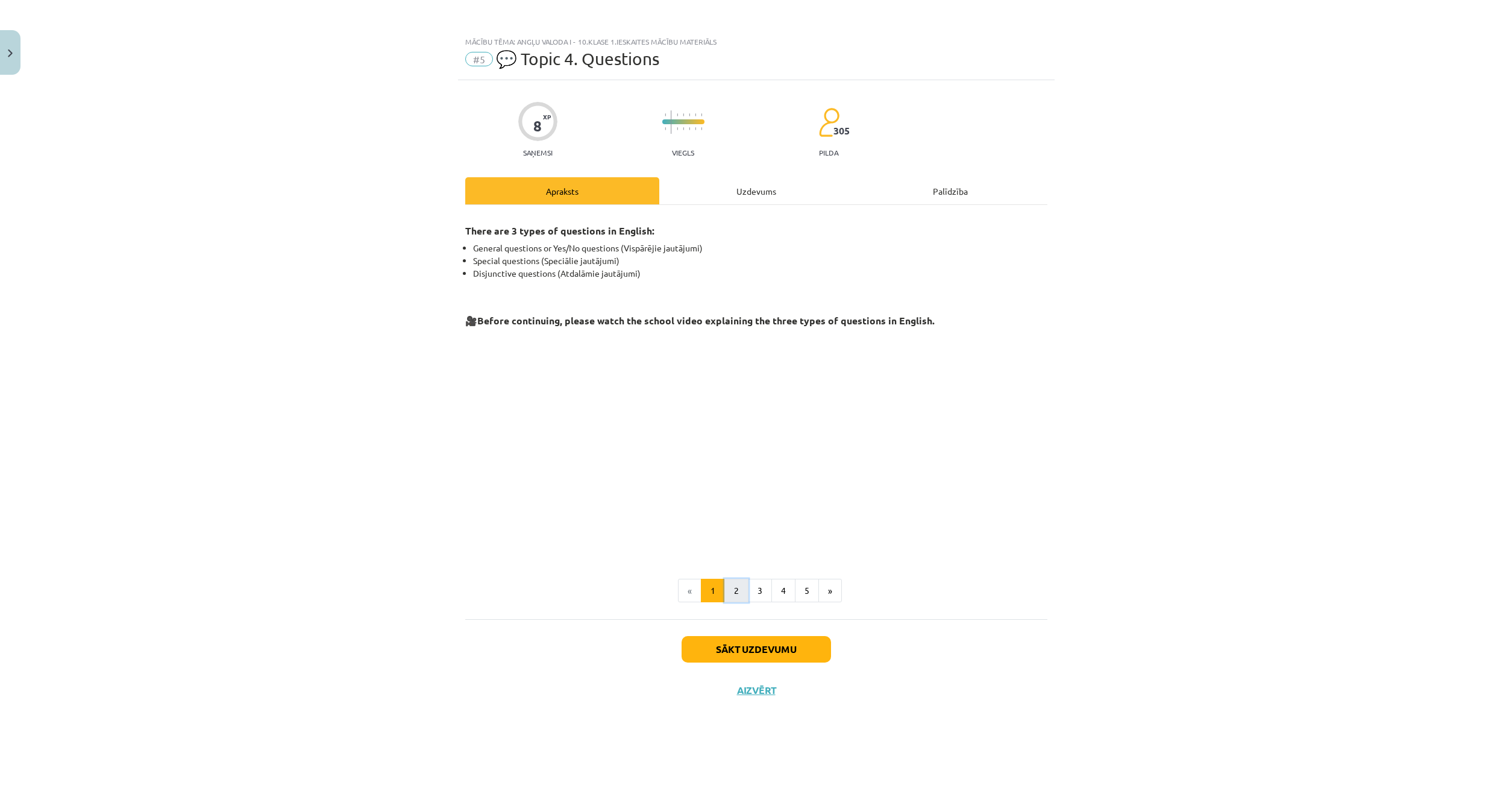
click at [735, 588] on button "2" at bounding box center [736, 590] width 24 height 24
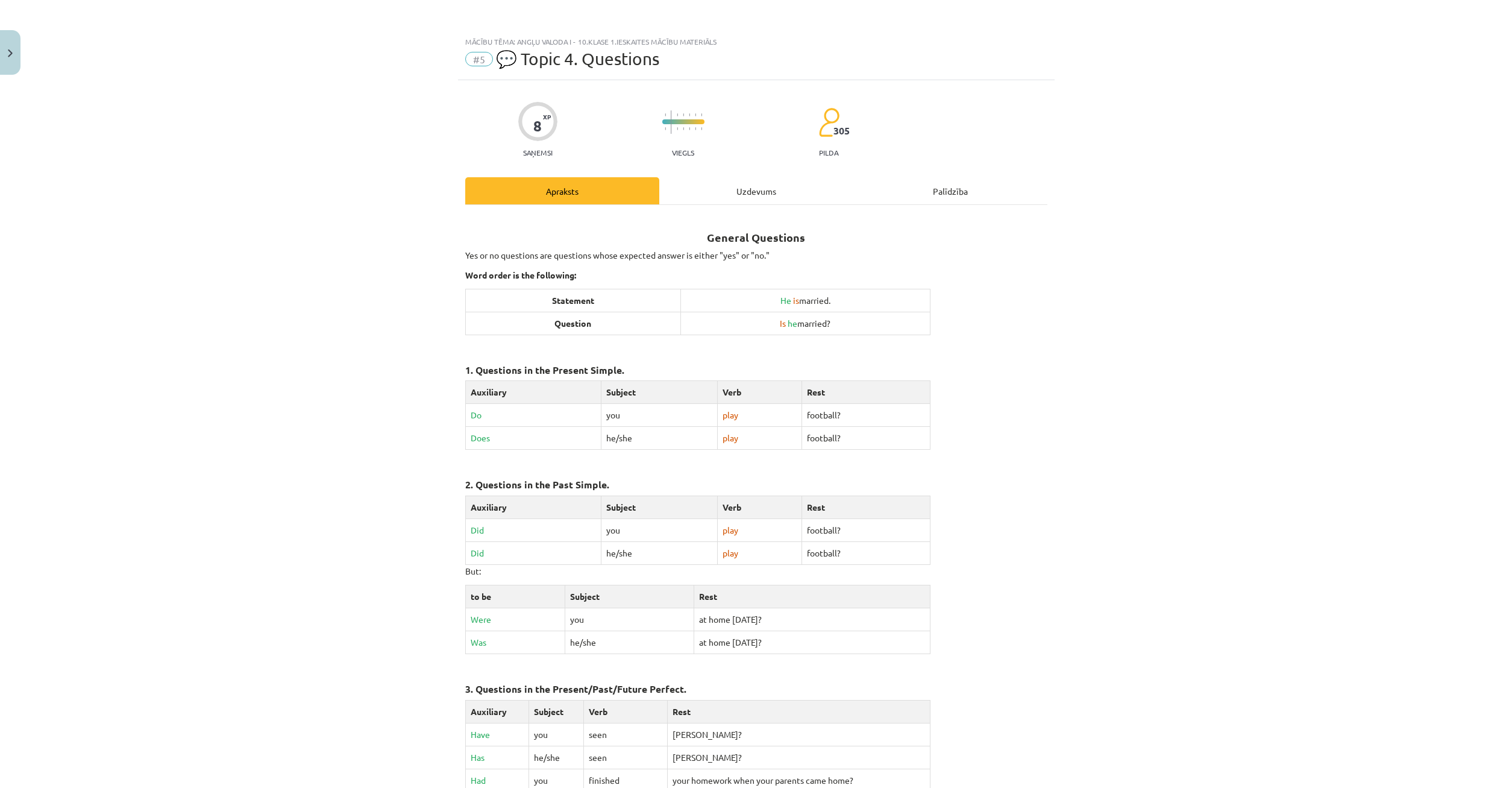
click at [734, 192] on div "Uzdevums" at bounding box center [756, 191] width 194 height 27
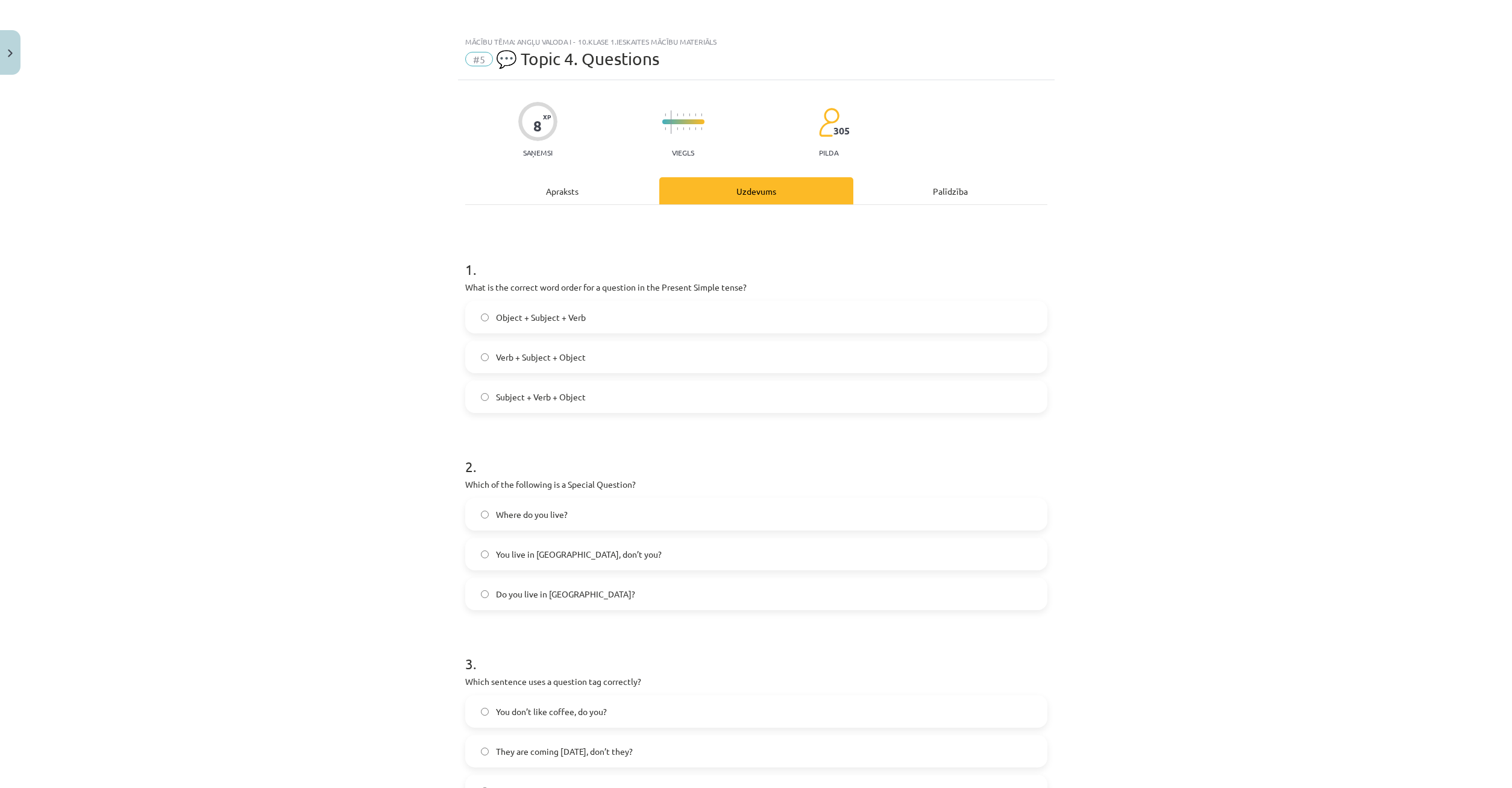
scroll to position [30, 0]
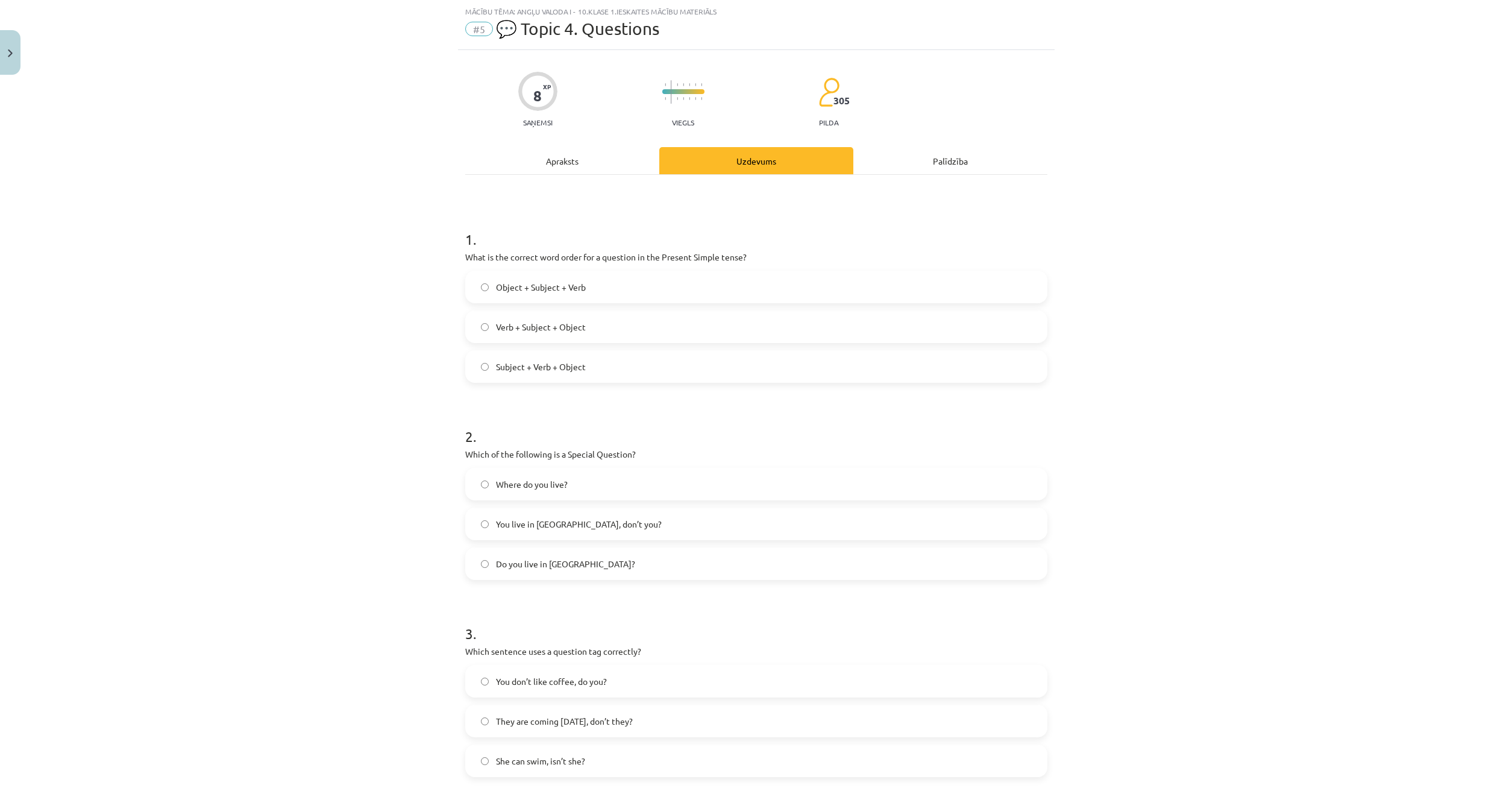
click at [583, 162] on div "Apraksts" at bounding box center [562, 161] width 194 height 27
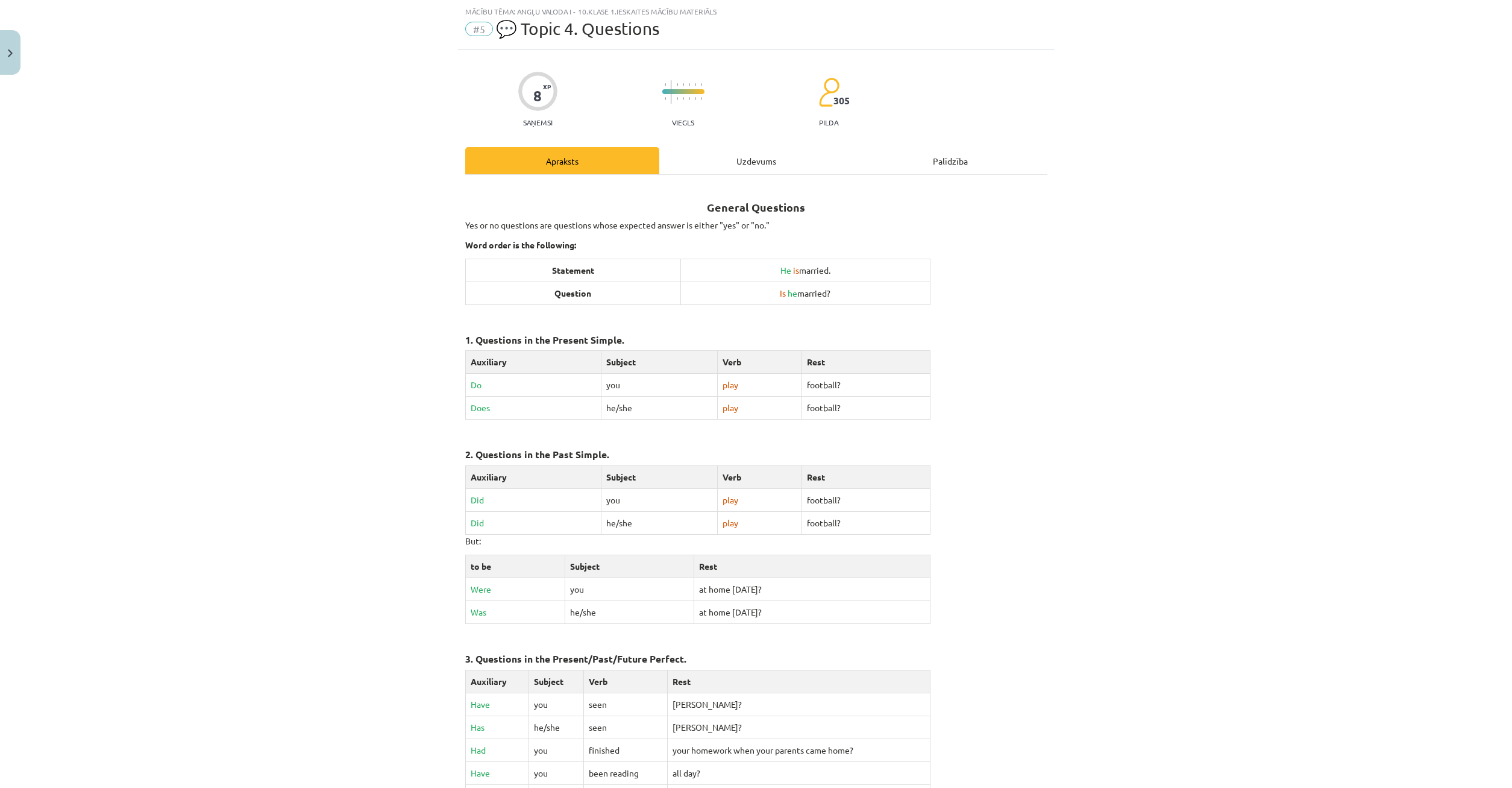
click at [735, 170] on div "Uzdevums" at bounding box center [756, 161] width 194 height 27
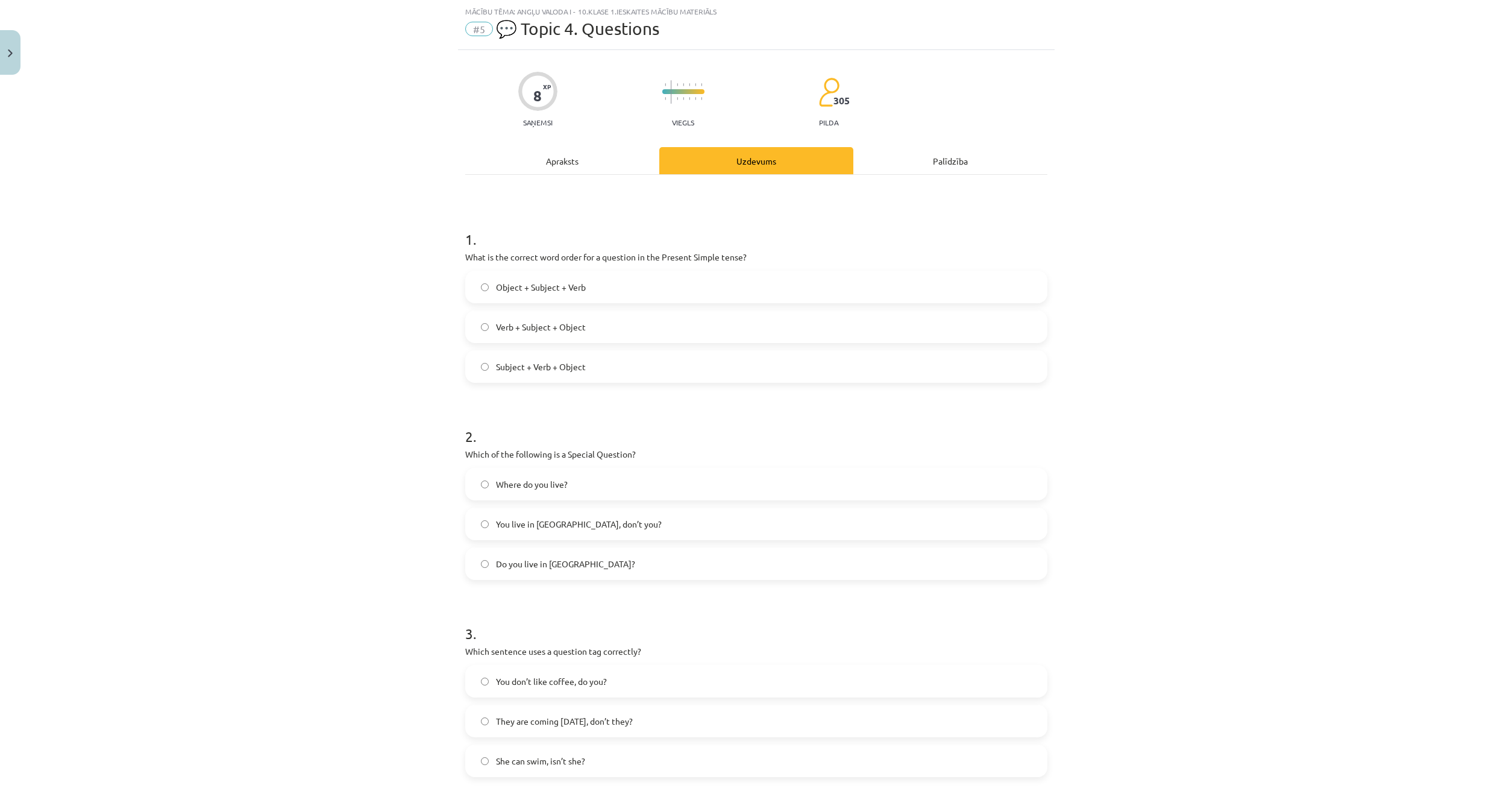
click at [624, 154] on div "Apraksts" at bounding box center [562, 161] width 194 height 27
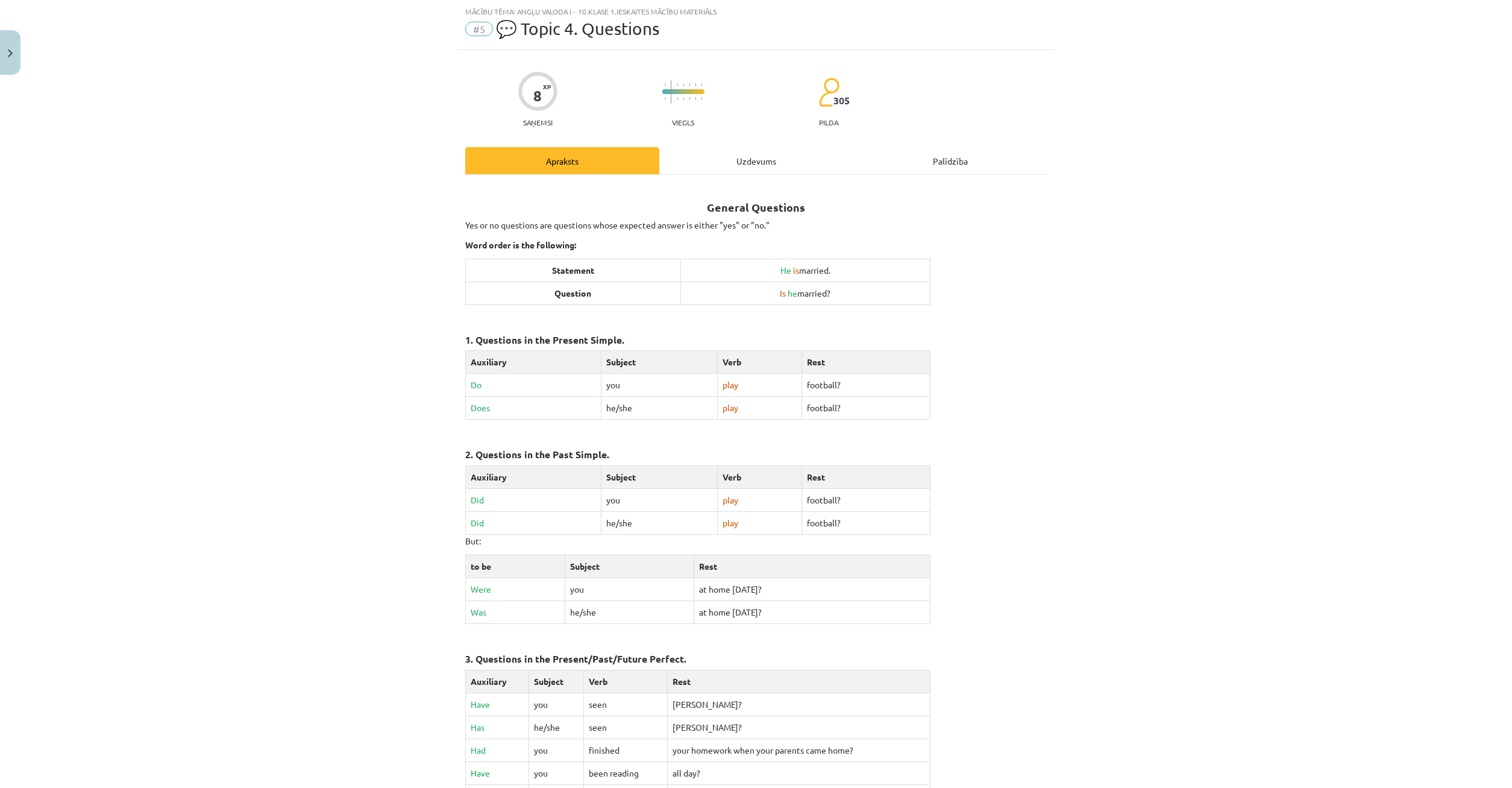
click at [728, 159] on div "Uzdevums" at bounding box center [756, 161] width 194 height 27
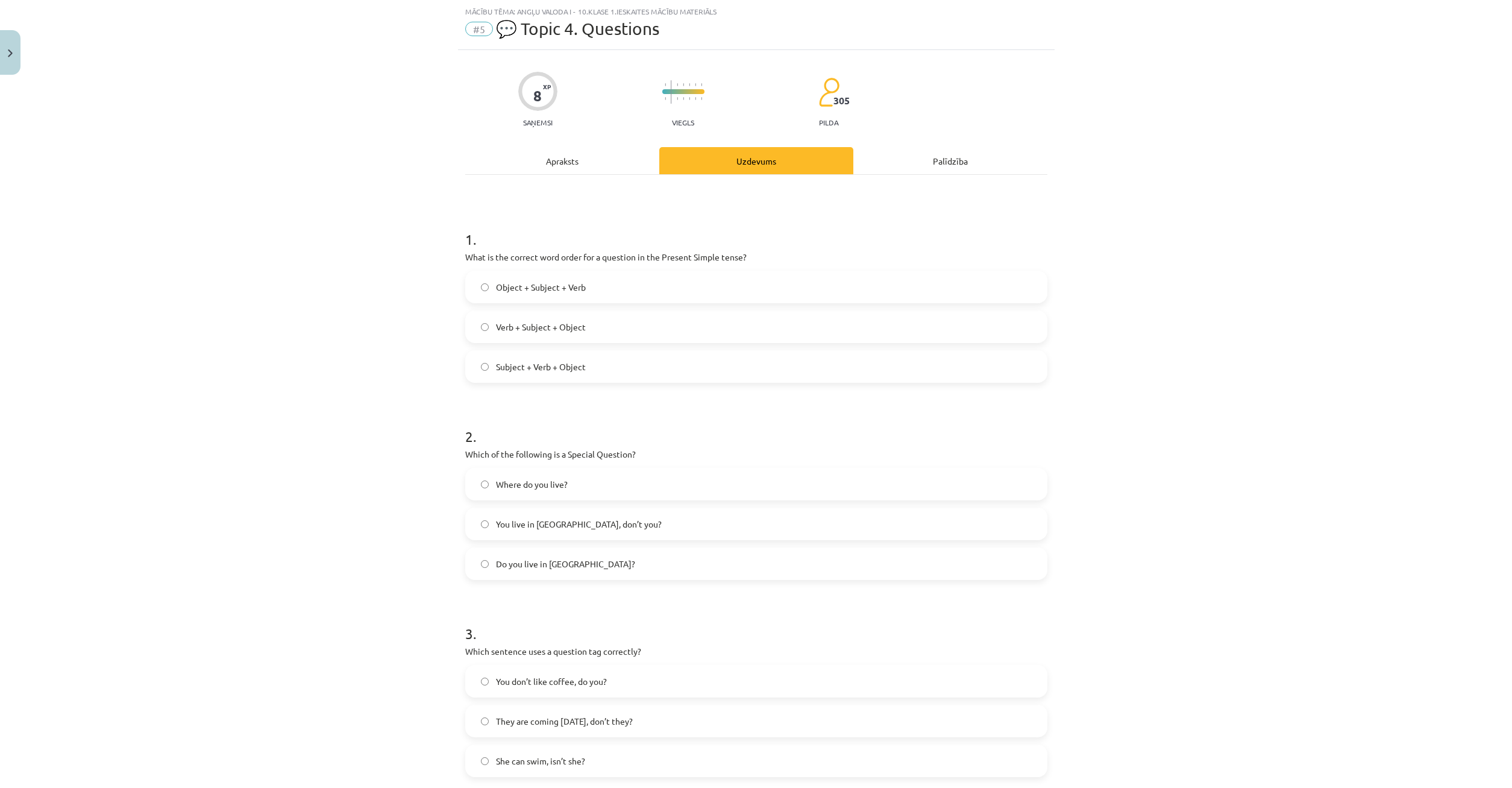
click at [566, 327] on span "Verb + Subject + Object" at bounding box center [541, 327] width 90 height 13
click at [578, 165] on div "Apraksts" at bounding box center [562, 161] width 194 height 27
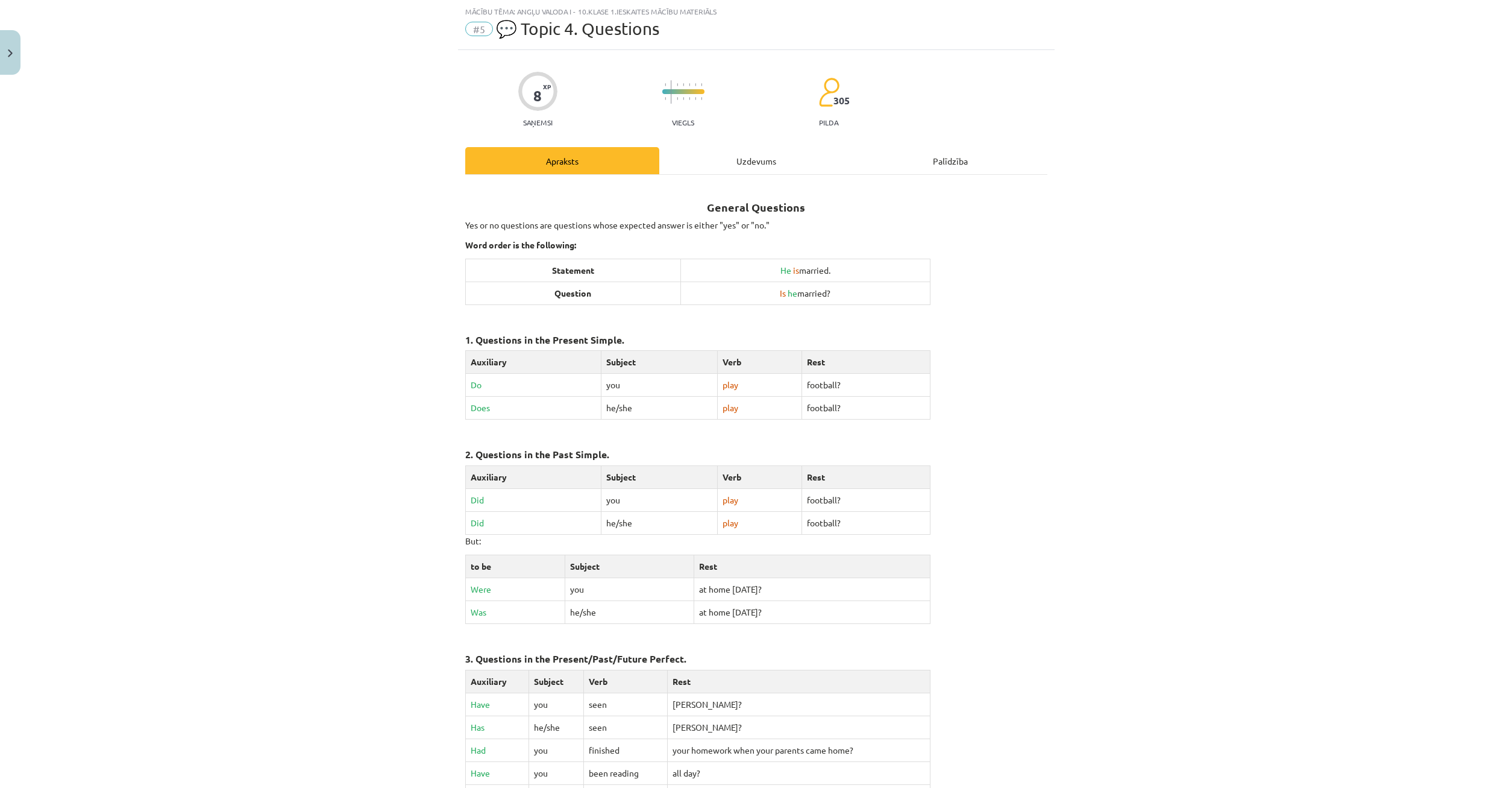
click at [700, 177] on div "General Questions Yes or no questions are questions whose expected answer is ei…" at bounding box center [756, 524] width 583 height 701
click at [714, 167] on div "Uzdevums" at bounding box center [756, 161] width 194 height 27
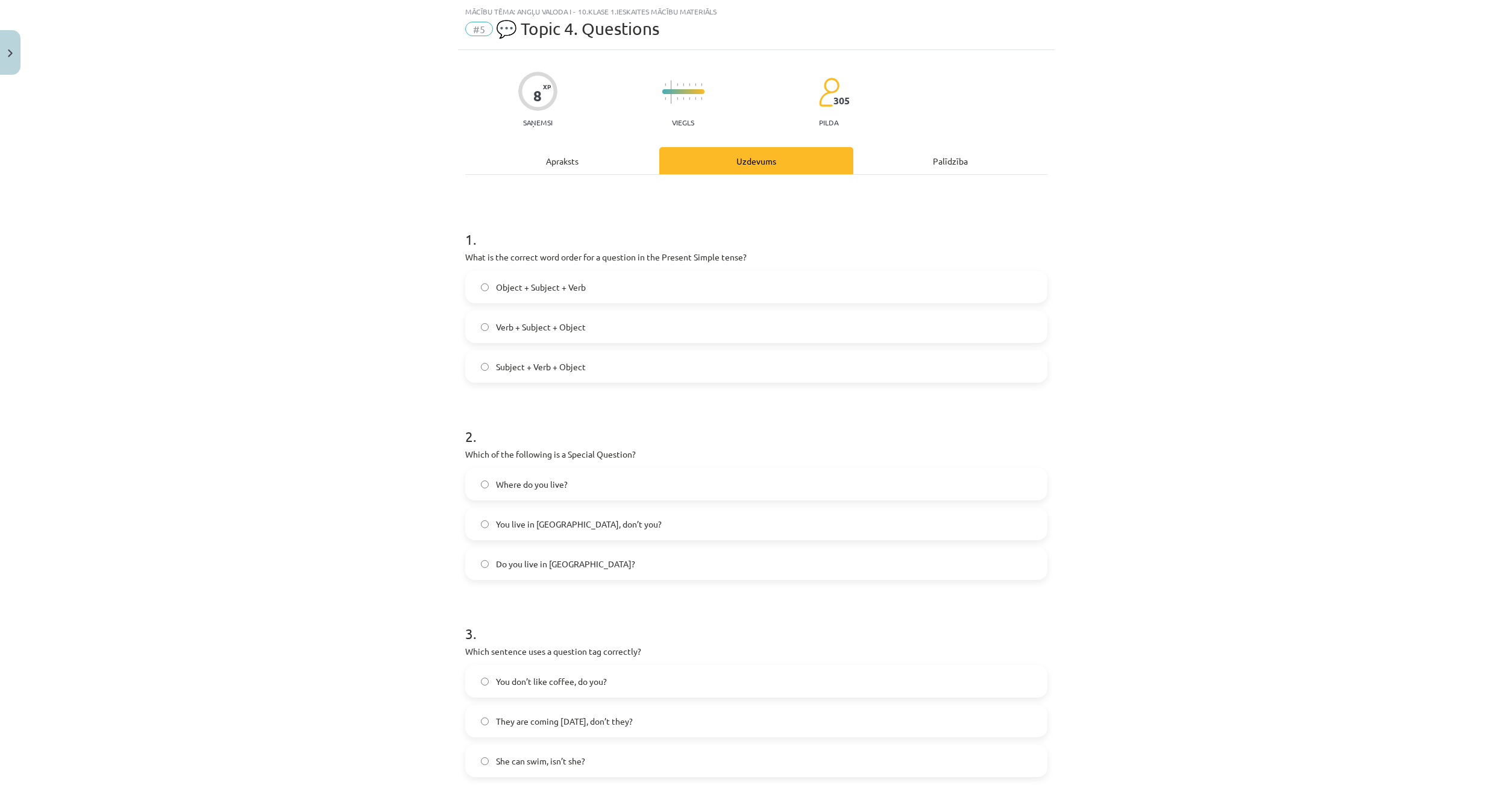
click at [481, 365] on label "Subject + Verb + Object" at bounding box center [756, 366] width 580 height 30
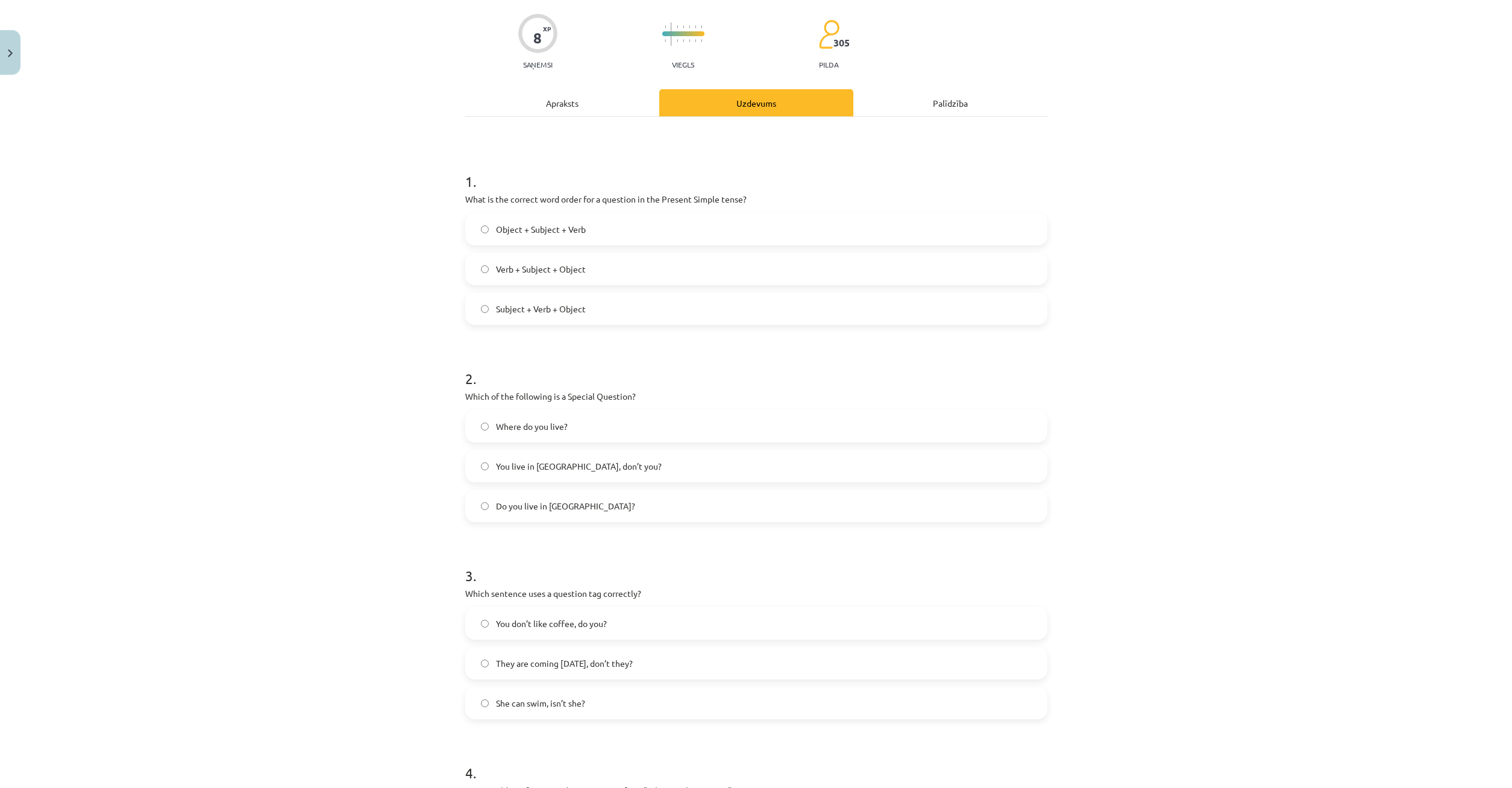
click at [579, 110] on div "Apraksts" at bounding box center [562, 103] width 194 height 27
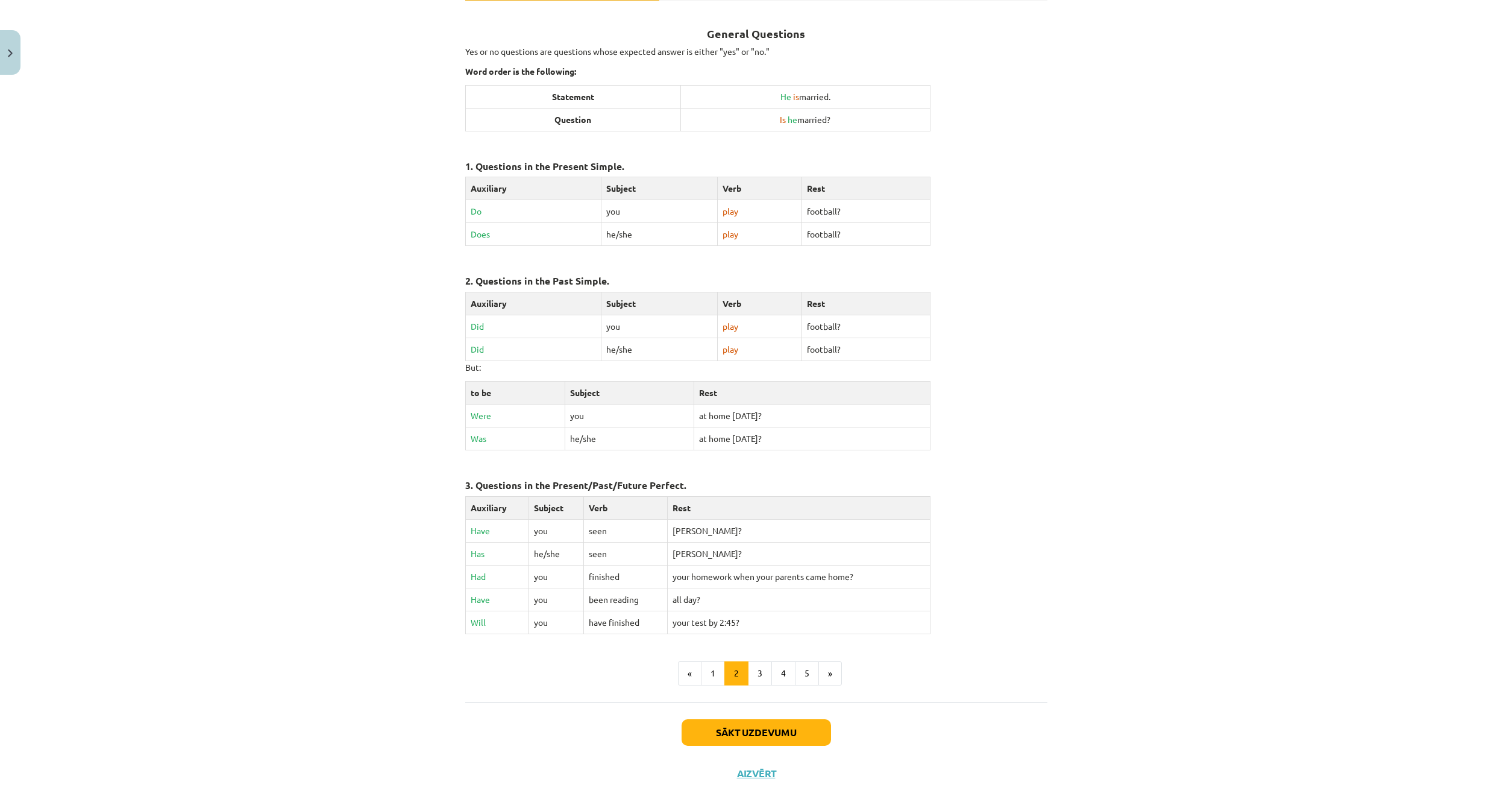
scroll to position [238, 0]
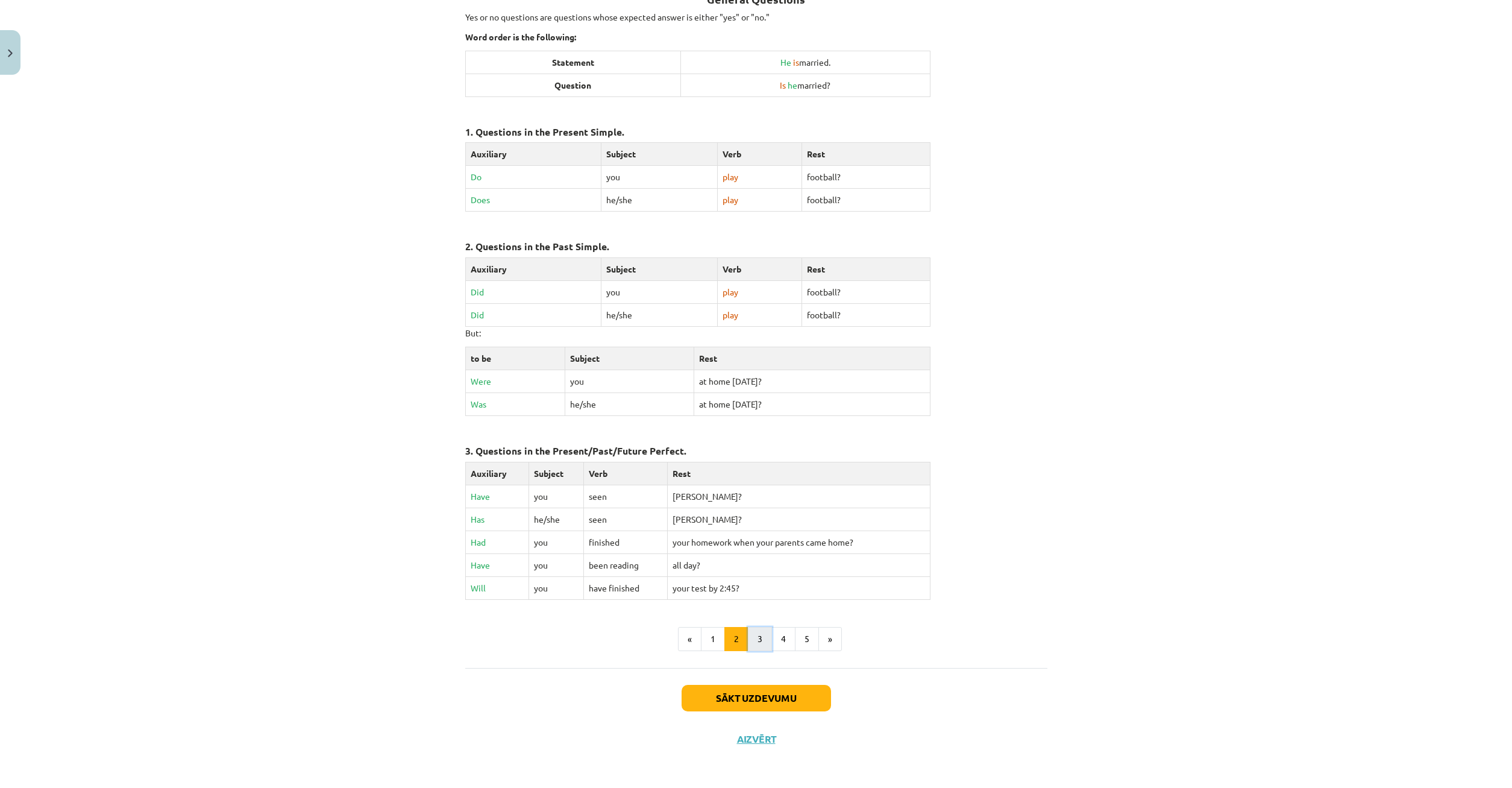
click at [760, 638] on button "3" at bounding box center [760, 639] width 24 height 24
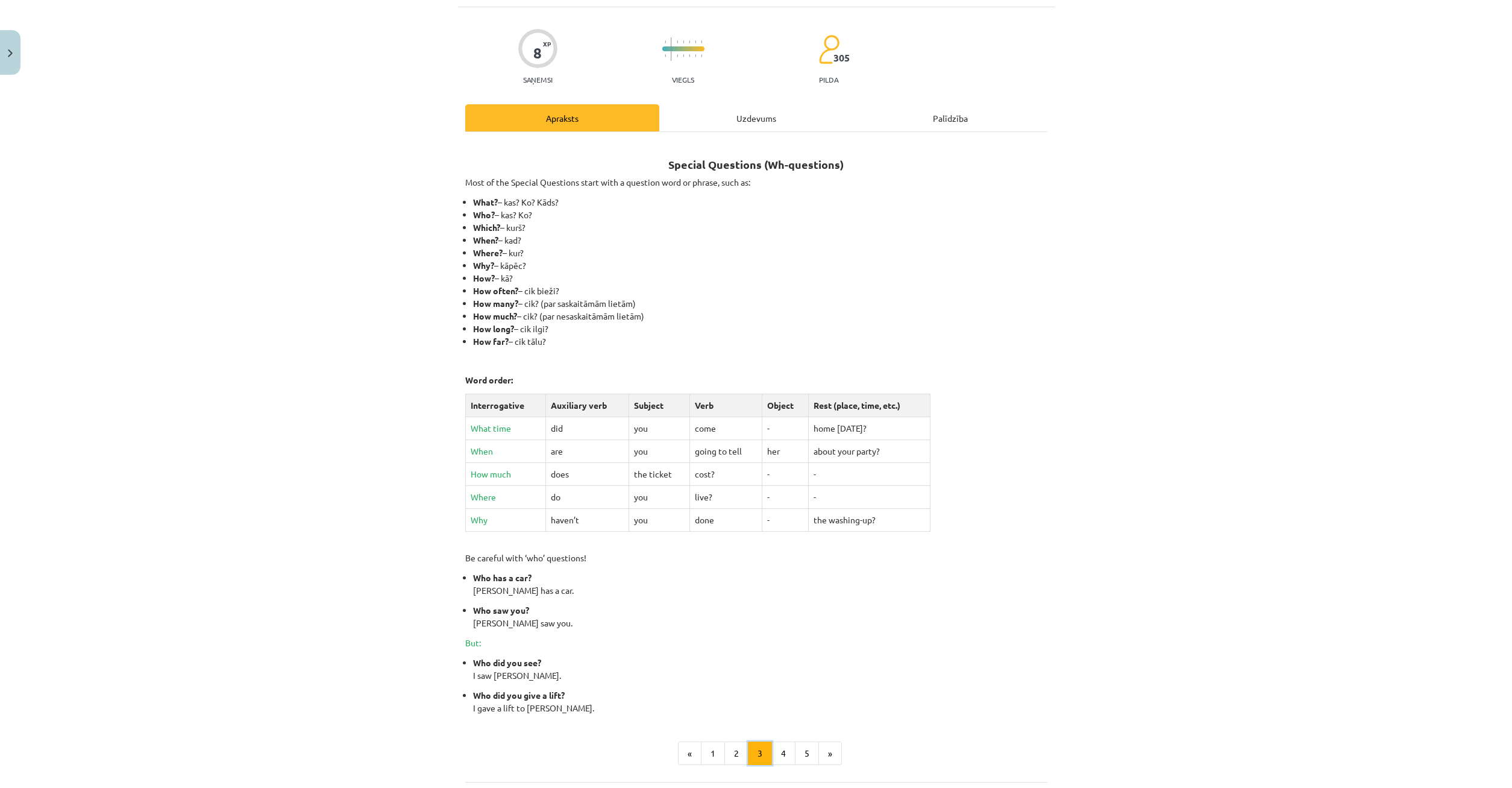
scroll to position [16, 0]
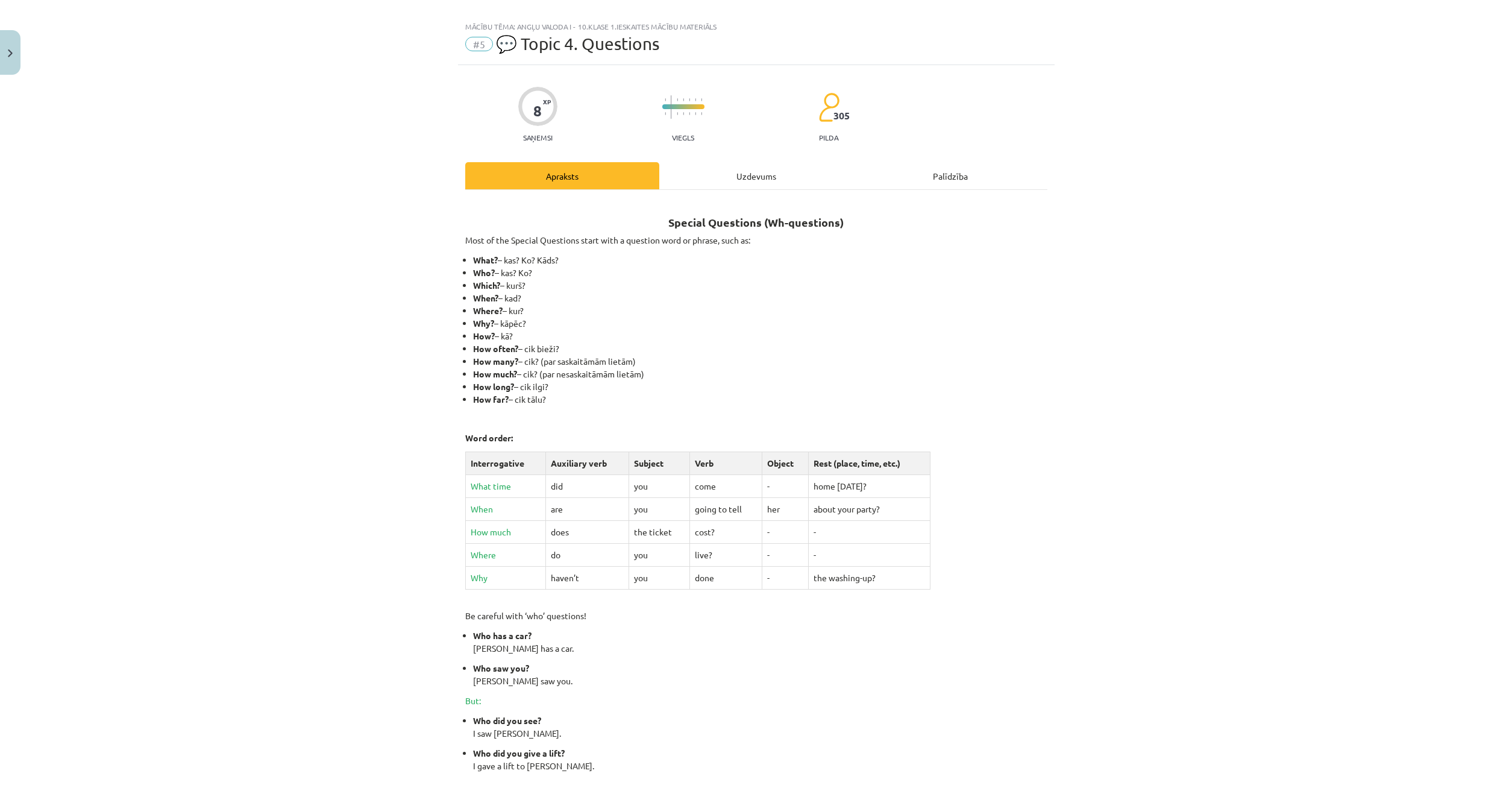
click at [754, 173] on div "Uzdevums" at bounding box center [756, 175] width 194 height 27
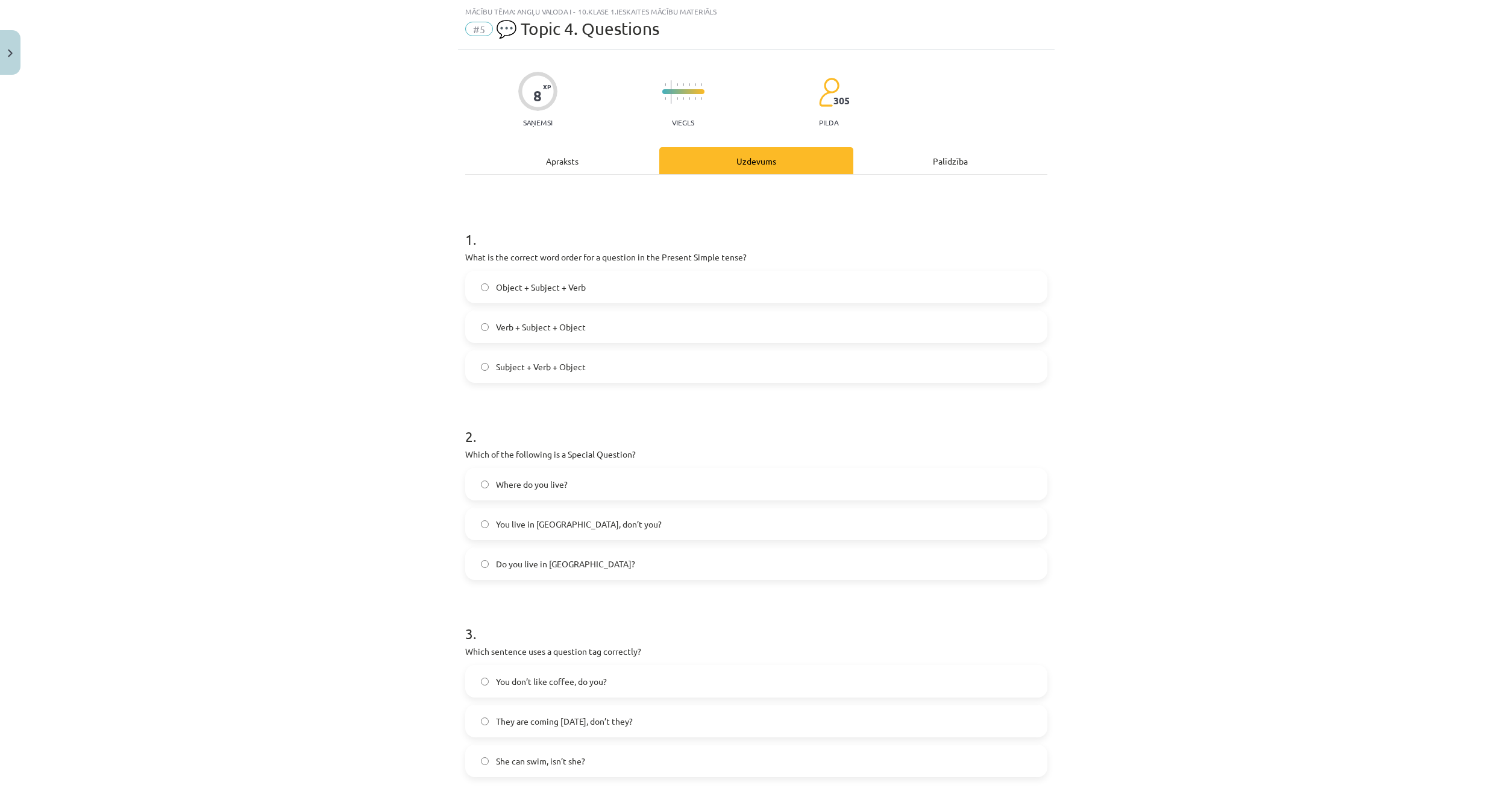
click at [598, 162] on div "Apraksts" at bounding box center [562, 161] width 194 height 27
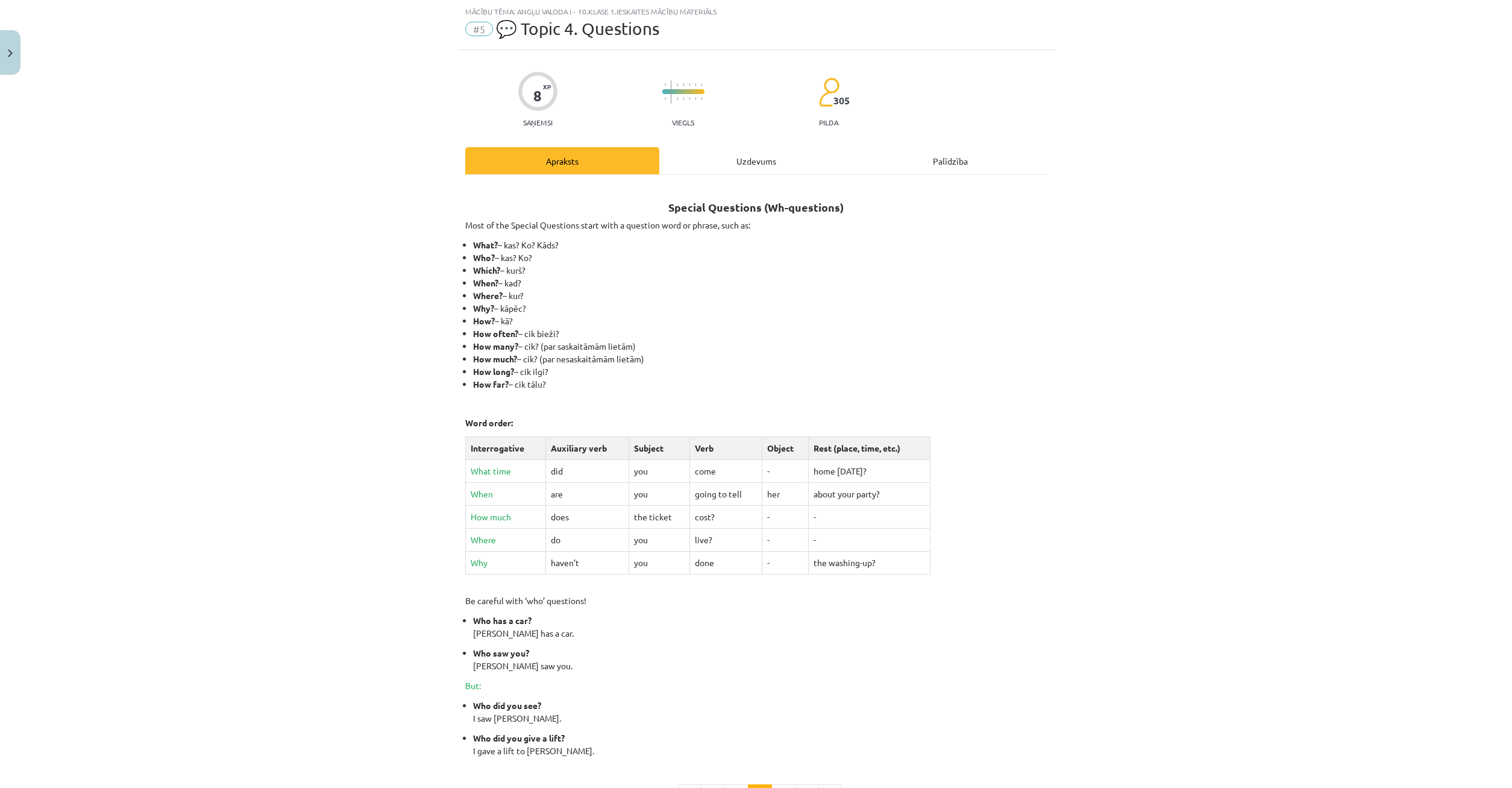
click at [752, 168] on div "Uzdevums" at bounding box center [756, 161] width 194 height 27
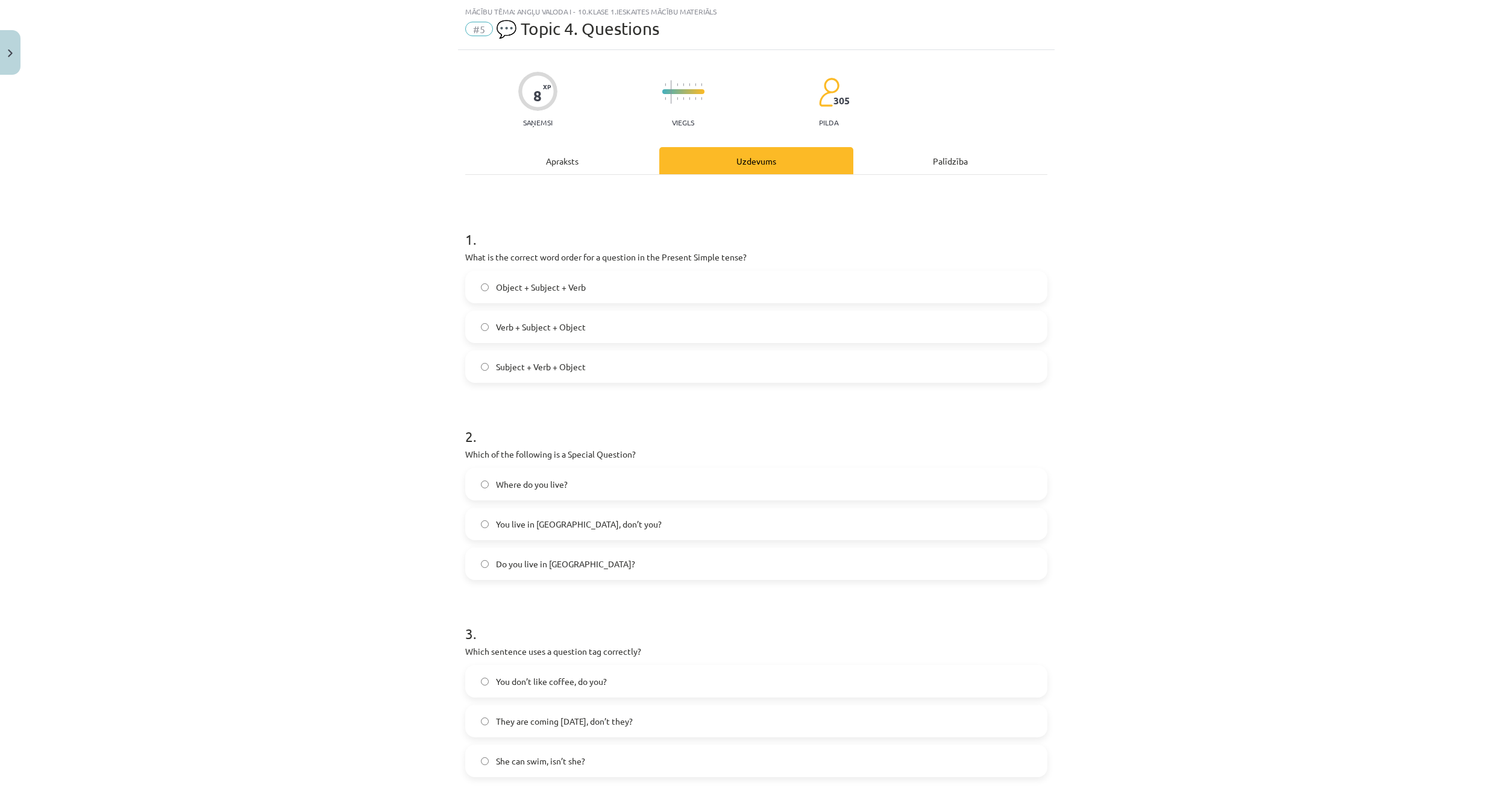
click at [487, 496] on label "Where do you live?" at bounding box center [756, 484] width 580 height 30
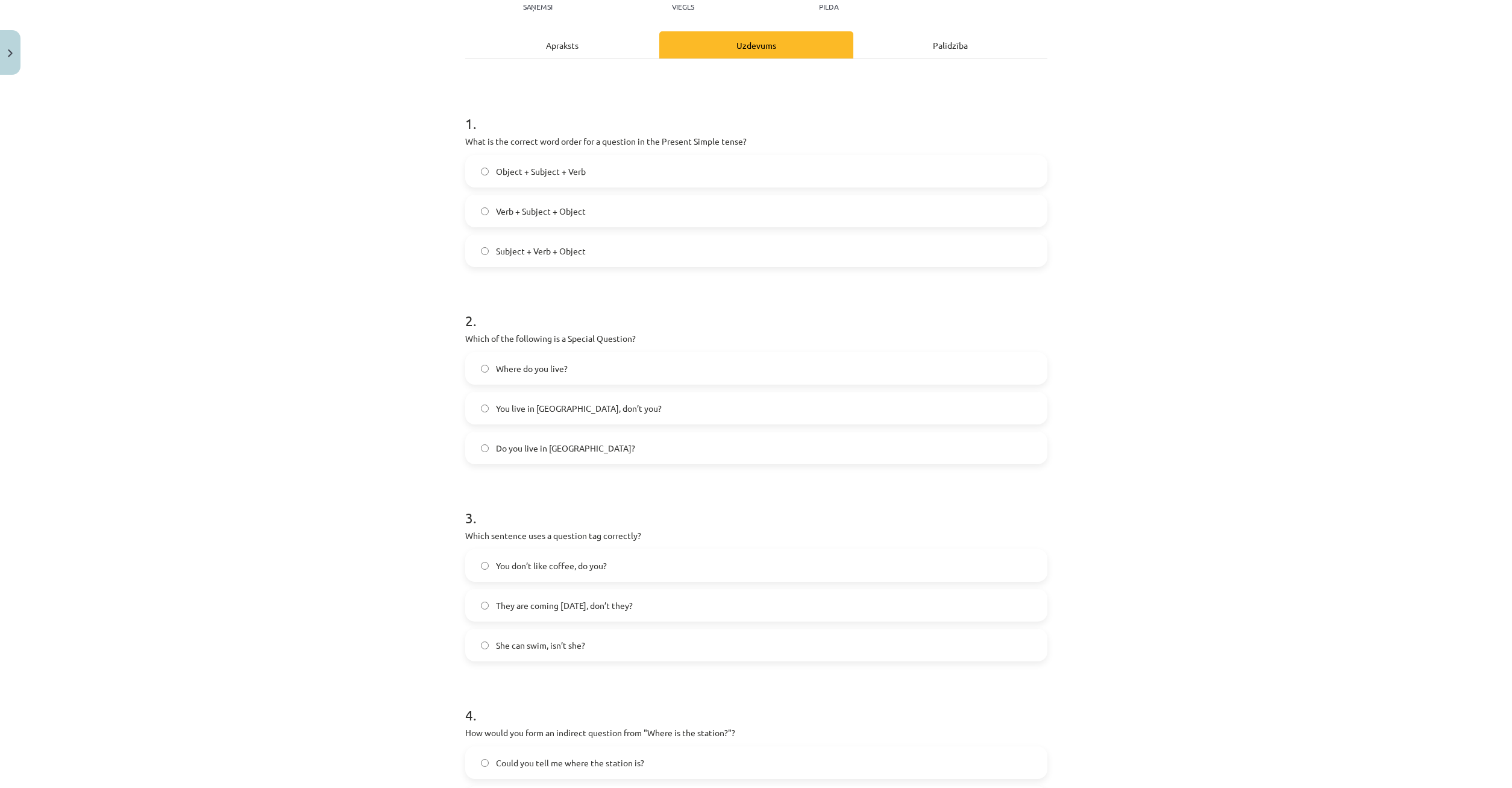
scroll to position [204, 0]
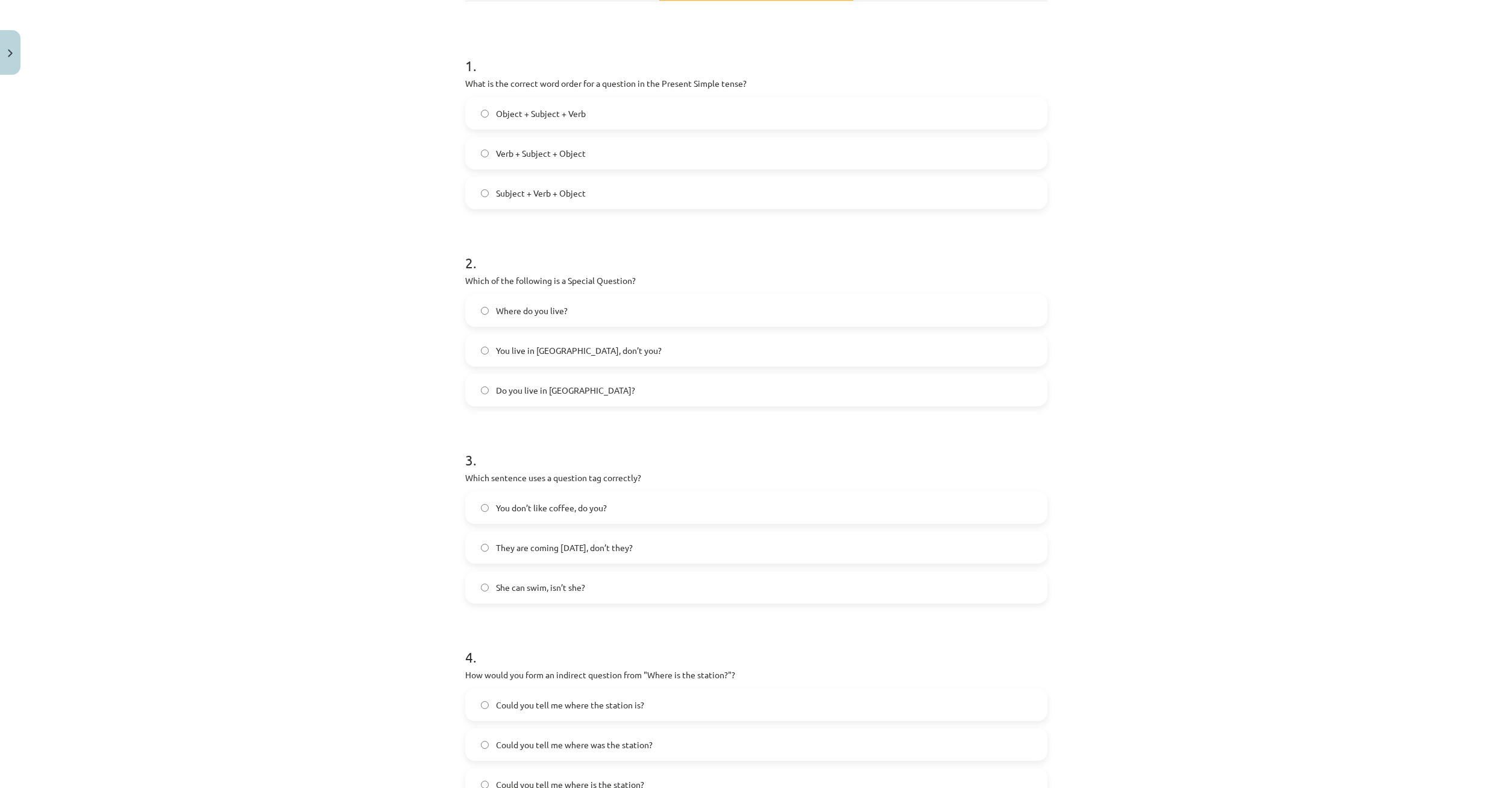
click at [614, 584] on label "She can swim, isn’t she?" at bounding box center [756, 586] width 580 height 30
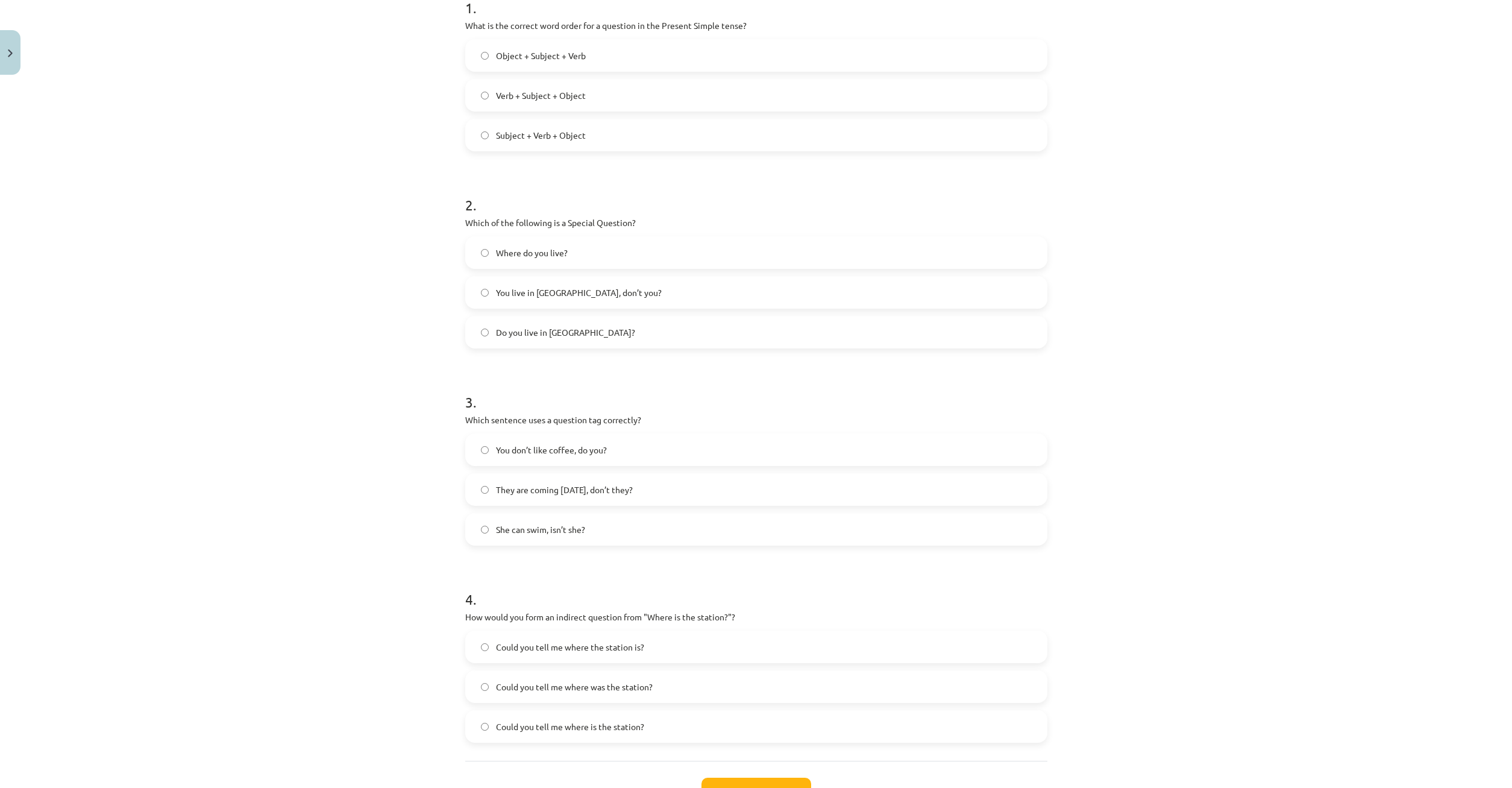
scroll to position [320, 0]
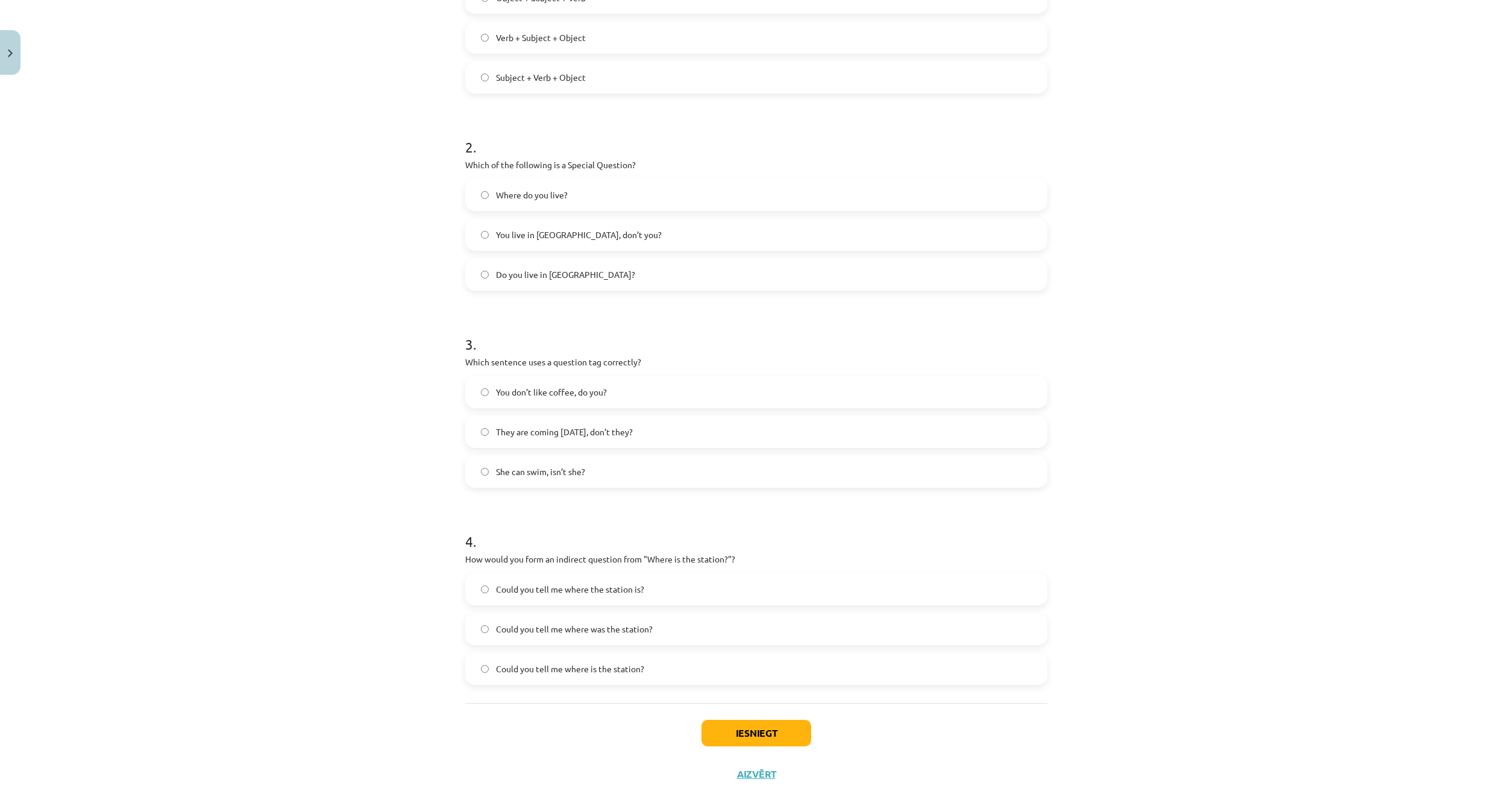
click at [605, 584] on span "Could you tell me where the station is?" at bounding box center [570, 588] width 148 height 13
drag, startPoint x: 742, startPoint y: 724, endPoint x: 734, endPoint y: 713, distance: 13.6
click at [742, 721] on button "Iesniegt" at bounding box center [756, 732] width 110 height 26
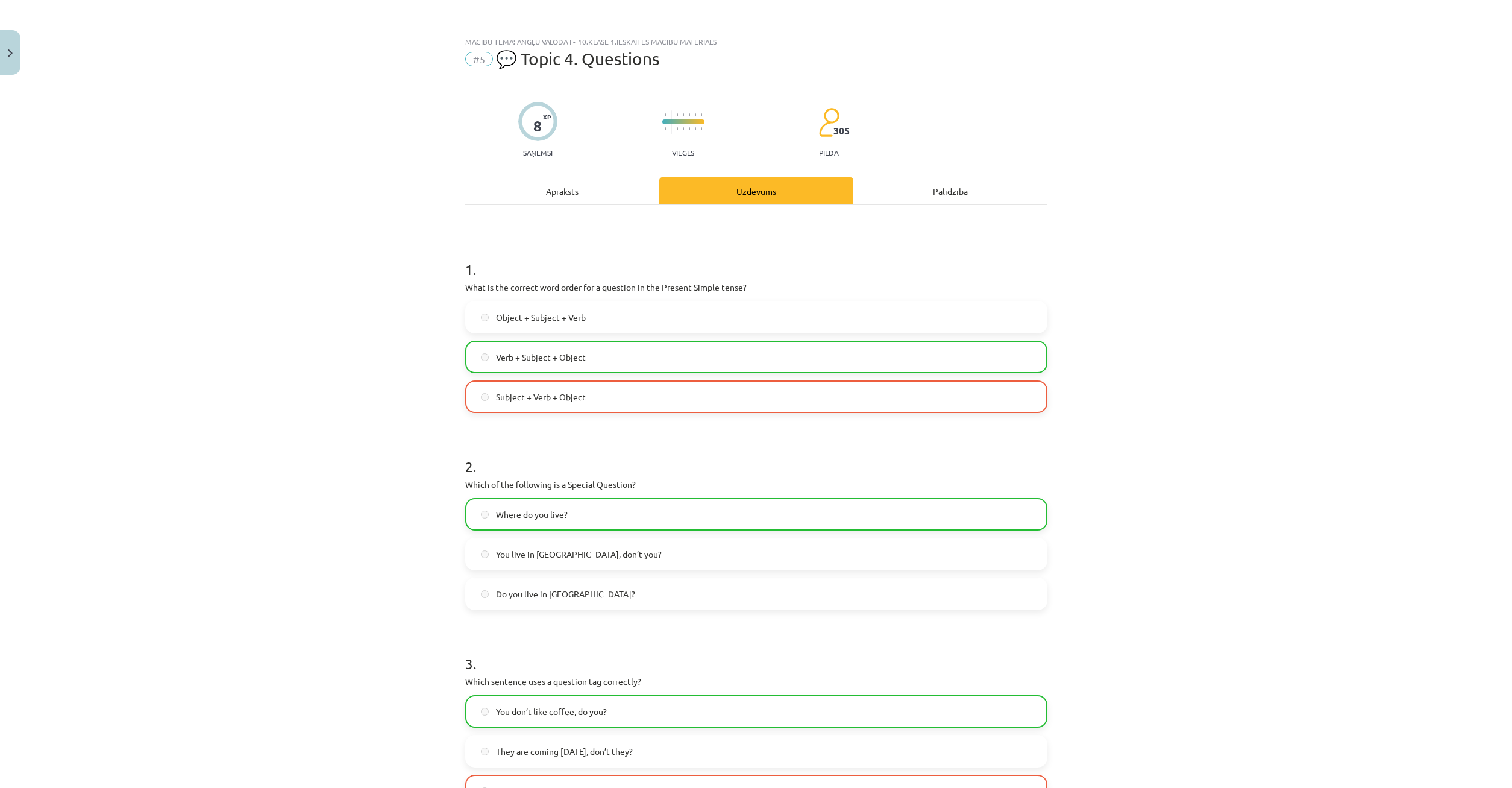
scroll to position [394, 0]
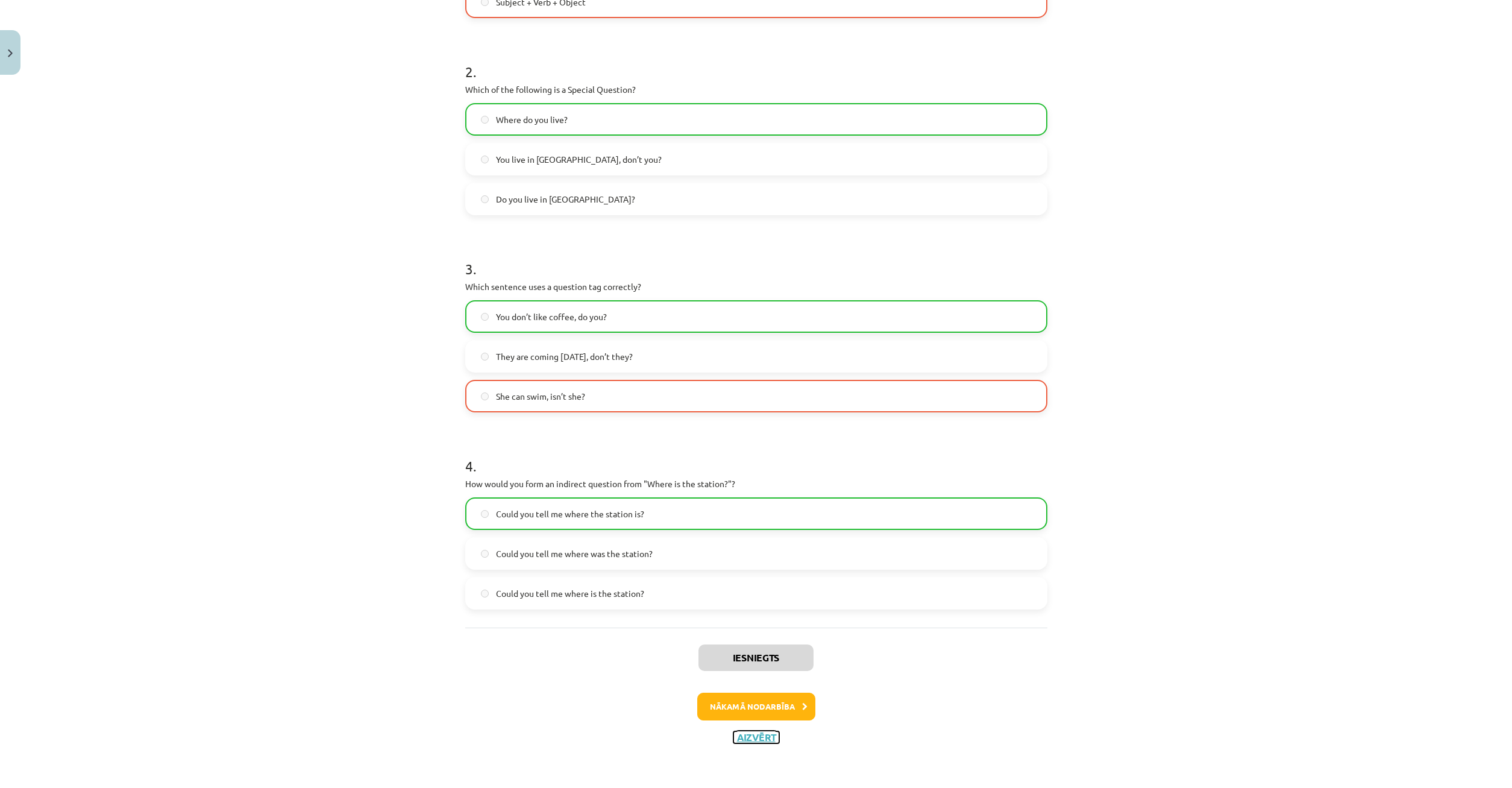
click at [759, 737] on button "Aizvērt" at bounding box center [756, 737] width 46 height 12
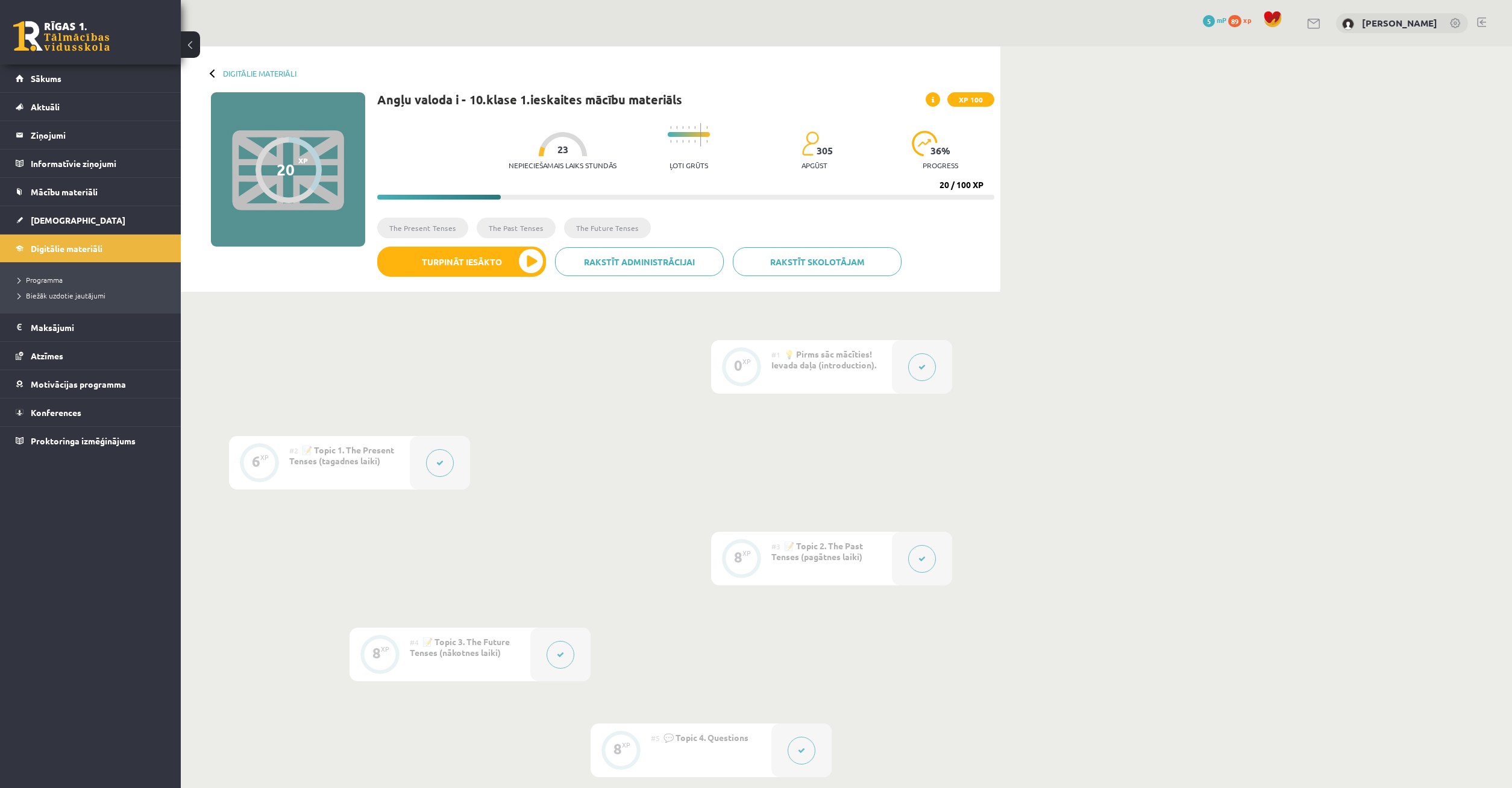
click at [1248, 21] on span "xp" at bounding box center [1247, 20] width 8 height 10
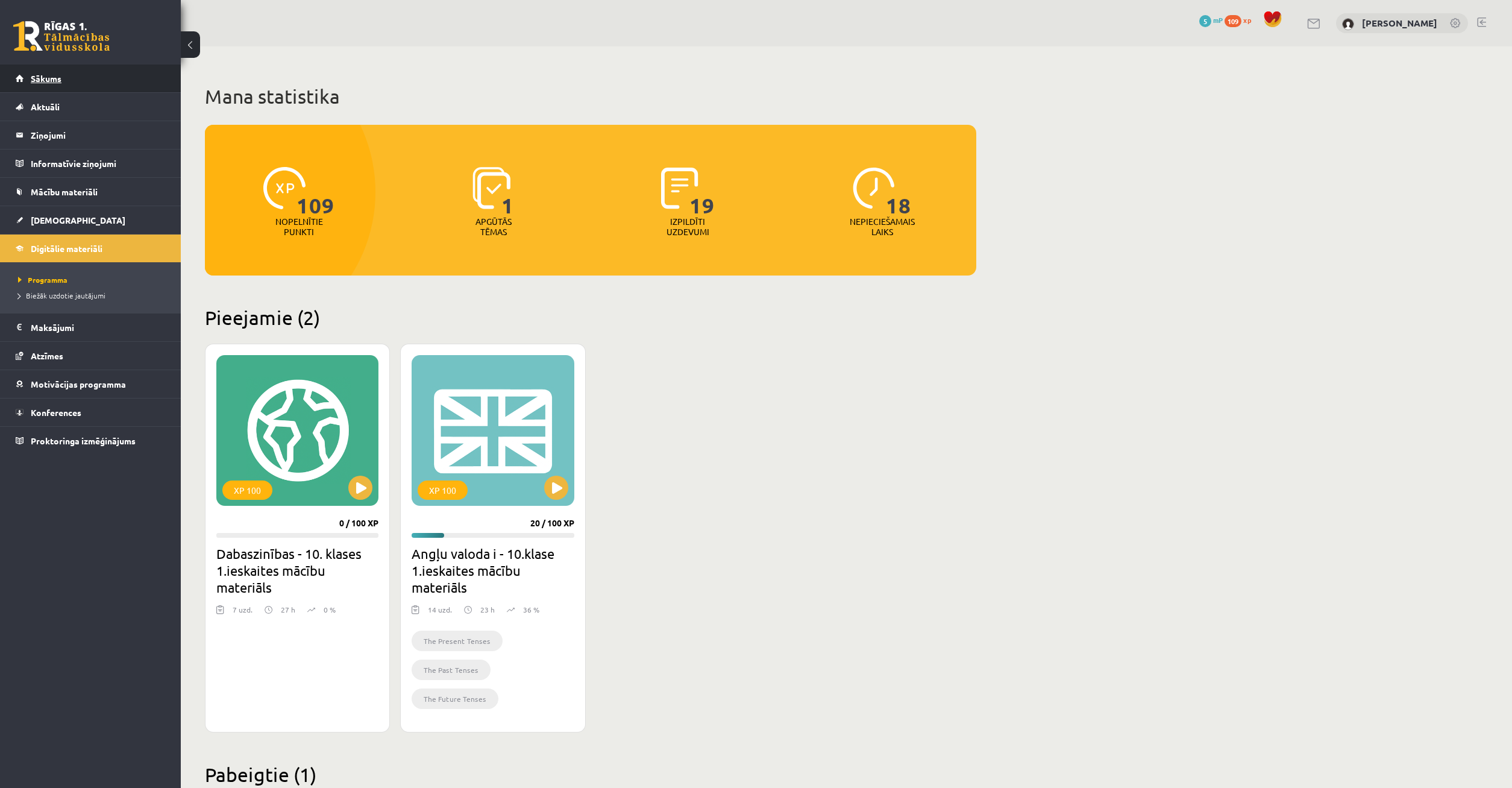
click at [55, 76] on span "Sākums" at bounding box center [47, 78] width 31 height 11
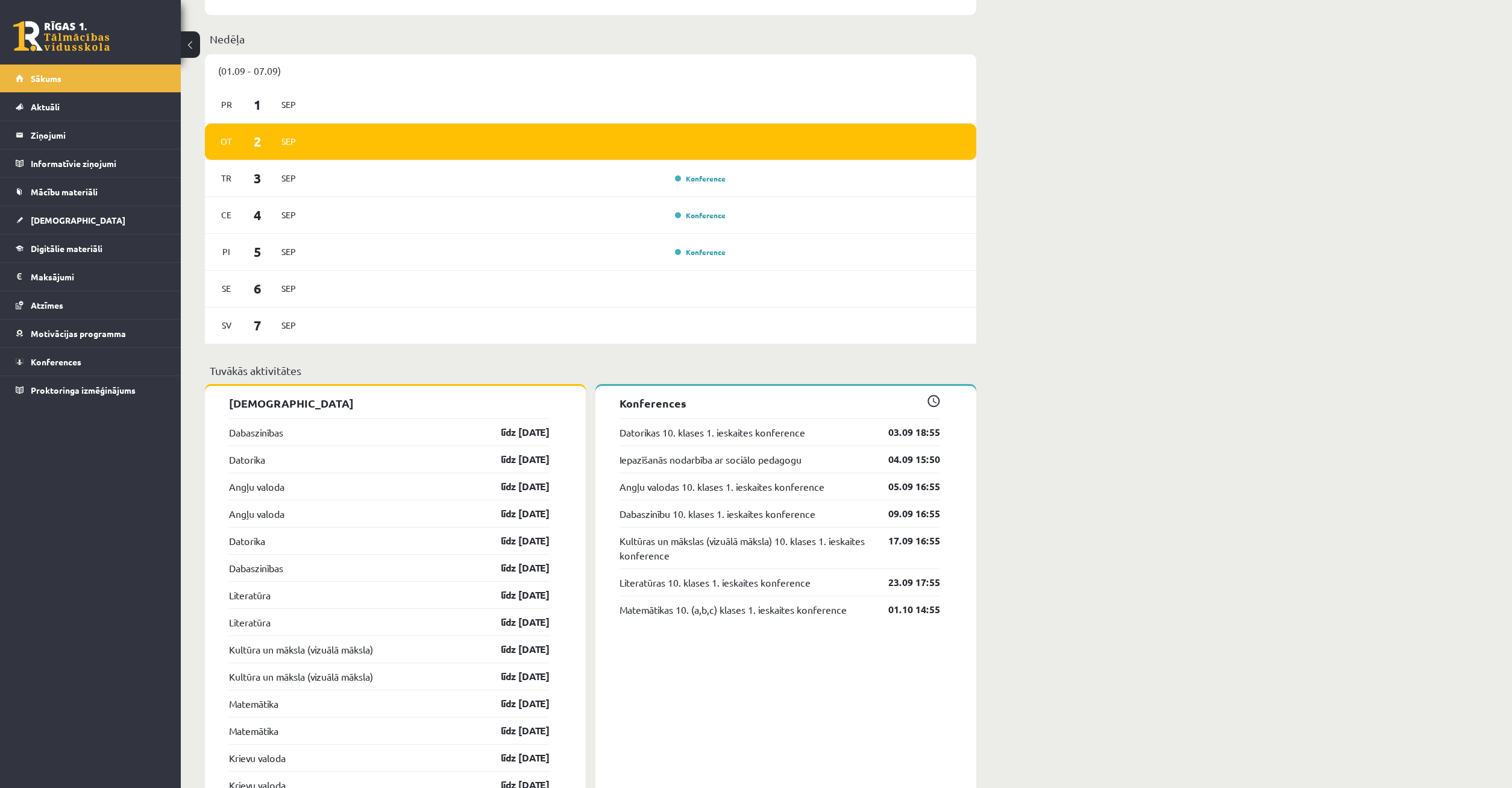
scroll to position [738, 0]
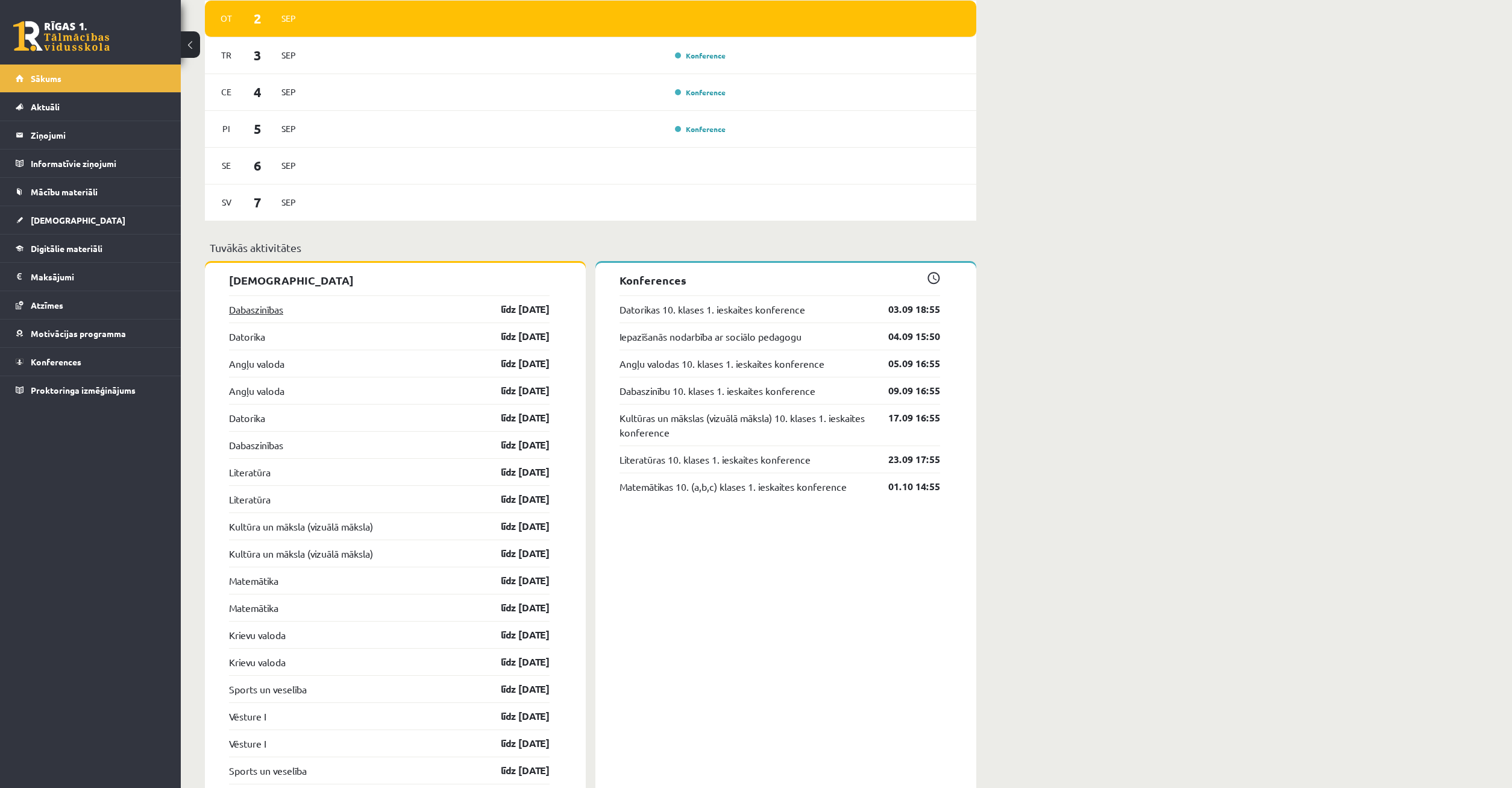
click at [257, 313] on link "Dabaszinības" at bounding box center [256, 309] width 54 height 15
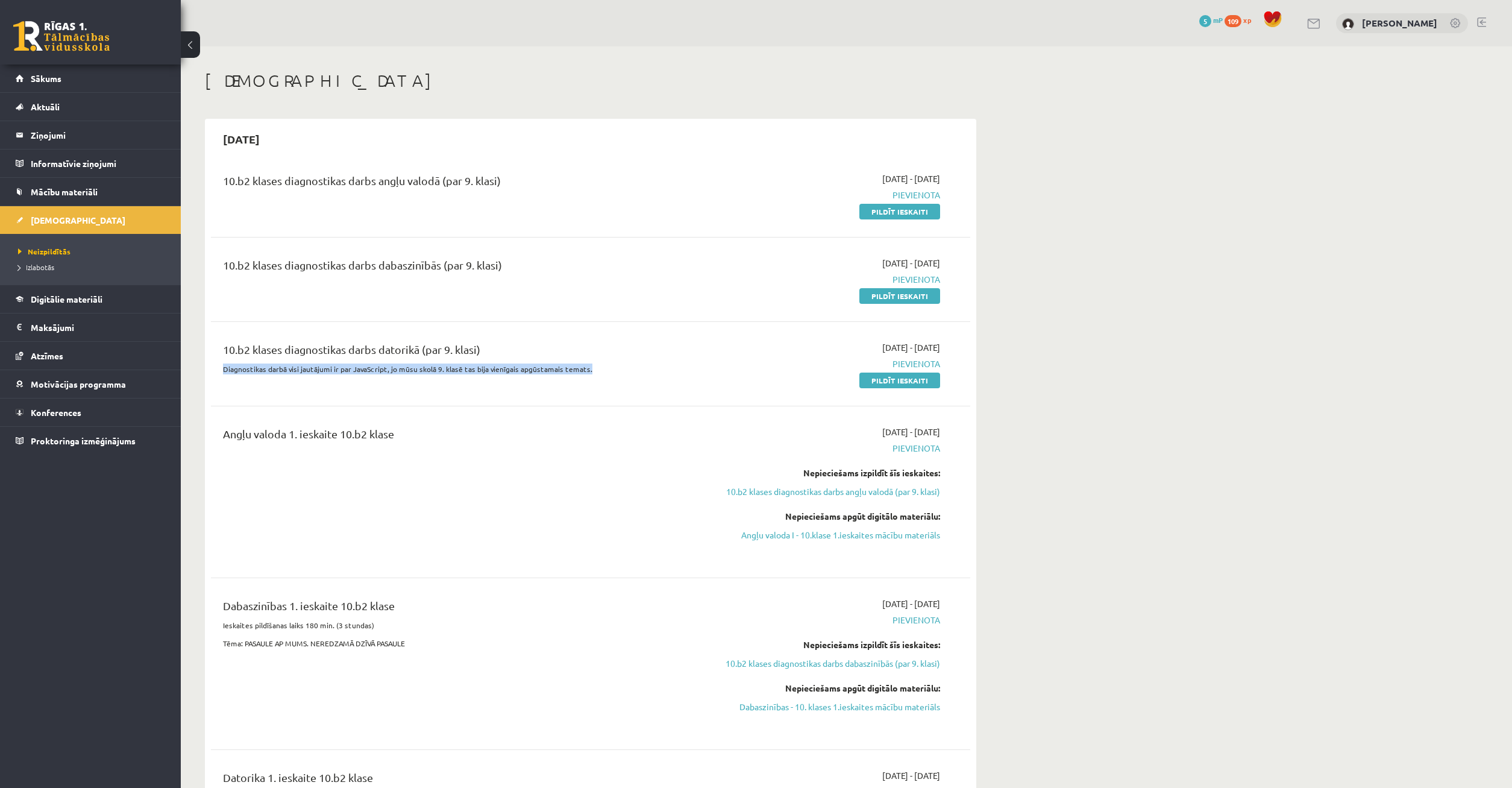
drag, startPoint x: 227, startPoint y: 366, endPoint x: 614, endPoint y: 374, distance: 387.1
click at [616, 372] on p "Diagnostikas darbā visi jautājumi ir par JavaScript, jo mūsu skolā 9. klasē tas…" at bounding box center [458, 368] width 472 height 11
click at [611, 374] on p "Diagnostikas darbā visi jautājumi ir par JavaScript, jo mūsu skolā 9. klasē tas…" at bounding box center [458, 368] width 472 height 11
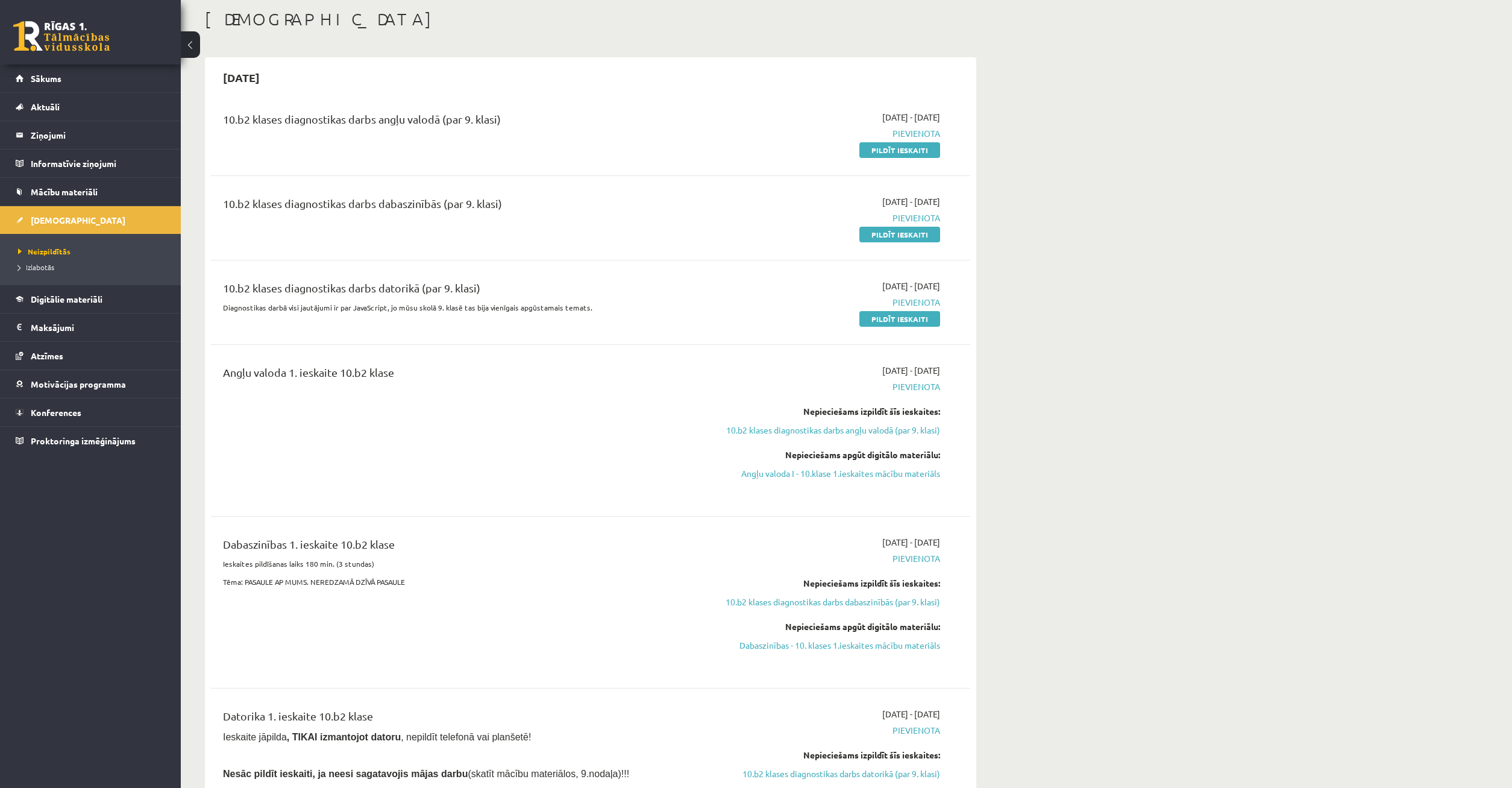
drag, startPoint x: 574, startPoint y: 402, endPoint x: 568, endPoint y: 393, distance: 10.8
click at [116, 90] on link "Sākums" at bounding box center [90, 79] width 150 height 28
